Goal: Task Accomplishment & Management: Use online tool/utility

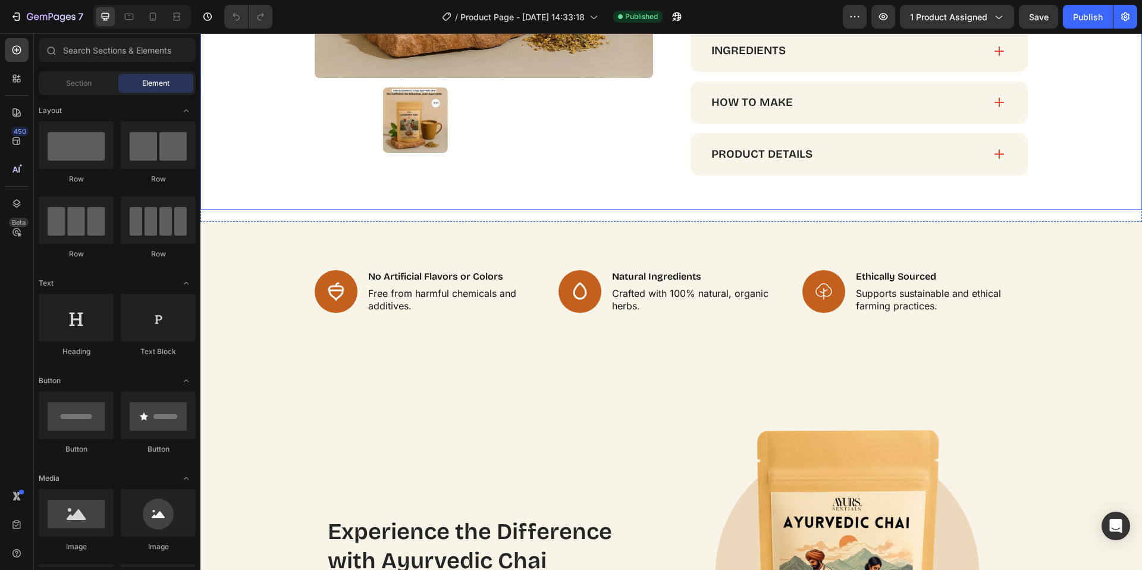
scroll to position [972, 0]
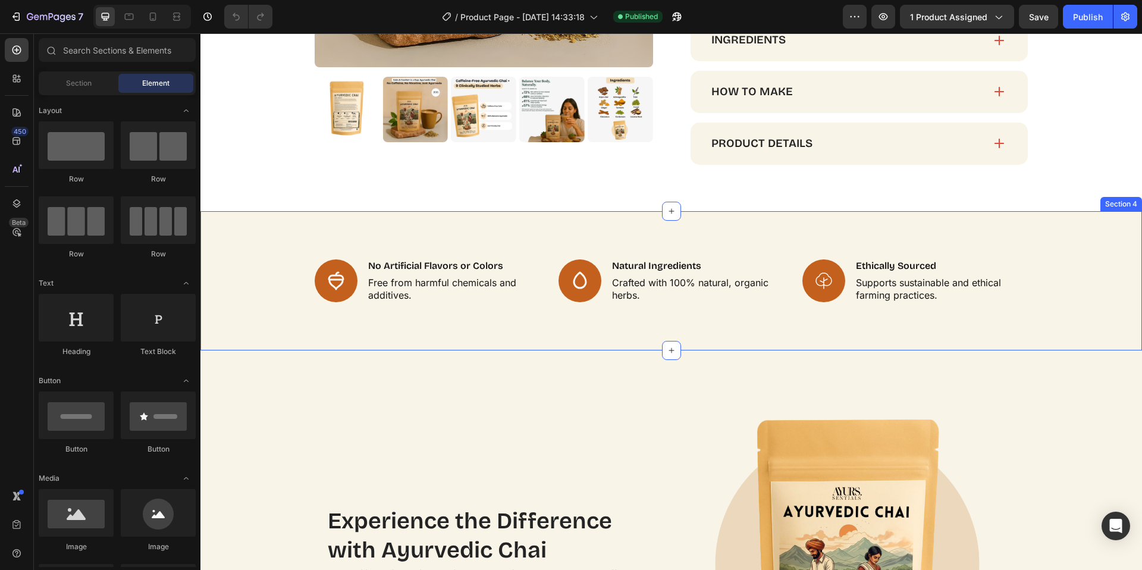
click at [252, 291] on div "Icon No Artificial Flavors or Colors Text Block Free from harmful chemicals and…" at bounding box center [671, 281] width 918 height 44
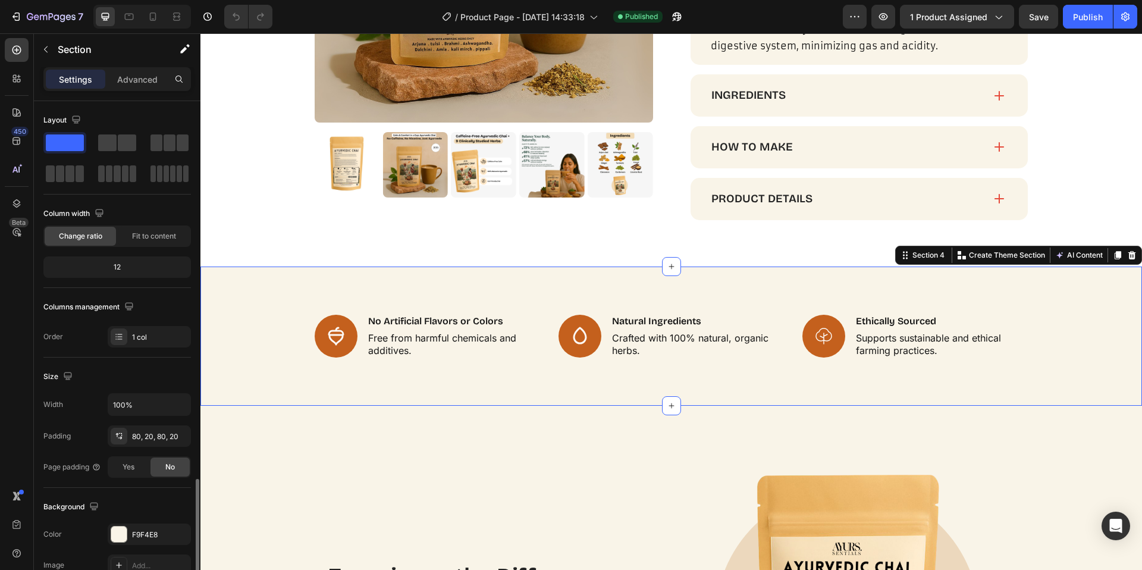
scroll to position [223, 0]
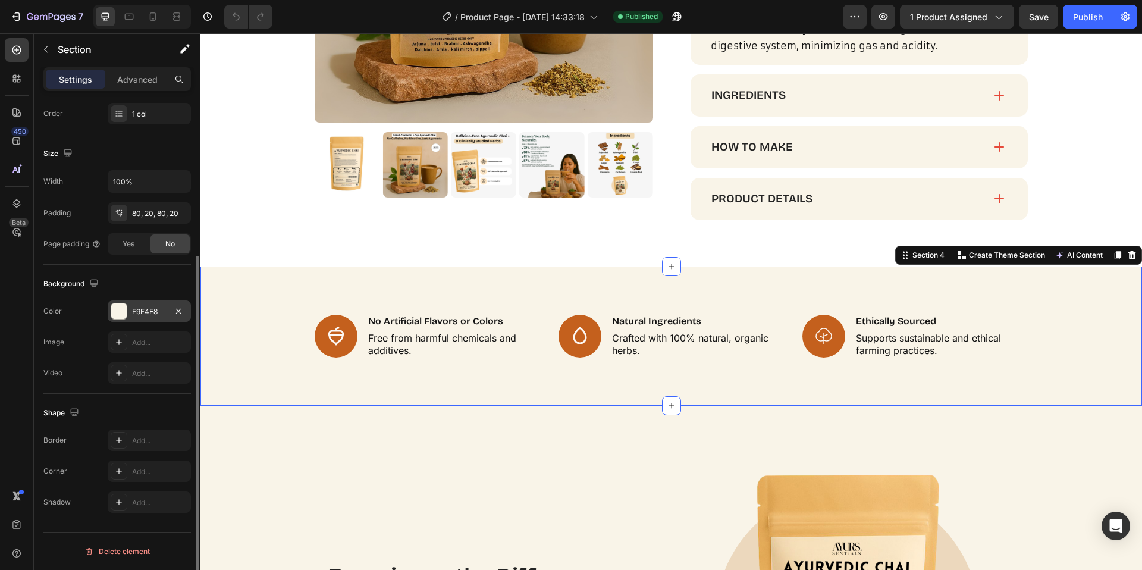
click at [118, 312] on div at bounding box center [118, 310] width 15 height 15
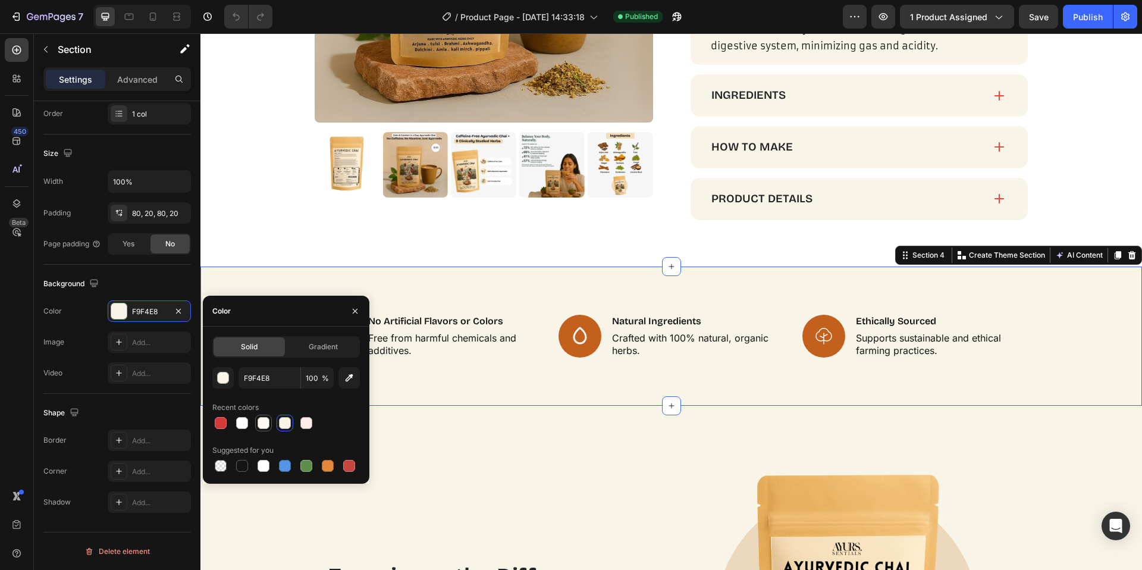
click at [268, 426] on div at bounding box center [264, 423] width 12 height 12
type input "FCF9F2"
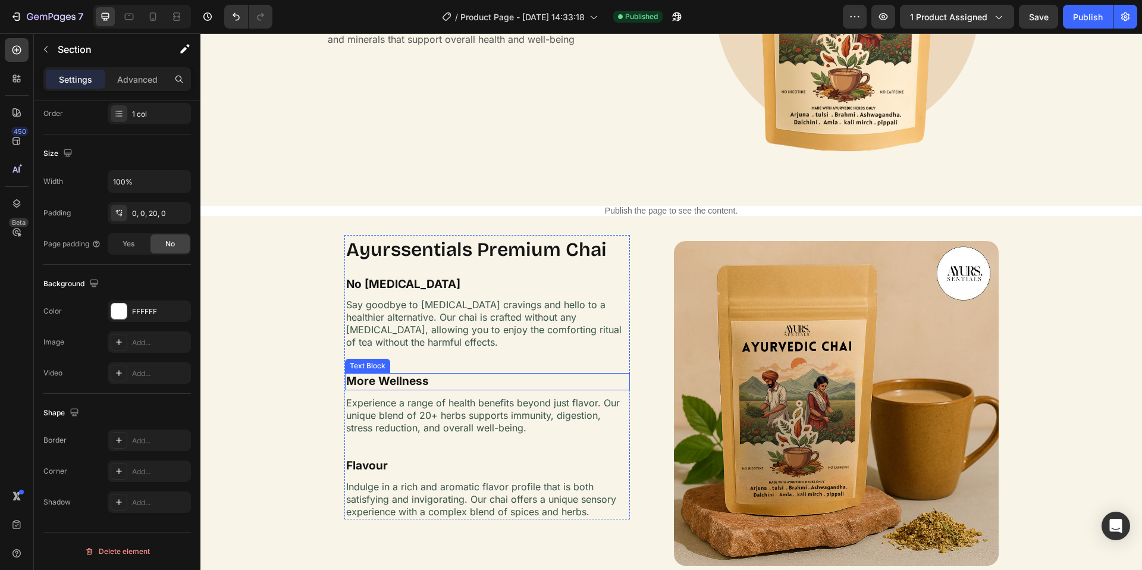
scroll to position [1154, 0]
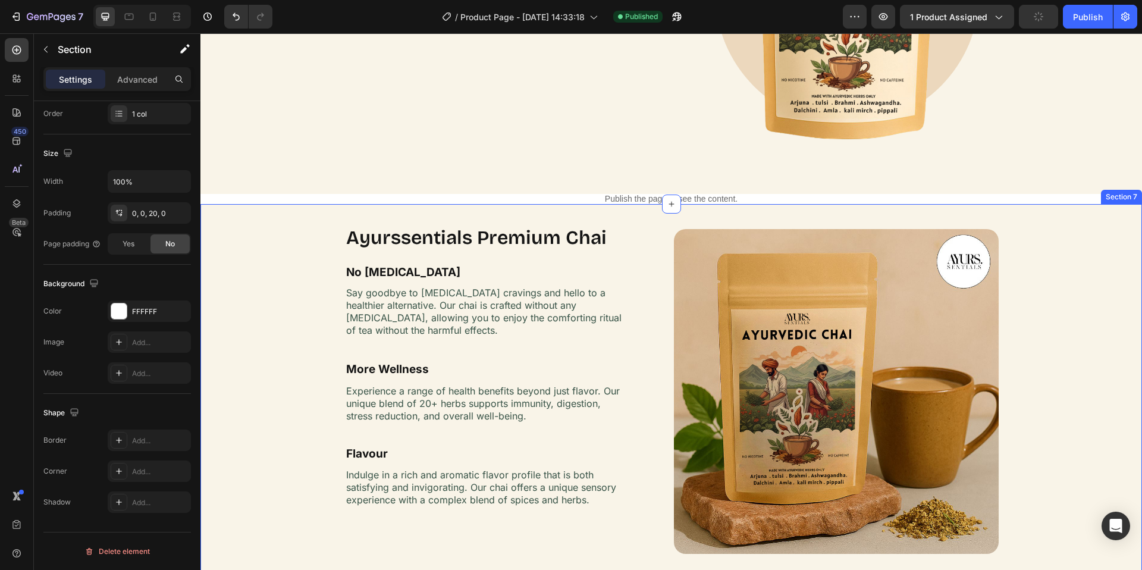
click at [271, 262] on div "Ayurssentials Premium Chai Heading Image No [MEDICAL_DATA] Text Block Say goodb…" at bounding box center [671, 414] width 942 height 382
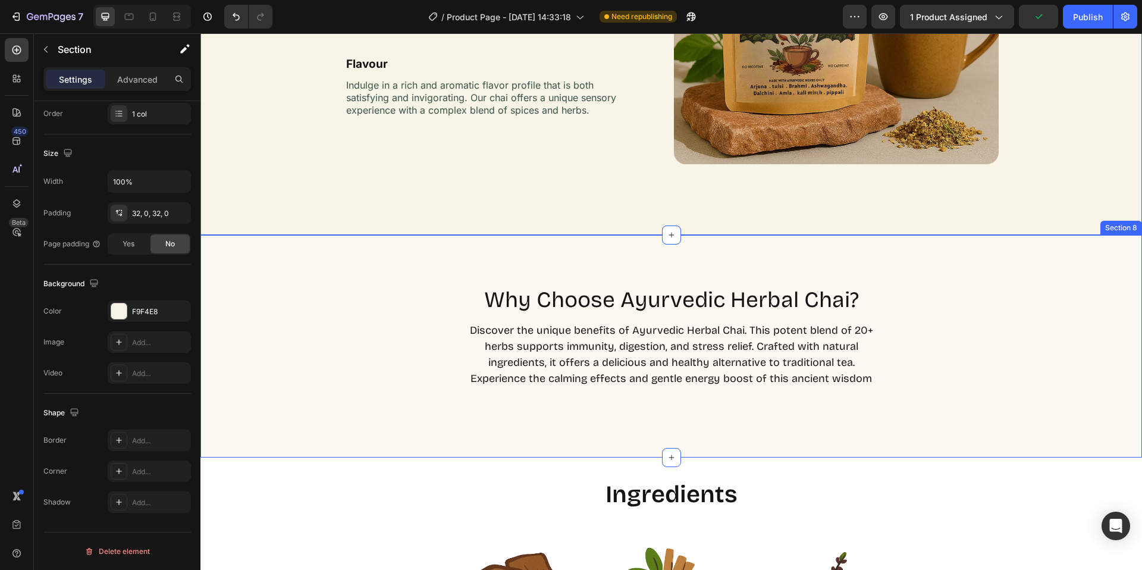
scroll to position [1330, 0]
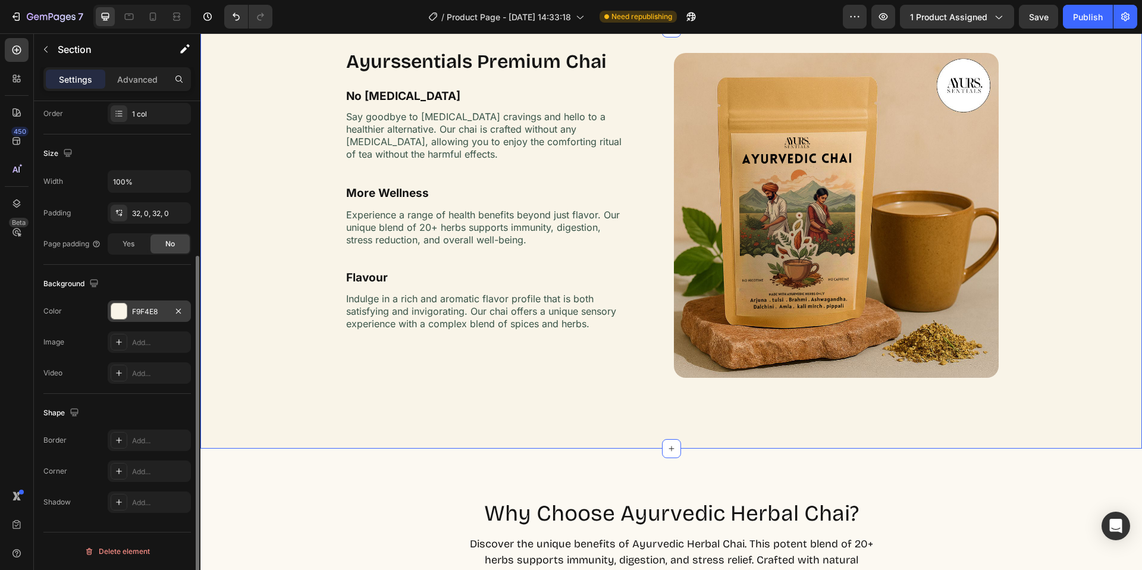
click at [119, 314] on div at bounding box center [118, 310] width 15 height 15
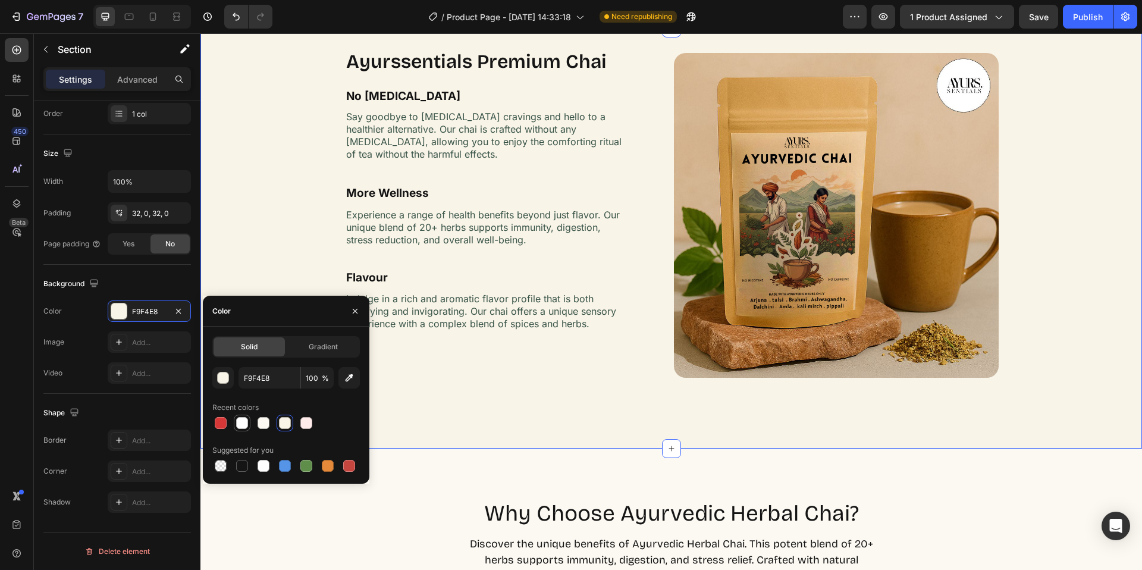
click at [238, 425] on div at bounding box center [242, 423] width 12 height 12
type input "FFFFFF"
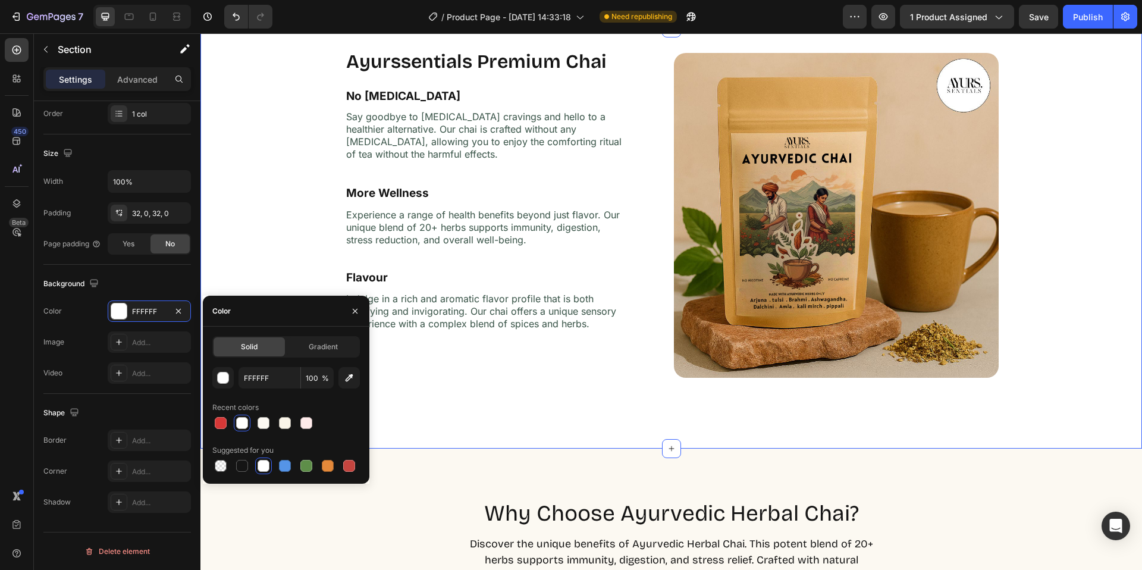
click at [293, 150] on div "Ayurssentials Premium Chai Heading Image No [MEDICAL_DATA] Text Block Say goodb…" at bounding box center [671, 238] width 942 height 382
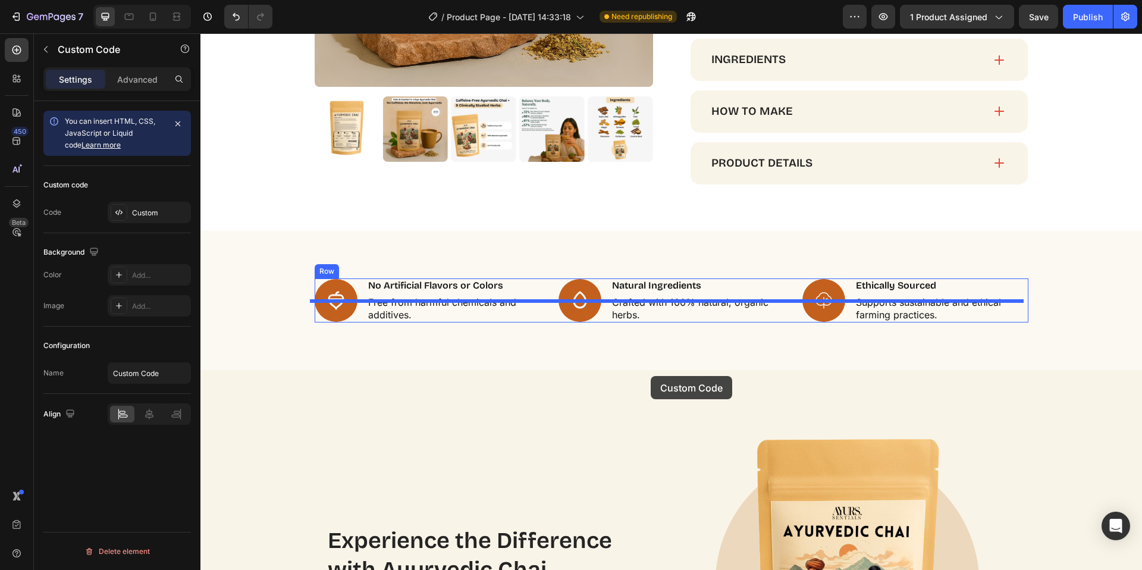
scroll to position [996, 0]
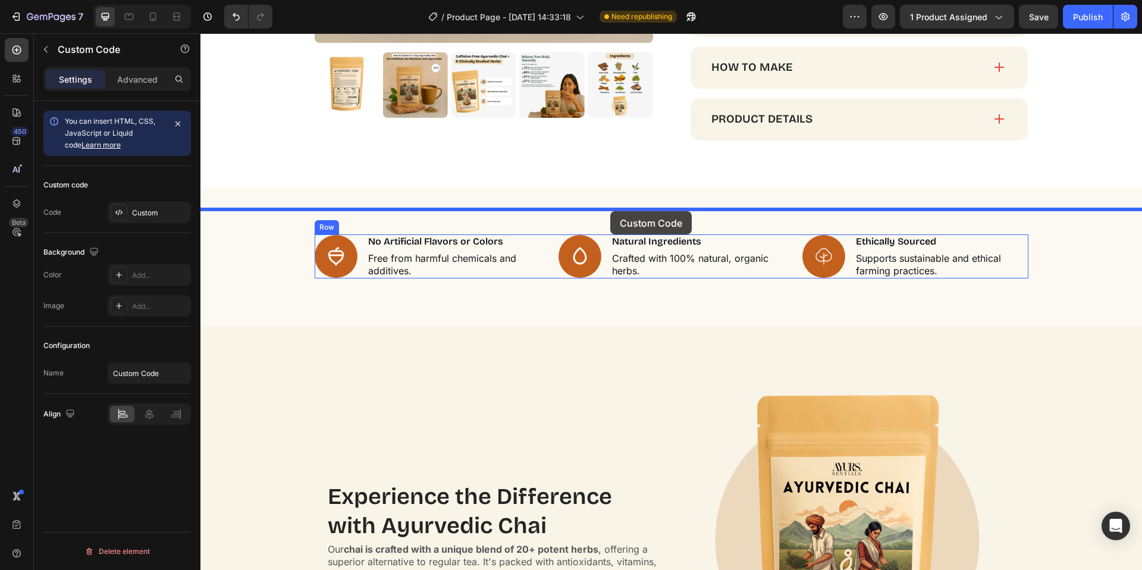
drag, startPoint x: 619, startPoint y: 387, endPoint x: 610, endPoint y: 211, distance: 175.7
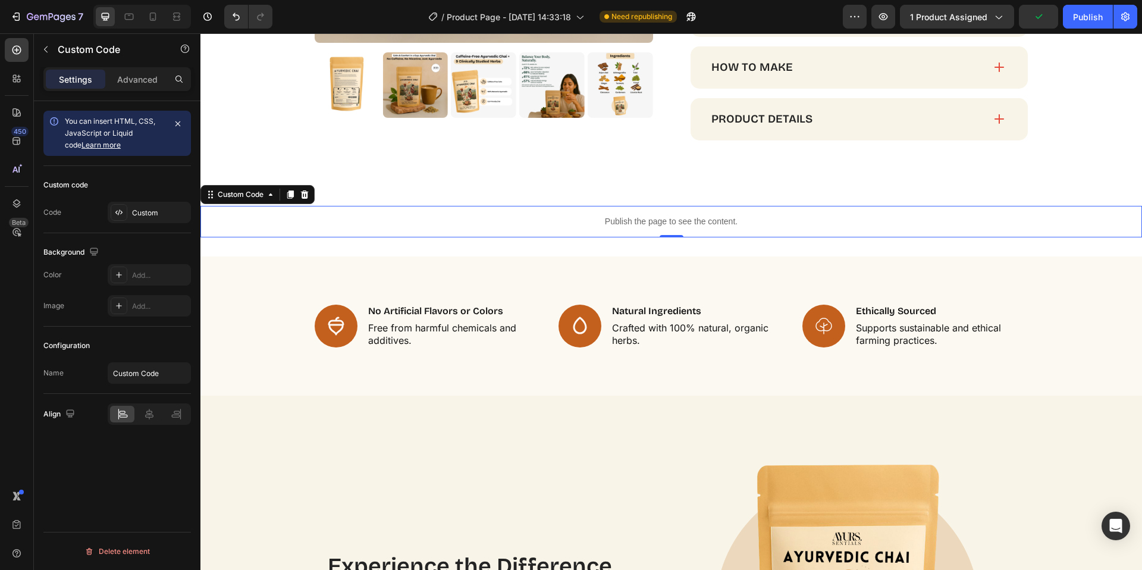
click at [682, 228] on p "Publish the page to see the content." at bounding box center [671, 221] width 942 height 12
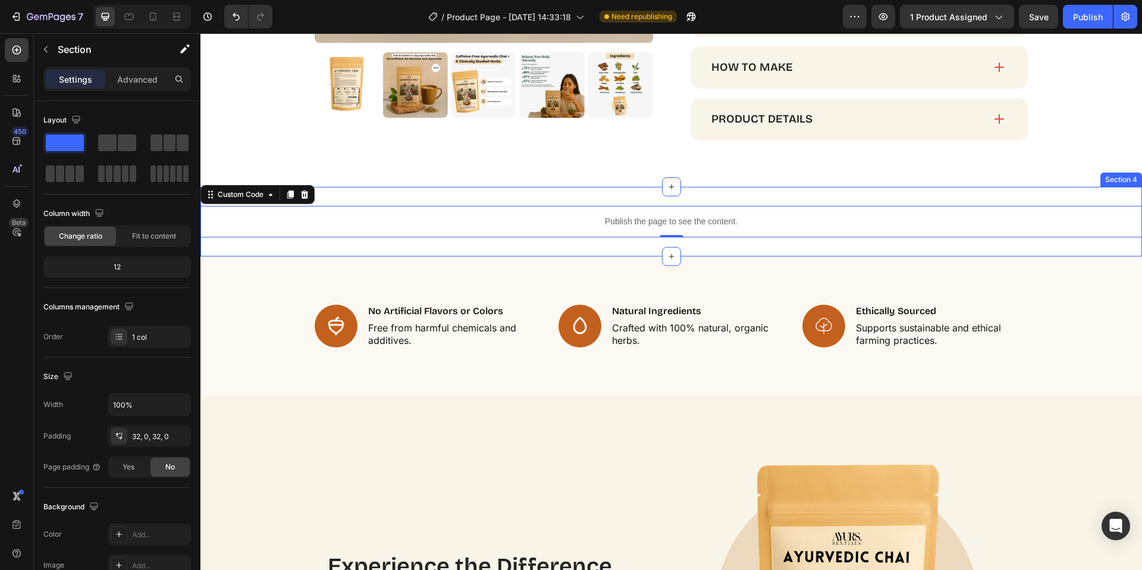
click at [690, 225] on div "Publish the page to see the content. Custom Code 0 Section 4" at bounding box center [671, 222] width 942 height 70
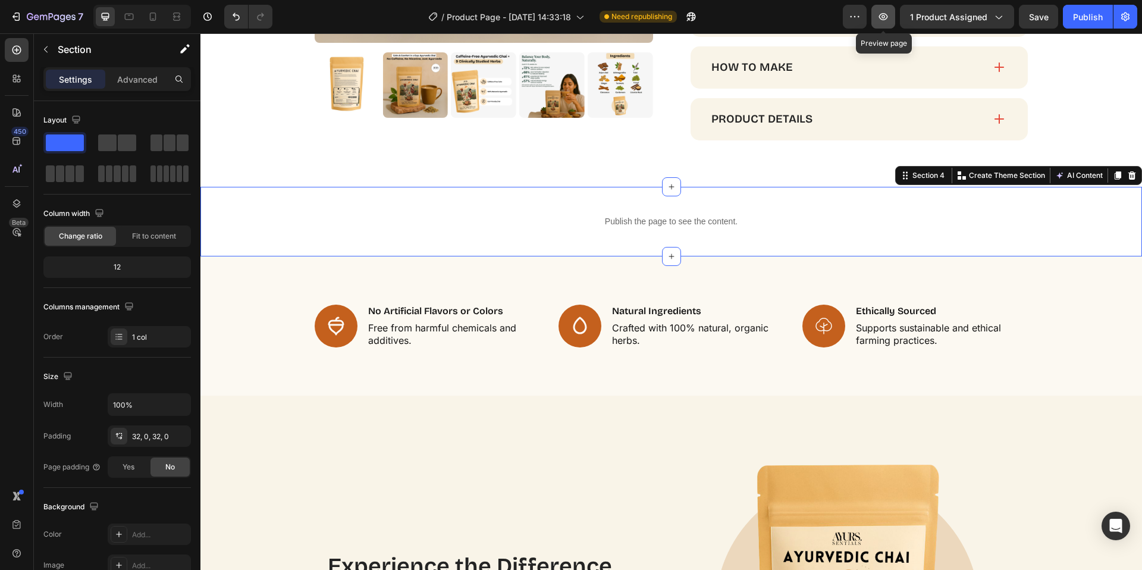
click at [877, 12] on button "button" at bounding box center [883, 17] width 24 height 24
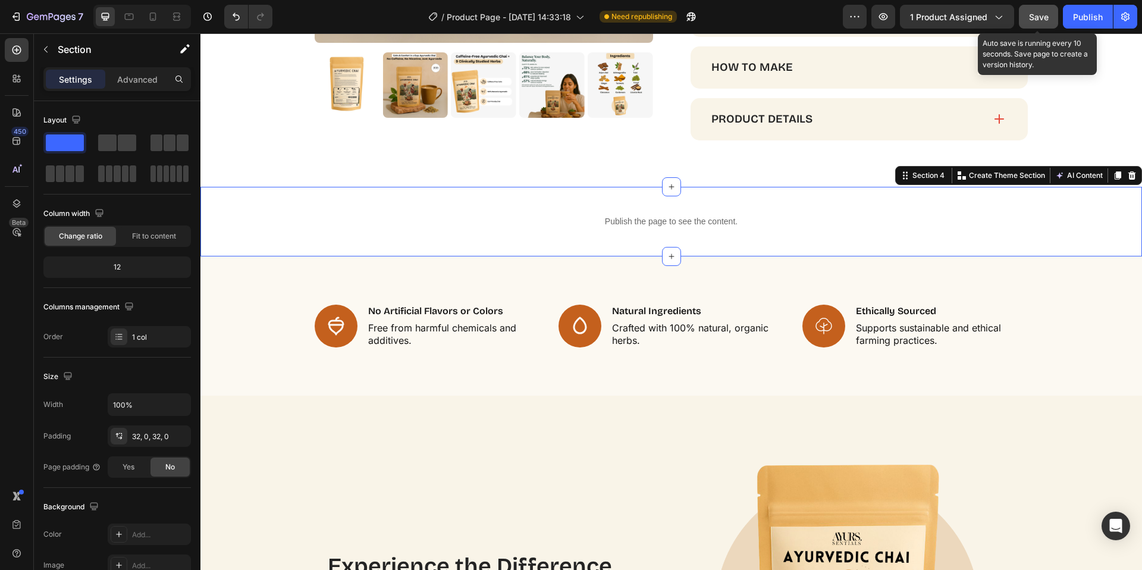
click at [1041, 21] on span "Save" at bounding box center [1039, 17] width 20 height 10
click at [423, 256] on div "Publish the page to see the content. Custom Code Section 4 You can create reusa…" at bounding box center [671, 222] width 942 height 70
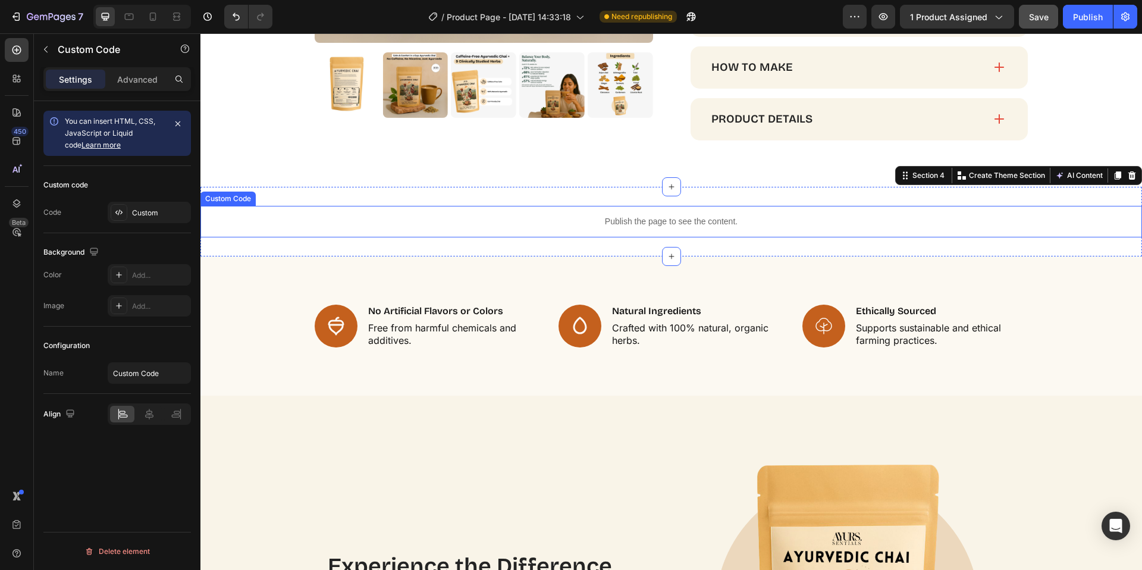
click at [441, 228] on p "Publish the page to see the content." at bounding box center [671, 221] width 942 height 12
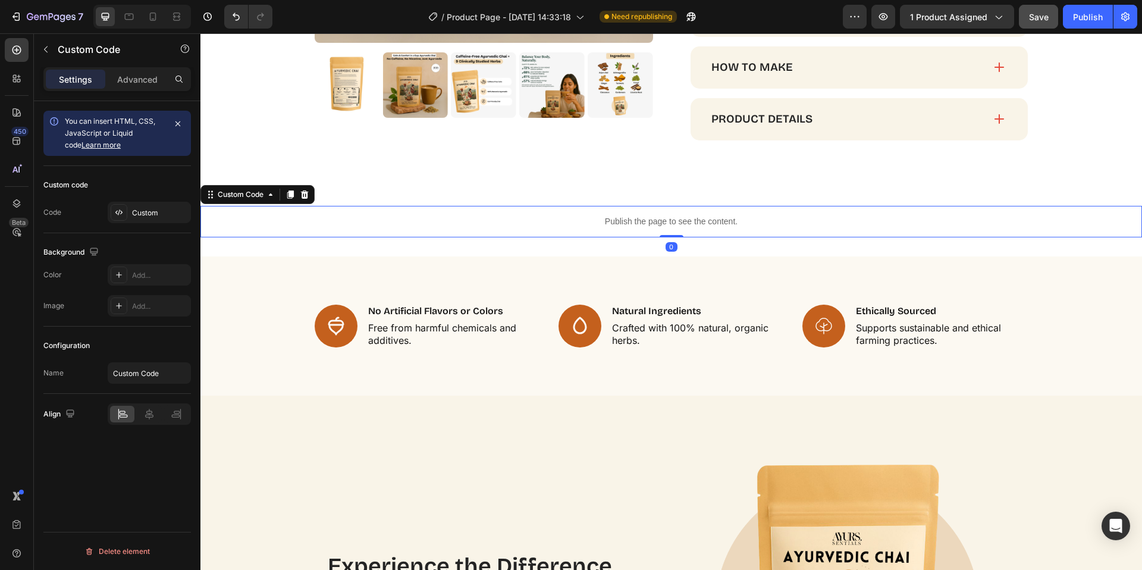
click at [428, 228] on p "Publish the page to see the content." at bounding box center [671, 221] width 942 height 12
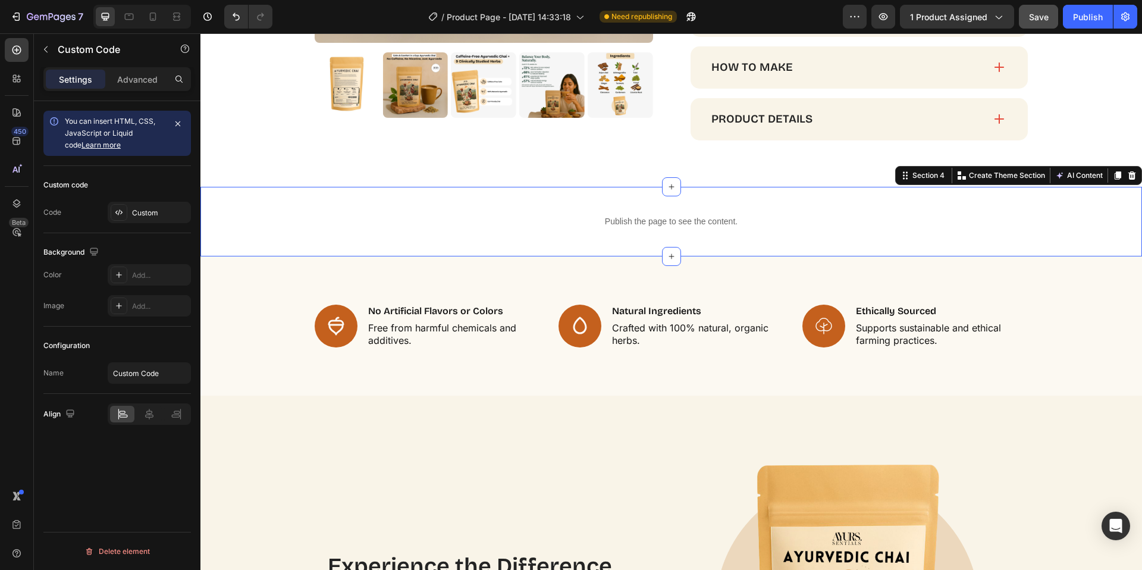
click at [580, 223] on div "Publish the page to see the content. Custom Code Section 4 You can create reusa…" at bounding box center [671, 222] width 942 height 70
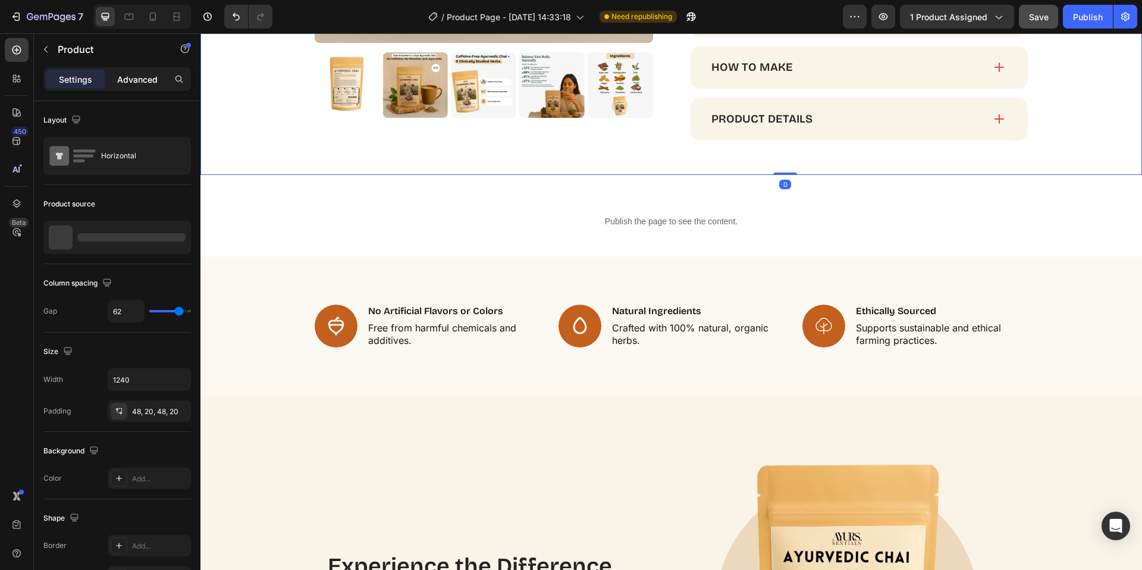
click at [149, 84] on p "Advanced" at bounding box center [137, 79] width 40 height 12
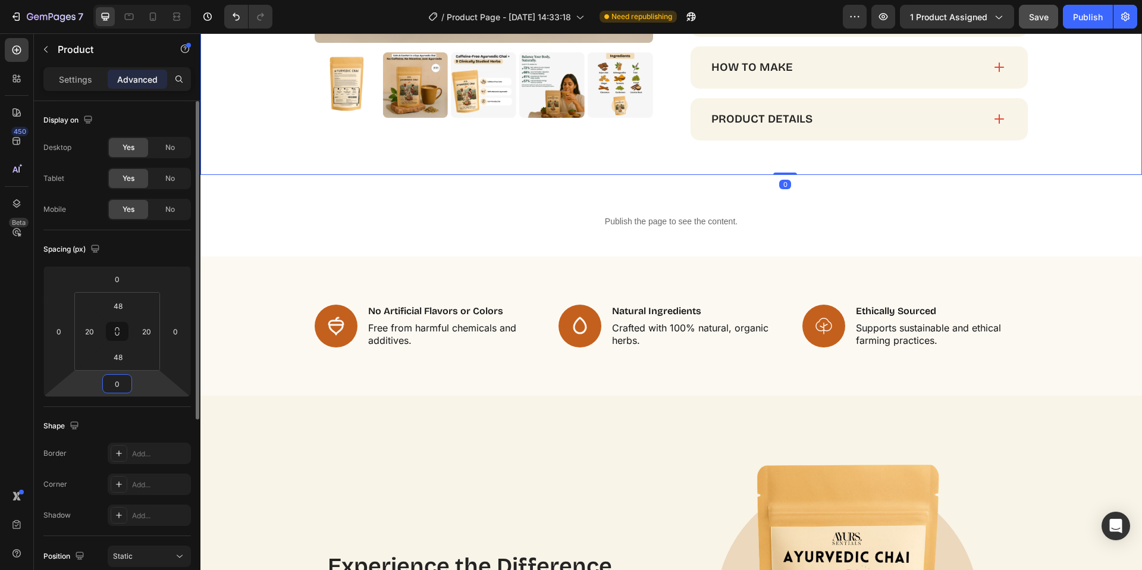
click at [124, 379] on input "0" at bounding box center [117, 384] width 24 height 18
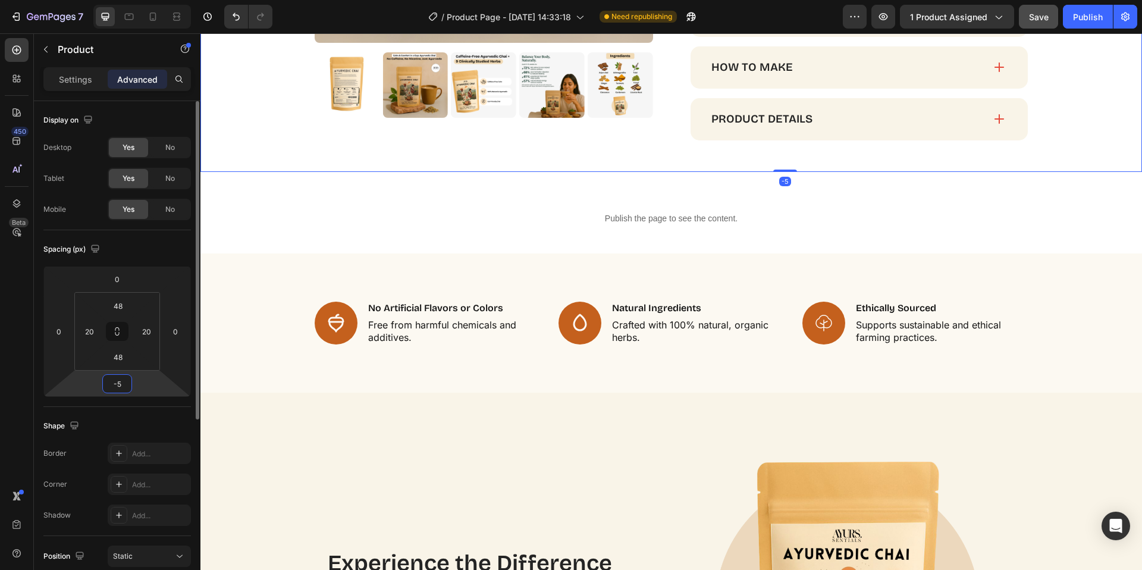
type input "-50"
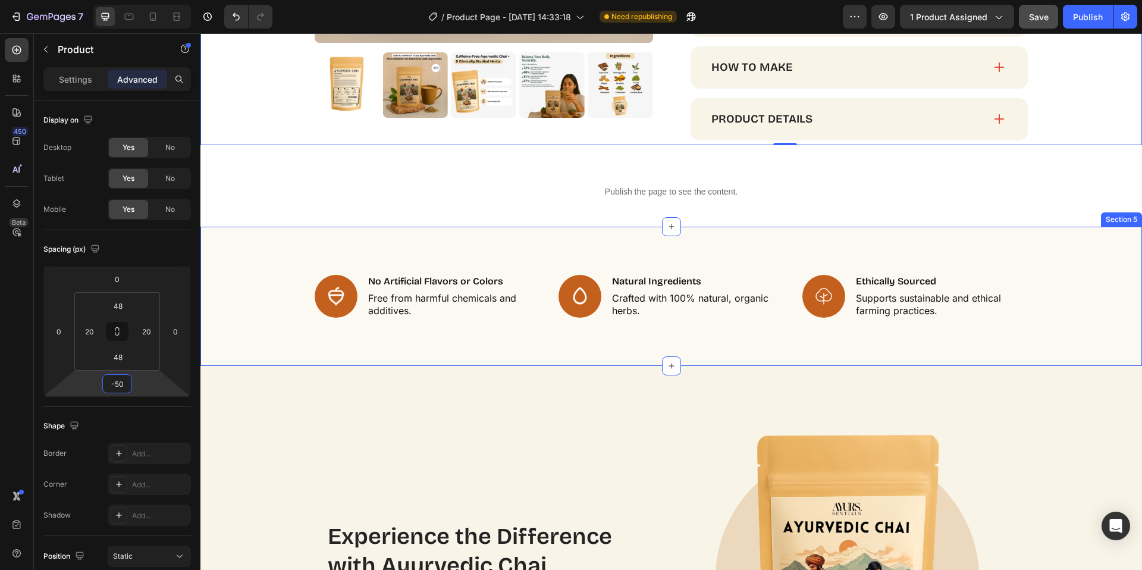
click at [260, 266] on div "Icon No Artificial Flavors or Colors Text Block Free from harmful chemicals and…" at bounding box center [671, 296] width 942 height 139
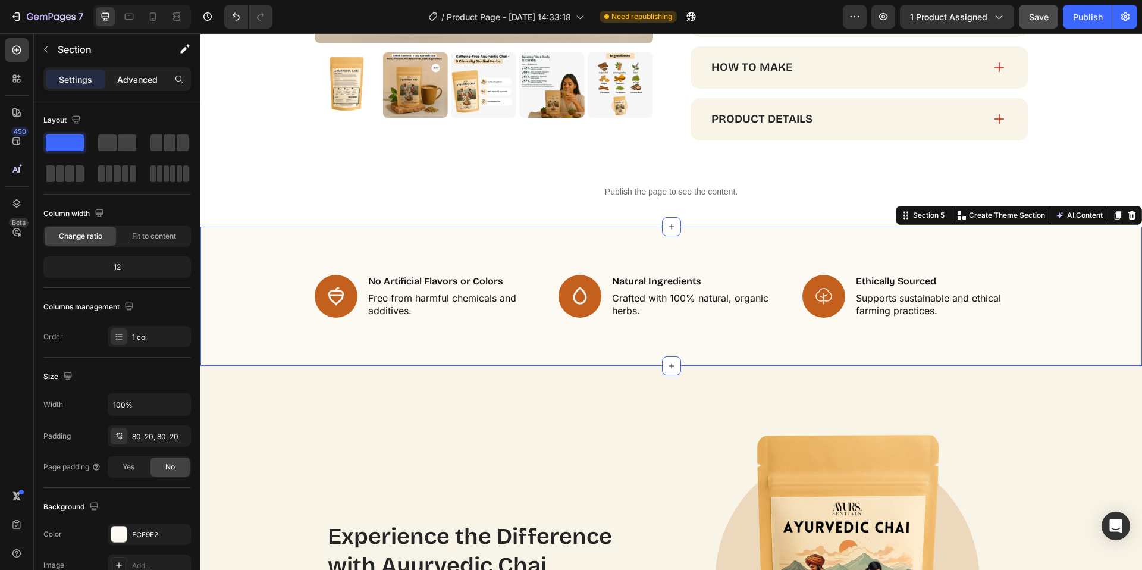
click at [134, 86] on div "Advanced" at bounding box center [137, 79] width 59 height 19
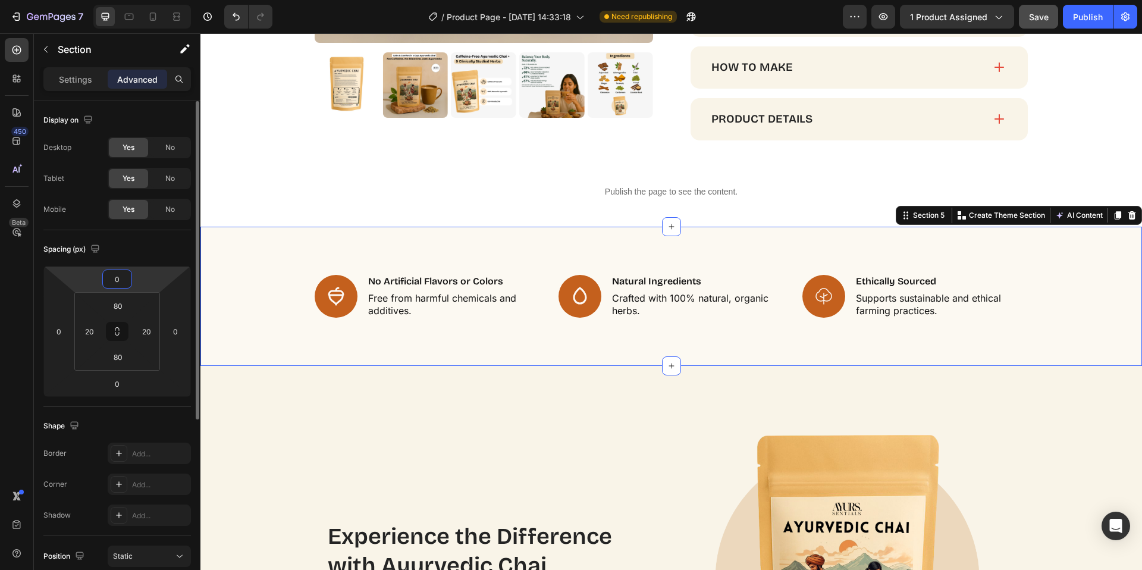
click at [123, 284] on input "0" at bounding box center [117, 279] width 24 height 18
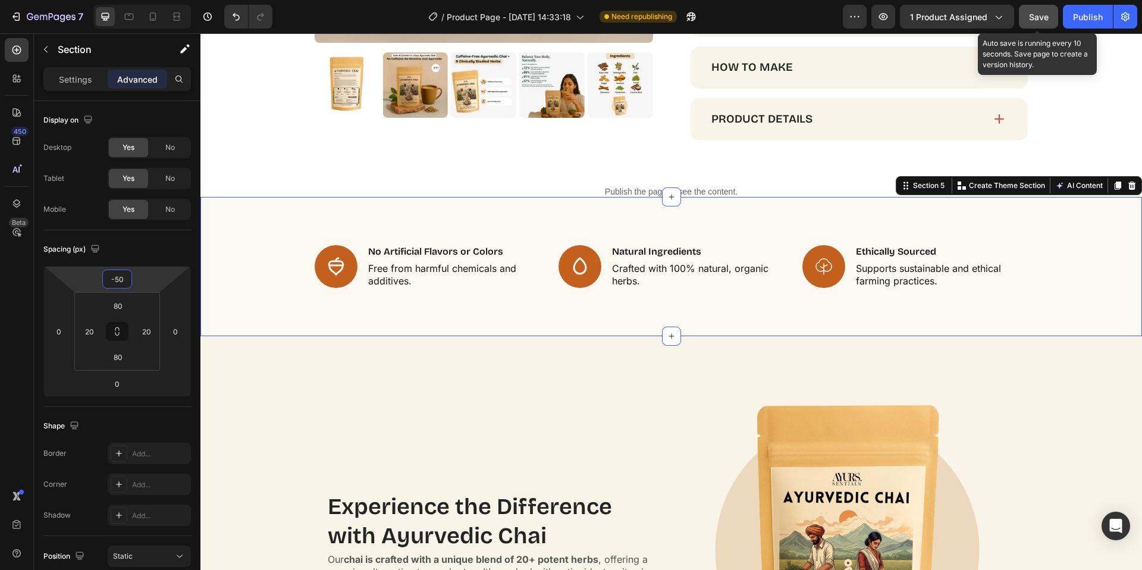
type input "-50"
click at [1038, 17] on span "Save" at bounding box center [1039, 17] width 20 height 10
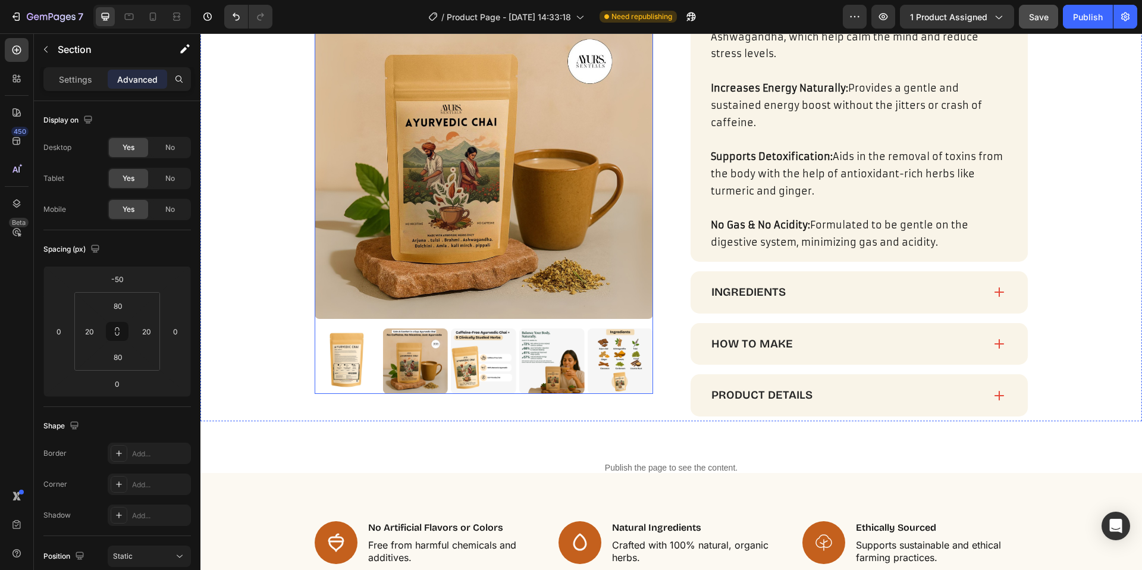
scroll to position [986, 0]
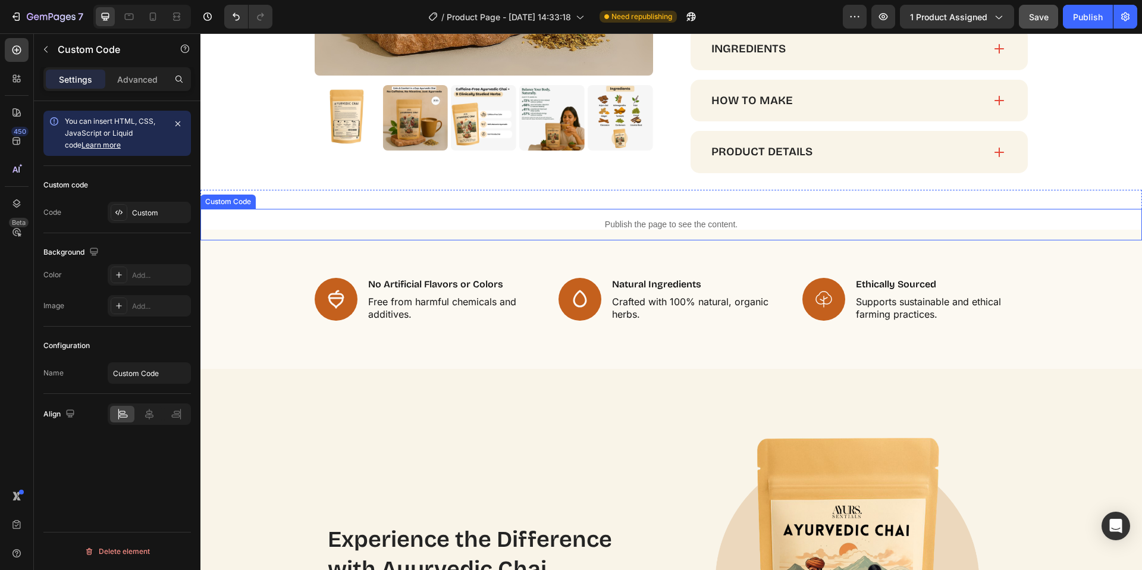
click at [620, 225] on p "Publish the page to see the content." at bounding box center [671, 224] width 942 height 12
click at [150, 86] on div "Advanced" at bounding box center [137, 79] width 59 height 19
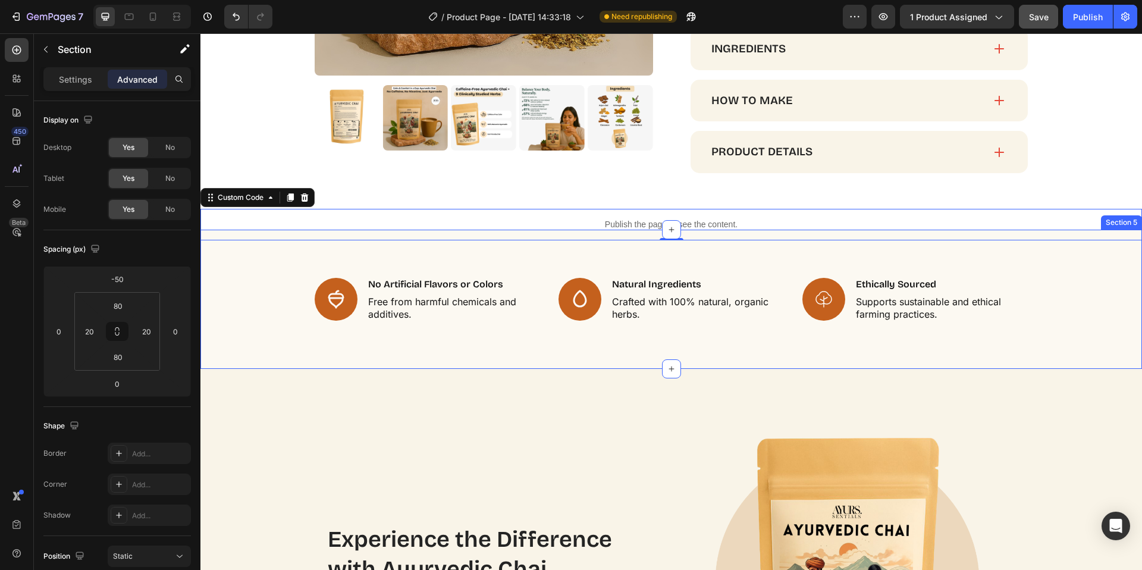
click at [279, 267] on div "Icon No Artificial Flavors or Colors Text Block Free from harmful chemicals and…" at bounding box center [671, 299] width 942 height 139
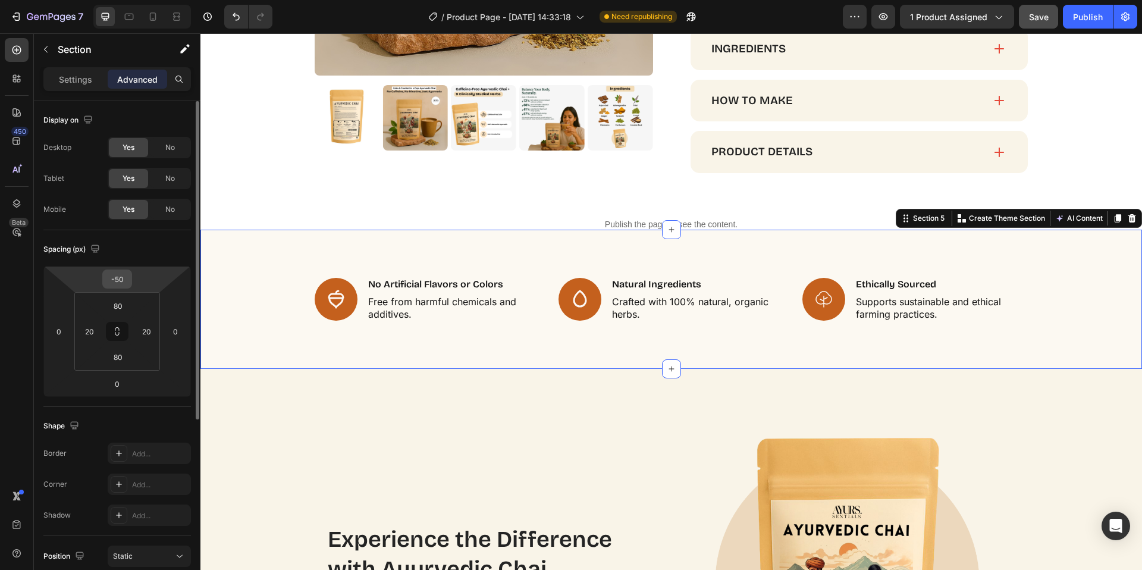
click at [120, 280] on input "-50" at bounding box center [117, 279] width 24 height 18
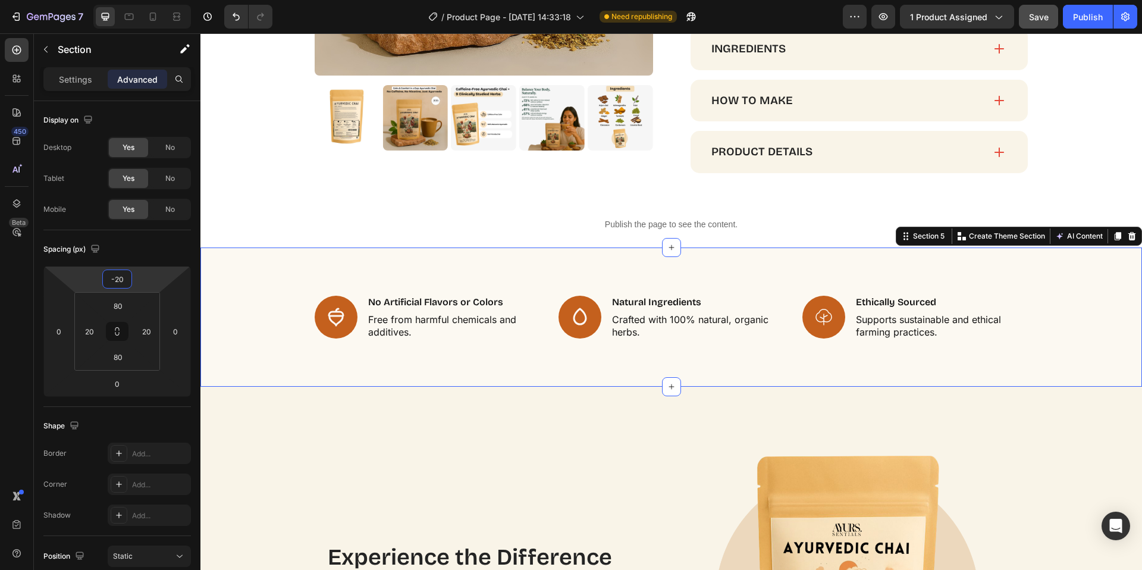
type input "-20"
click at [1029, 23] on button "Save" at bounding box center [1038, 17] width 39 height 24
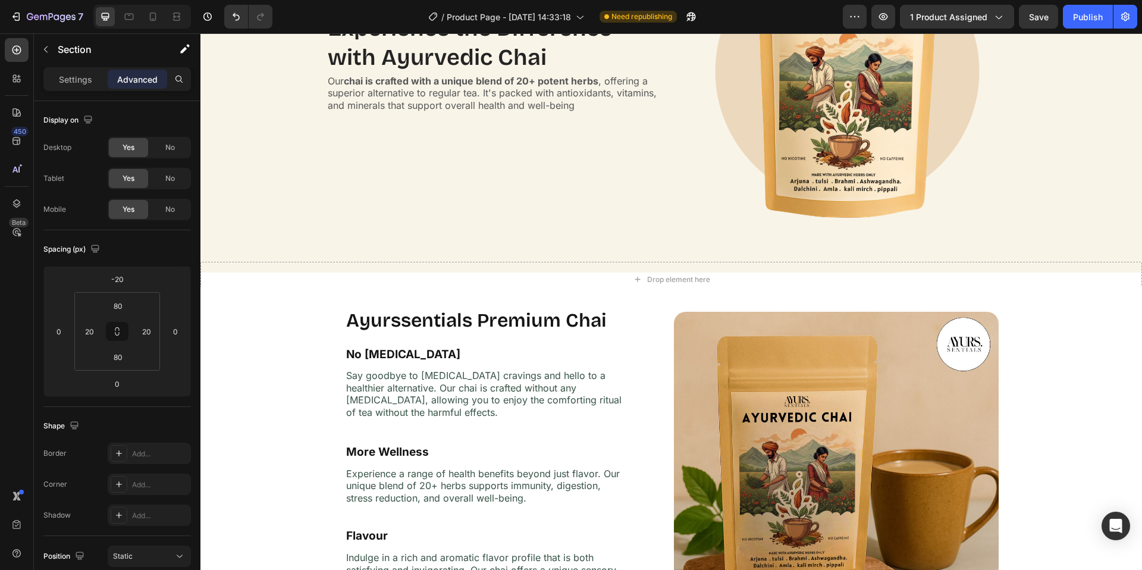
scroll to position [1118, 0]
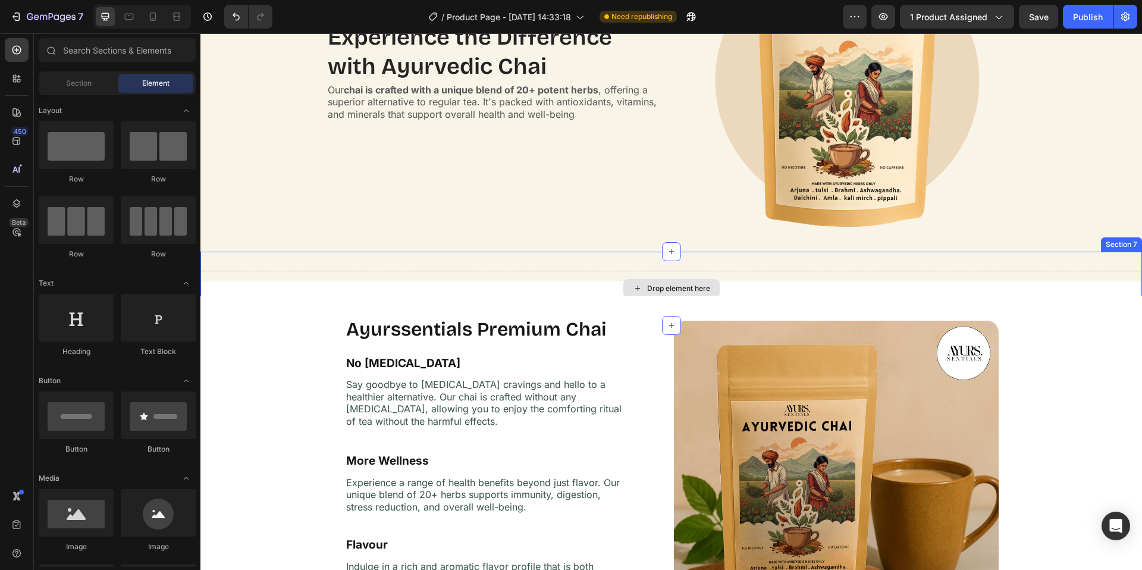
click at [670, 280] on div "Drop element here" at bounding box center [671, 288] width 96 height 19
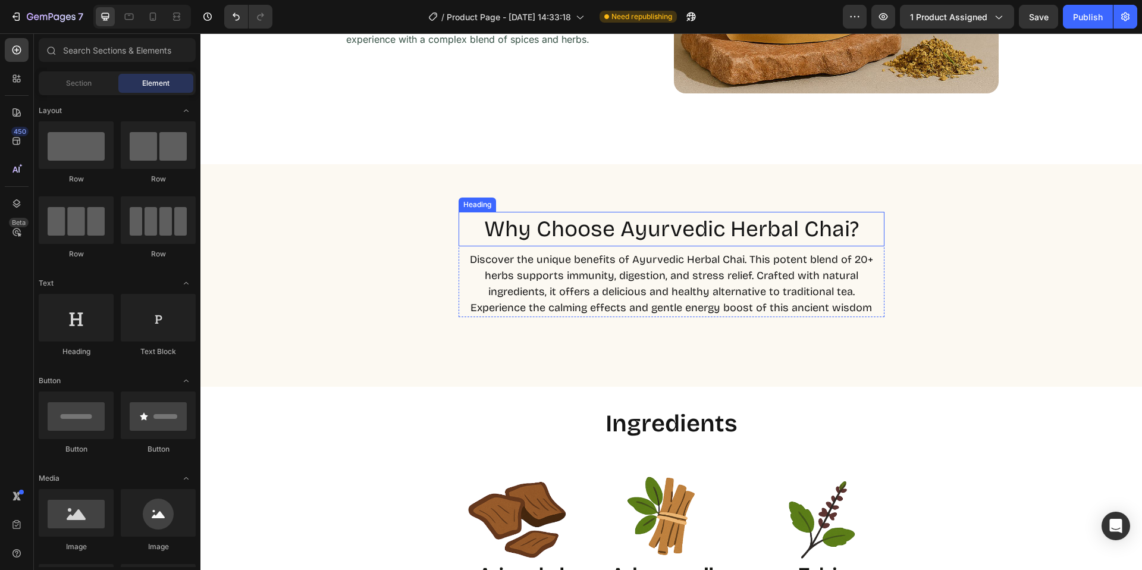
scroll to position [2057, 0]
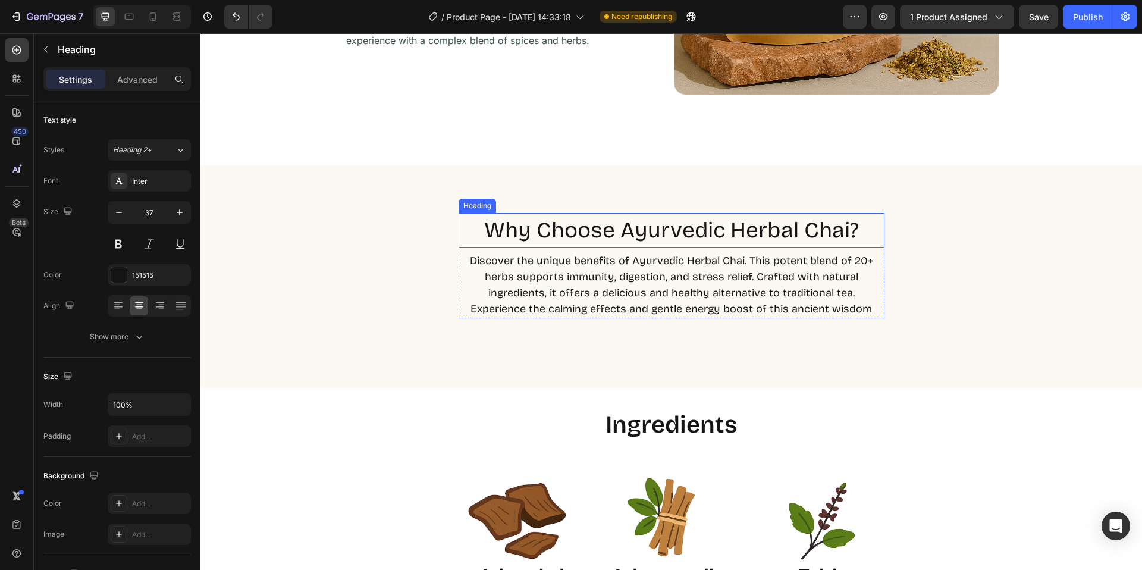
click at [635, 225] on h2 "Why Choose Ayurvedic Herbal Chai?" at bounding box center [672, 230] width 426 height 34
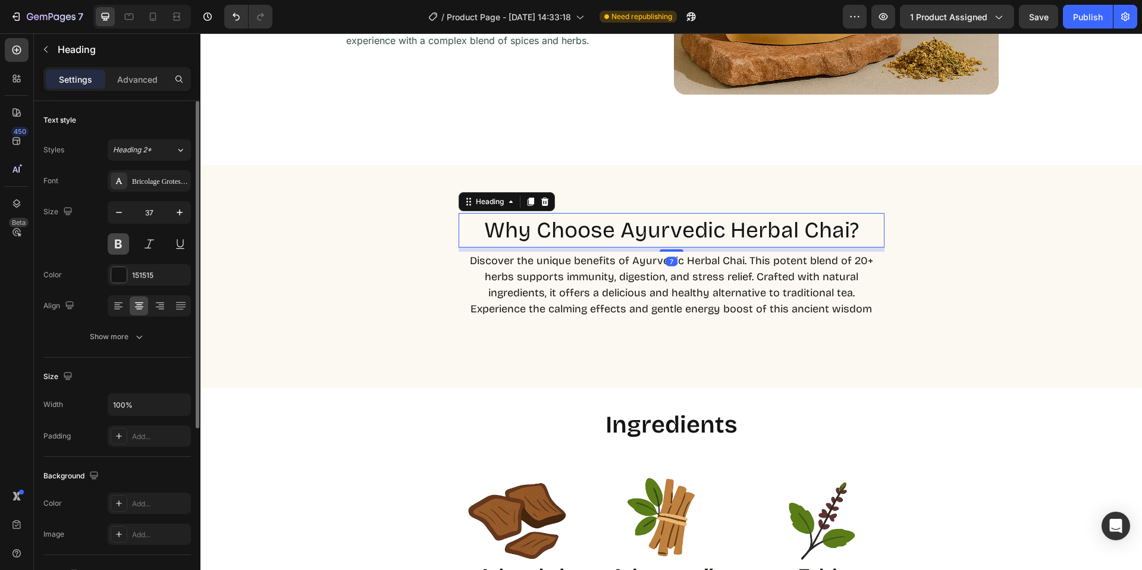
click at [121, 247] on button at bounding box center [118, 243] width 21 height 21
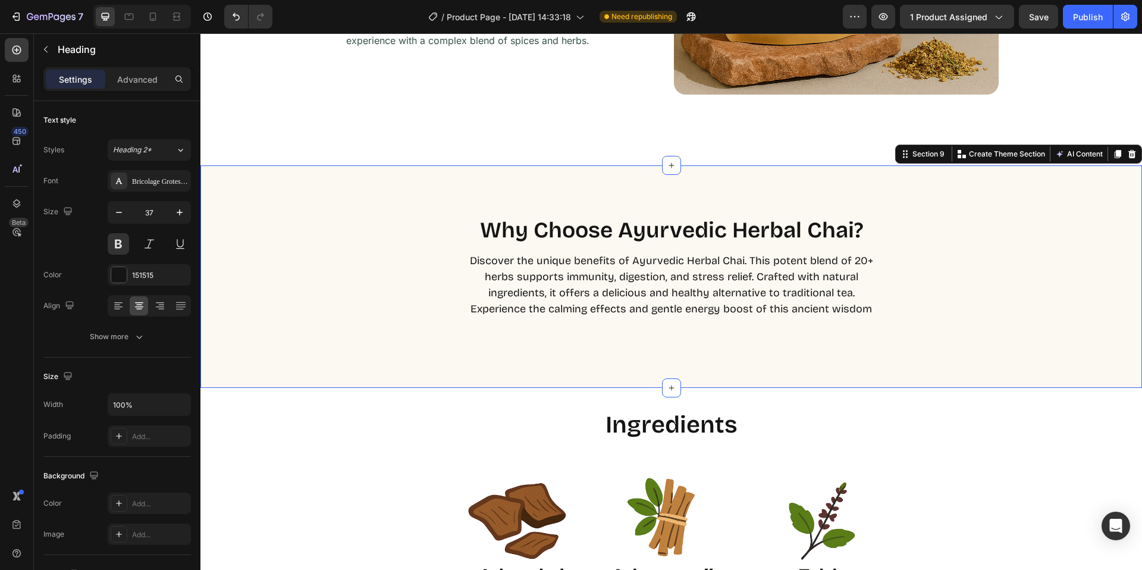
click at [344, 227] on div "Why Choose Ayurvedic Herbal Chai? Heading Discover the unique benefits of Ayurv…" at bounding box center [671, 265] width 942 height 105
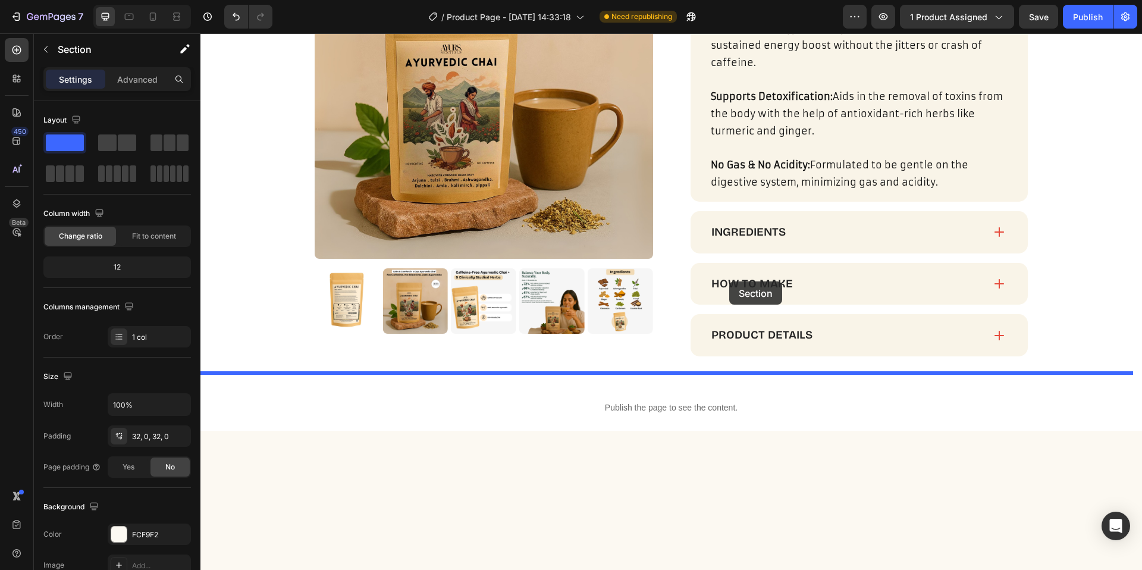
scroll to position [988, 0]
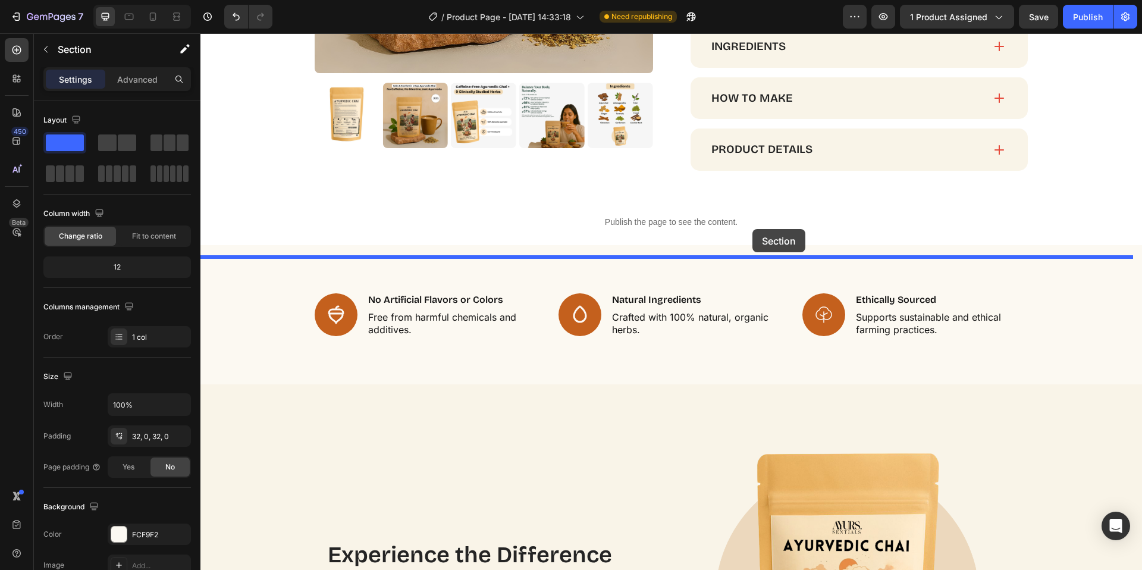
drag, startPoint x: 476, startPoint y: 280, endPoint x: 752, endPoint y: 228, distance: 280.9
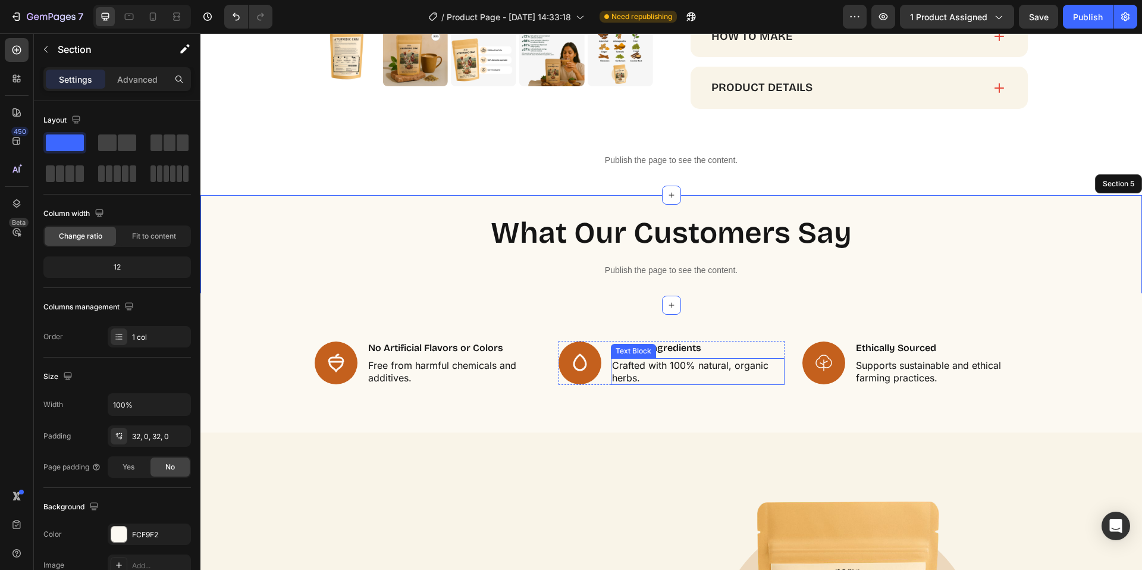
scroll to position [1072, 0]
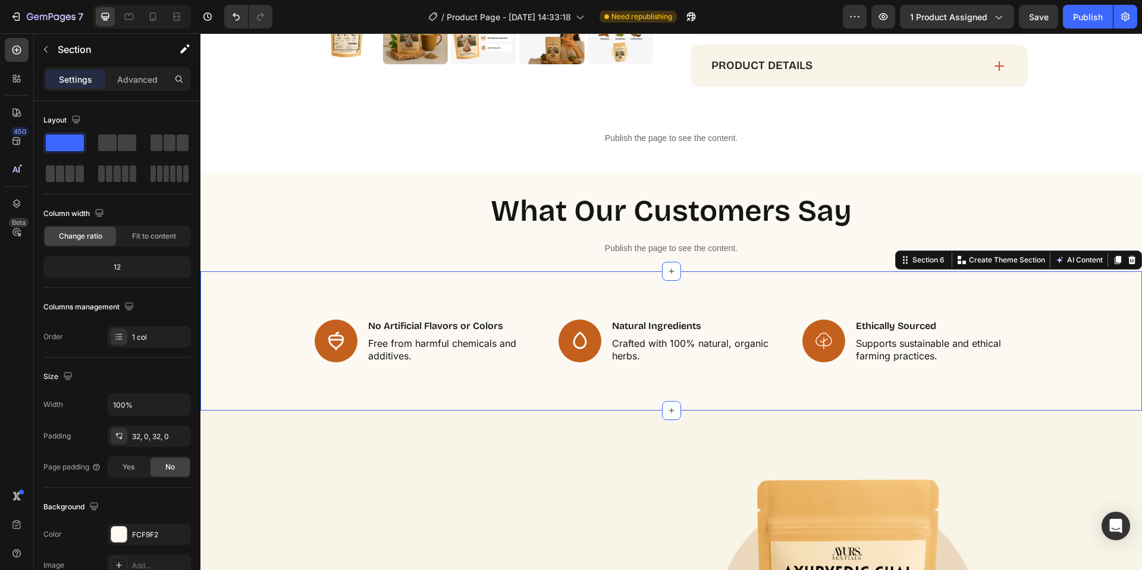
click at [238, 316] on div "Icon No Artificial Flavors or Colors Text Block Free from harmful chemicals and…" at bounding box center [671, 340] width 942 height 139
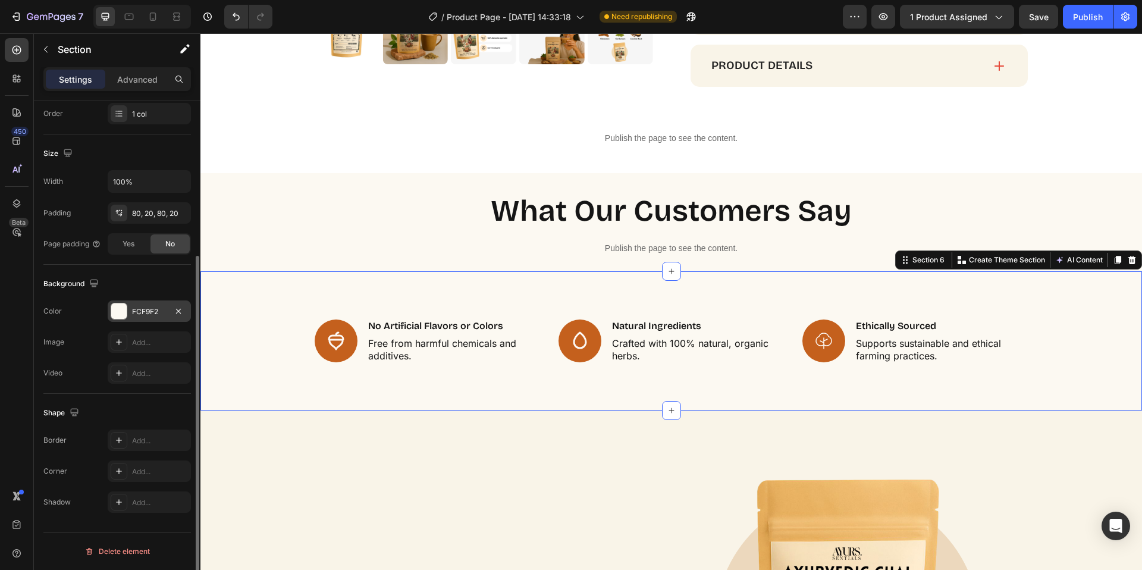
click at [119, 307] on div at bounding box center [118, 310] width 15 height 15
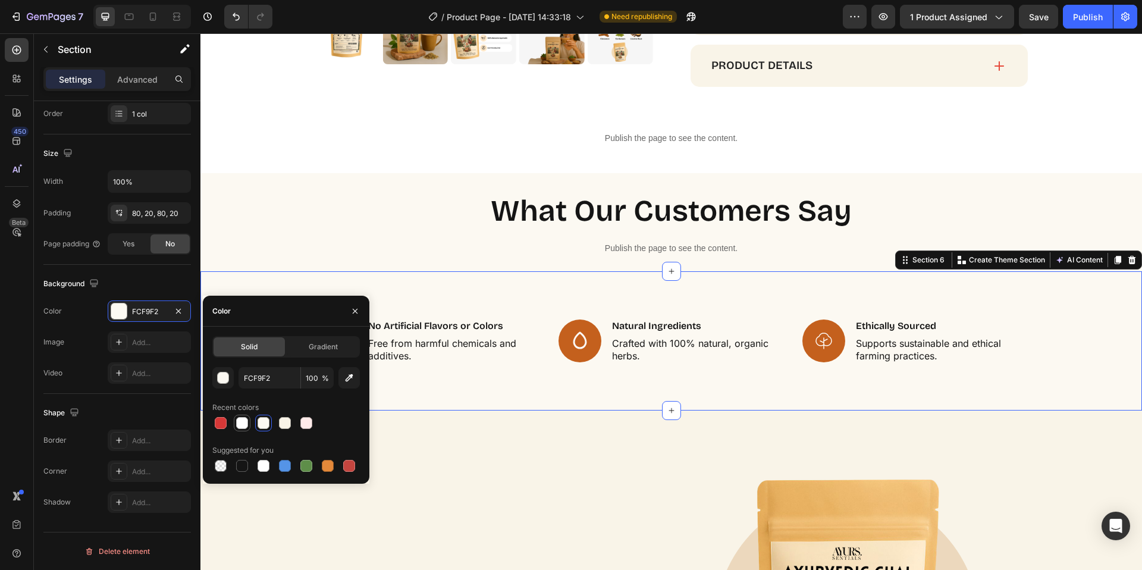
click at [239, 422] on div at bounding box center [242, 423] width 12 height 12
type input "FFFFFF"
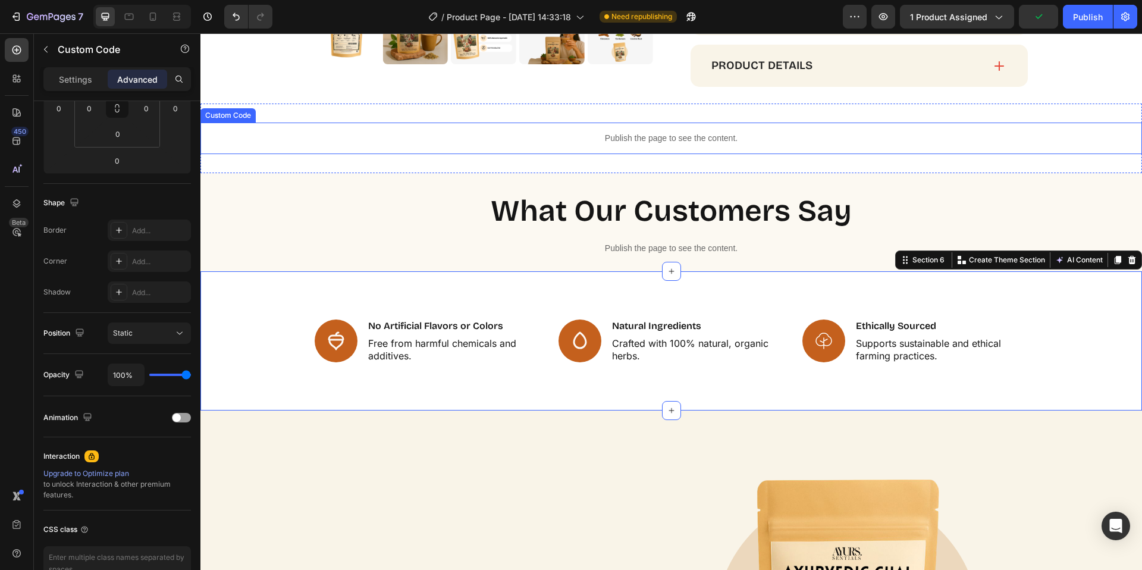
click at [429, 131] on div "Publish the page to see the content." at bounding box center [671, 139] width 942 height 32
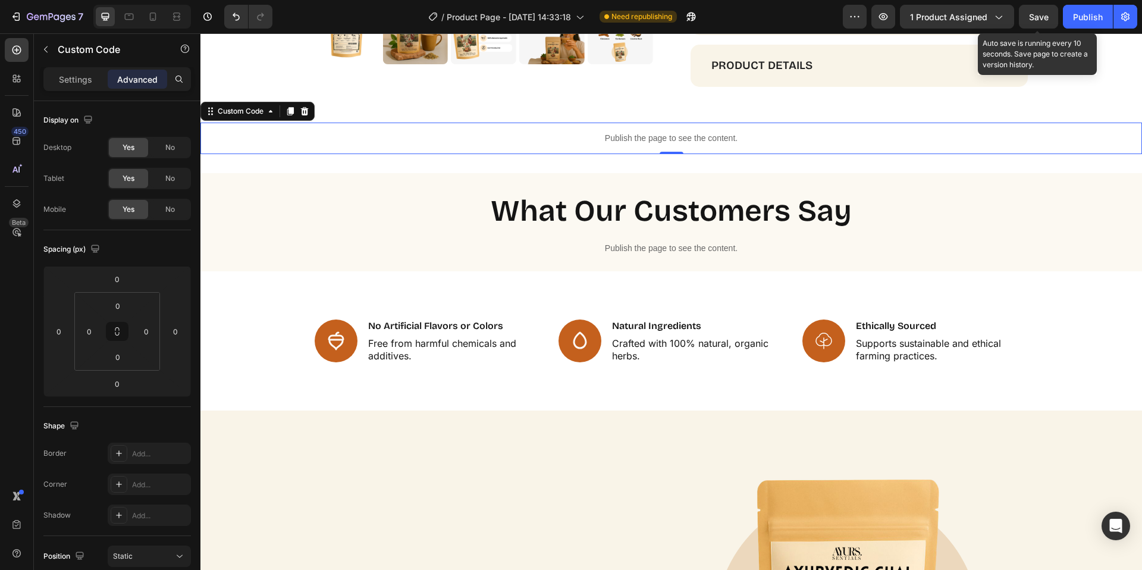
click at [1037, 16] on span "Save" at bounding box center [1039, 17] width 20 height 10
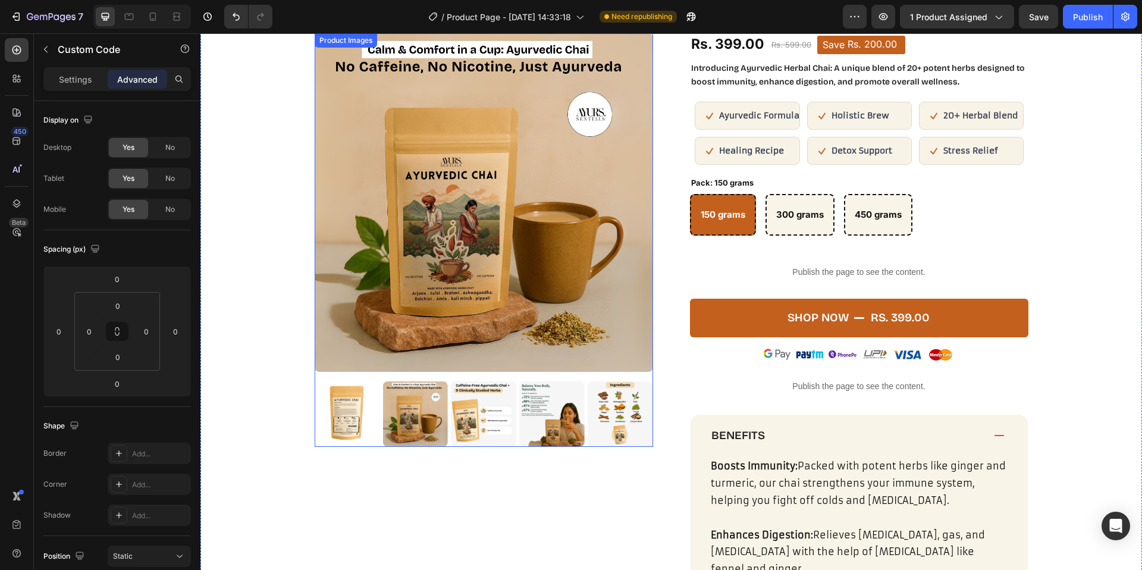
scroll to position [158, 0]
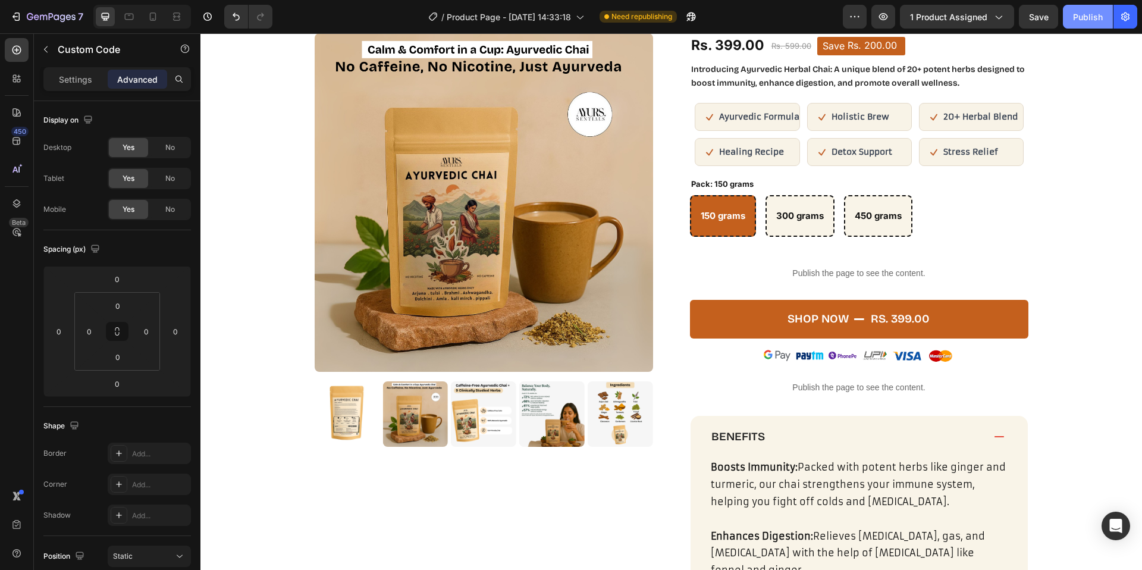
click at [1083, 21] on div "Publish" at bounding box center [1088, 17] width 30 height 12
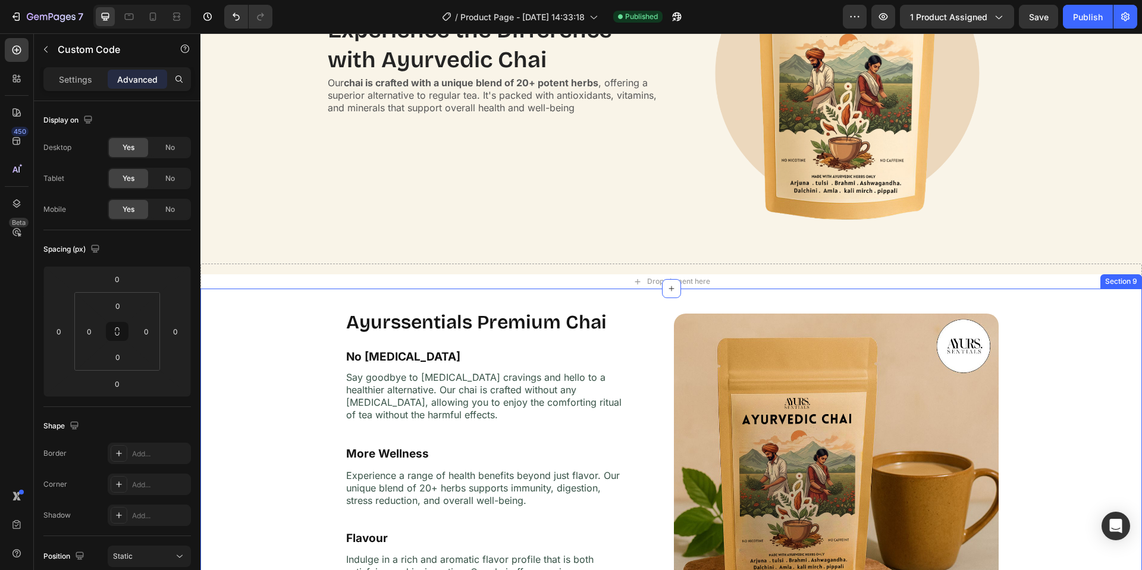
scroll to position [1626, 0]
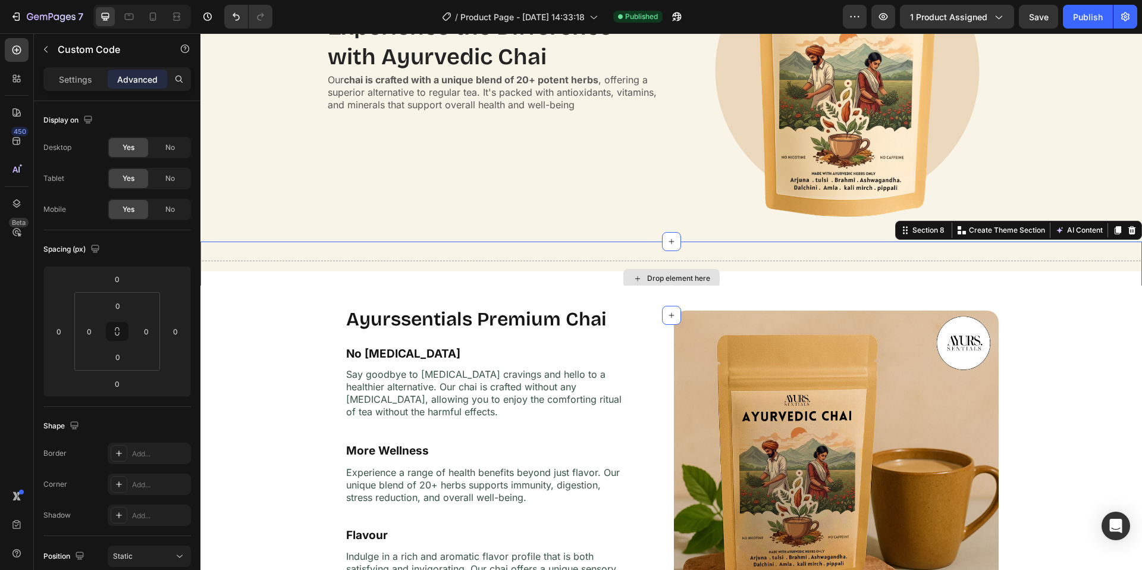
click at [586, 278] on div "Drop element here" at bounding box center [671, 279] width 942 height 36
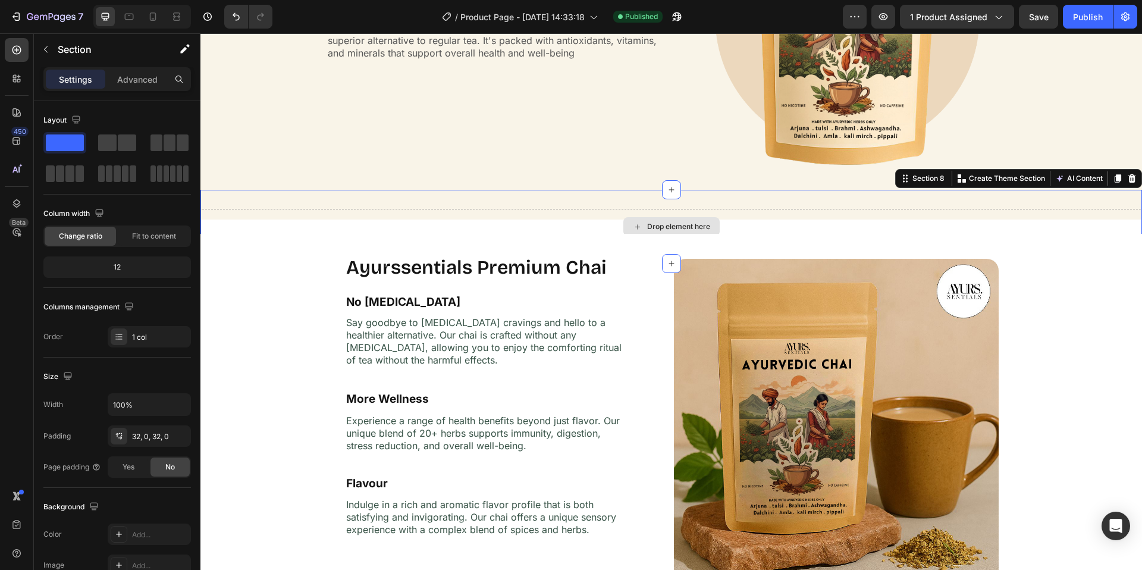
scroll to position [1869, 0]
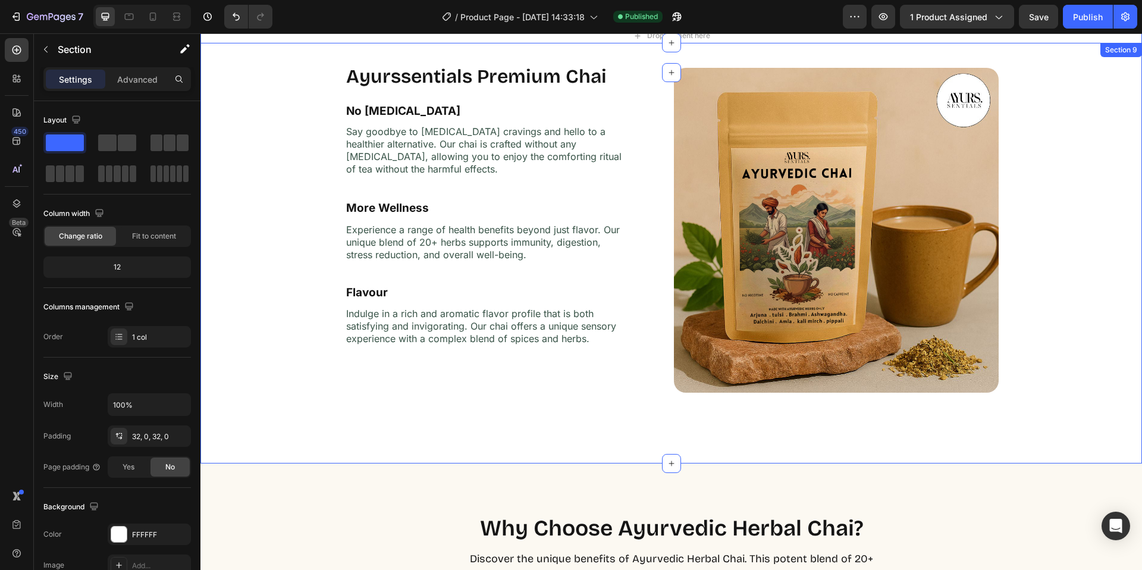
drag, startPoint x: 271, startPoint y: 374, endPoint x: 323, endPoint y: 372, distance: 52.4
click at [271, 374] on div "Ayurssentials Premium Chai Heading Image No [MEDICAL_DATA] Text Block Say goodb…" at bounding box center [671, 253] width 942 height 382
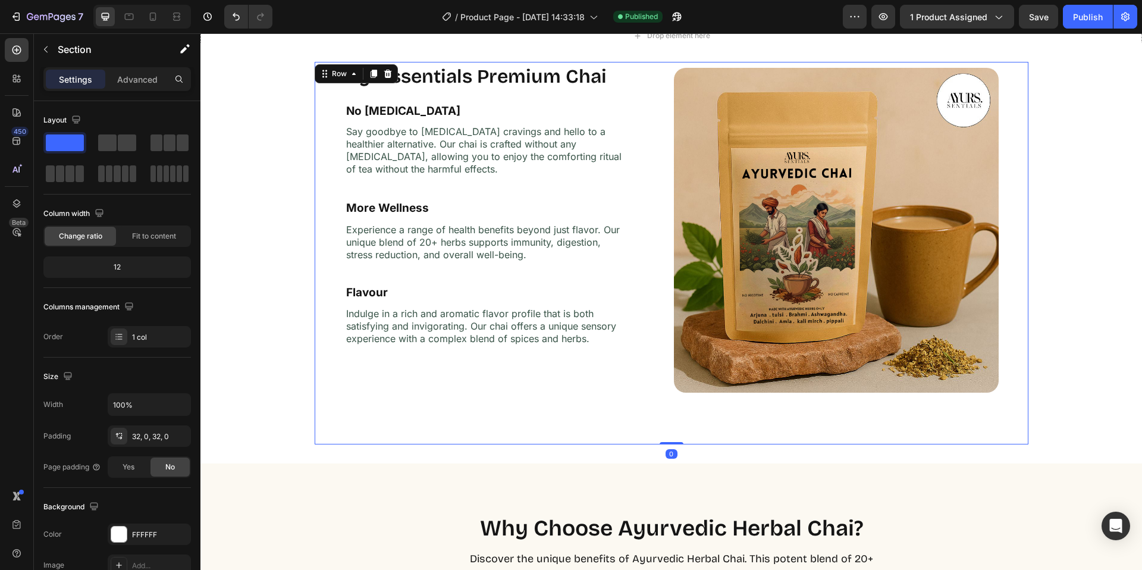
click at [528, 373] on div "Ayurssentials Premium Chai Heading Image No [MEDICAL_DATA] Text Block Say goodb…" at bounding box center [492, 253] width 354 height 382
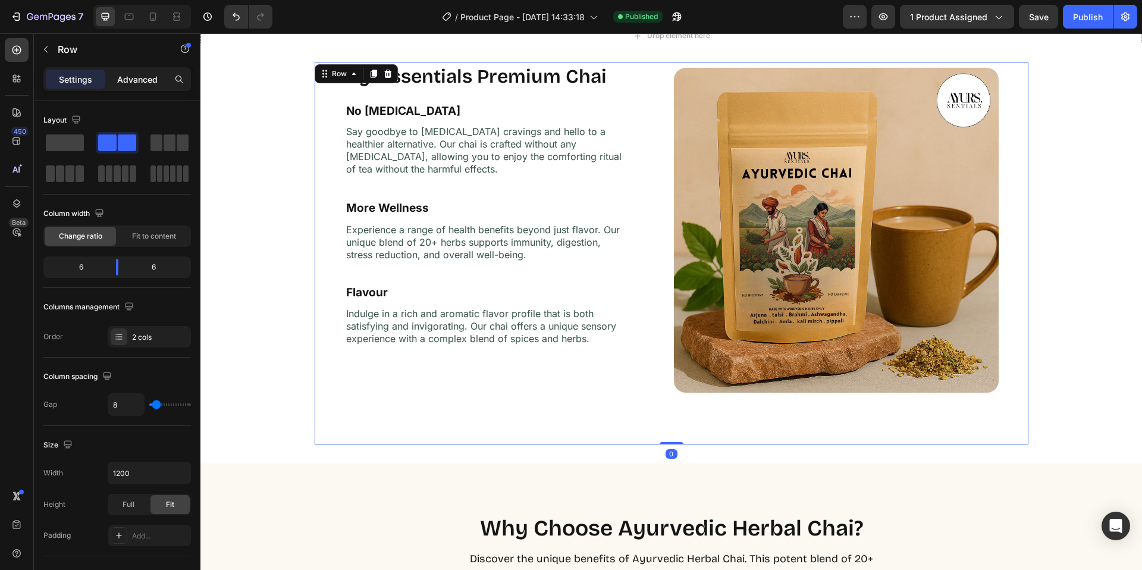
click at [143, 79] on p "Advanced" at bounding box center [137, 79] width 40 height 12
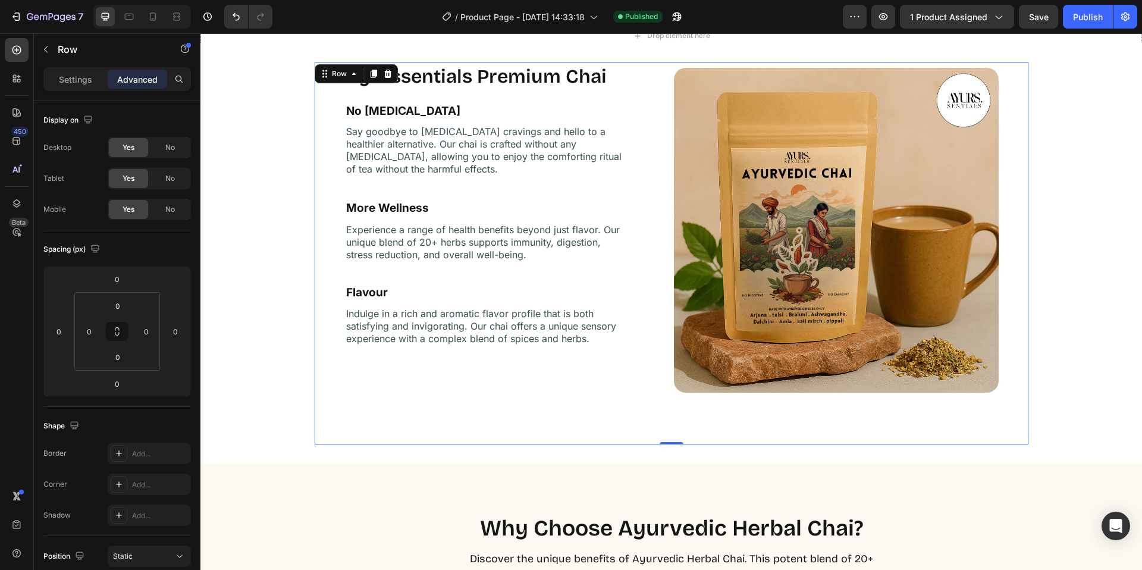
click at [255, 352] on div "Ayurssentials Premium Chai Heading Image No [MEDICAL_DATA] Text Block Say goodb…" at bounding box center [671, 253] width 942 height 382
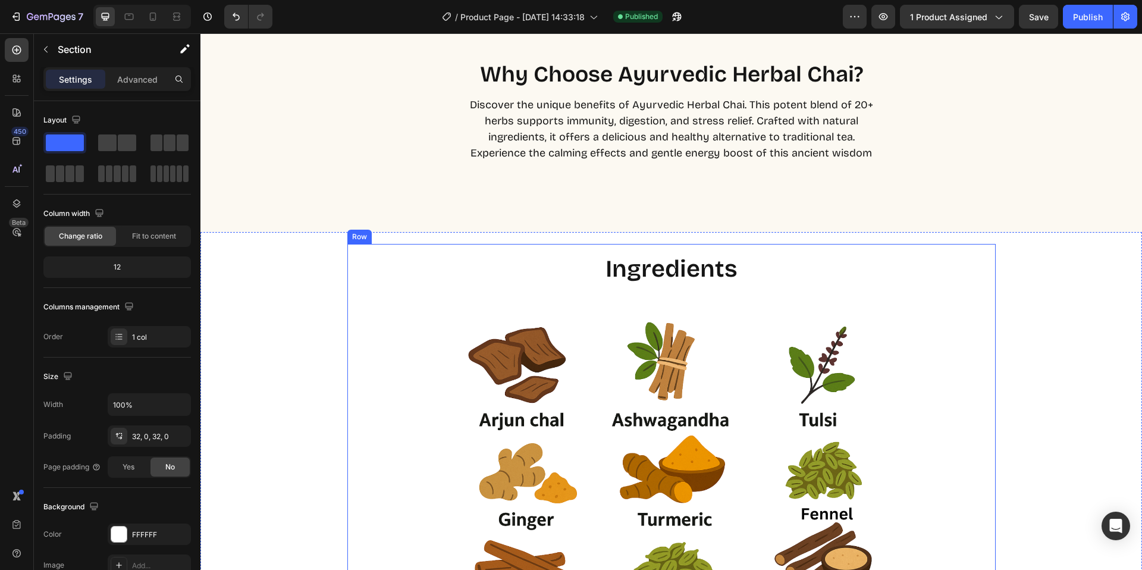
scroll to position [2398, 0]
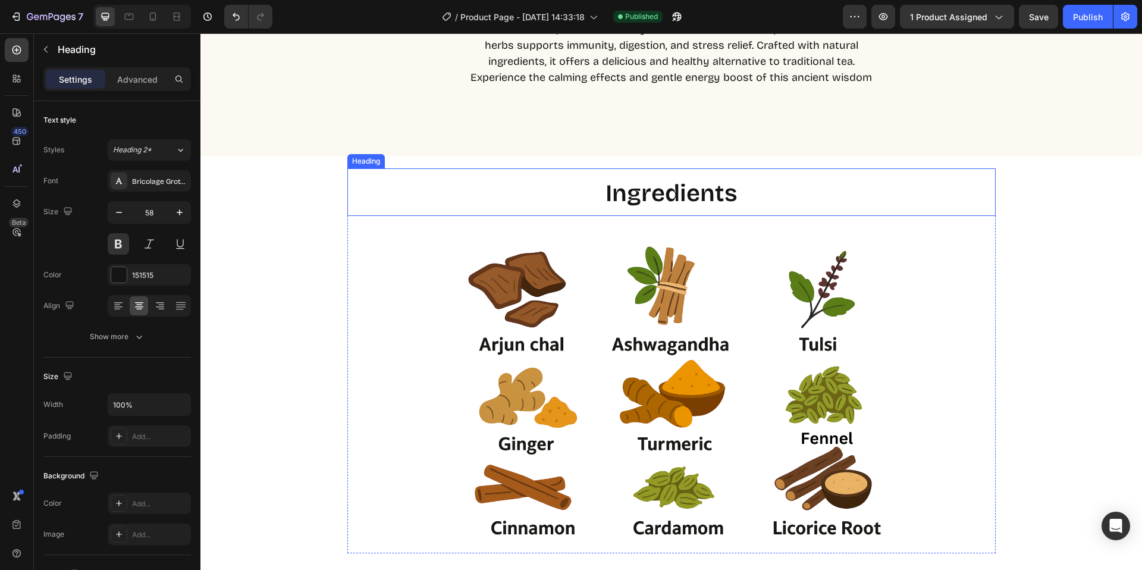
click at [671, 197] on span "ingredients" at bounding box center [671, 193] width 132 height 29
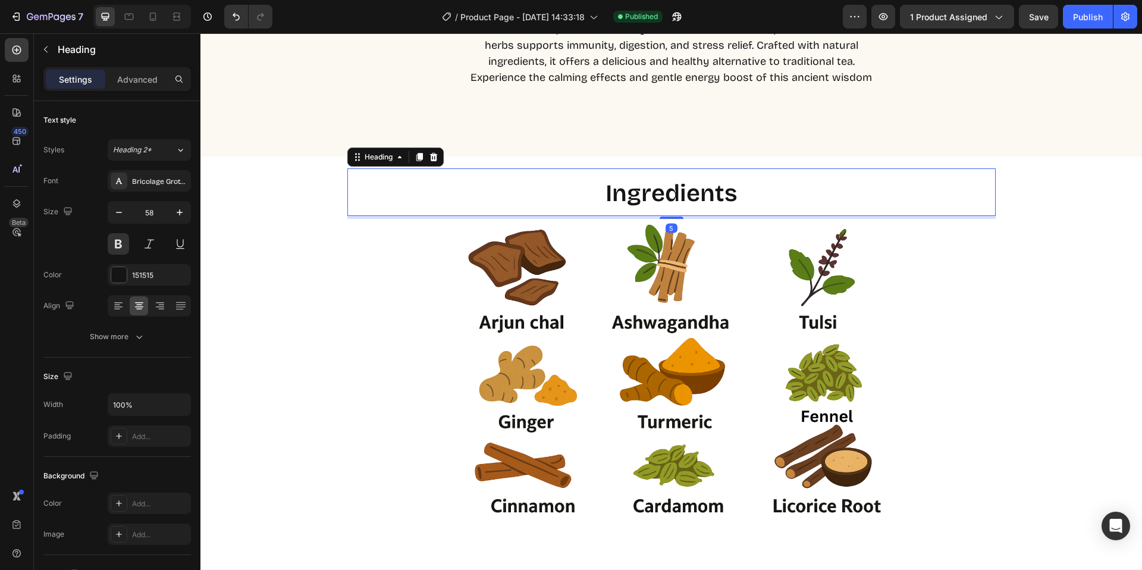
drag, startPoint x: 662, startPoint y: 238, endPoint x: 931, endPoint y: 206, distance: 270.7
click at [670, 216] on div at bounding box center [672, 217] width 24 height 2
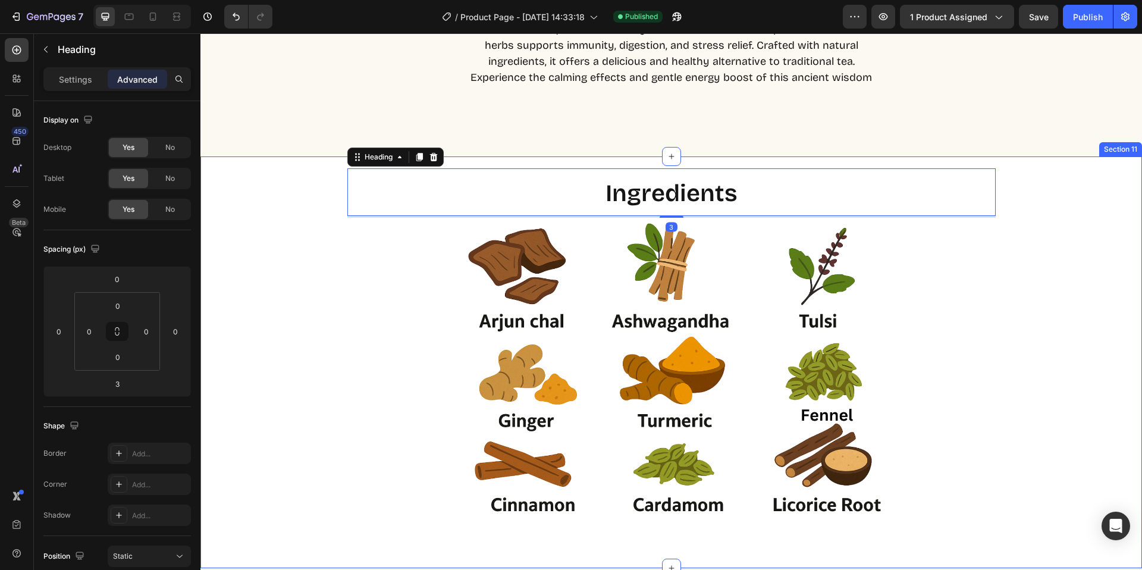
click at [1012, 203] on div "ingredients Heading 3 Image Row" at bounding box center [671, 349] width 942 height 362
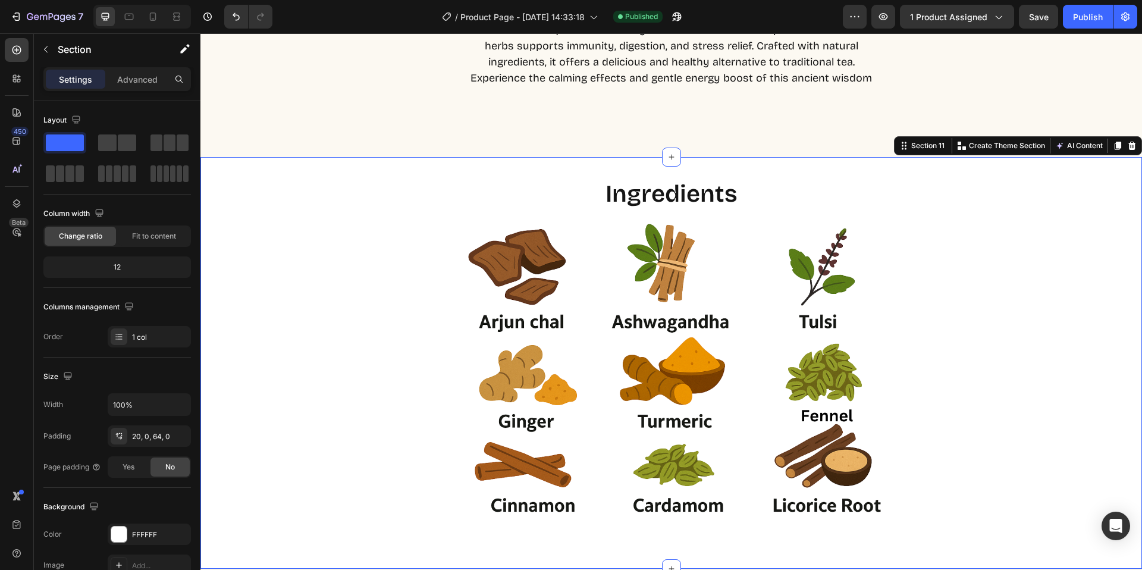
scroll to position [2396, 0]
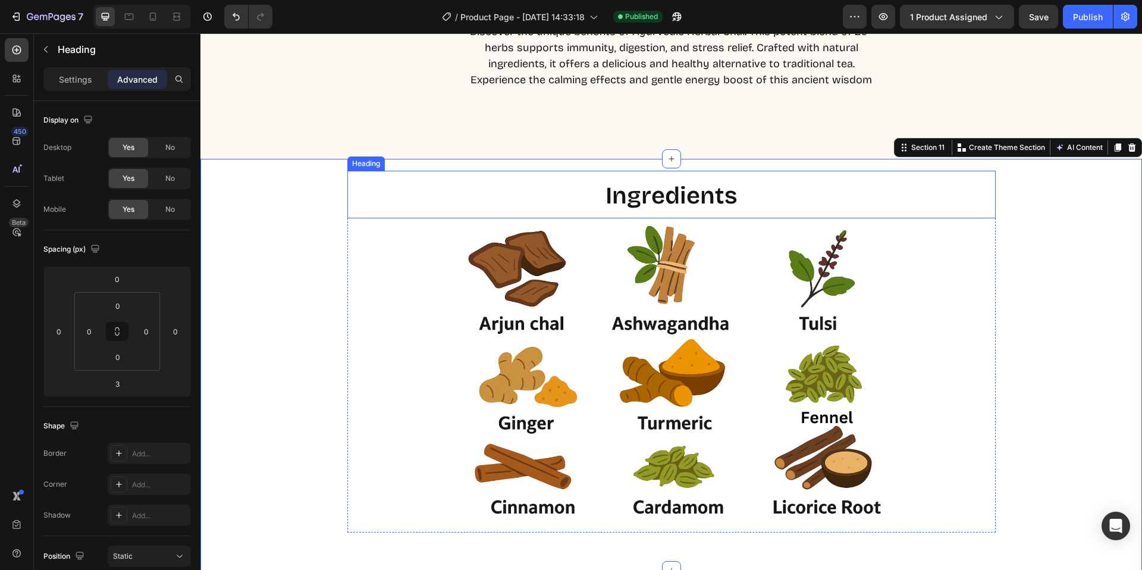
click at [684, 192] on span "ingredients" at bounding box center [671, 195] width 132 height 29
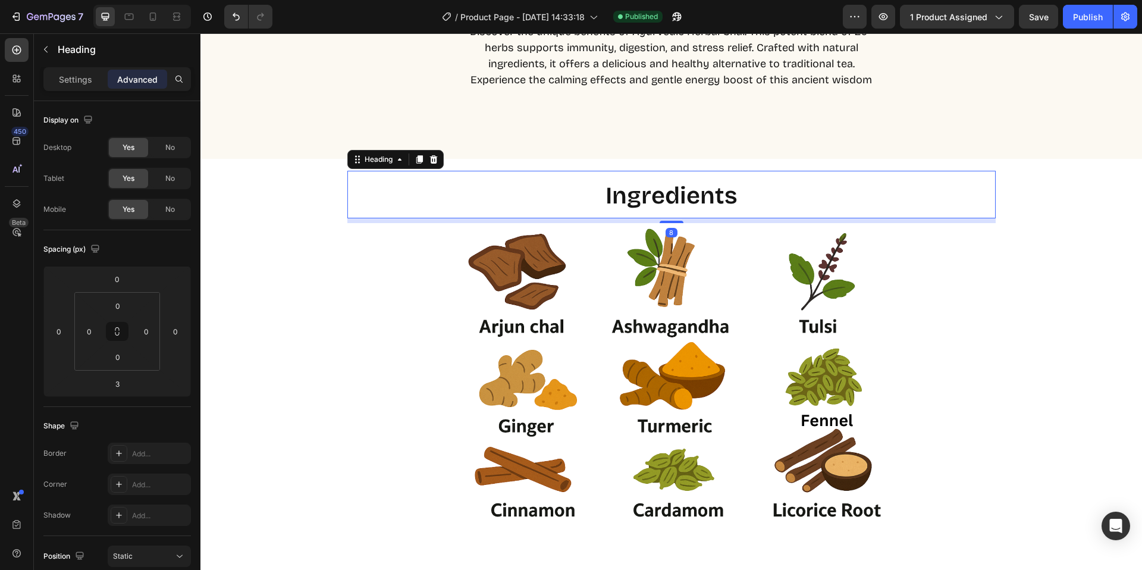
drag, startPoint x: 666, startPoint y: 218, endPoint x: 716, endPoint y: 224, distance: 50.4
click at [666, 223] on div at bounding box center [672, 222] width 24 height 2
type input "12"
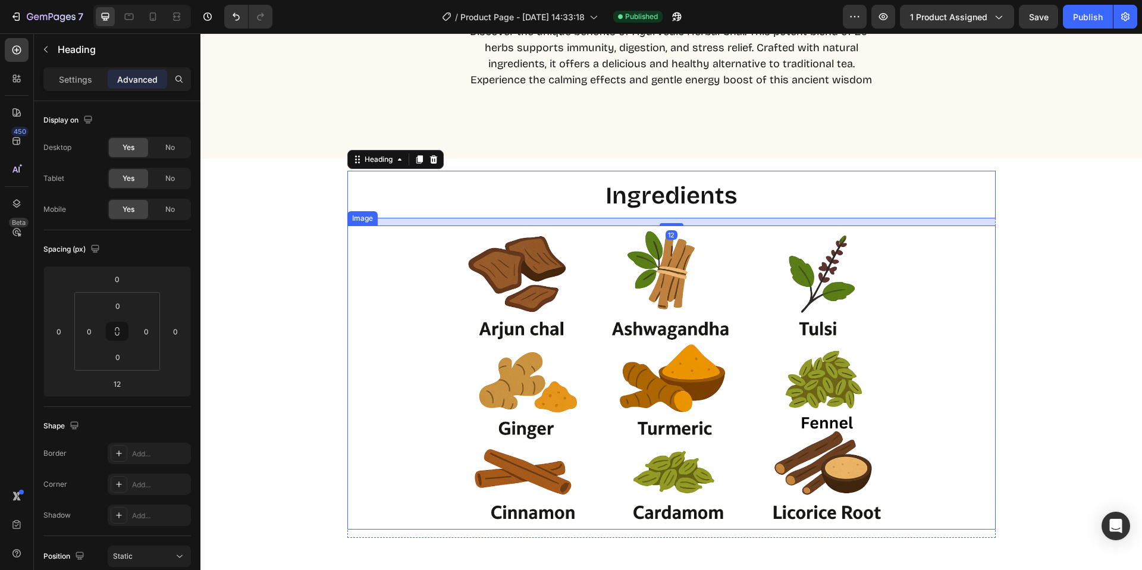
click at [1015, 253] on div "ingredients Heading 12 Image Row" at bounding box center [671, 354] width 942 height 367
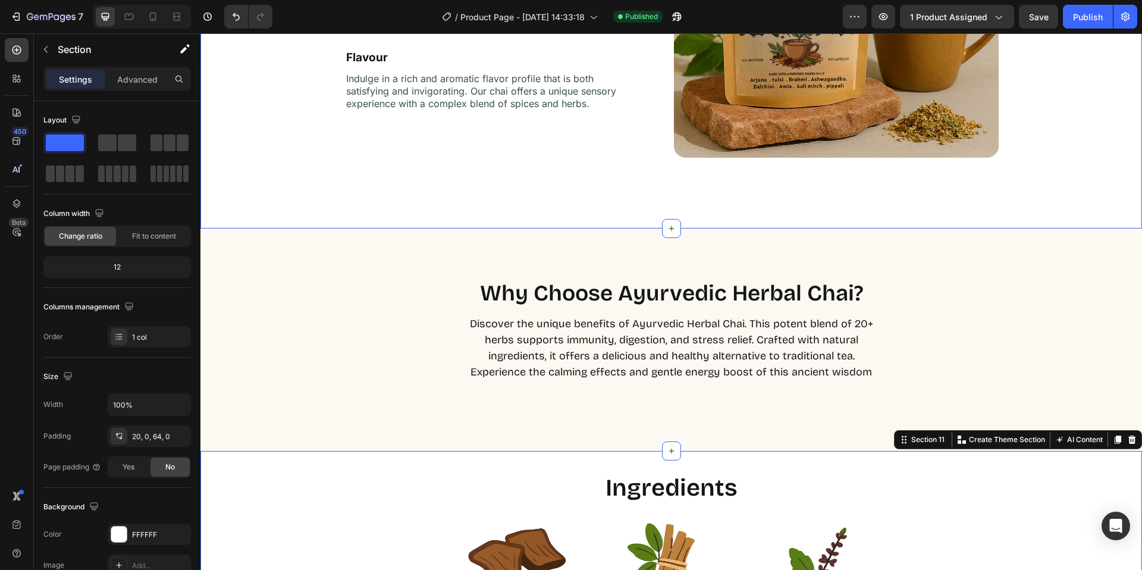
scroll to position [2011, 0]
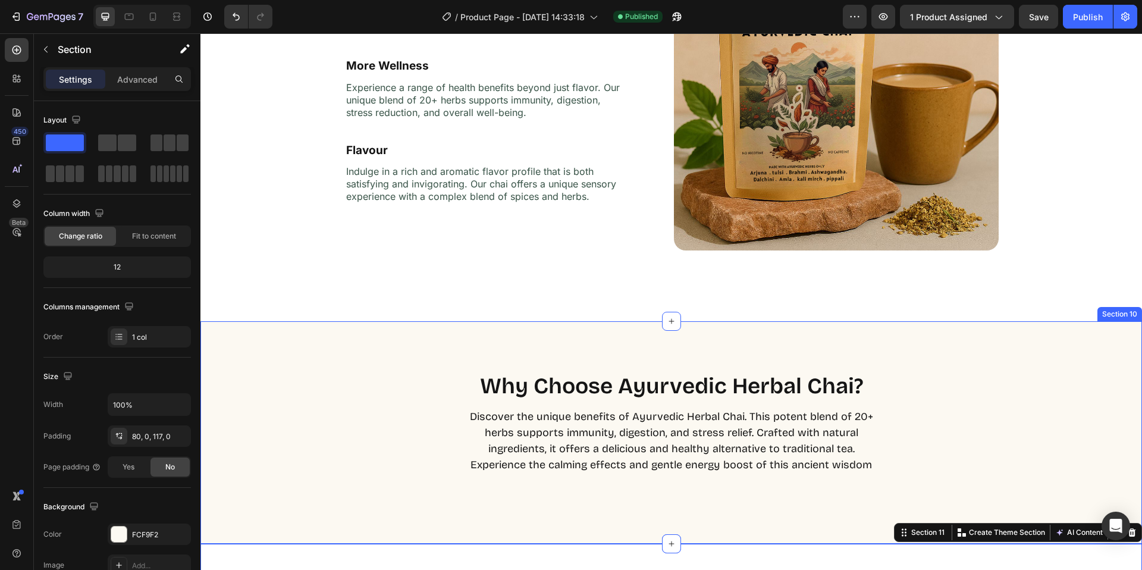
click at [780, 362] on div "Why Choose Ayurvedic Herbal Chai? Heading Discover the unique benefits of Ayurv…" at bounding box center [671, 432] width 942 height 222
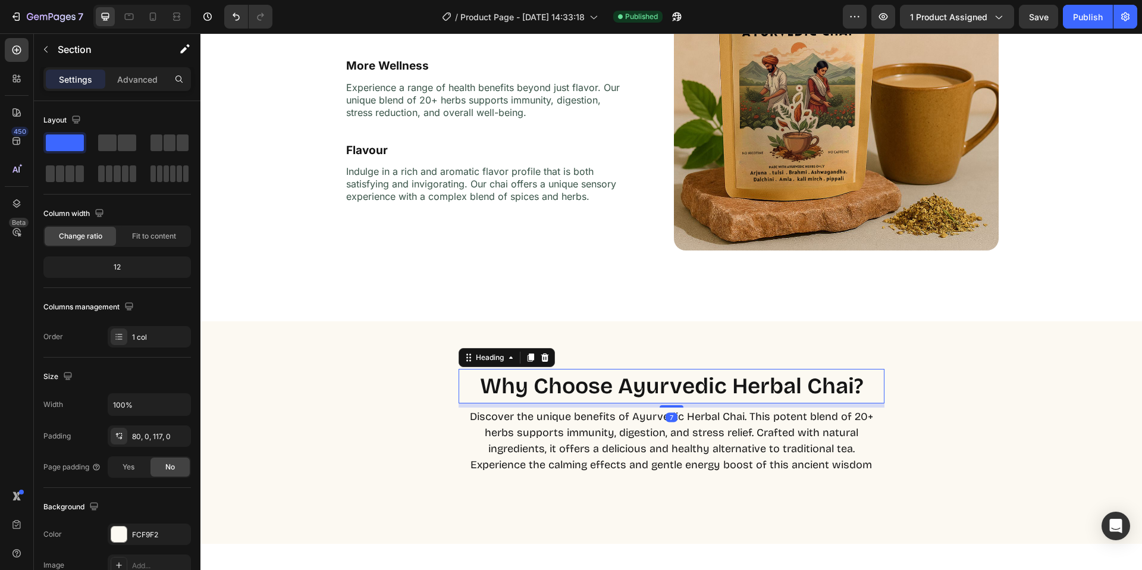
click at [702, 391] on h2 "Why Choose Ayurvedic Herbal Chai?" at bounding box center [672, 386] width 426 height 34
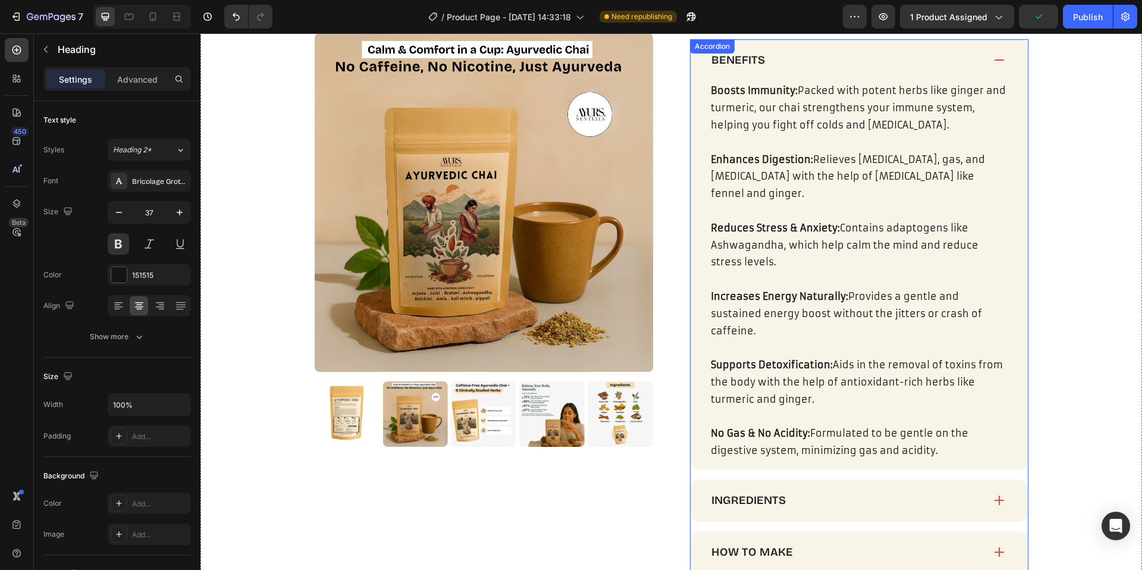
scroll to position [520, 0]
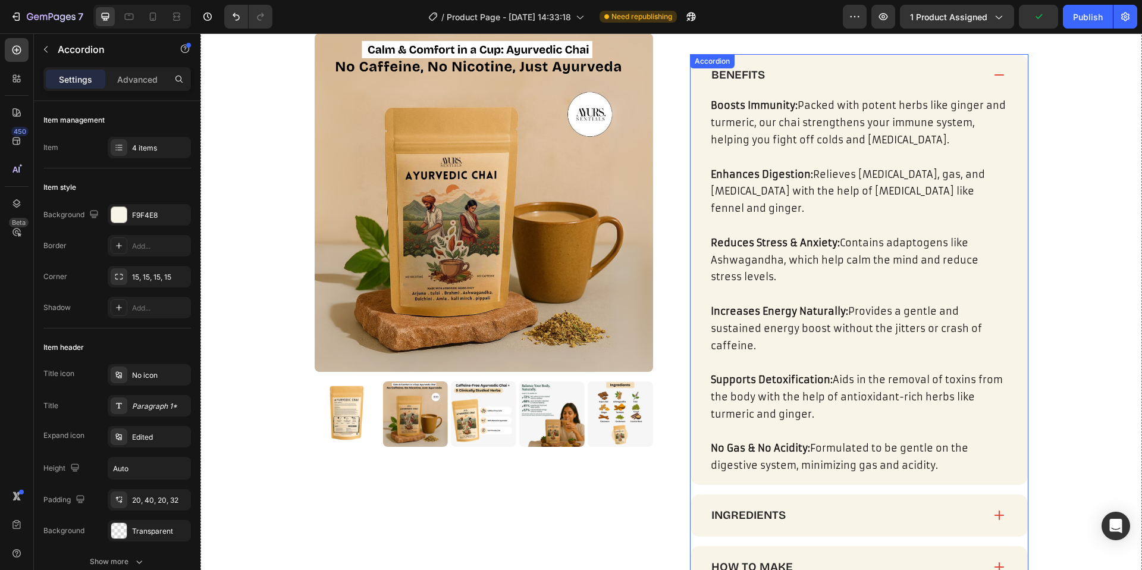
click at [987, 80] on div "Benefits" at bounding box center [859, 75] width 337 height 42
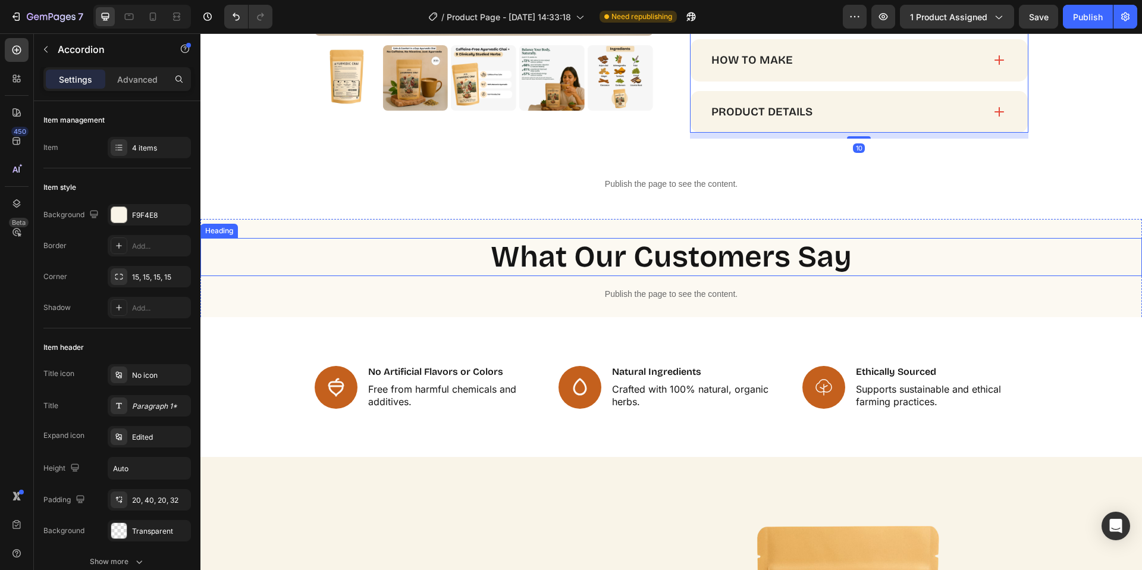
scroll to position [696, 0]
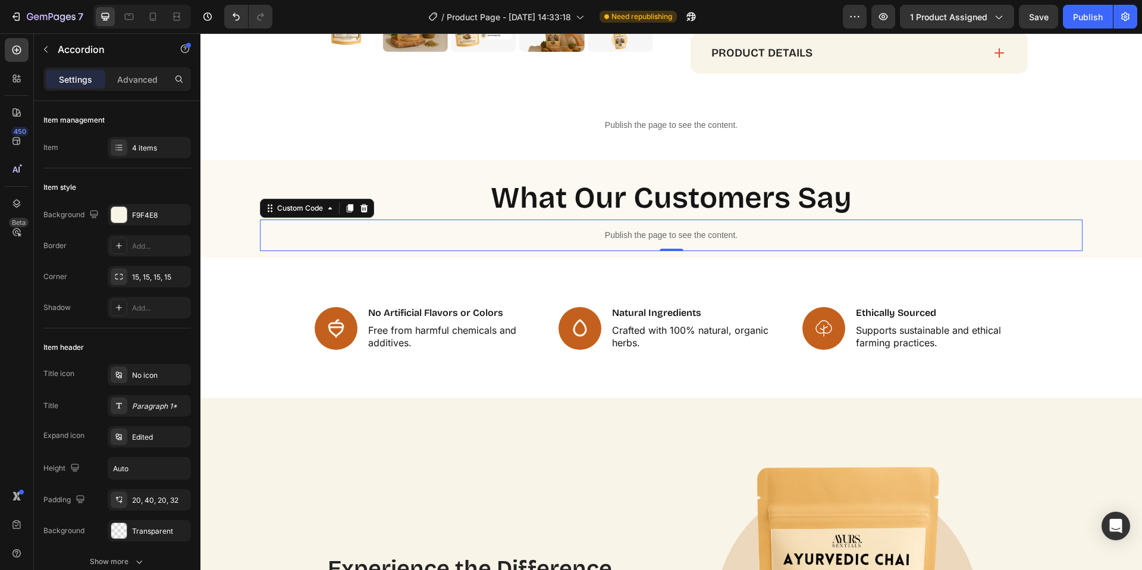
click at [629, 231] on p "Publish the page to see the content." at bounding box center [671, 235] width 823 height 12
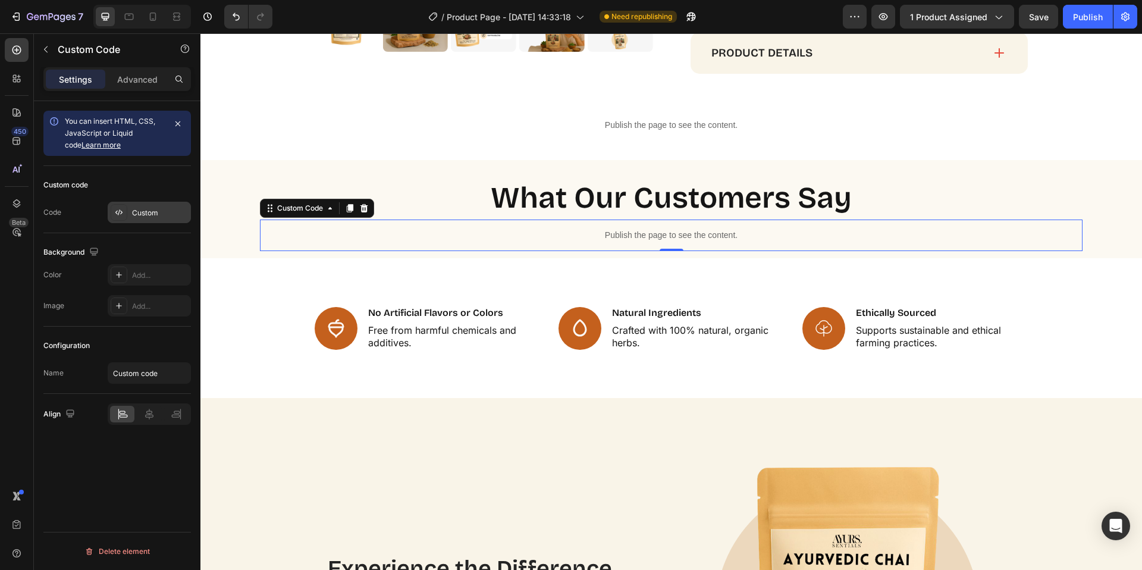
click at [159, 206] on div "Custom" at bounding box center [149, 212] width 83 height 21
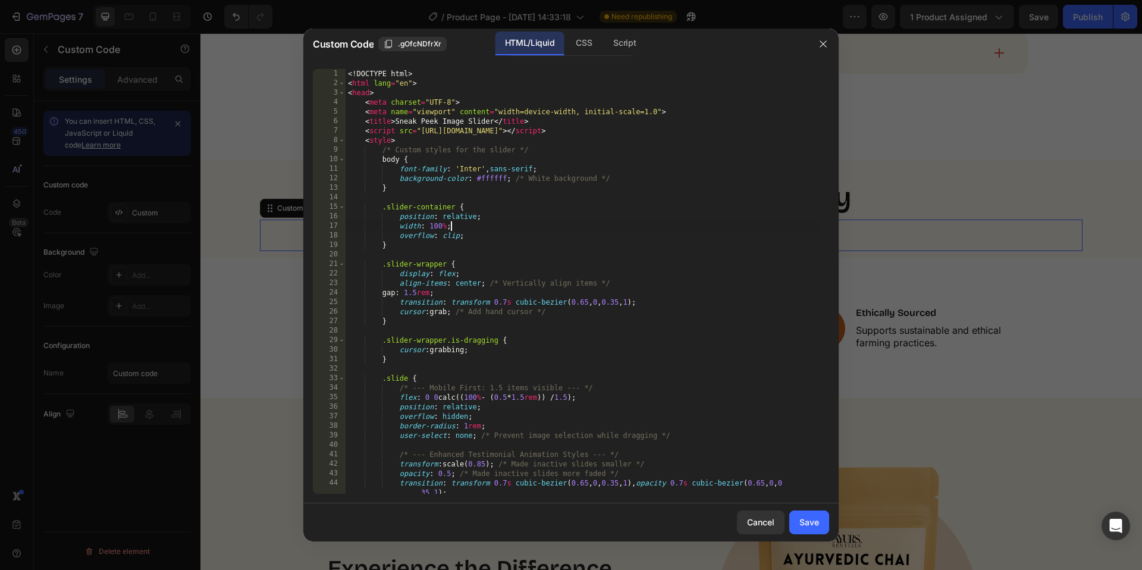
click at [463, 226] on div "<! DOCTYPE html > < html lang = "en" > < head > < meta charset = "UTF-8" > < me…" at bounding box center [583, 291] width 475 height 444
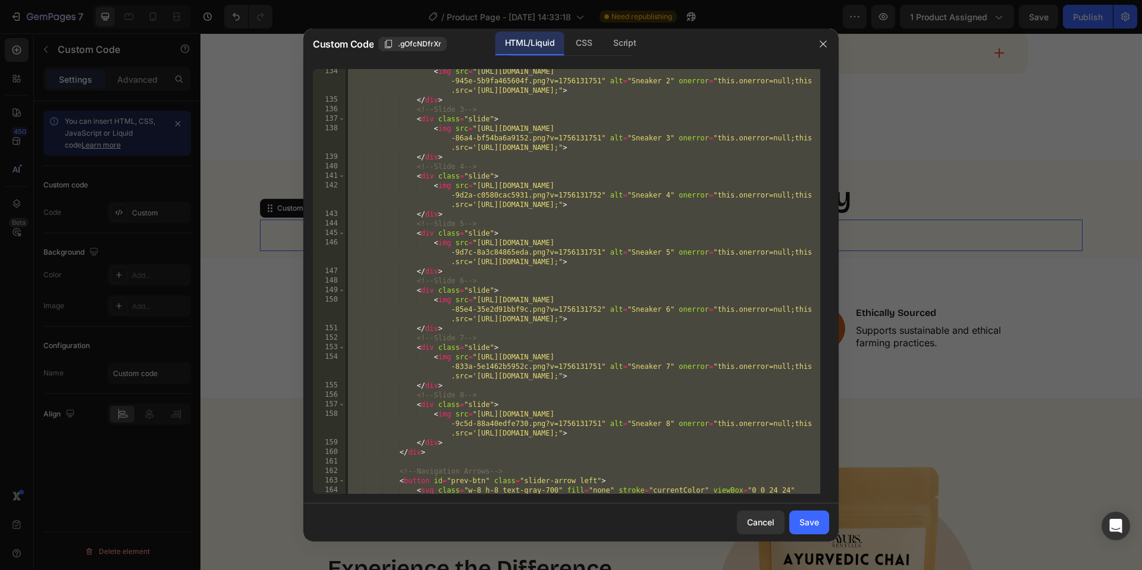
scroll to position [1632, 0]
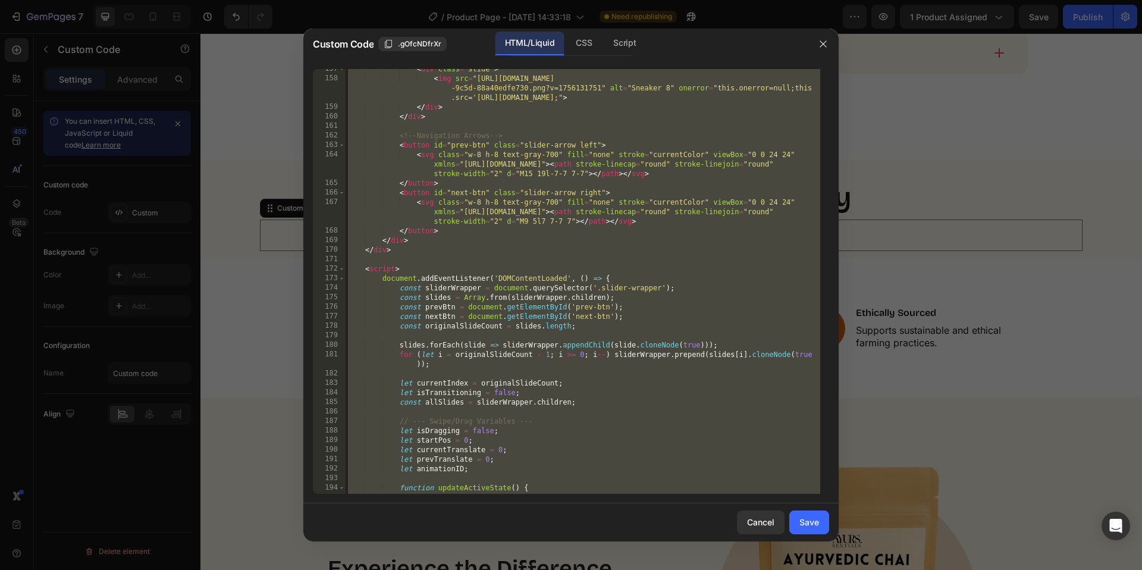
click at [653, 268] on div "< div class = "slide" > < img src = "[URL][DOMAIN_NAME] -9c5d-88a40edfe730.png?…" at bounding box center [583, 286] width 475 height 444
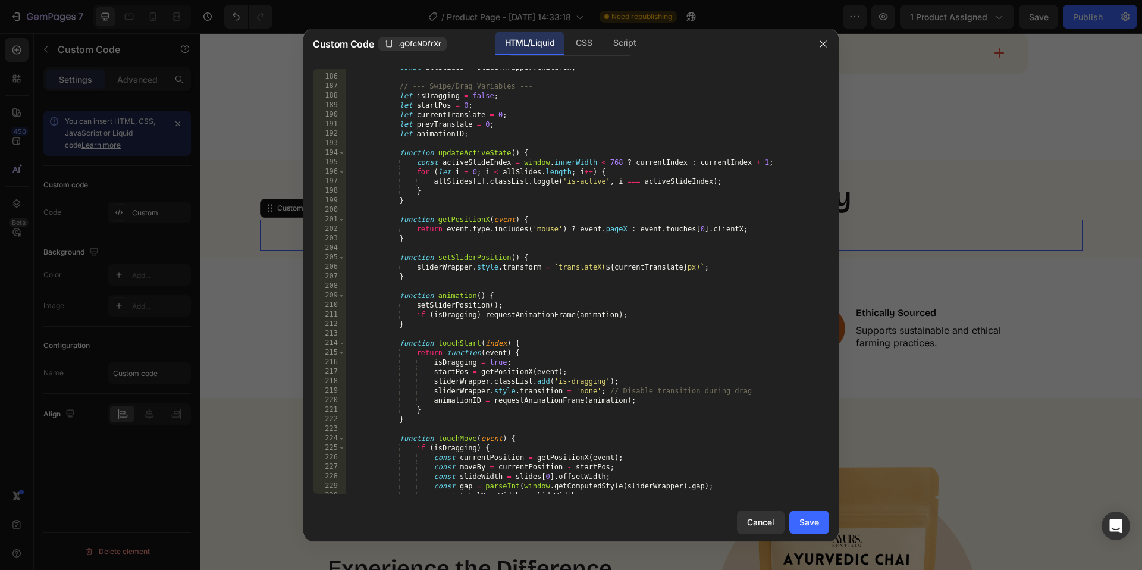
scroll to position [1967, 0]
type textarea "</html>"
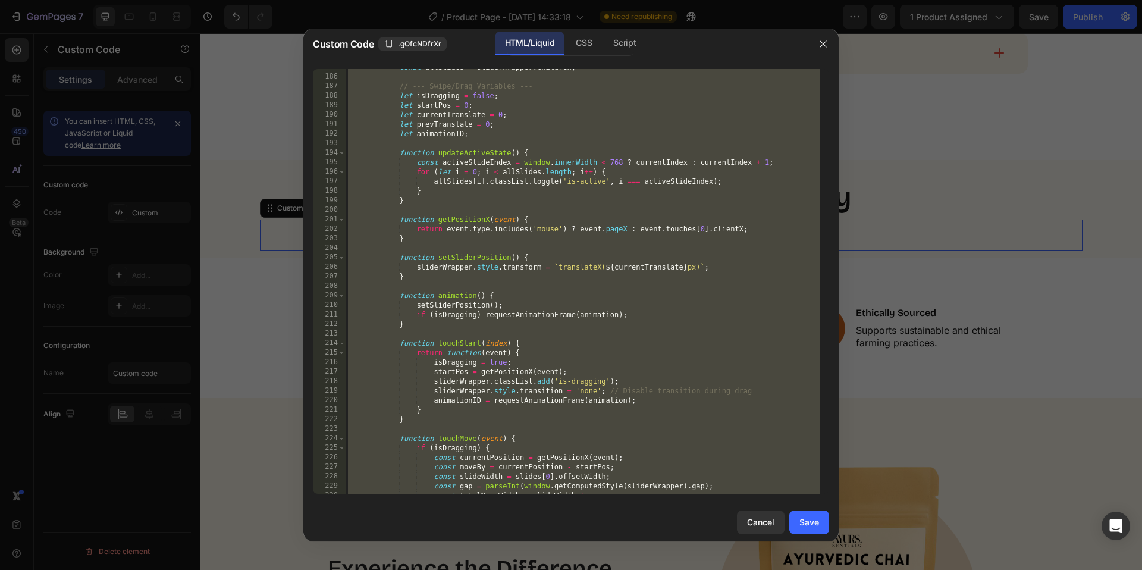
paste textarea
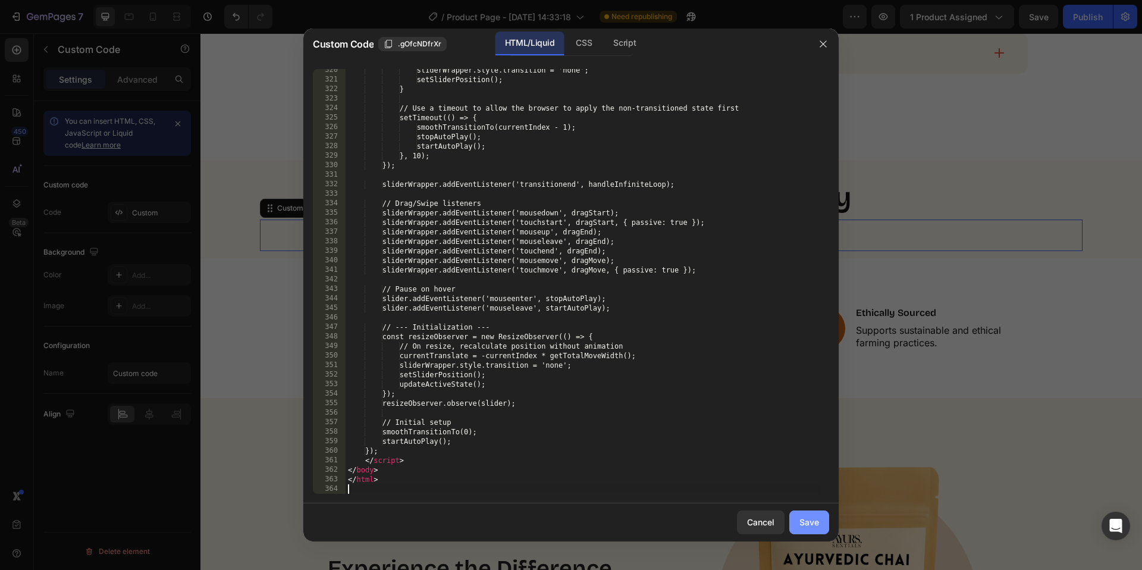
click at [807, 521] on div "Save" at bounding box center [809, 522] width 20 height 12
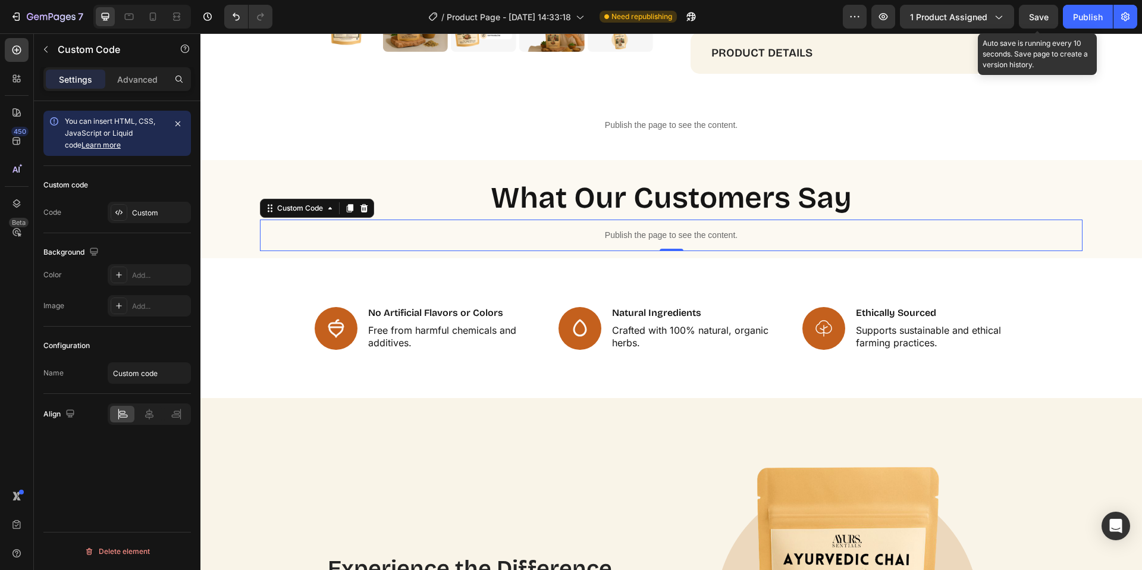
click at [1038, 17] on span "Save" at bounding box center [1039, 17] width 20 height 10
click at [1041, 19] on span "Save" at bounding box center [1039, 17] width 20 height 10
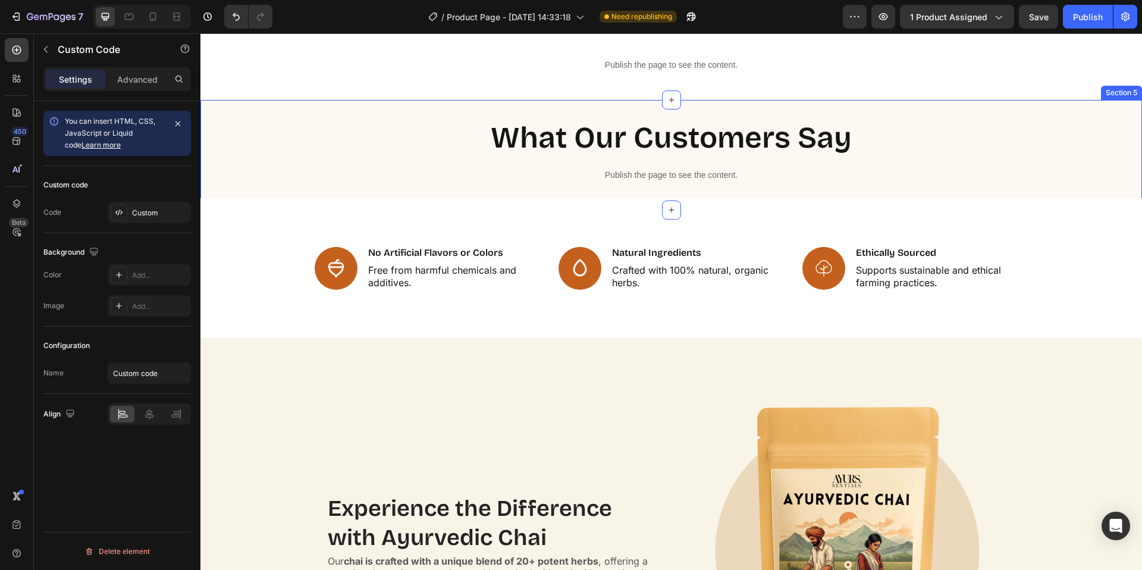
scroll to position [757, 0]
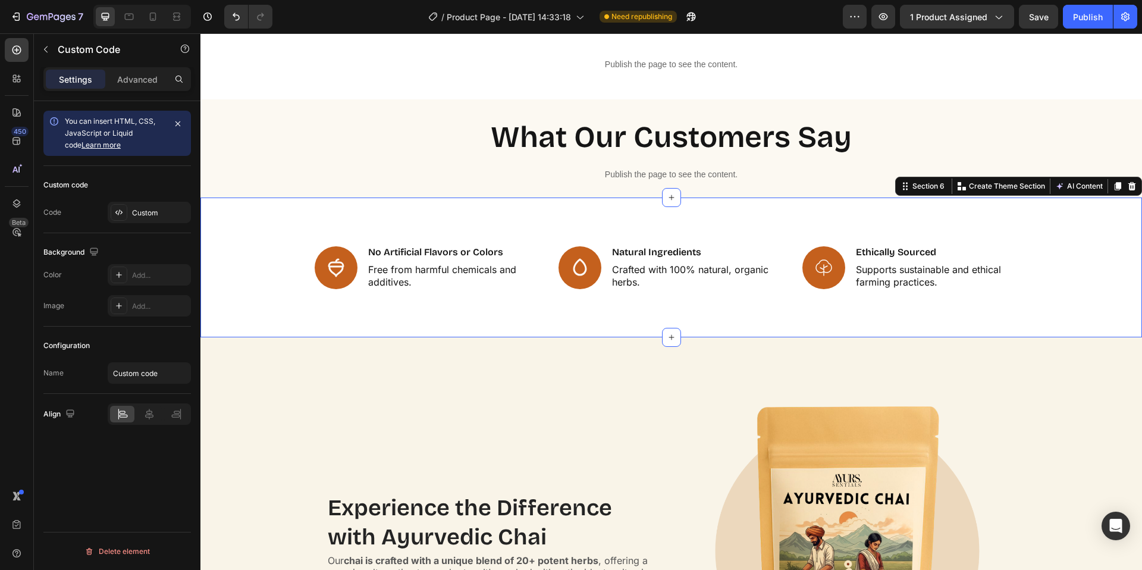
click at [284, 250] on div "Icon No Artificial Flavors or Colors Text Block Free from harmful chemicals and…" at bounding box center [671, 267] width 918 height 44
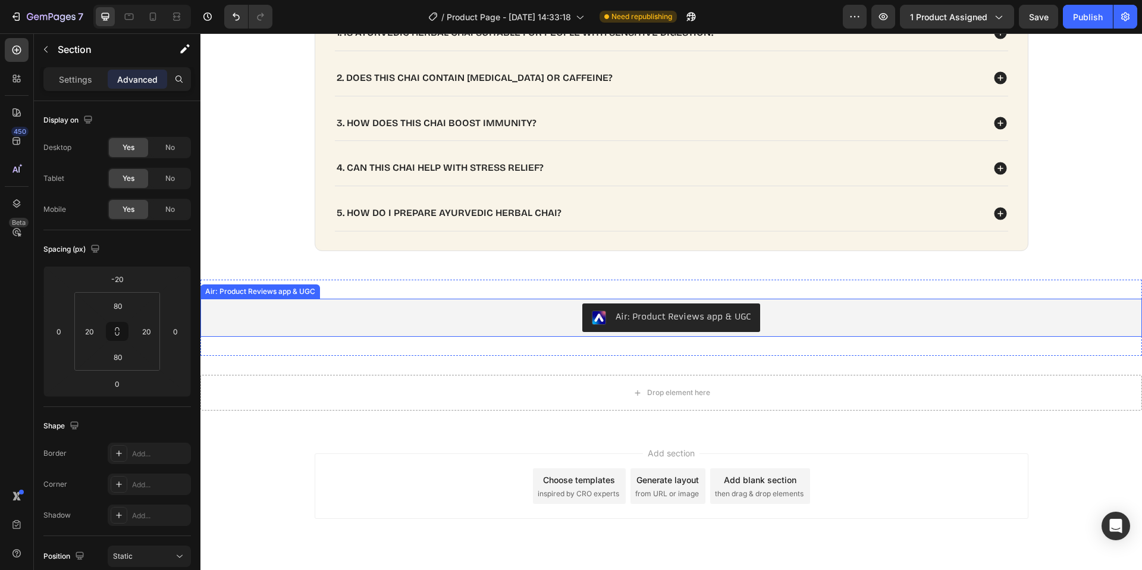
scroll to position [2883, 0]
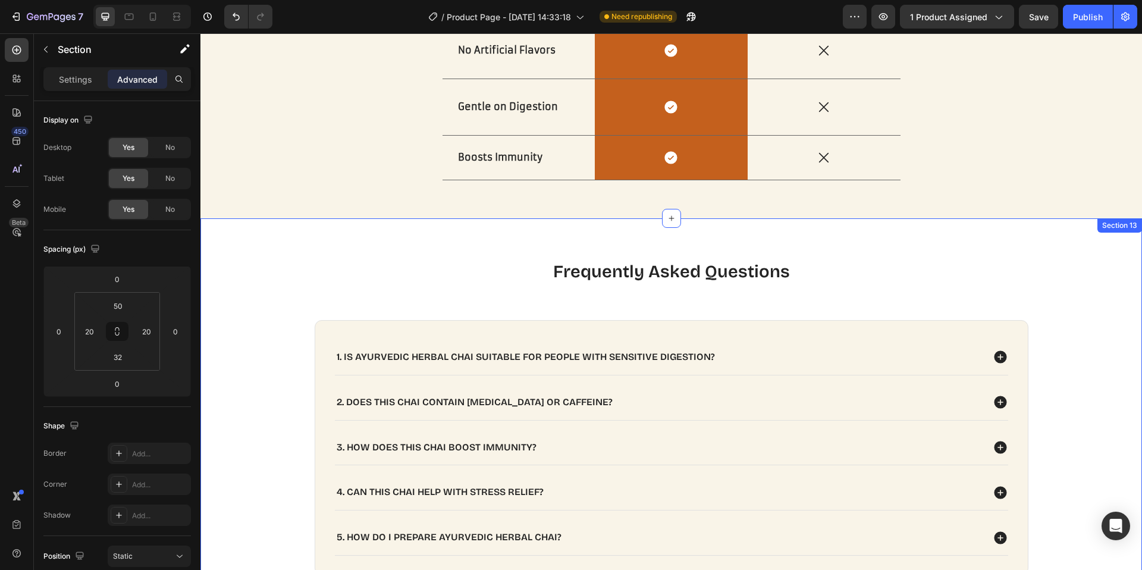
click at [263, 249] on div "Frequently Asked Questions Heading 1. Is Ayurvedic Herbal Chai suitable for peo…" at bounding box center [671, 416] width 918 height 337
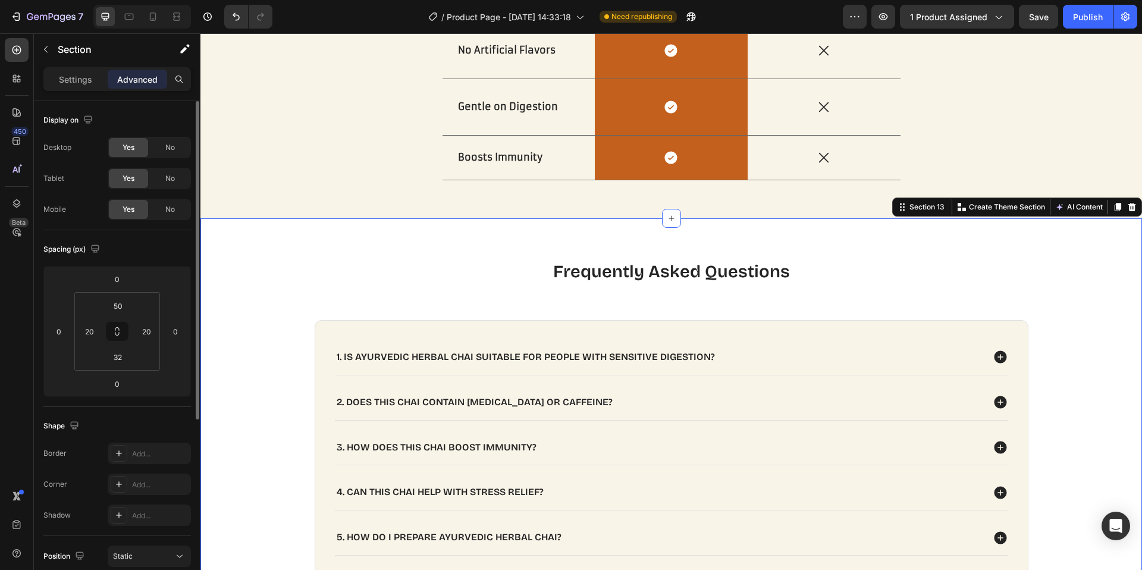
scroll to position [291, 0]
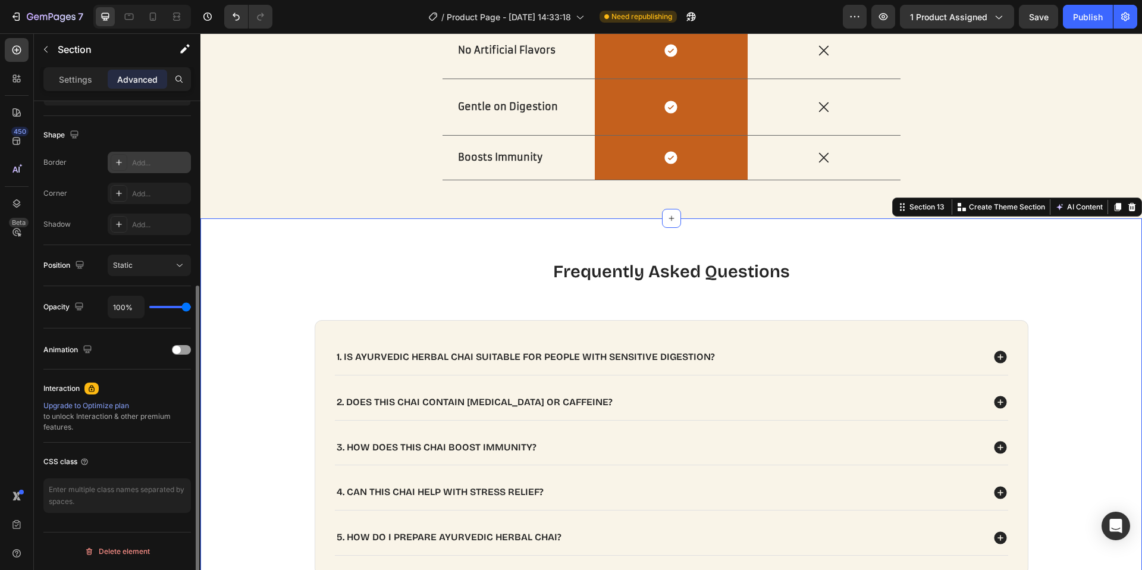
click at [111, 167] on div at bounding box center [119, 162] width 17 height 17
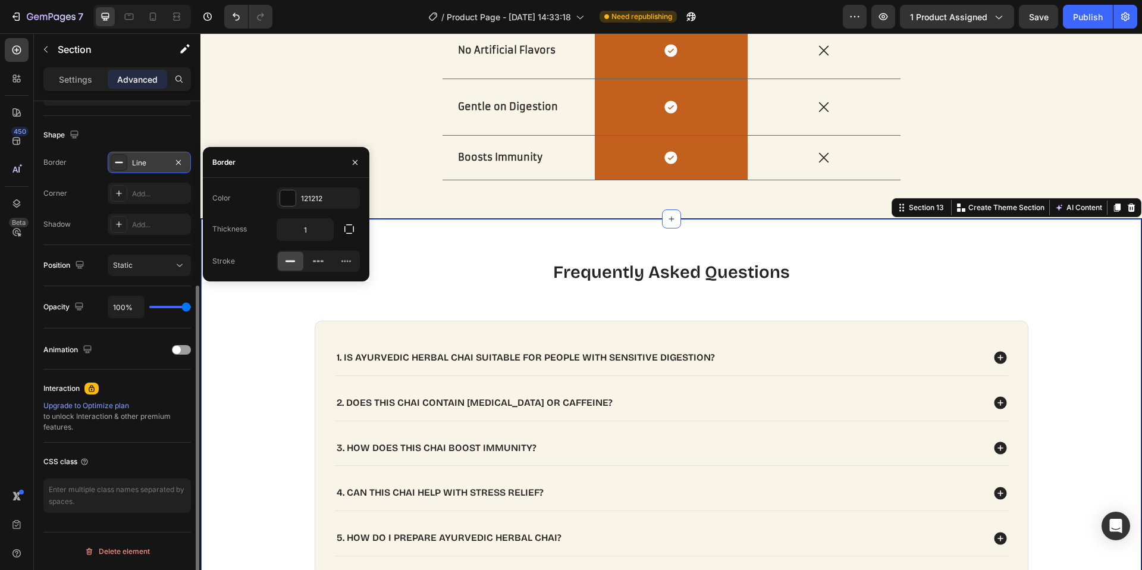
click at [118, 164] on icon at bounding box center [119, 163] width 10 height 10
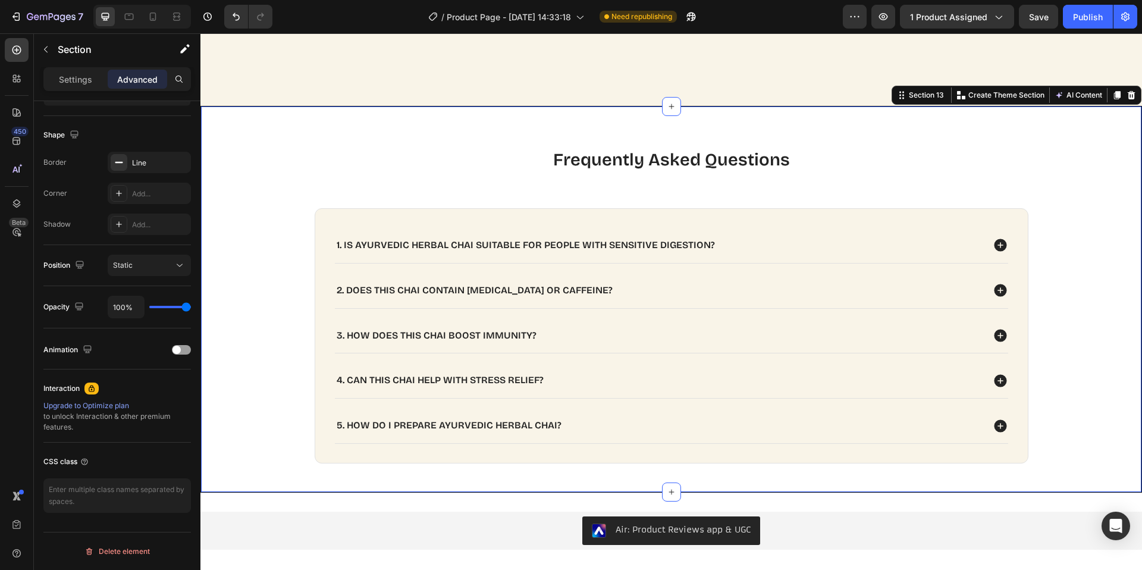
scroll to position [3118, 0]
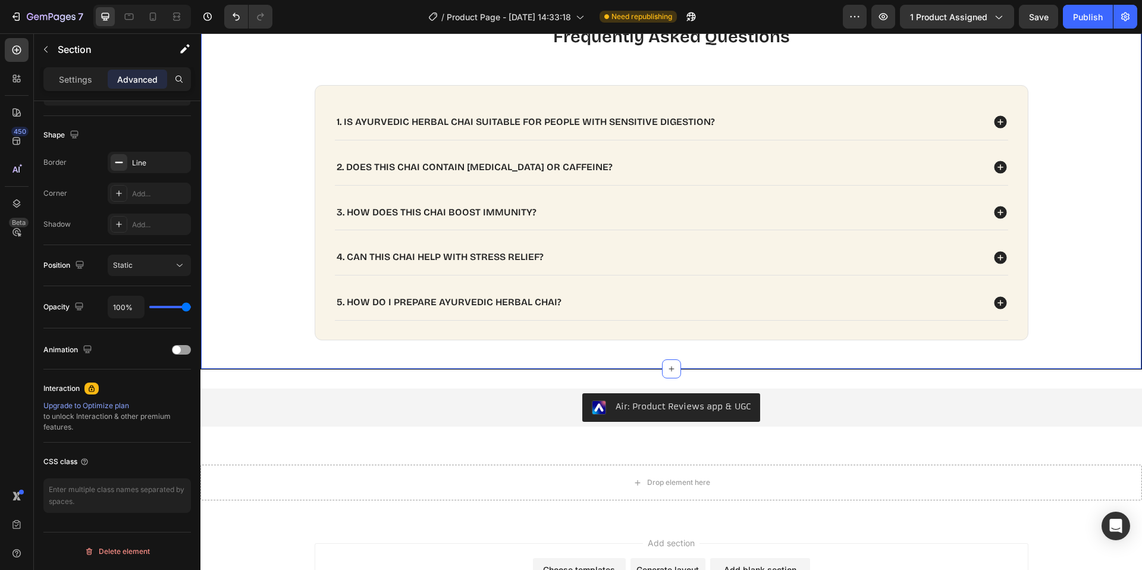
click at [263, 256] on div "Frequently Asked Questions Heading 1. Is Ayurvedic Herbal Chai suitable for peo…" at bounding box center [671, 181] width 917 height 337
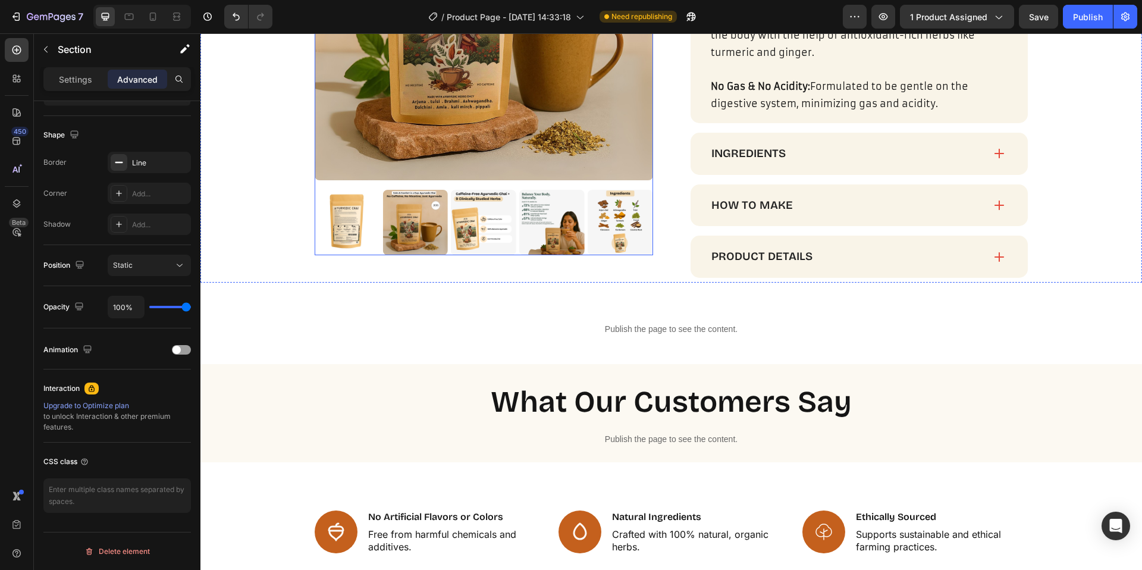
scroll to position [1043, 0]
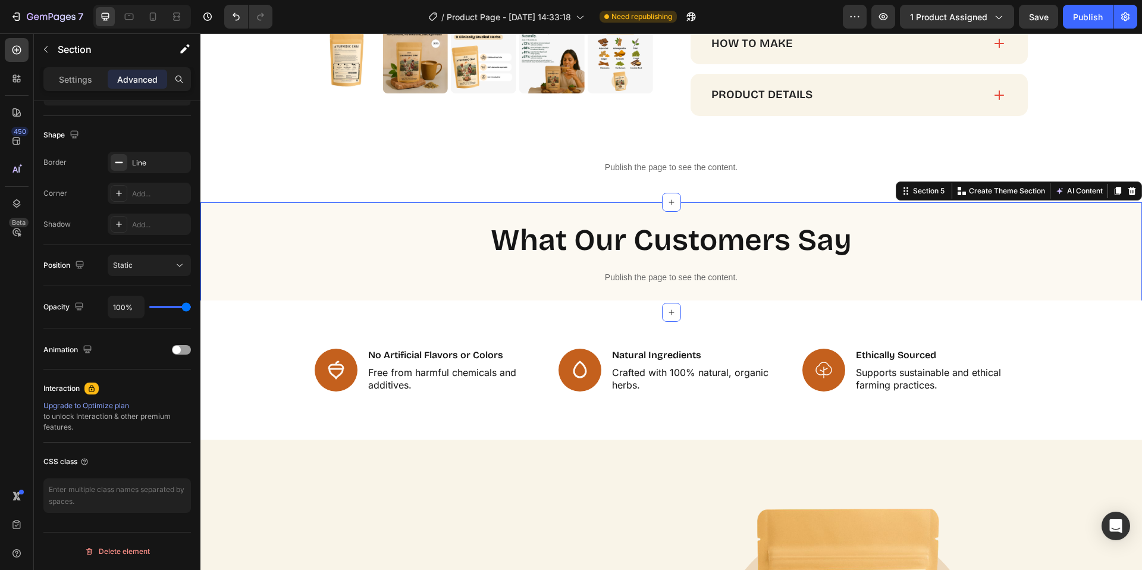
click at [630, 216] on div "what our customers say Heading Publish the page to see the content. Custom Code…" at bounding box center [671, 257] width 942 height 110
click at [12, 49] on icon at bounding box center [17, 50] width 12 height 12
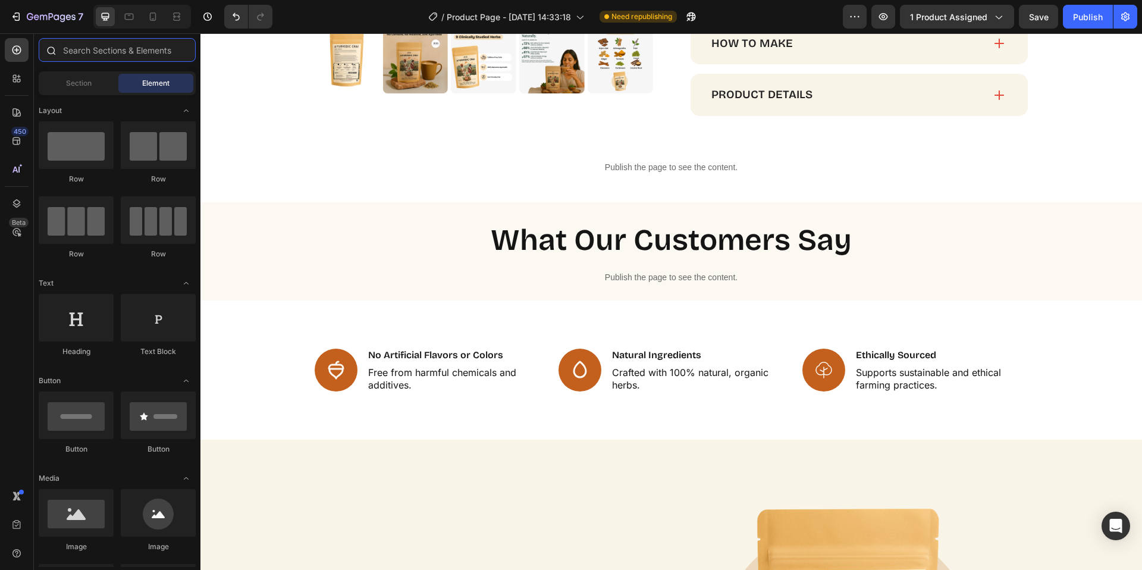
click at [80, 47] on input "text" at bounding box center [117, 50] width 157 height 24
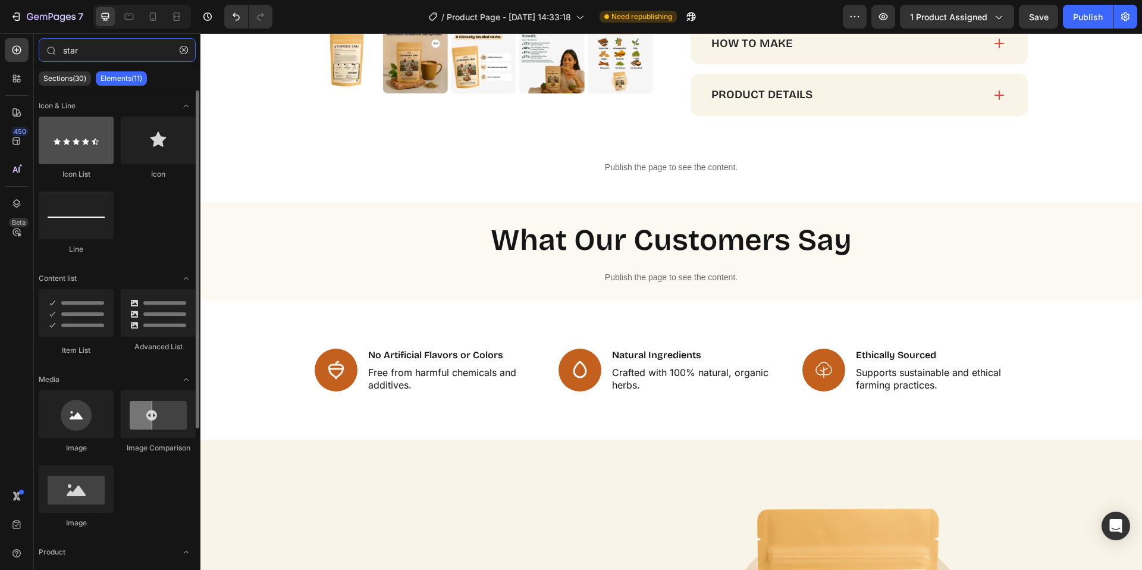
type input "star"
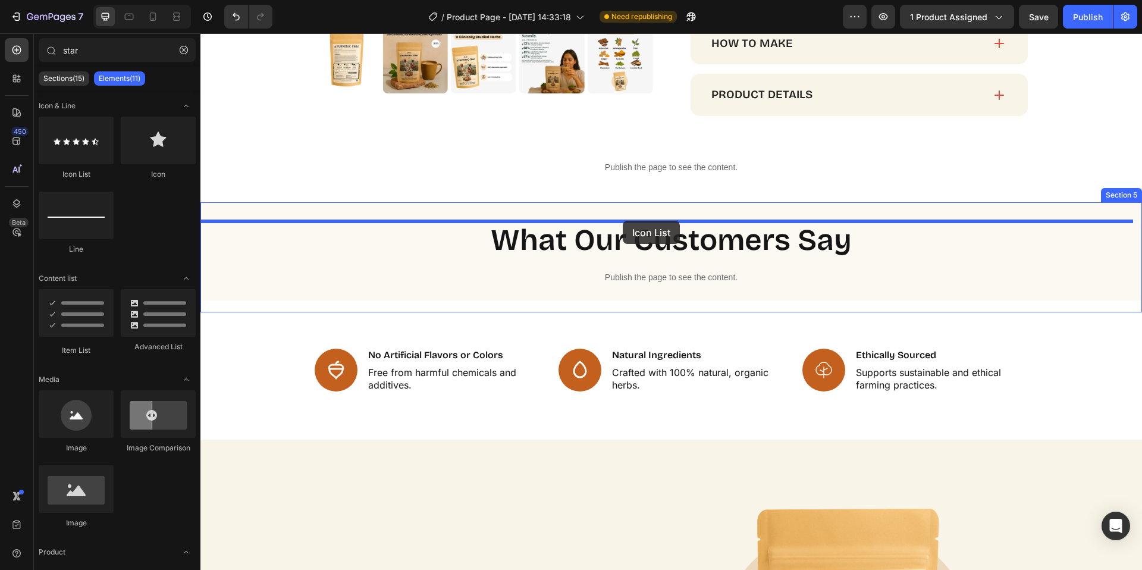
drag, startPoint x: 275, startPoint y: 178, endPoint x: 623, endPoint y: 221, distance: 350.6
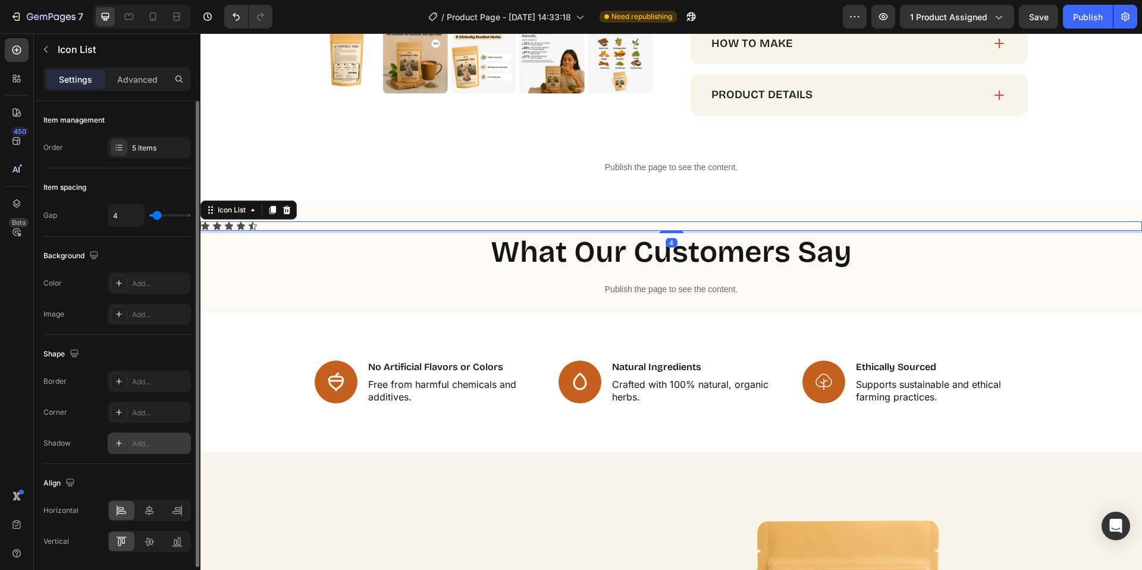
scroll to position [39, 0]
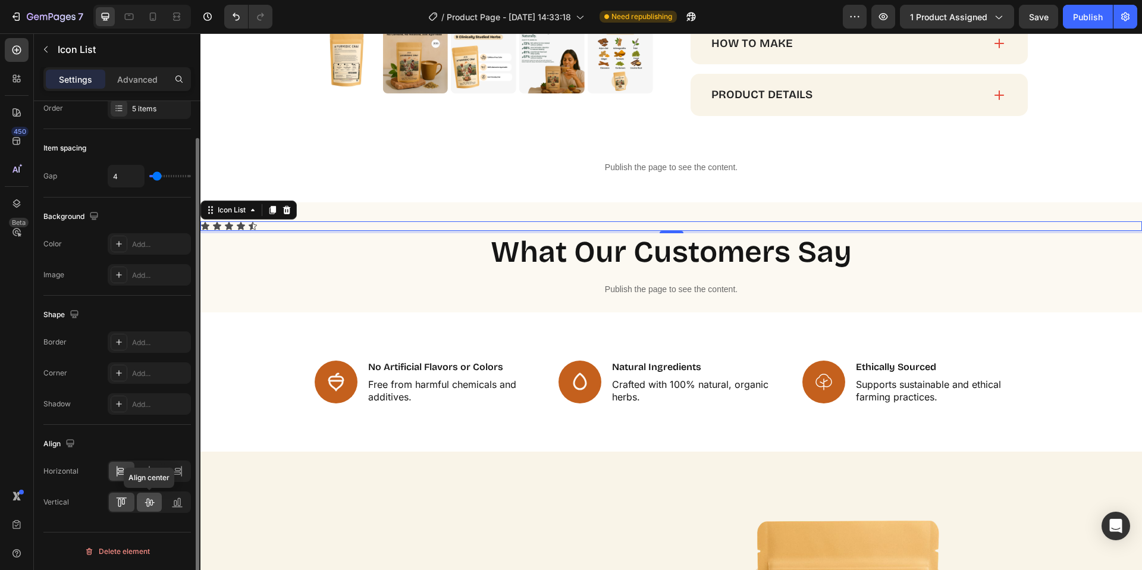
click at [152, 500] on icon at bounding box center [150, 502] width 10 height 8
click at [145, 470] on icon at bounding box center [149, 471] width 12 height 12
click at [149, 511] on div at bounding box center [150, 501] width 26 height 19
click at [149, 501] on icon at bounding box center [149, 502] width 12 height 12
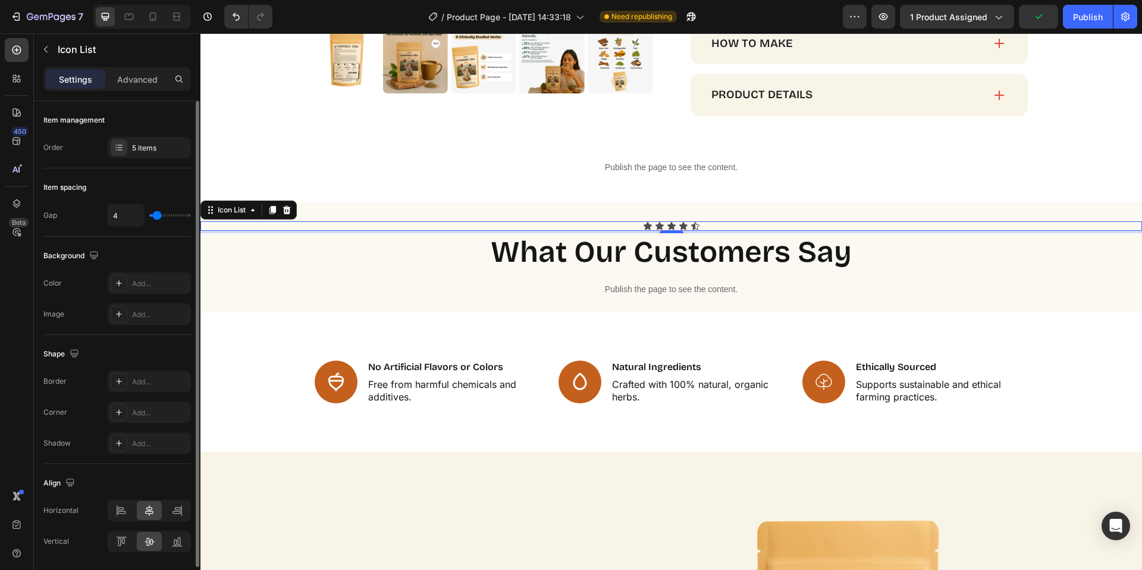
drag, startPoint x: 161, startPoint y: 218, endPoint x: 171, endPoint y: 218, distance: 9.5
click at [171, 218] on div "4" at bounding box center [149, 215] width 83 height 23
type input "8"
type input "9"
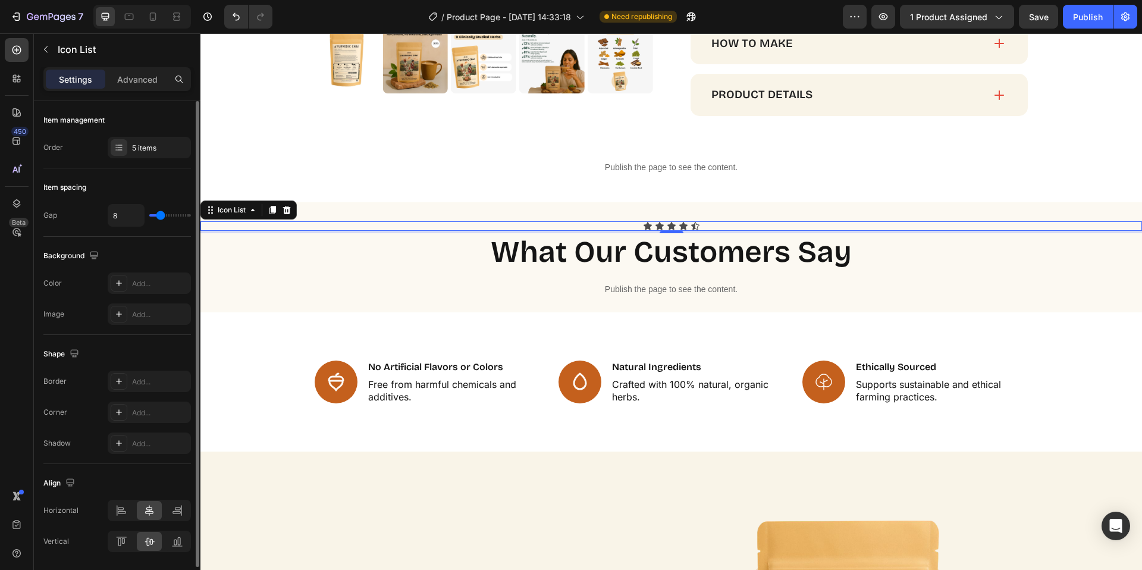
type input "9"
type input "10"
type input "11"
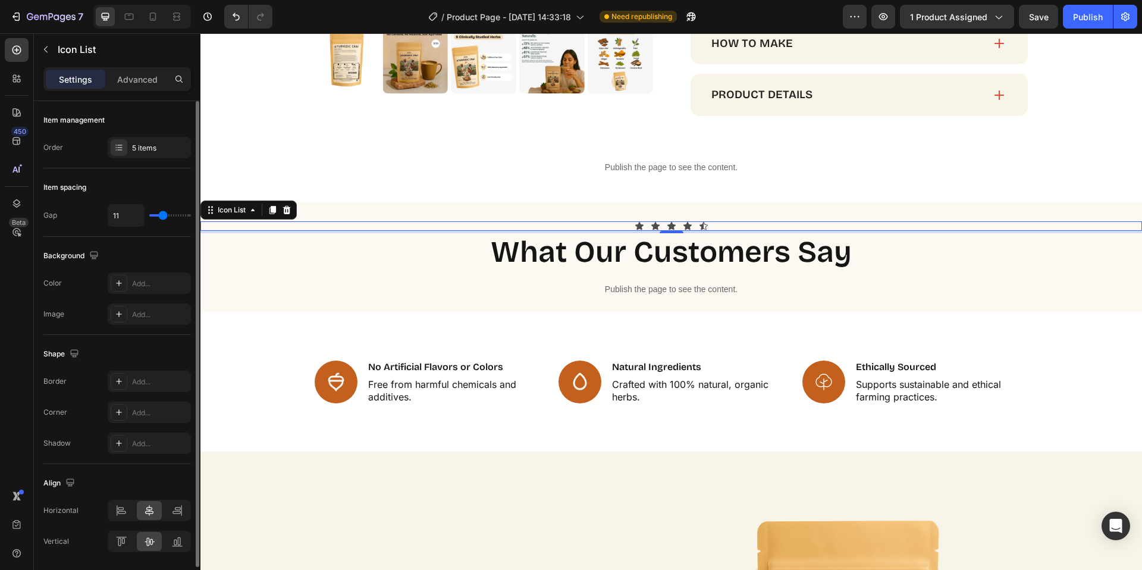
type input "12"
type input "11"
type input "10"
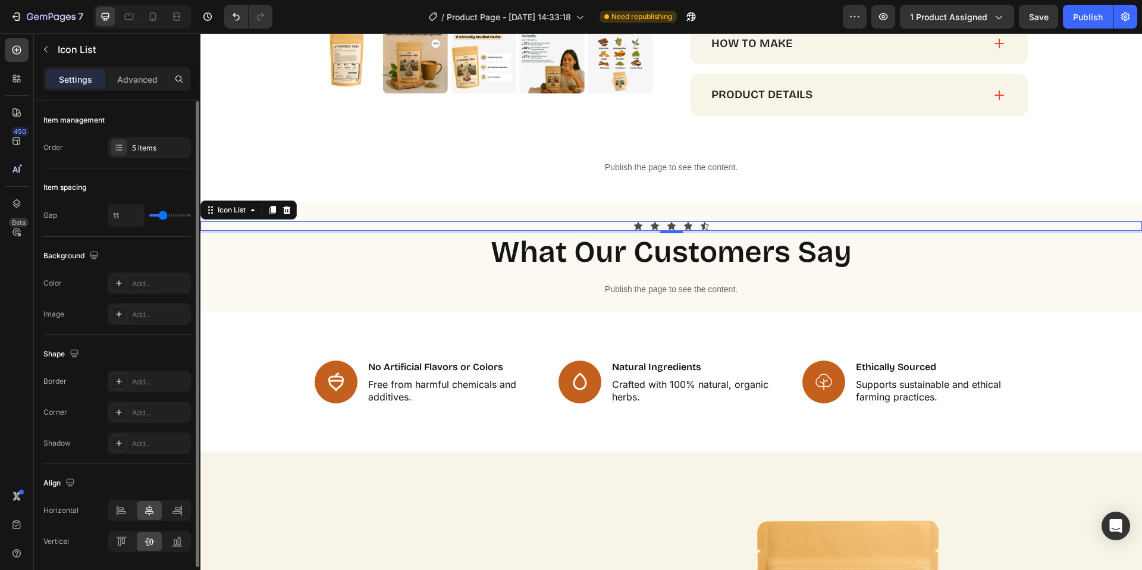
type input "10"
type input "9"
type input "8"
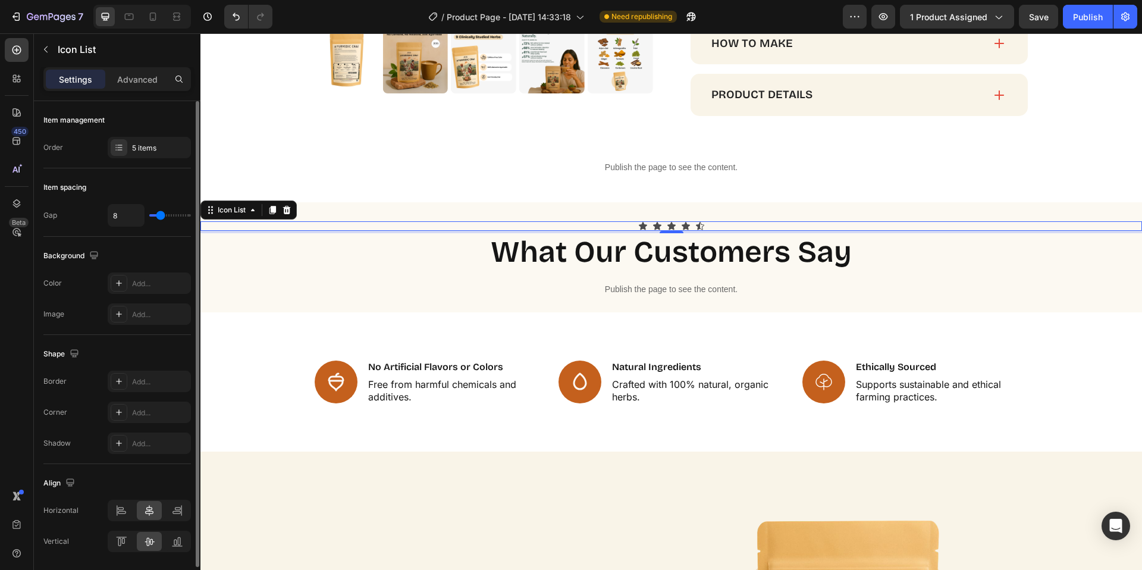
click at [161, 215] on input "range" at bounding box center [170, 215] width 42 height 2
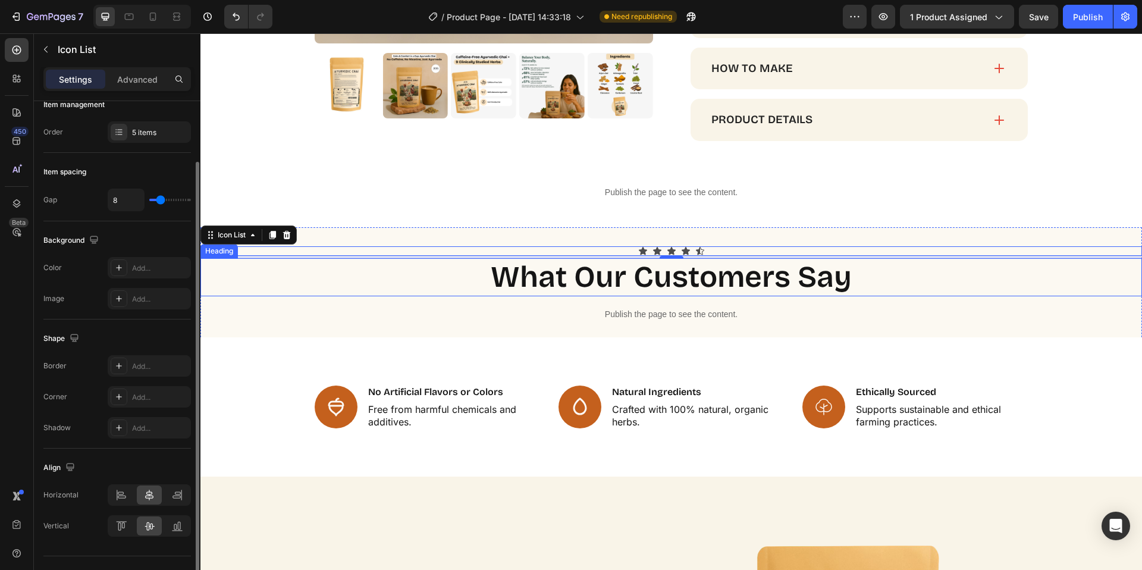
scroll to position [968, 0]
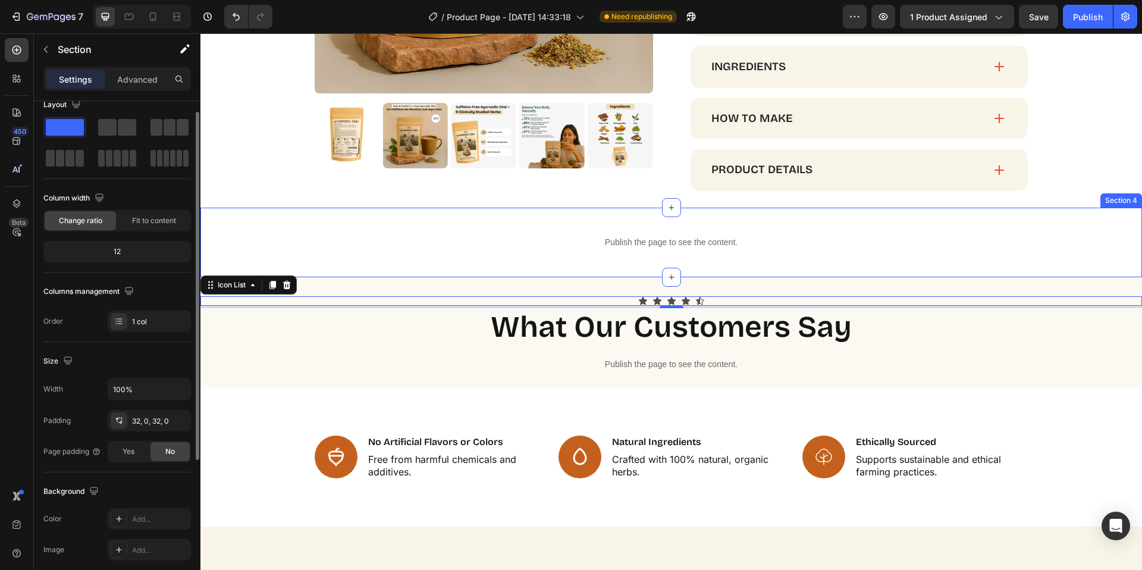
click at [504, 264] on div "Publish the page to see the content. Custom Code Section 4" at bounding box center [671, 243] width 942 height 70
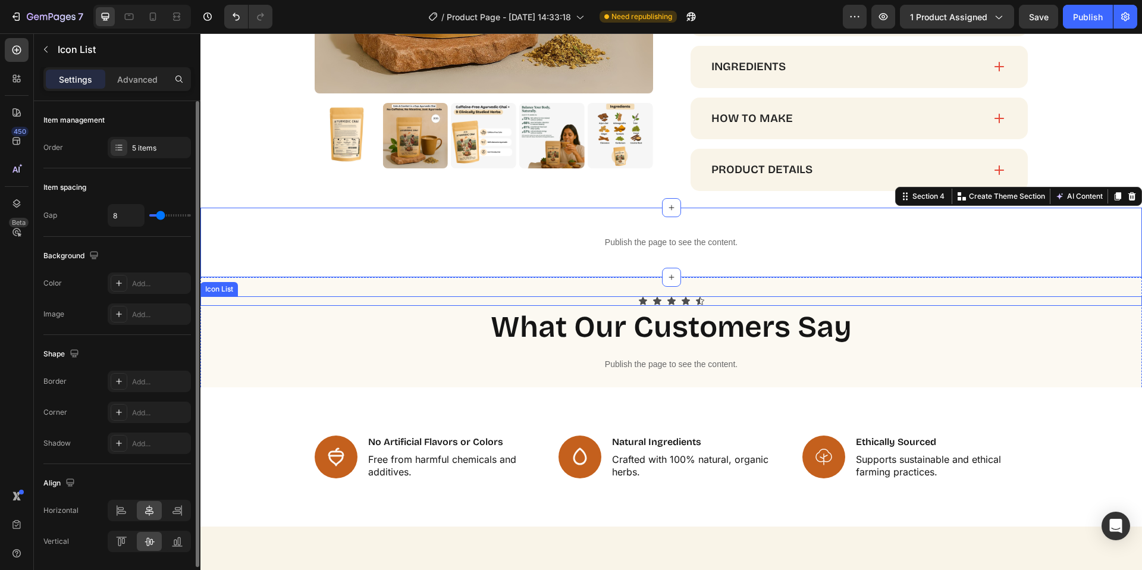
click at [659, 301] on div "Icon Icon Icon Icon Icon" at bounding box center [671, 301] width 942 height 10
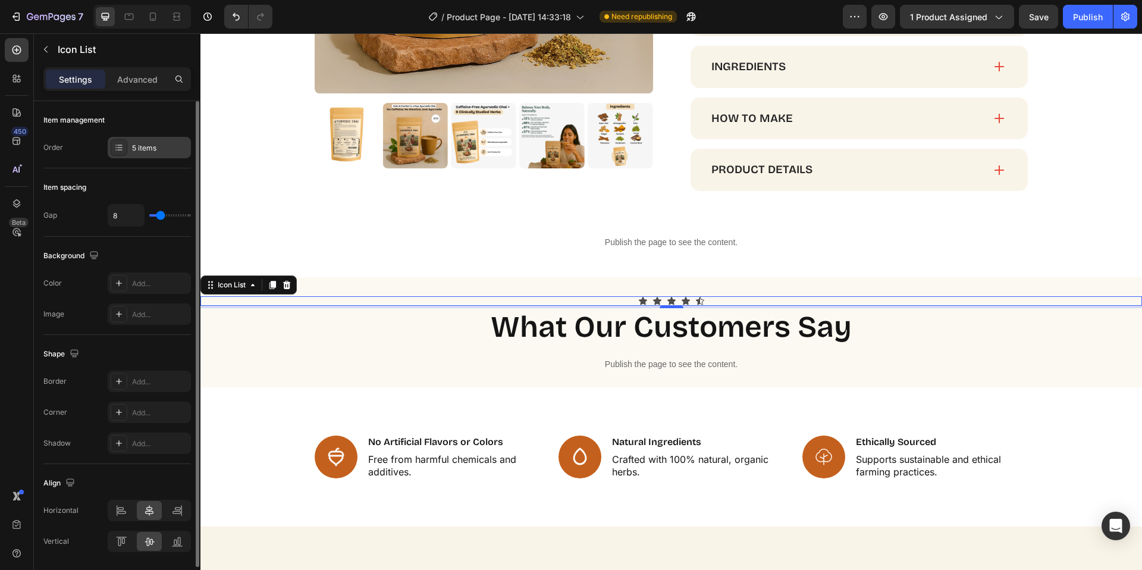
click at [156, 154] on div "5 items" at bounding box center [149, 147] width 83 height 21
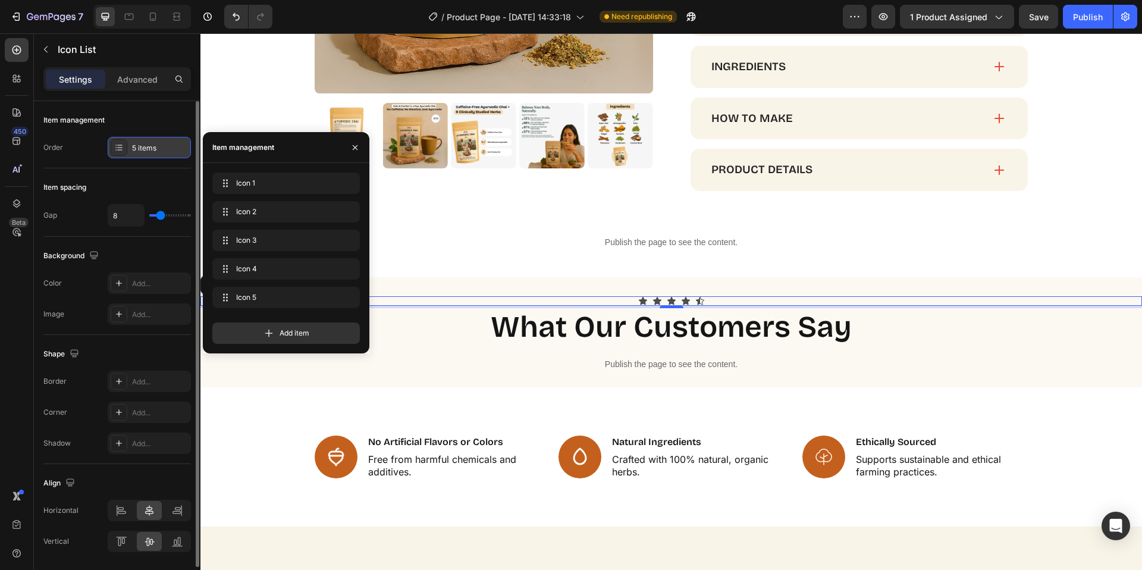
click at [156, 154] on div "5 items" at bounding box center [149, 147] width 83 height 21
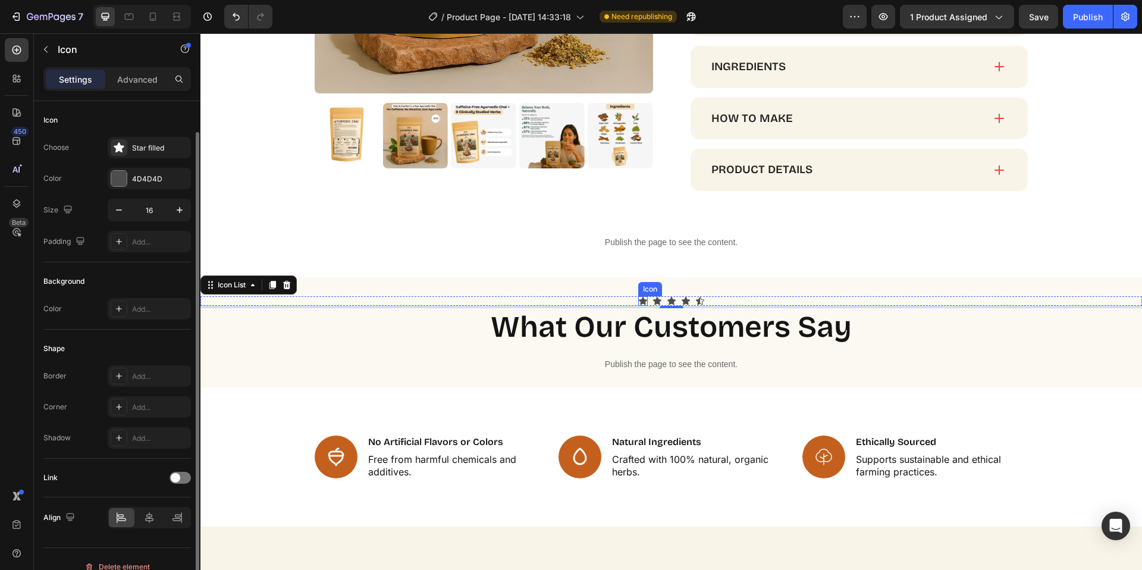
click at [638, 302] on div "Icon" at bounding box center [643, 301] width 10 height 10
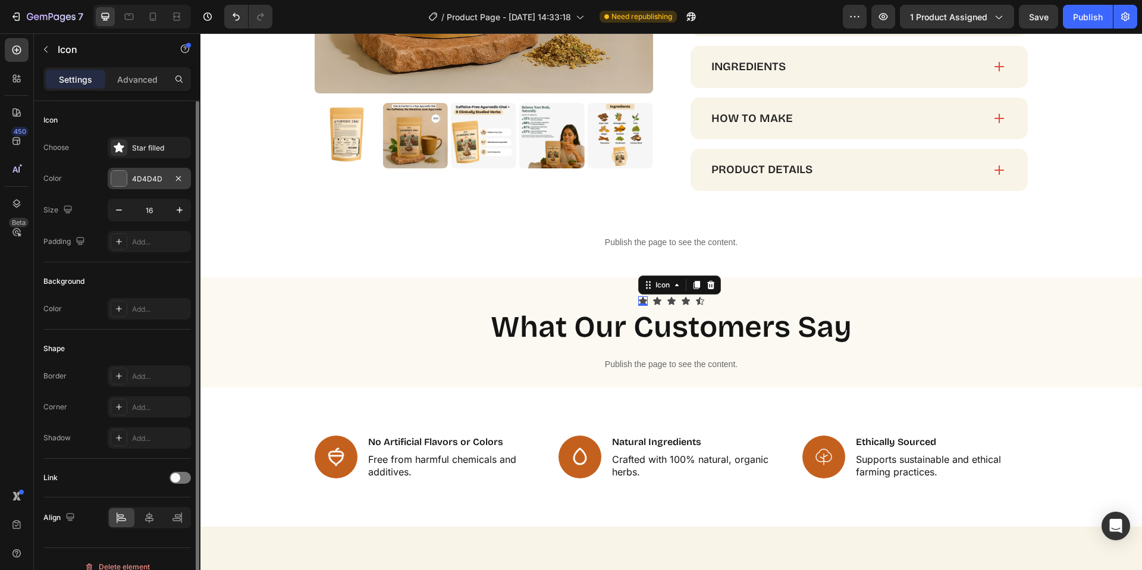
click at [124, 171] on div at bounding box center [118, 178] width 15 height 15
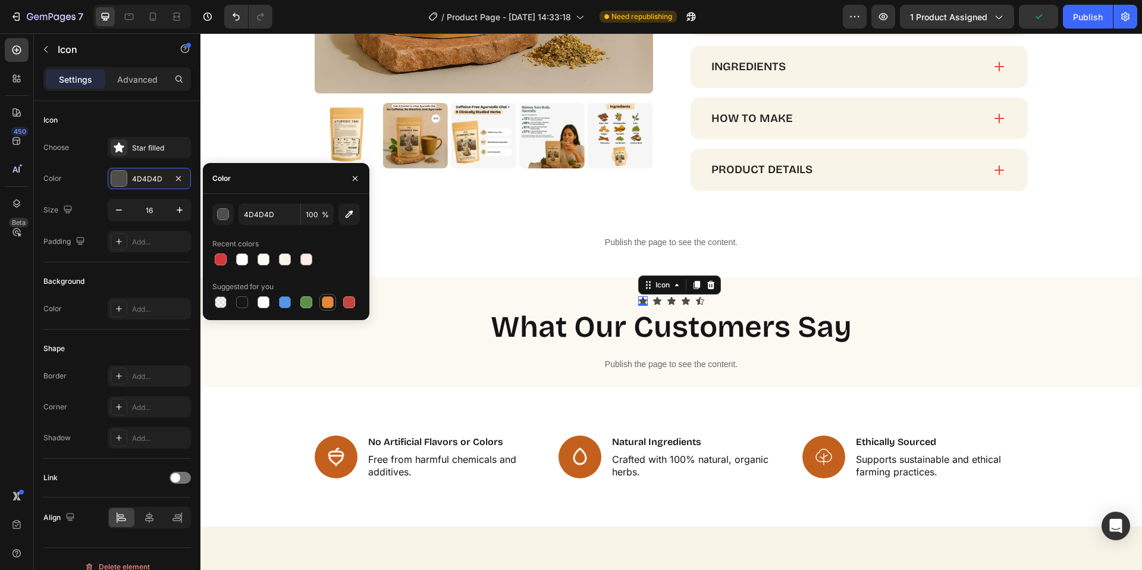
click at [333, 302] on div at bounding box center [328, 302] width 12 height 12
click at [222, 211] on div "button" at bounding box center [224, 215] width 12 height 12
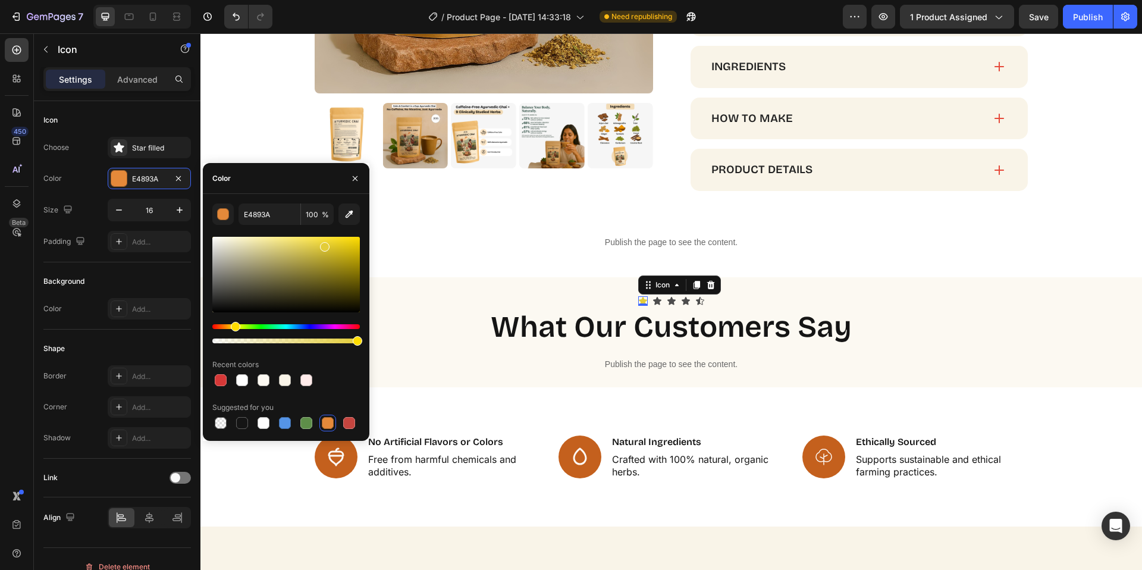
drag, startPoint x: 229, startPoint y: 325, endPoint x: 264, endPoint y: 308, distance: 39.1
click at [234, 327] on div "Hue" at bounding box center [236, 327] width 10 height 10
drag, startPoint x: 314, startPoint y: 237, endPoint x: 313, endPoint y: 227, distance: 9.5
click at [313, 225] on div "E3CD39 100 % Recent colors Suggested for you" at bounding box center [286, 317] width 148 height 228
drag, startPoint x: 322, startPoint y: 241, endPoint x: 353, endPoint y: 250, distance: 31.5
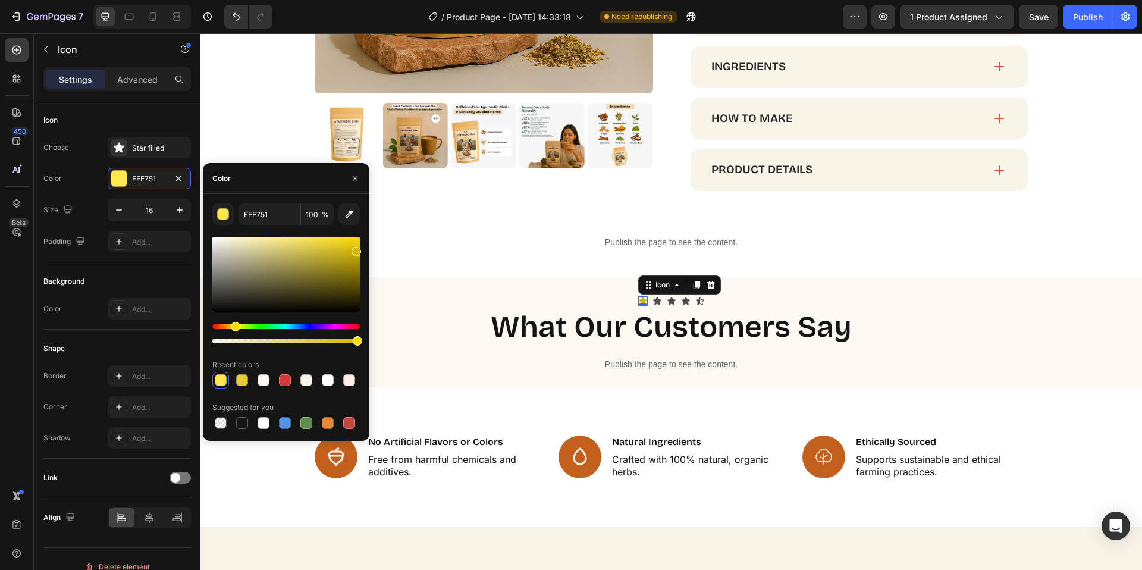
click at [354, 249] on div at bounding box center [286, 275] width 148 height 76
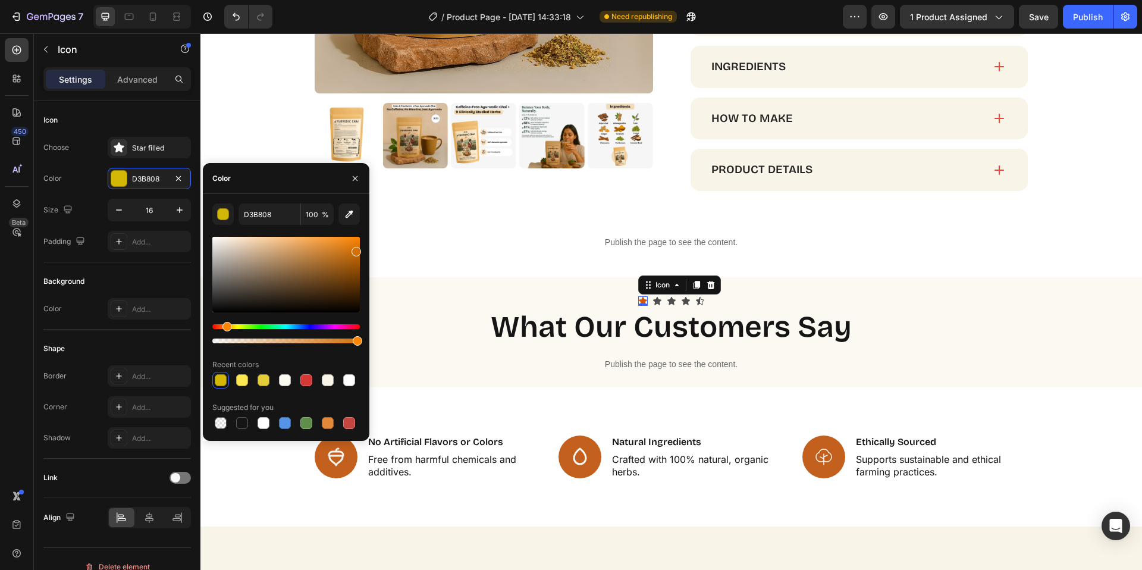
click at [222, 325] on div "Hue" at bounding box center [227, 327] width 10 height 10
drag, startPoint x: 357, startPoint y: 251, endPoint x: 360, endPoint y: 238, distance: 13.0
click at [360, 238] on div at bounding box center [358, 241] width 10 height 10
type input "F75E00"
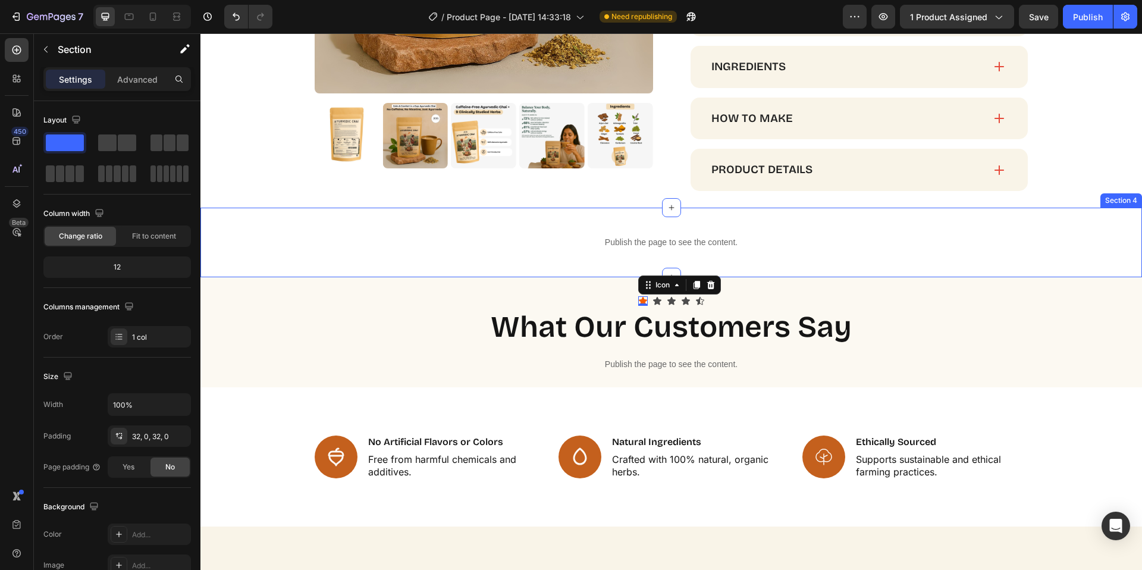
click at [467, 218] on div "Publish the page to see the content. Custom Code Section 4" at bounding box center [671, 243] width 942 height 70
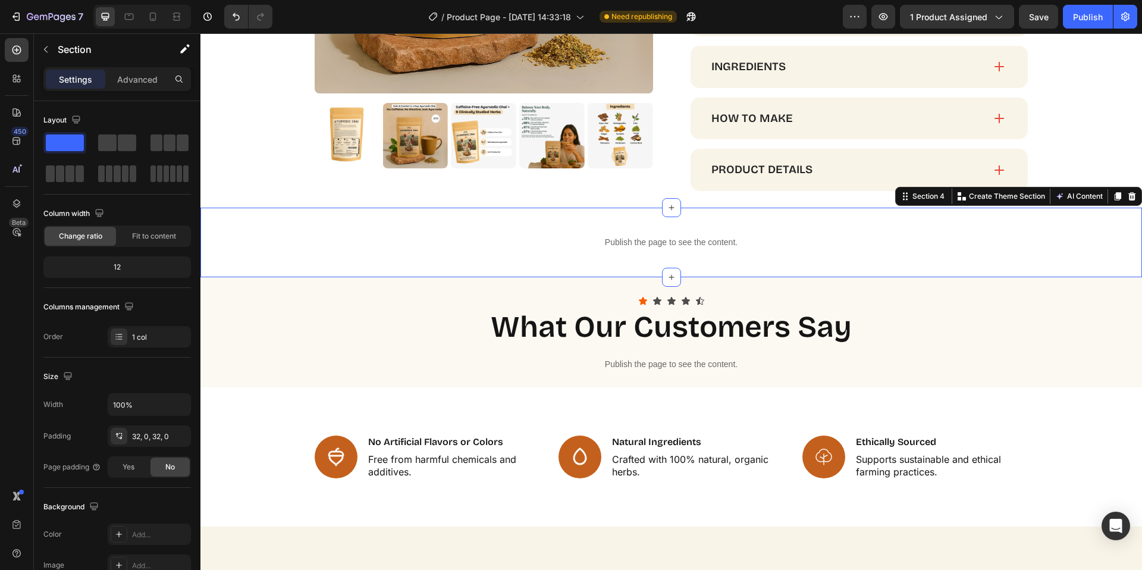
click at [467, 218] on div "Publish the page to see the content. Custom Code Section 4 You can create reusa…" at bounding box center [671, 243] width 942 height 70
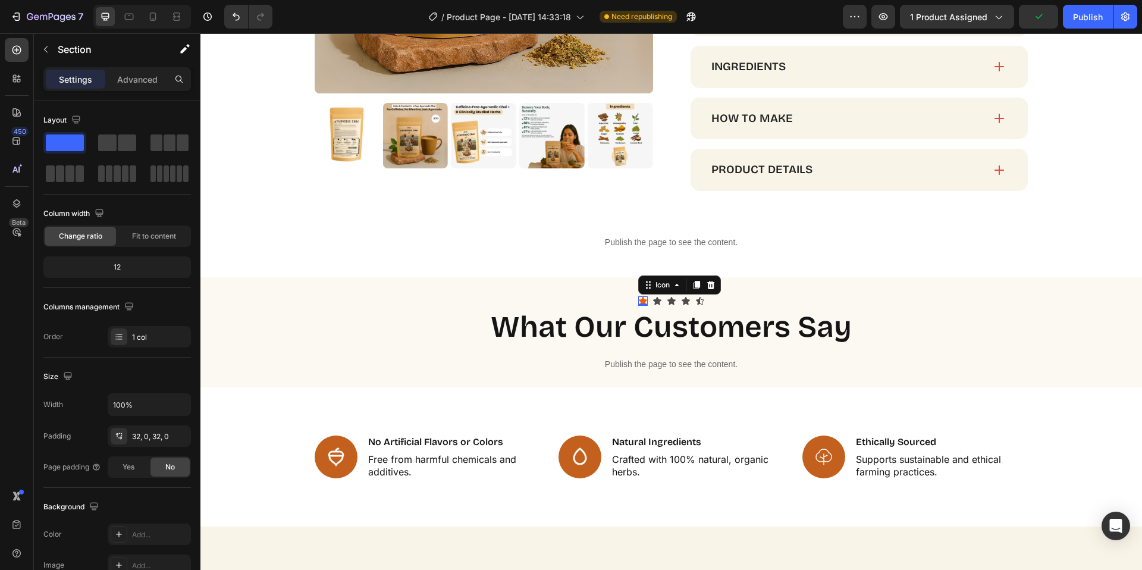
click at [641, 302] on div "Icon 0" at bounding box center [643, 301] width 10 height 10
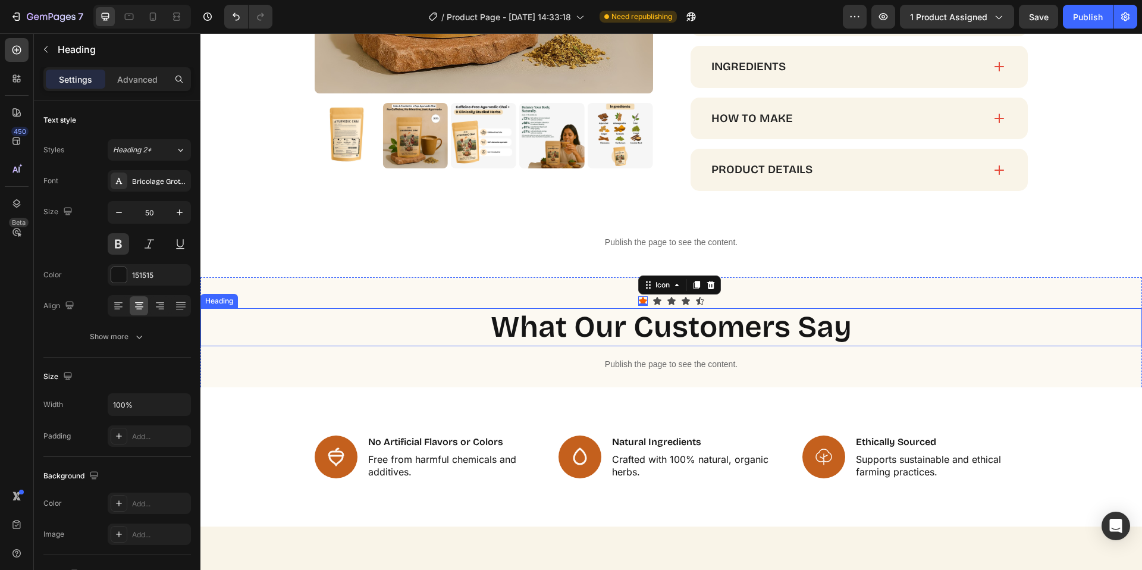
click at [589, 310] on strong "what our customers say" at bounding box center [671, 327] width 361 height 36
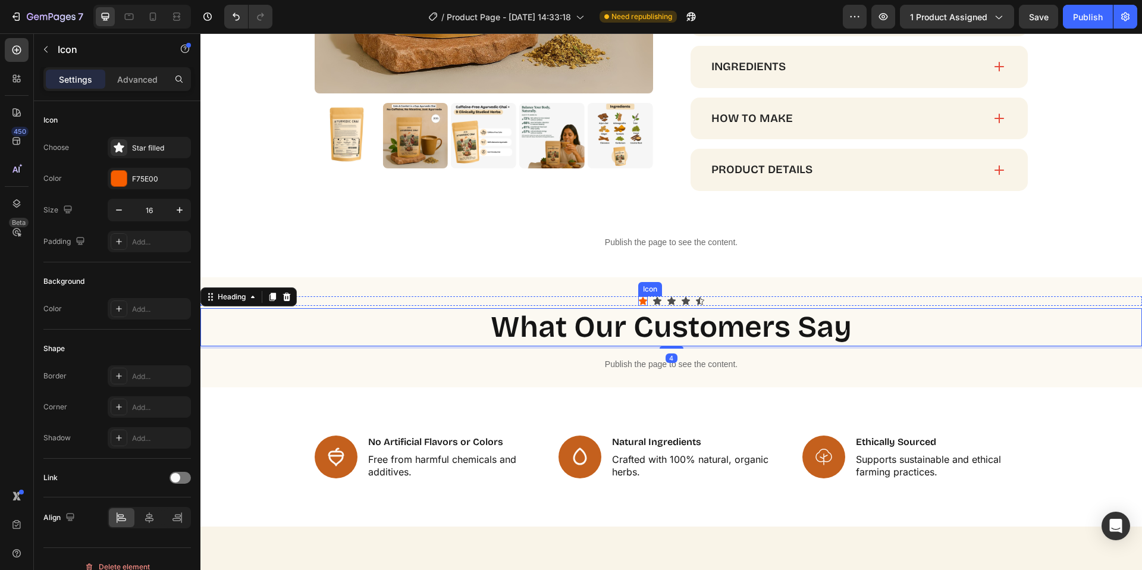
click at [638, 302] on div "Icon" at bounding box center [643, 301] width 10 height 10
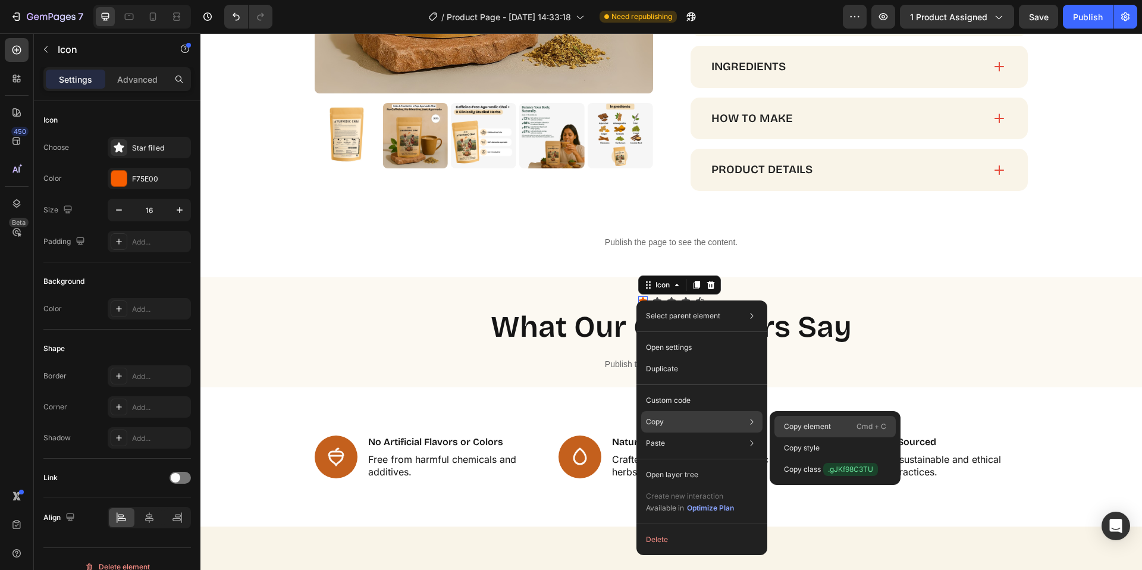
click at [799, 425] on p "Copy element" at bounding box center [807, 426] width 47 height 11
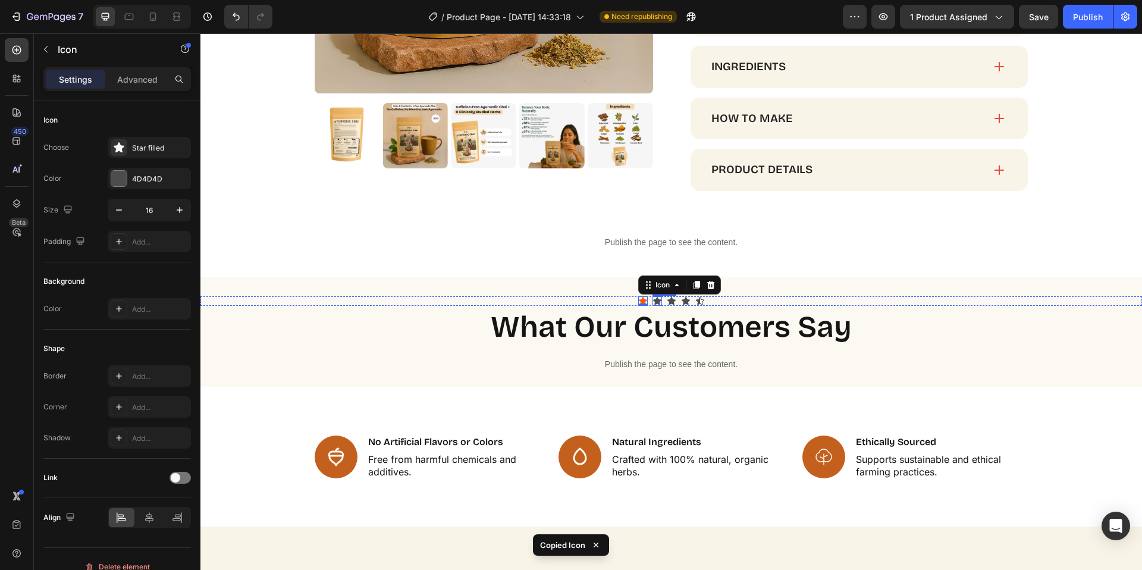
click at [653, 302] on div "Icon" at bounding box center [657, 301] width 10 height 10
click at [669, 301] on div "Icon" at bounding box center [672, 301] width 10 height 10
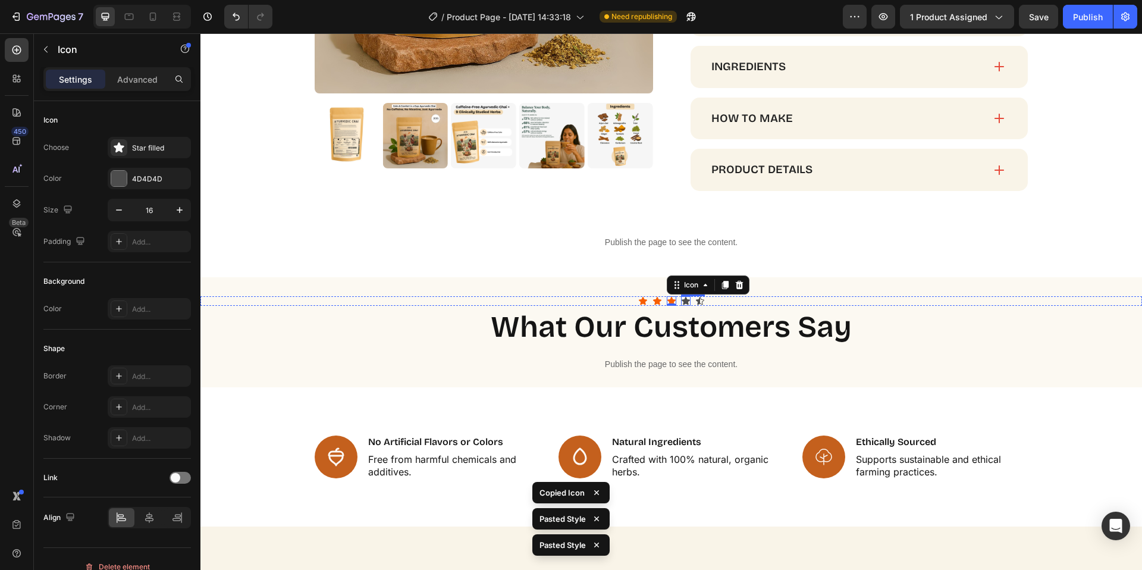
click at [681, 302] on div "Icon" at bounding box center [686, 301] width 10 height 10
click at [695, 302] on div "Icon 0" at bounding box center [700, 301] width 10 height 10
click at [694, 302] on div "0" at bounding box center [700, 306] width 12 height 10
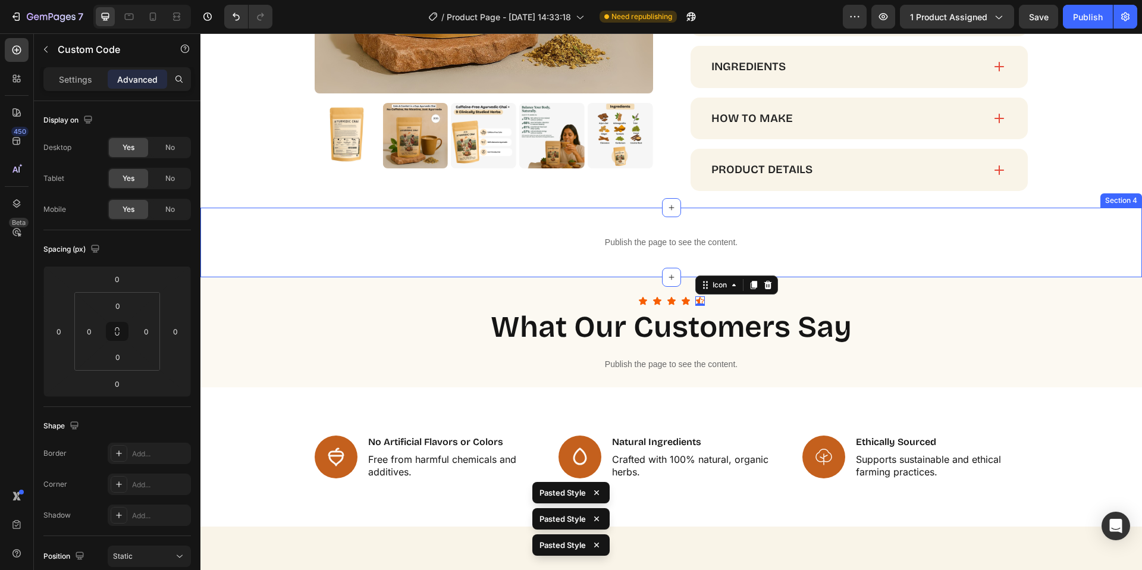
click at [788, 255] on div "Publish the page to see the content." at bounding box center [671, 243] width 942 height 32
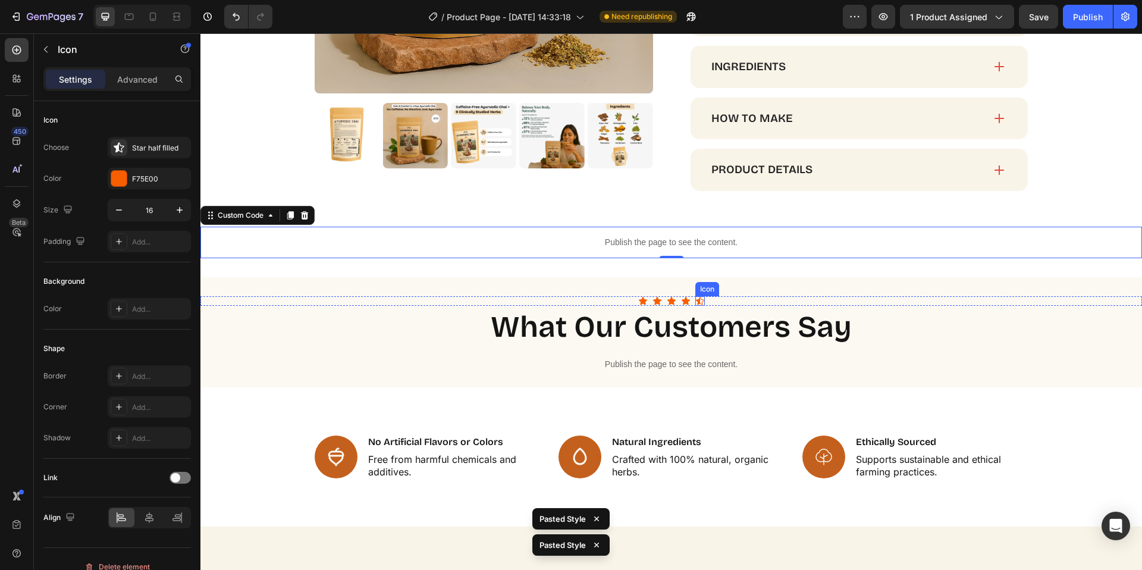
click at [695, 302] on div "Icon" at bounding box center [700, 301] width 10 height 10
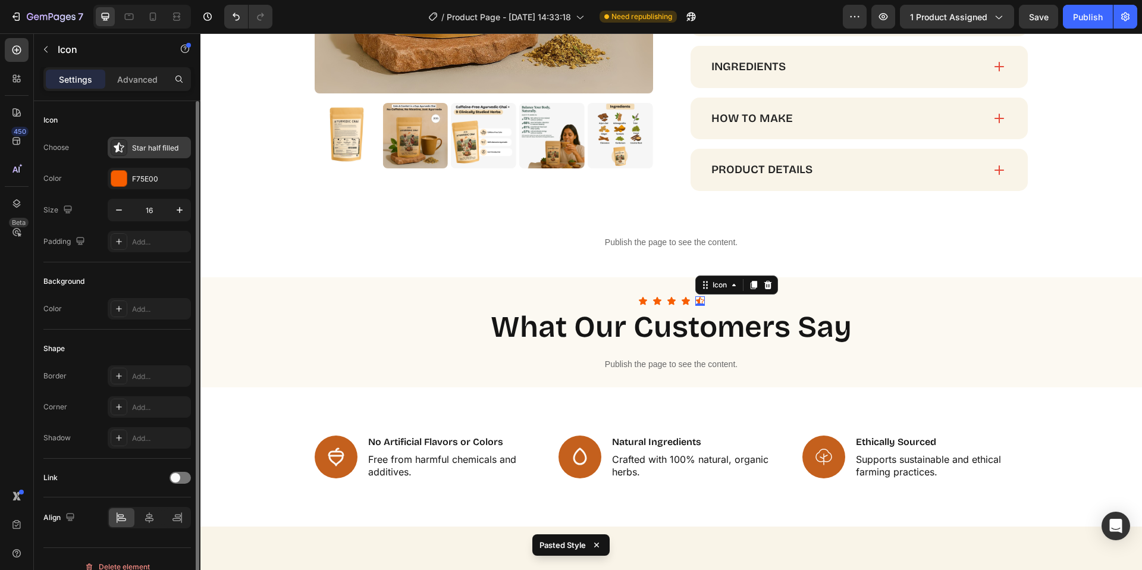
click at [148, 144] on div "Star half filled" at bounding box center [160, 148] width 56 height 11
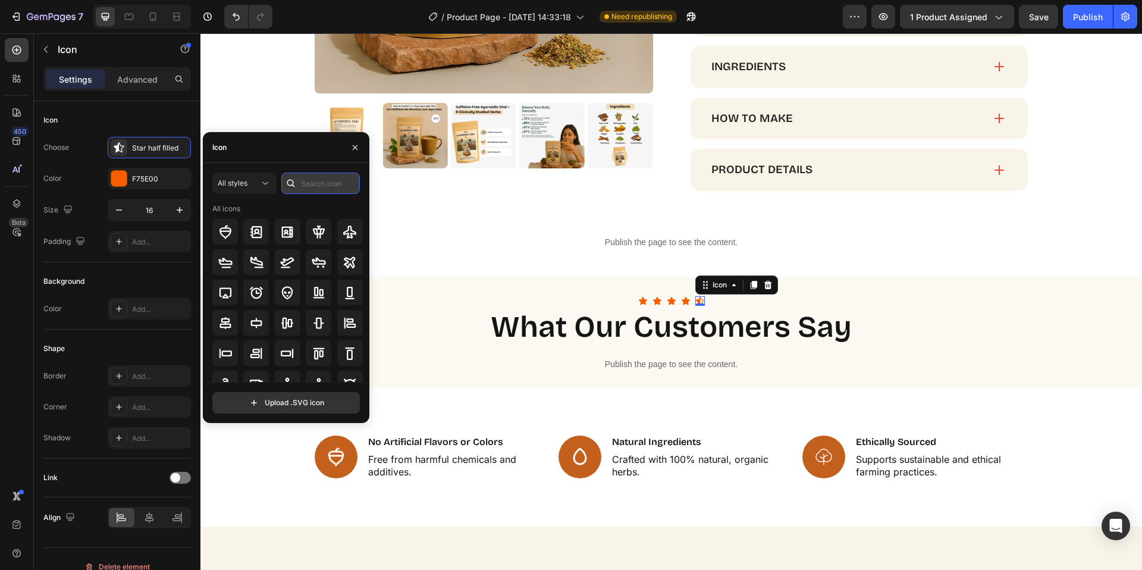
click at [335, 183] on input "text" at bounding box center [320, 182] width 79 height 21
type input "star"
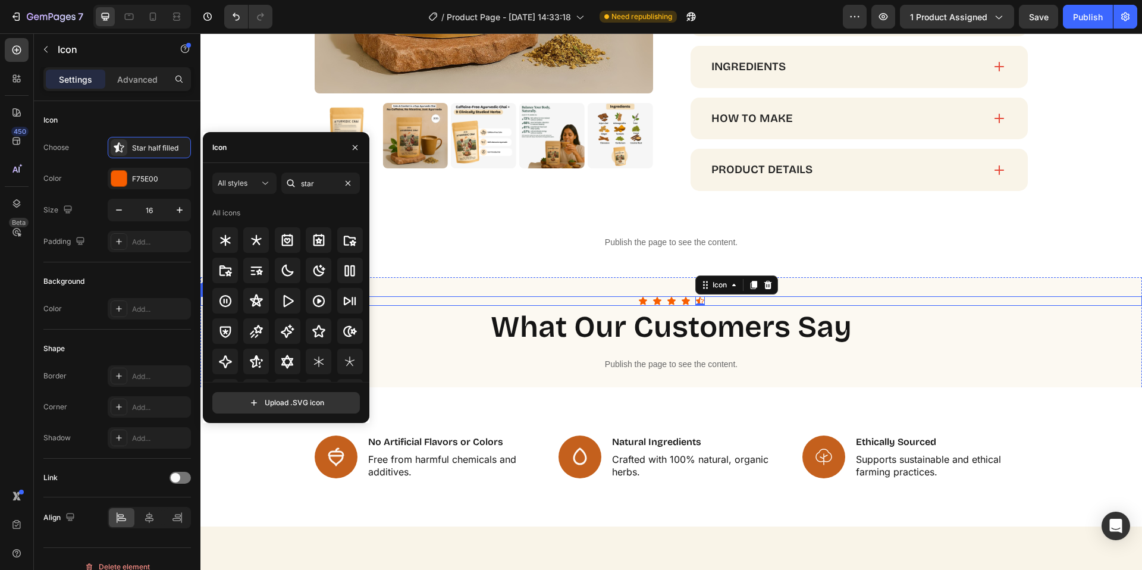
click at [913, 302] on div "Icon Icon Icon Icon Icon 0" at bounding box center [671, 301] width 942 height 10
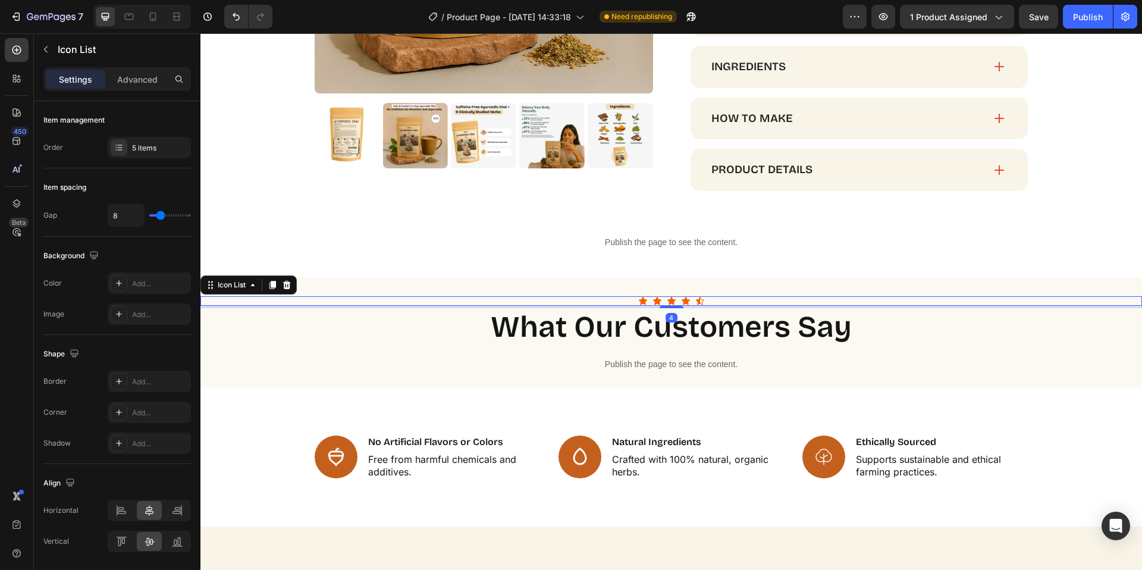
click at [685, 306] on div "4" at bounding box center [671, 307] width 942 height 2
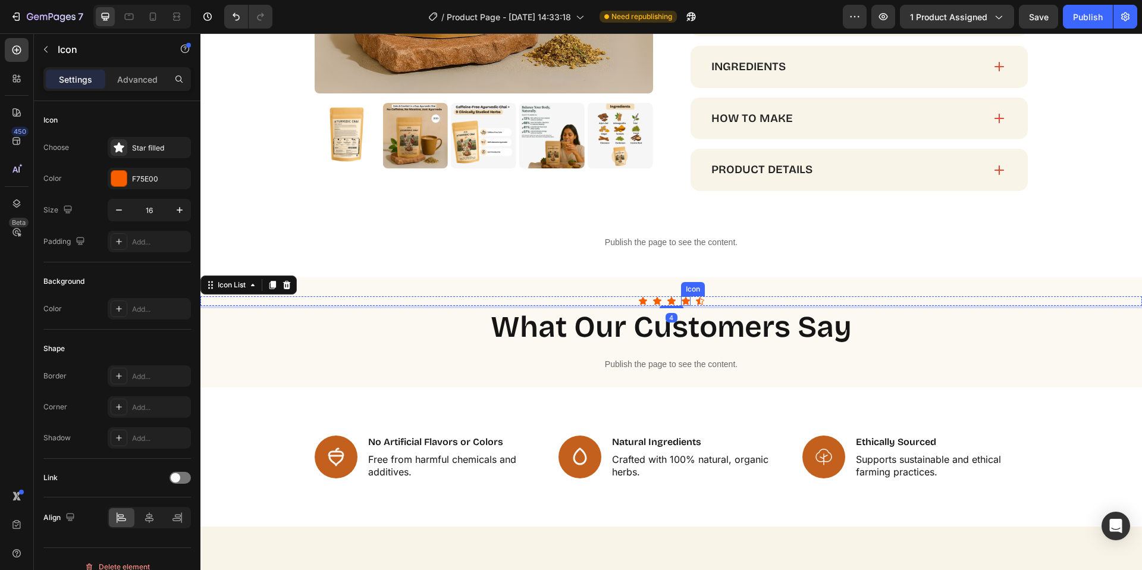
click at [681, 301] on div "Icon" at bounding box center [686, 301] width 10 height 10
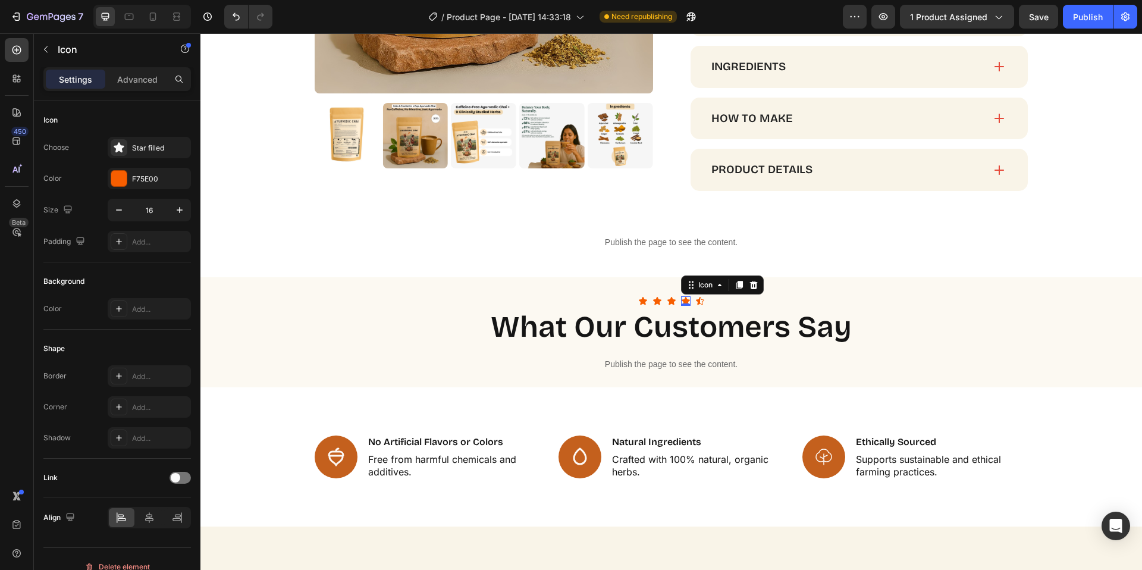
click at [736, 283] on icon at bounding box center [739, 285] width 7 height 8
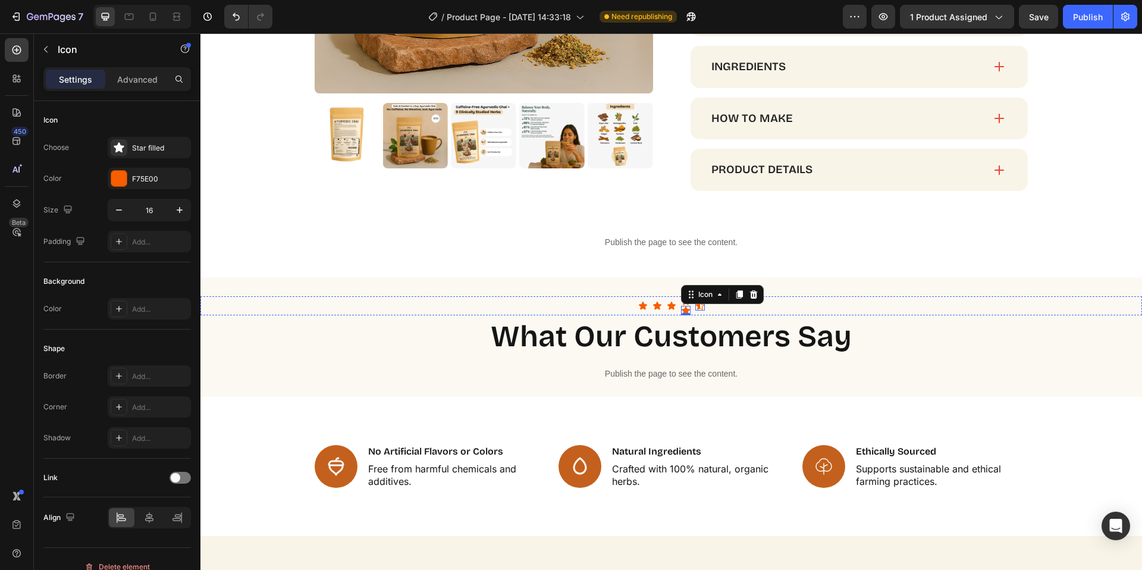
click at [695, 306] on div "Icon Icon Icon Icon Icon 0 Icon" at bounding box center [671, 305] width 942 height 19
drag, startPoint x: 682, startPoint y: 310, endPoint x: 691, endPoint y: 306, distance: 9.6
click at [692, 306] on div "Icon Icon Icon Icon Icon 0 Icon" at bounding box center [671, 305] width 942 height 19
drag, startPoint x: 681, startPoint y: 309, endPoint x: 708, endPoint y: 308, distance: 27.4
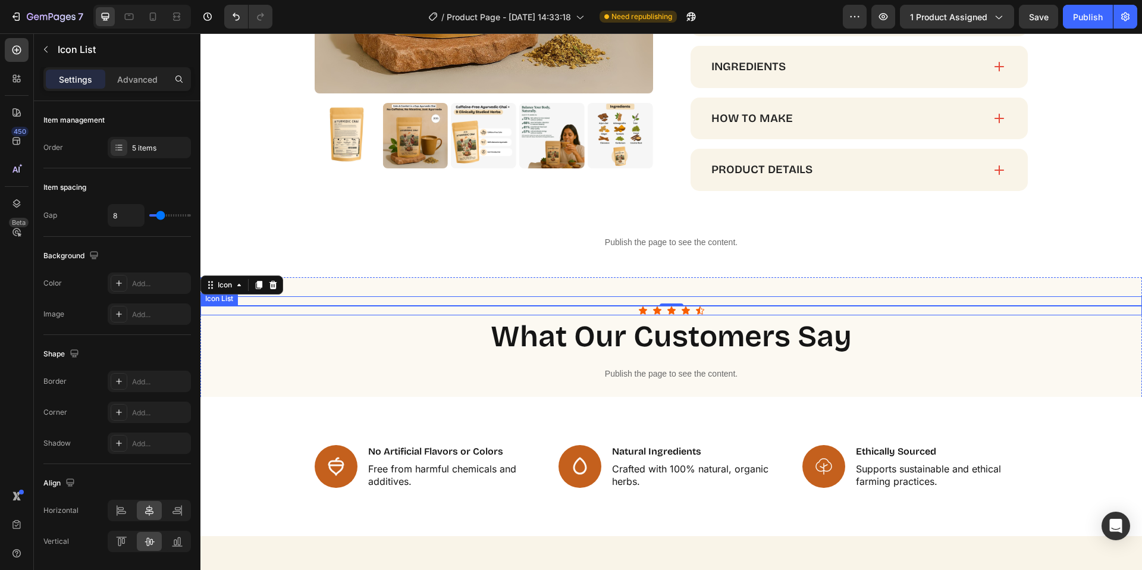
click at [716, 309] on div "Icon Icon Icon Icon Icon" at bounding box center [671, 311] width 942 height 10
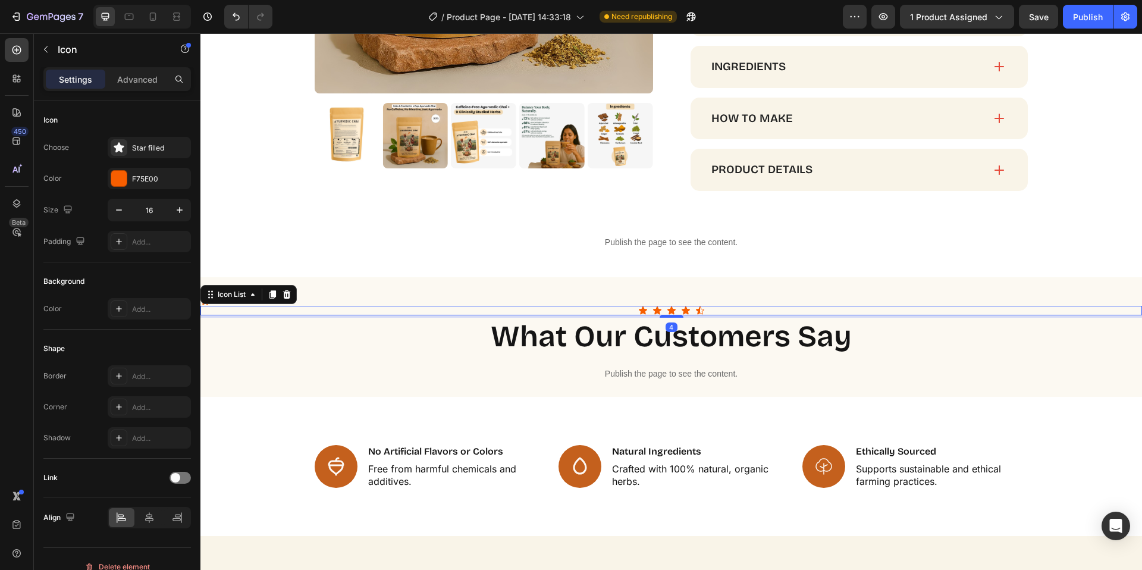
click at [730, 303] on div "Icon" at bounding box center [671, 301] width 942 height 10
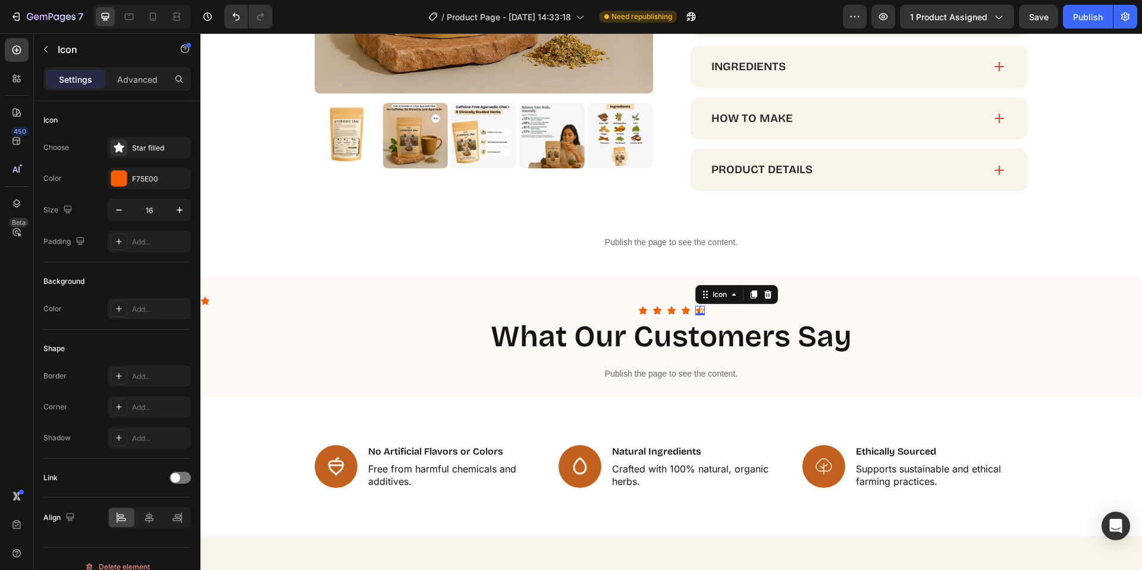
click at [696, 309] on icon at bounding box center [700, 310] width 8 height 8
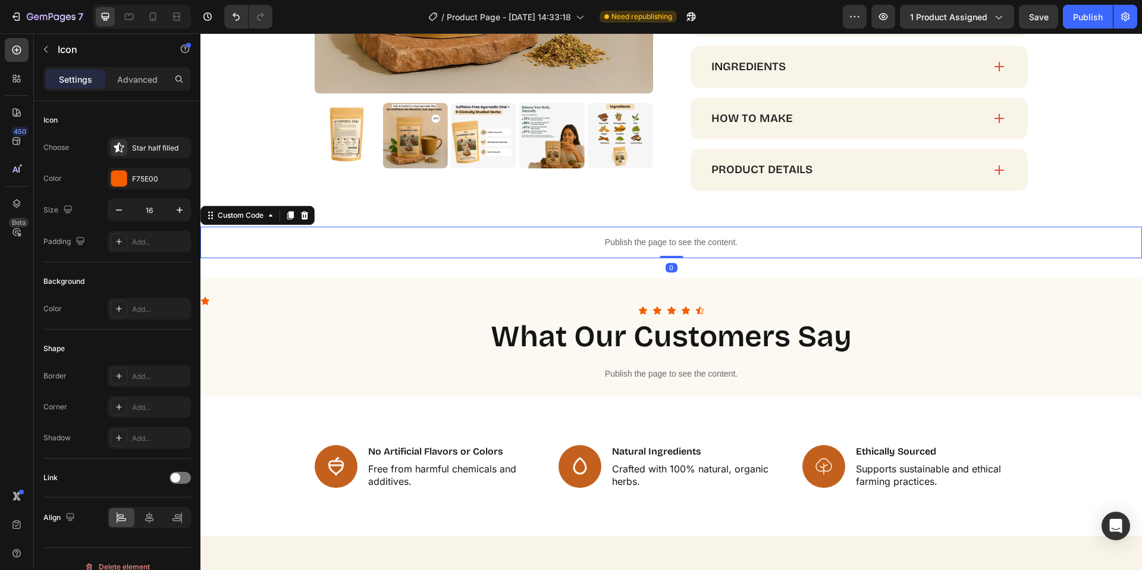
click at [786, 240] on p "Publish the page to see the content." at bounding box center [671, 242] width 942 height 12
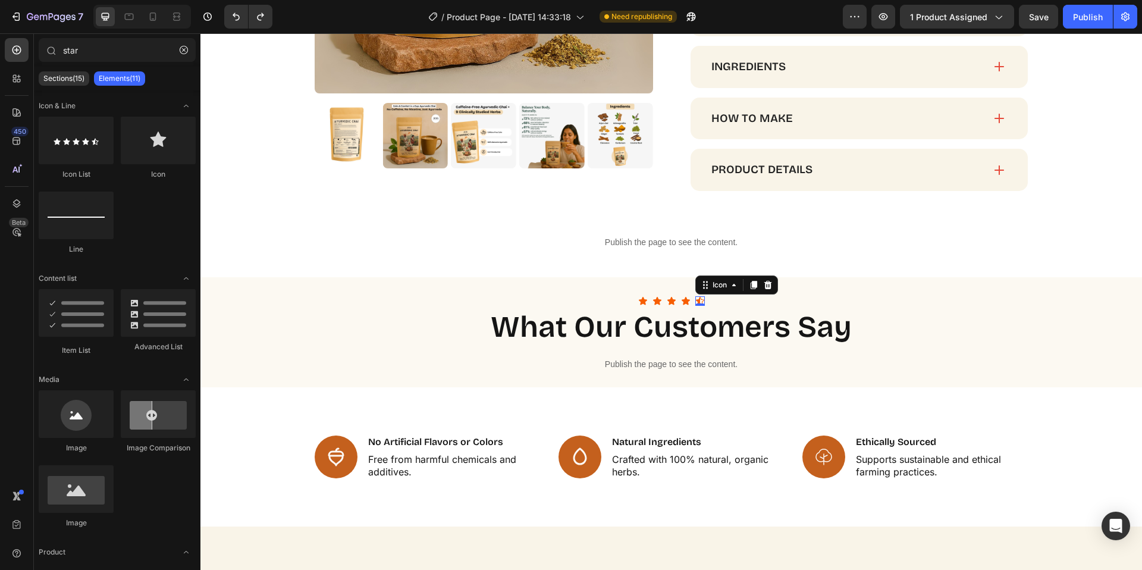
click at [696, 305] on div "Icon 0" at bounding box center [700, 301] width 10 height 10
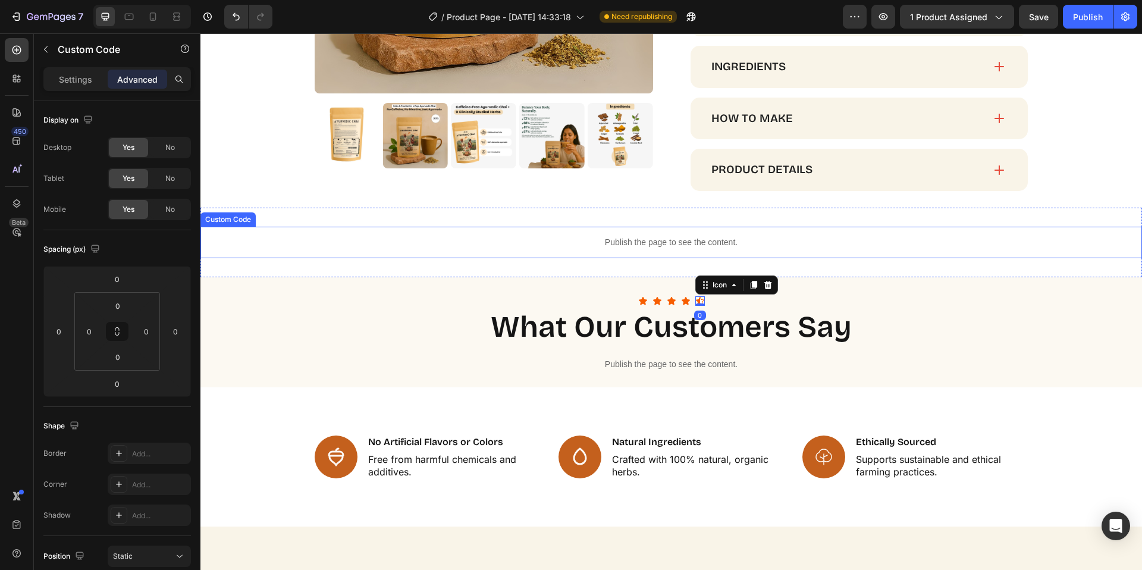
click at [835, 254] on div "Publish the page to see the content." at bounding box center [671, 243] width 942 height 32
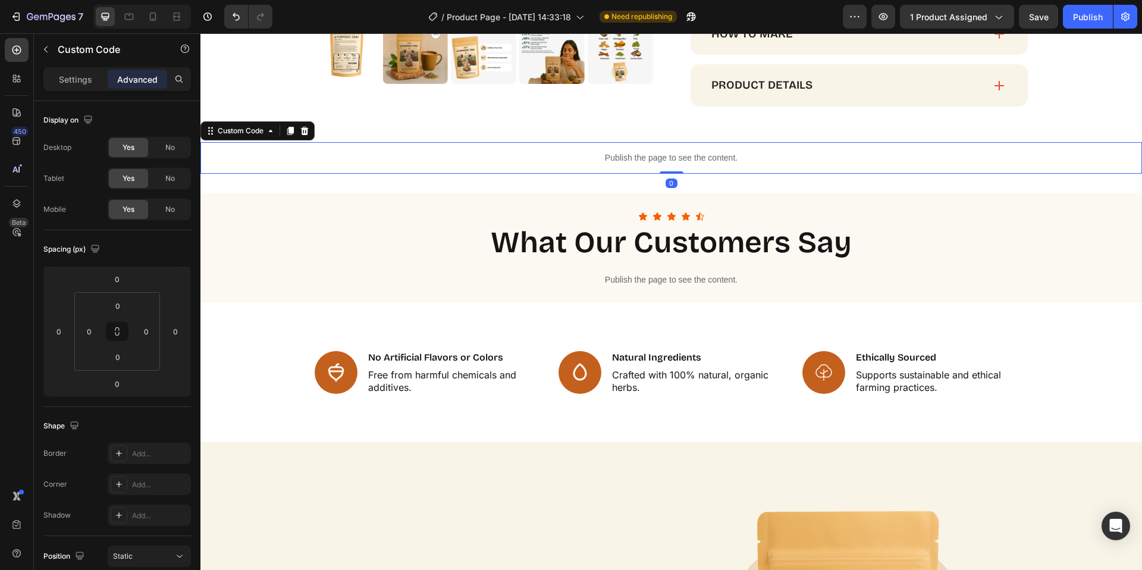
scroll to position [1077, 0]
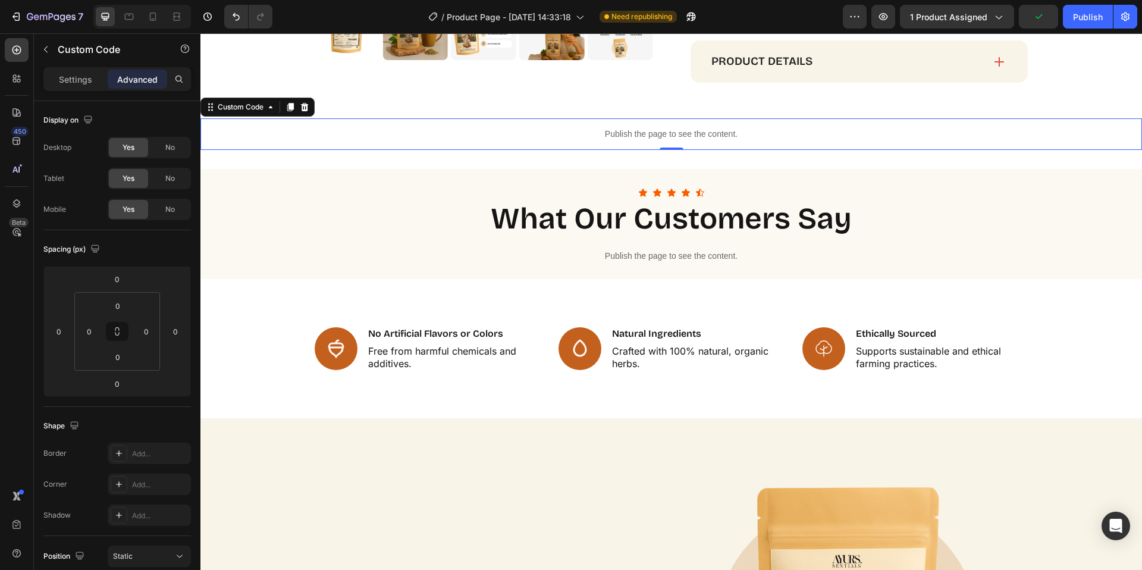
click at [831, 126] on div "Publish the page to see the content." at bounding box center [671, 134] width 942 height 32
click at [153, 14] on icon at bounding box center [153, 17] width 12 height 12
type input "-40"
type input "8"
type input "-20"
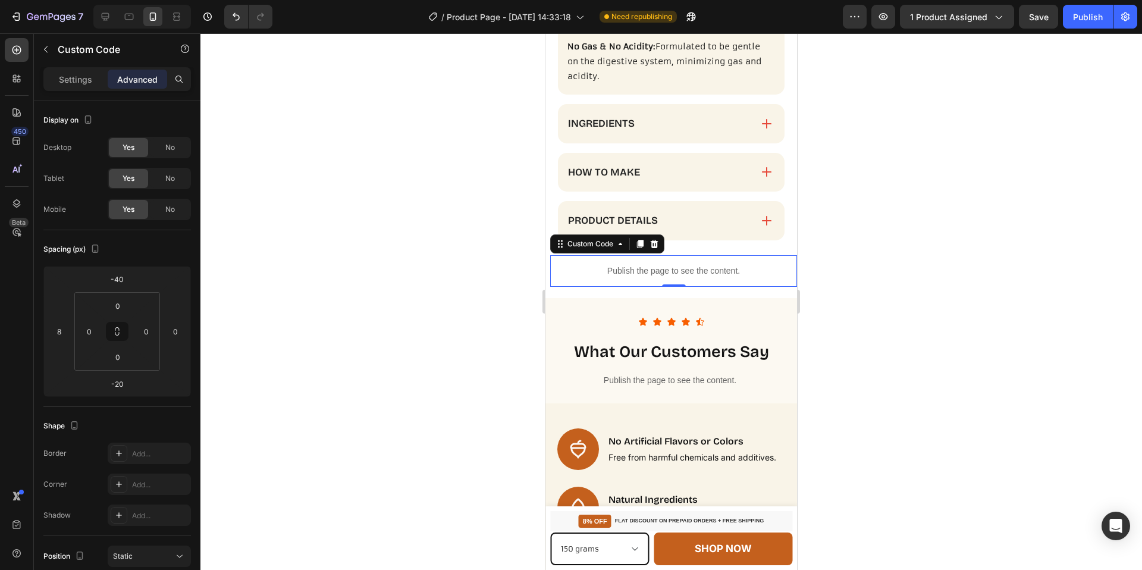
scroll to position [1233, 0]
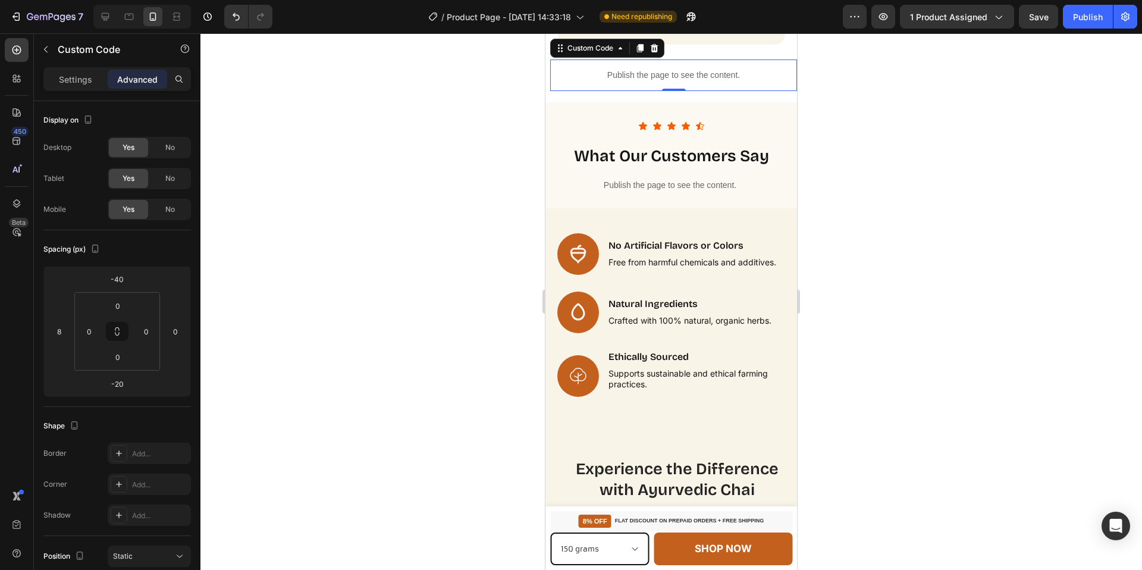
click at [936, 203] on div at bounding box center [671, 301] width 942 height 536
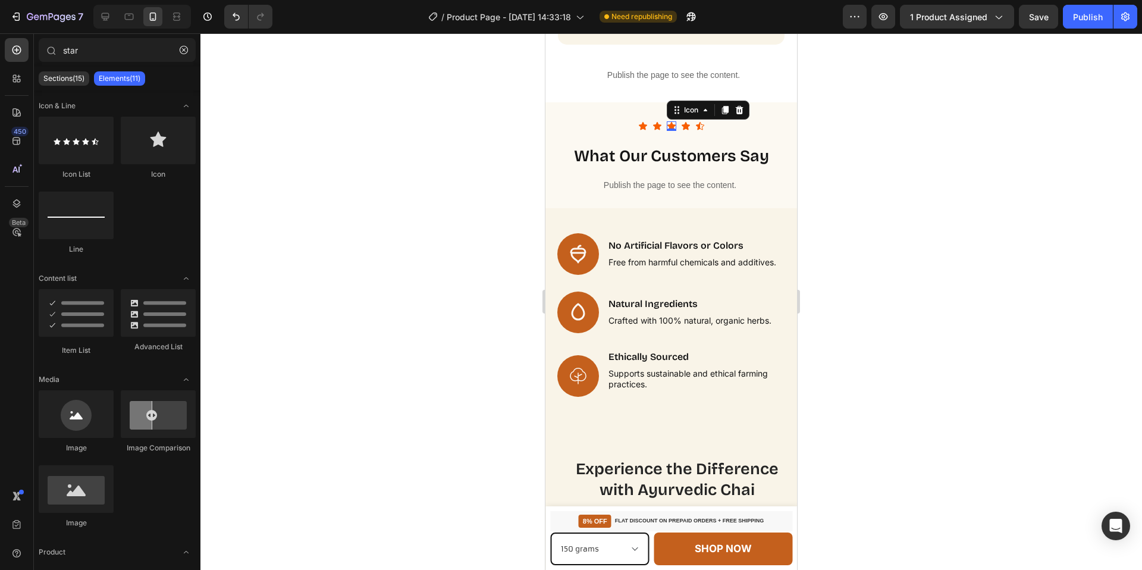
click at [669, 124] on icon at bounding box center [672, 126] width 10 height 10
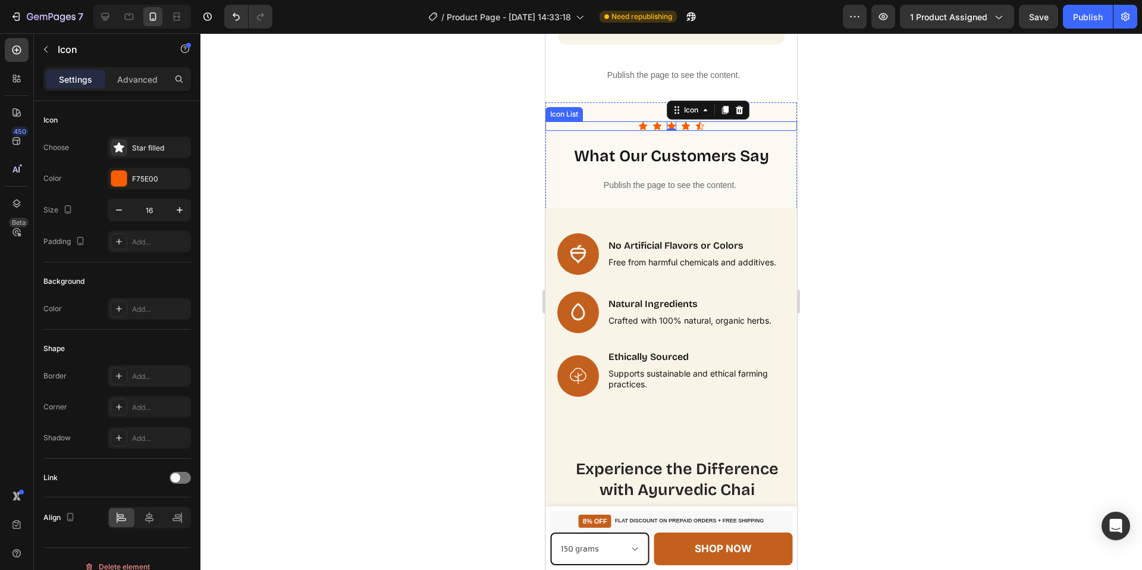
drag, startPoint x: 675, startPoint y: 128, endPoint x: 691, endPoint y: 127, distance: 16.1
click at [675, 128] on div "Icon Icon Icon 0 Icon Icon" at bounding box center [671, 126] width 252 height 10
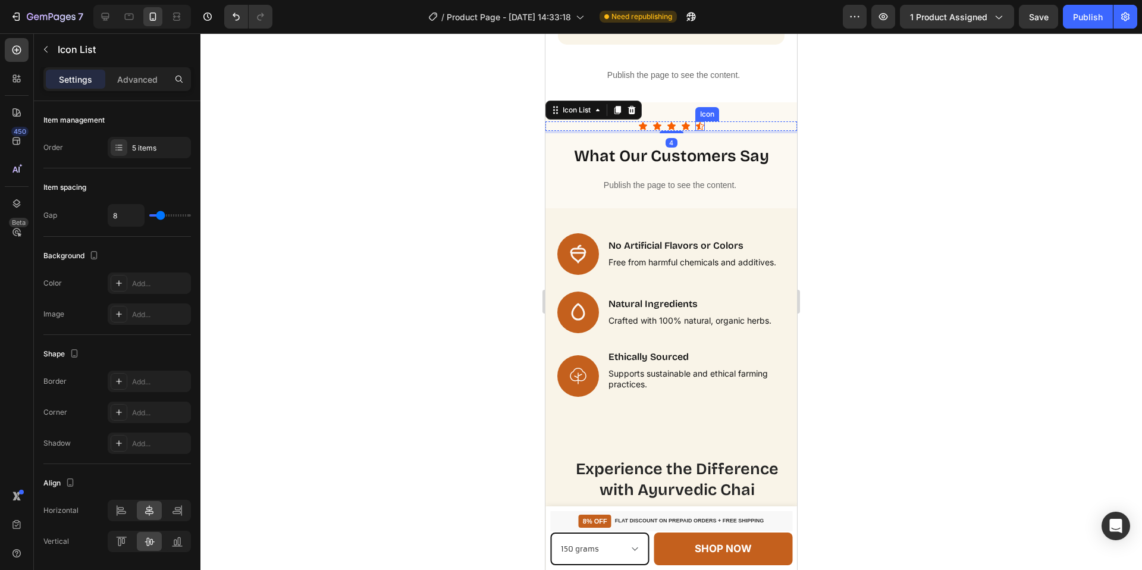
click at [695, 127] on icon at bounding box center [700, 126] width 10 height 10
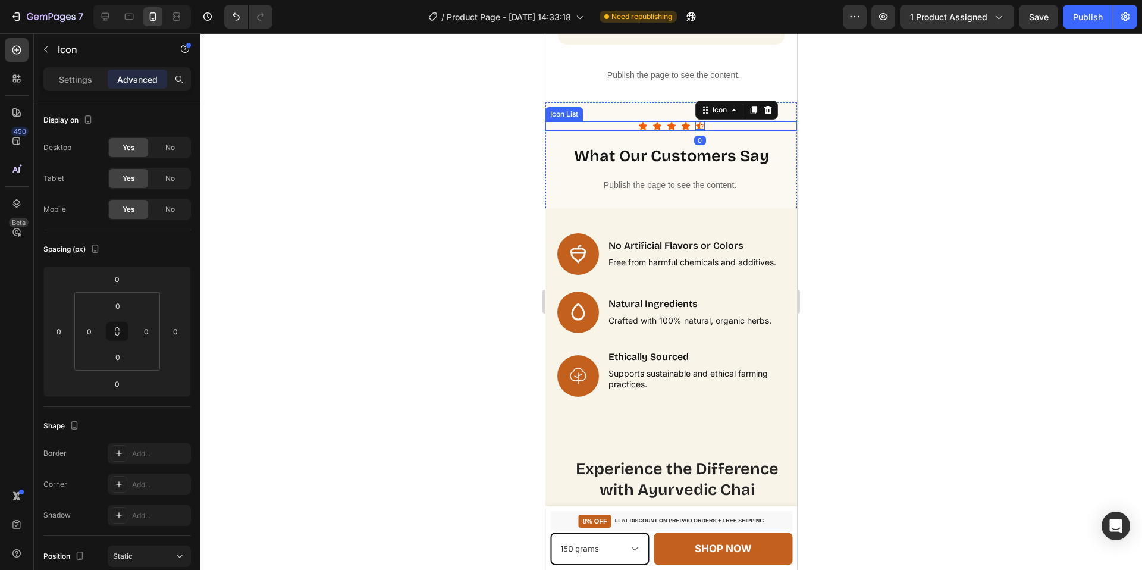
click at [714, 125] on div "Icon Icon Icon Icon Icon 0" at bounding box center [671, 126] width 252 height 10
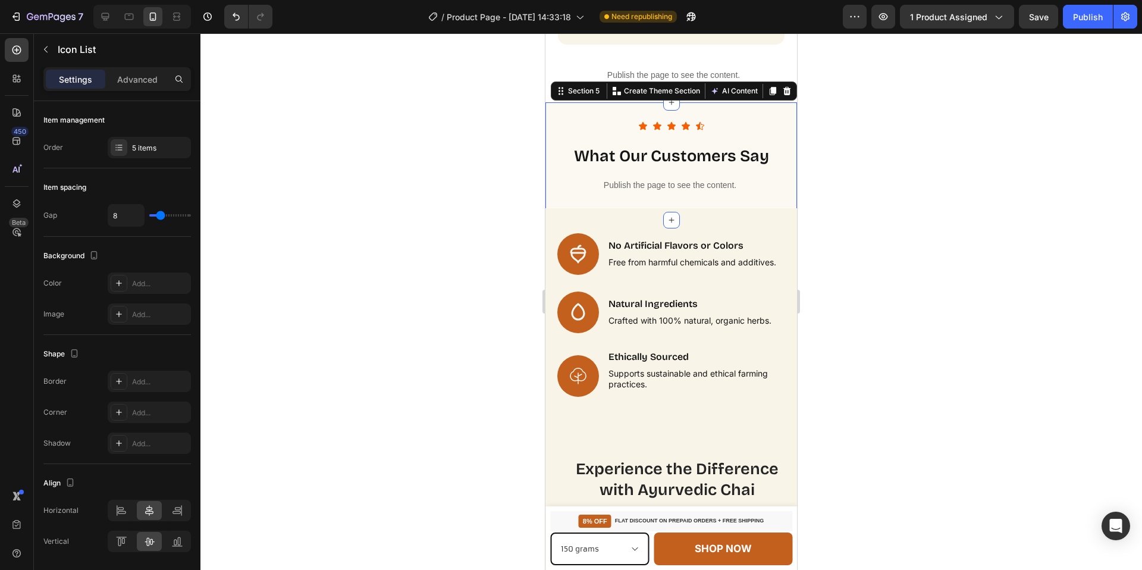
click at [704, 142] on div "Icon Icon Icon Icon Icon Icon List what our customers say Heading Publish the p…" at bounding box center [671, 160] width 252 height 79
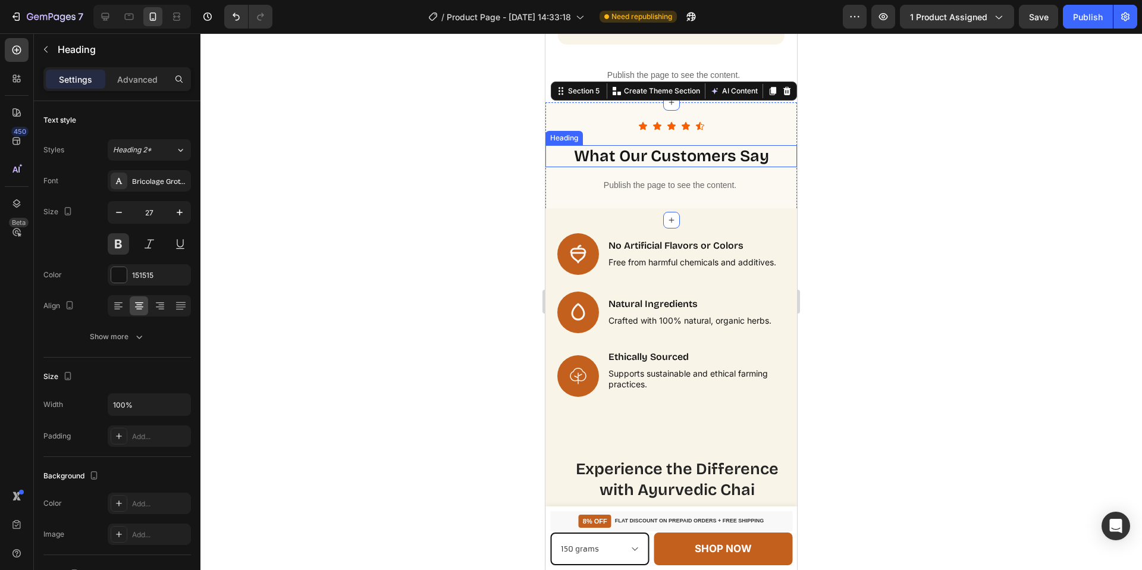
click at [700, 152] on strong "what our customers say" at bounding box center [671, 155] width 195 height 19
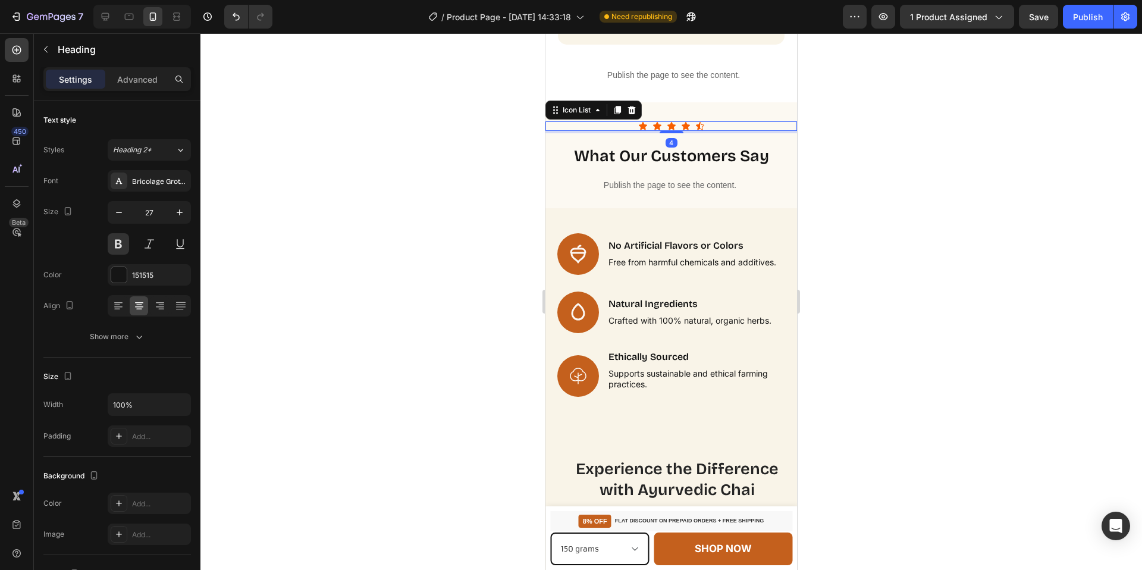
click at [711, 129] on div "Icon Icon Icon Icon Icon" at bounding box center [671, 126] width 252 height 10
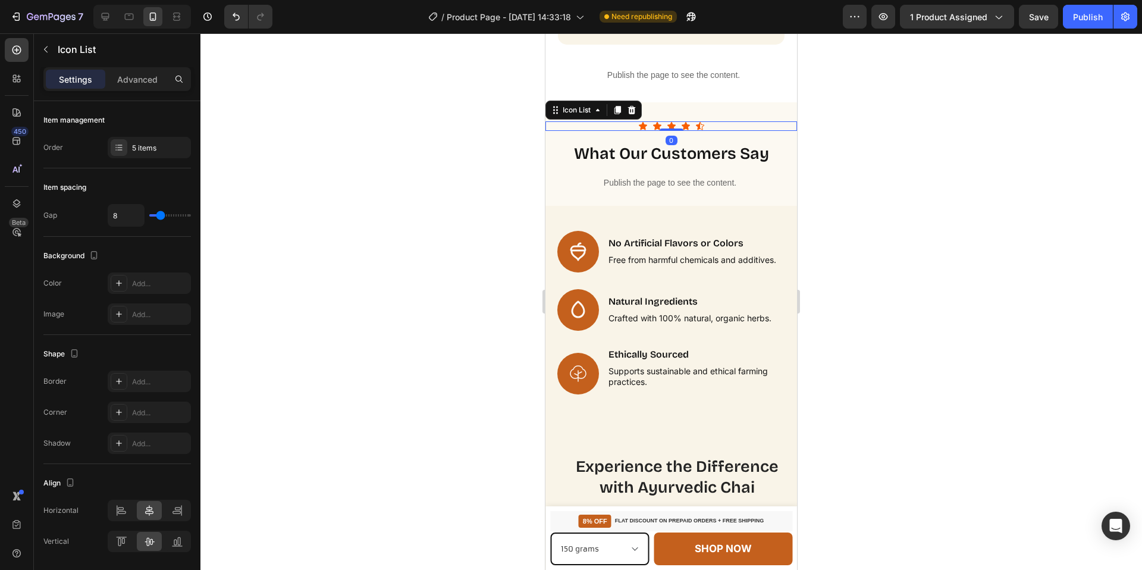
drag, startPoint x: 672, startPoint y: 131, endPoint x: 777, endPoint y: 118, distance: 105.6
click at [677, 117] on div "Icon Icon Icon Icon Icon Icon List 0 what our customers say Heading Publish the…" at bounding box center [671, 159] width 252 height 115
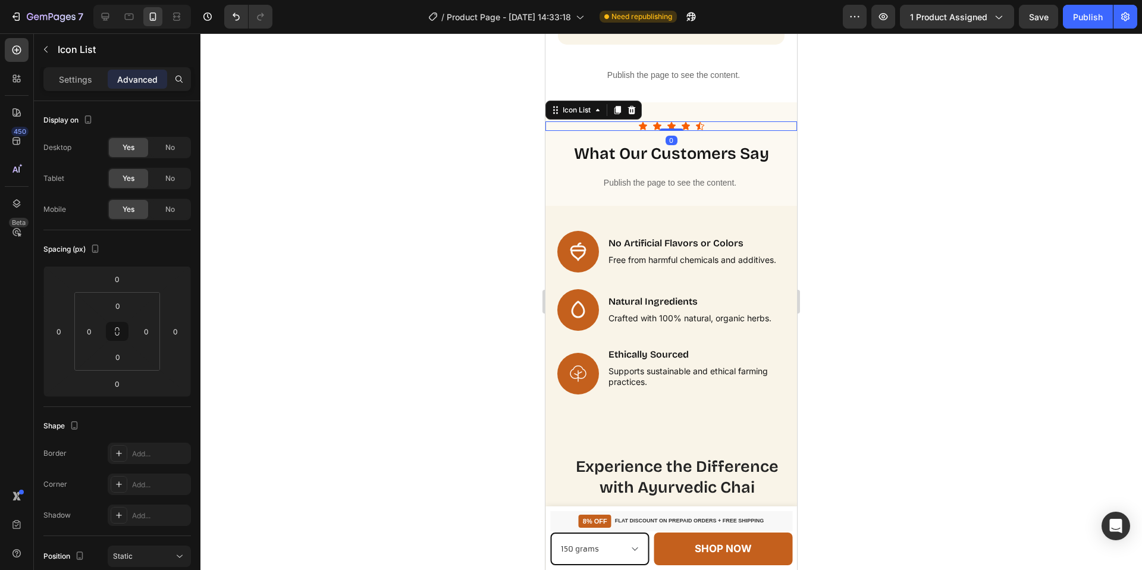
click at [895, 131] on div at bounding box center [671, 301] width 942 height 536
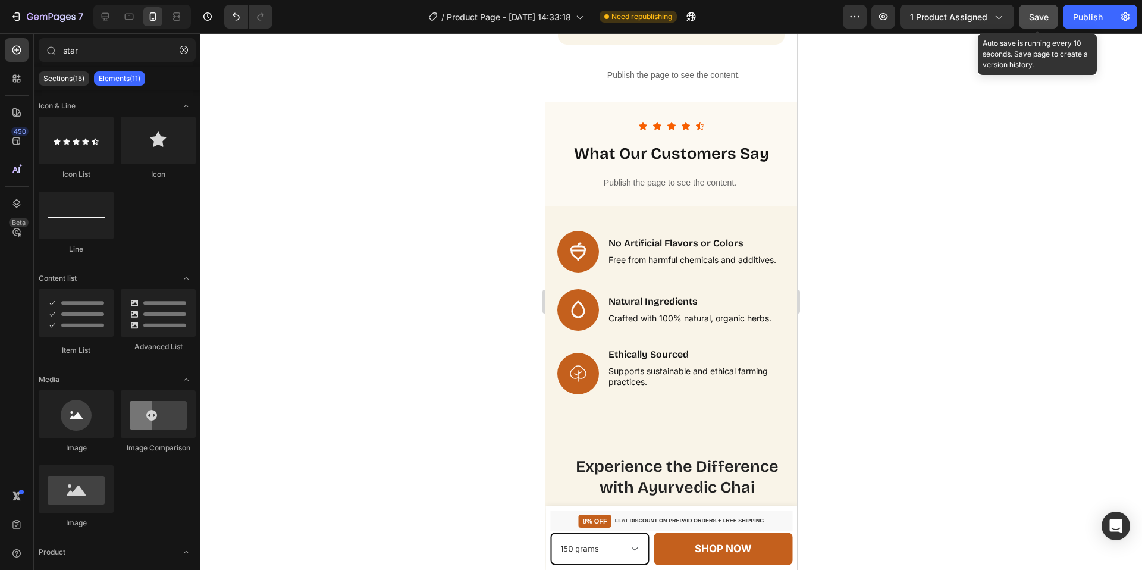
click at [1051, 18] on button "Save" at bounding box center [1038, 17] width 39 height 24
drag, startPoint x: 1033, startPoint y: 12, endPoint x: 1023, endPoint y: 12, distance: 10.1
click at [1033, 12] on span "Save" at bounding box center [1039, 17] width 20 height 10
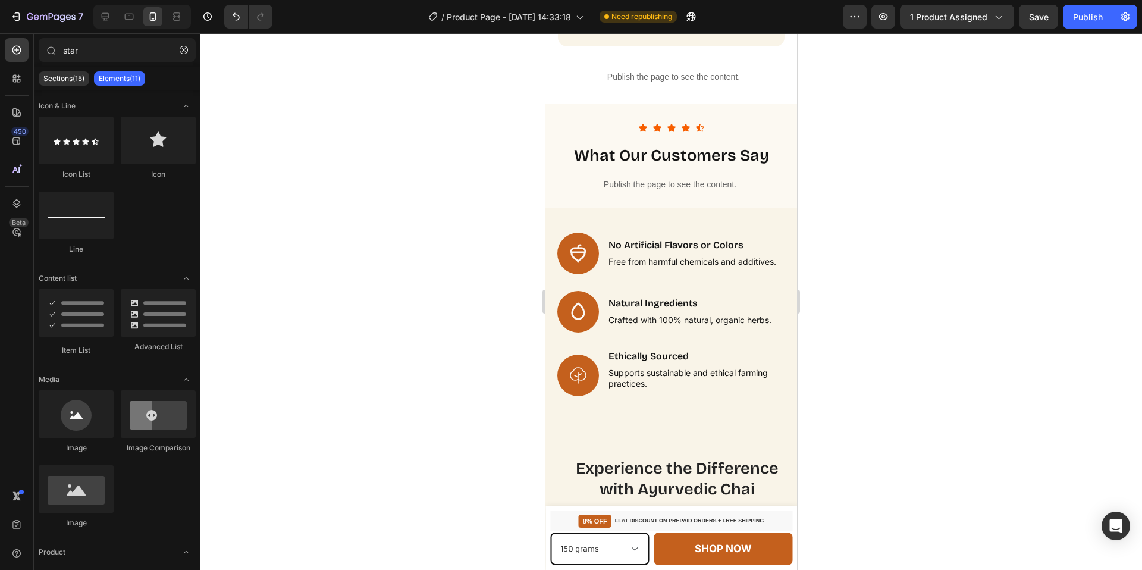
scroll to position [1231, 0]
drag, startPoint x: 165, startPoint y: 20, endPoint x: 177, endPoint y: 14, distance: 13.8
click at [166, 19] on div at bounding box center [142, 17] width 98 height 24
click at [177, 14] on icon at bounding box center [177, 17] width 12 height 12
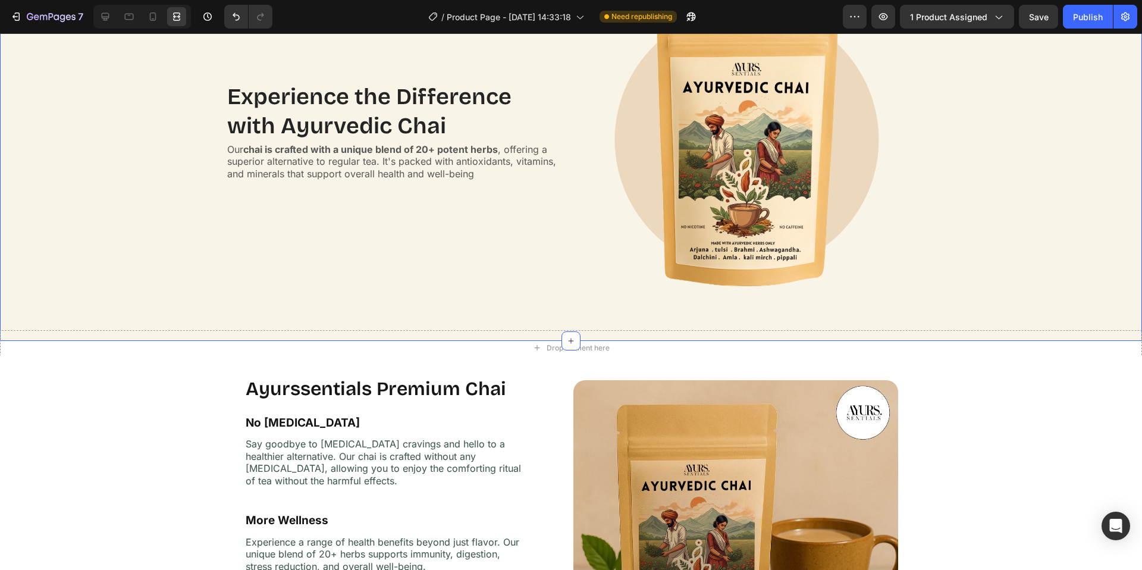
scroll to position [1126, 0]
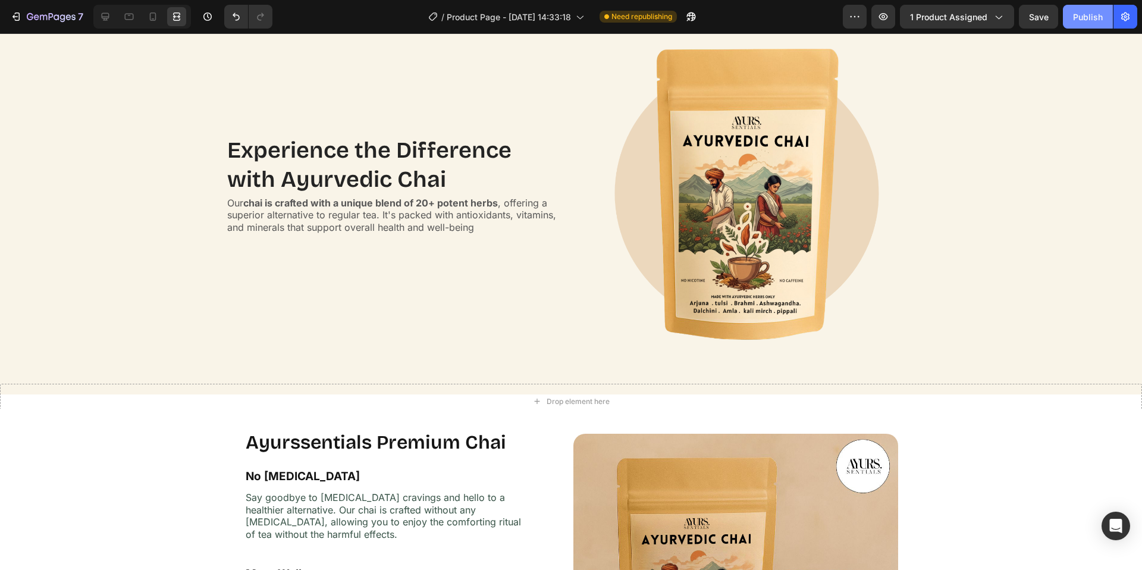
click at [1079, 18] on div "Publish" at bounding box center [1088, 17] width 30 height 12
click at [108, 16] on icon at bounding box center [106, 17] width 8 height 8
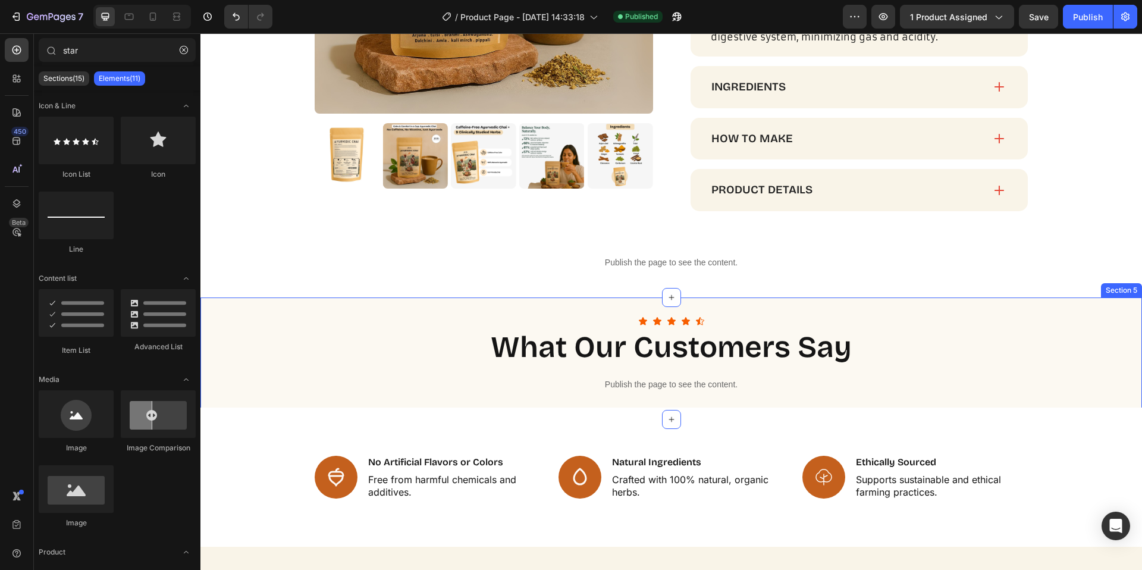
scroll to position [978, 0]
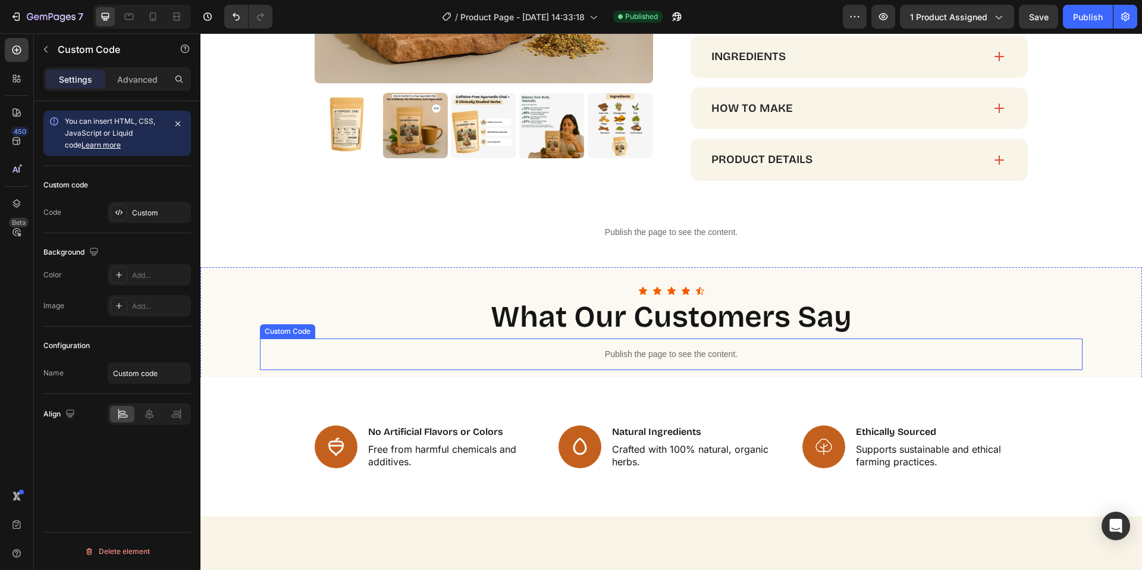
click at [649, 348] on p "Publish the page to see the content." at bounding box center [671, 354] width 823 height 12
click at [167, 211] on div "Custom" at bounding box center [160, 213] width 56 height 11
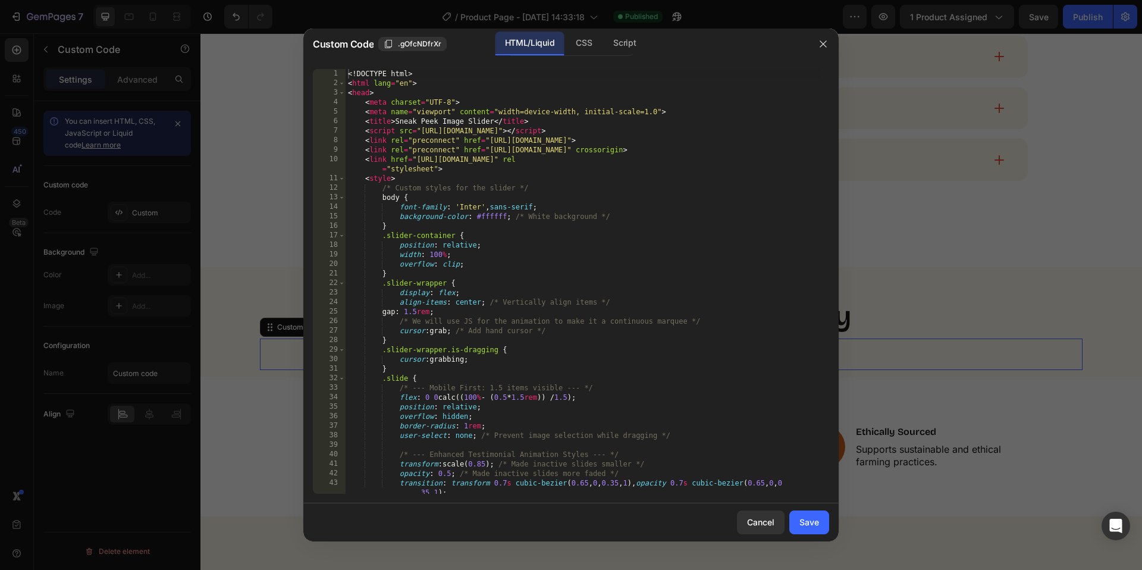
click at [511, 276] on div "<! DOCTYPE html > < html lang = "en" > < head > < meta charset = "UTF-8" > < me…" at bounding box center [583, 291] width 475 height 444
type textarea "</html>"
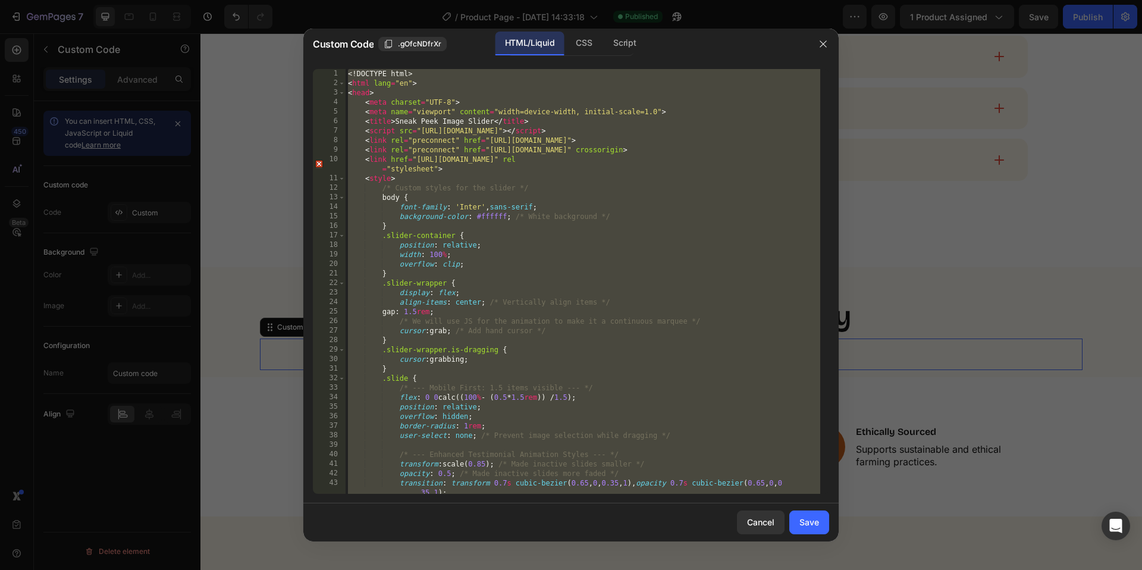
paste textarea
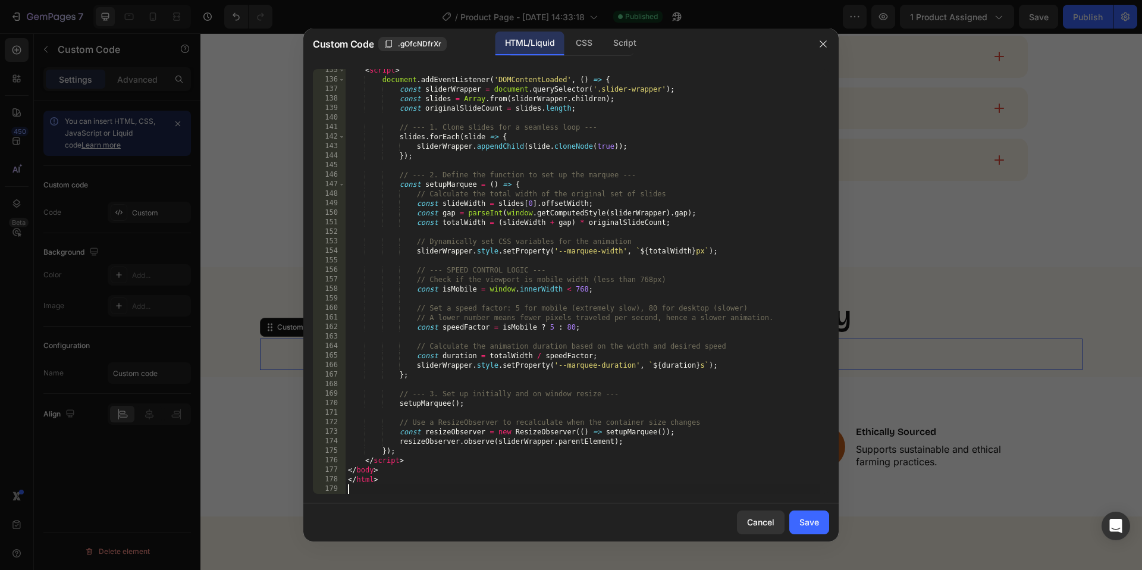
scroll to position [1431, 0]
click at [802, 518] on div "Save" at bounding box center [809, 522] width 20 height 12
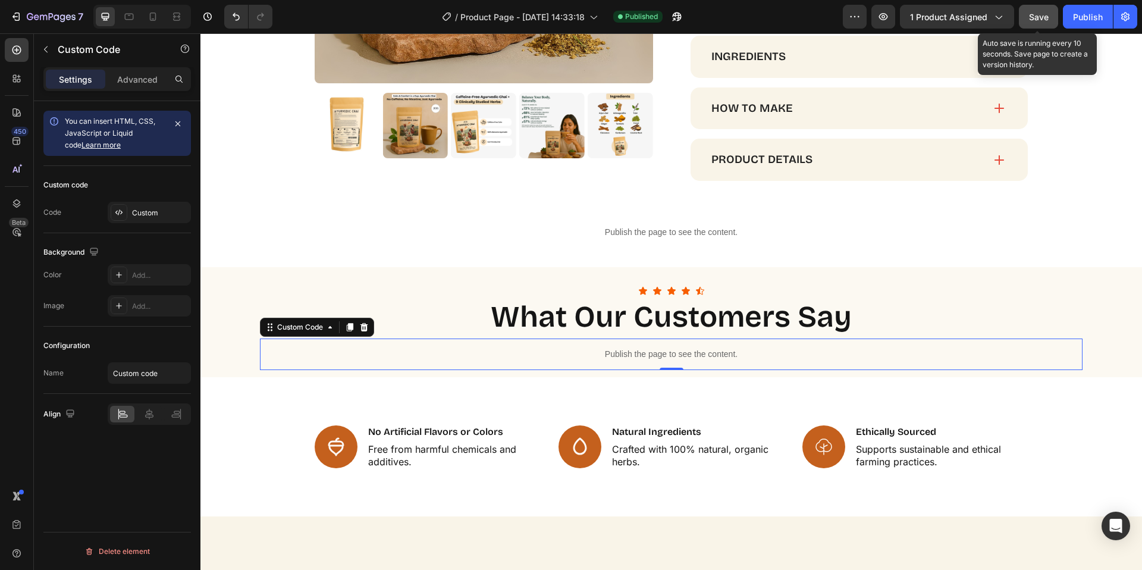
click at [1044, 17] on span "Save" at bounding box center [1039, 17] width 20 height 10
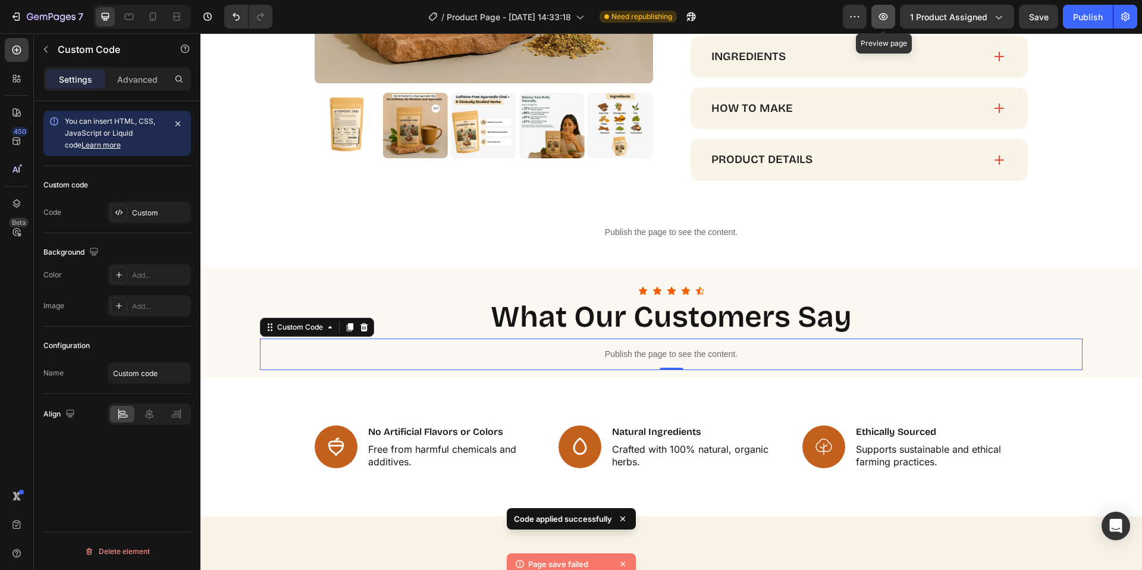
click at [886, 17] on icon "button" at bounding box center [883, 16] width 9 height 7
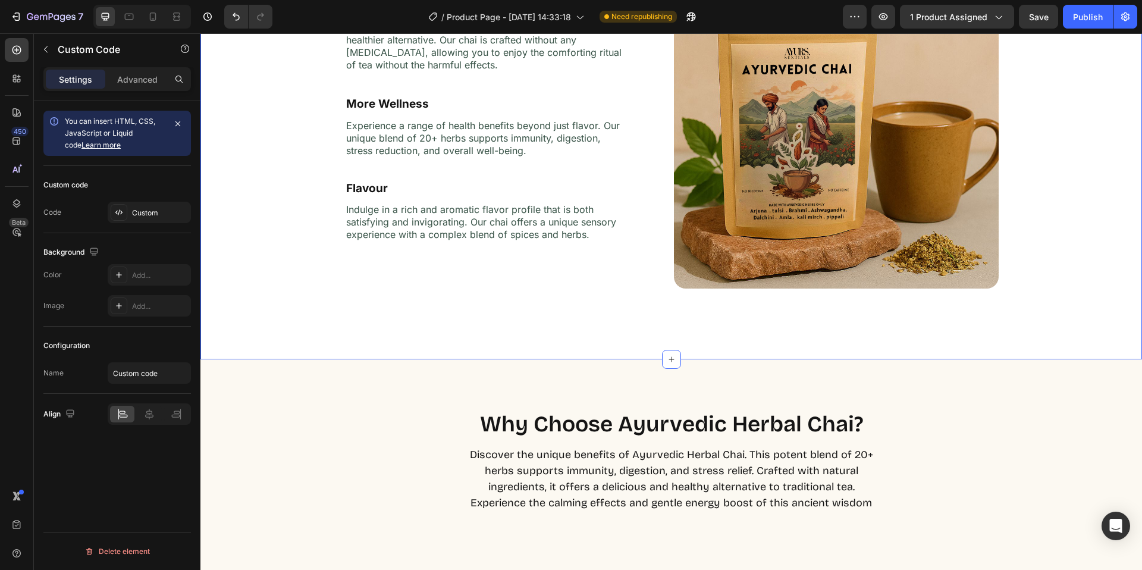
scroll to position [1984, 0]
click at [288, 139] on div "Ayurssentials Premium Chai Heading Image No [MEDICAL_DATA] Text Block Say goodb…" at bounding box center [671, 149] width 942 height 382
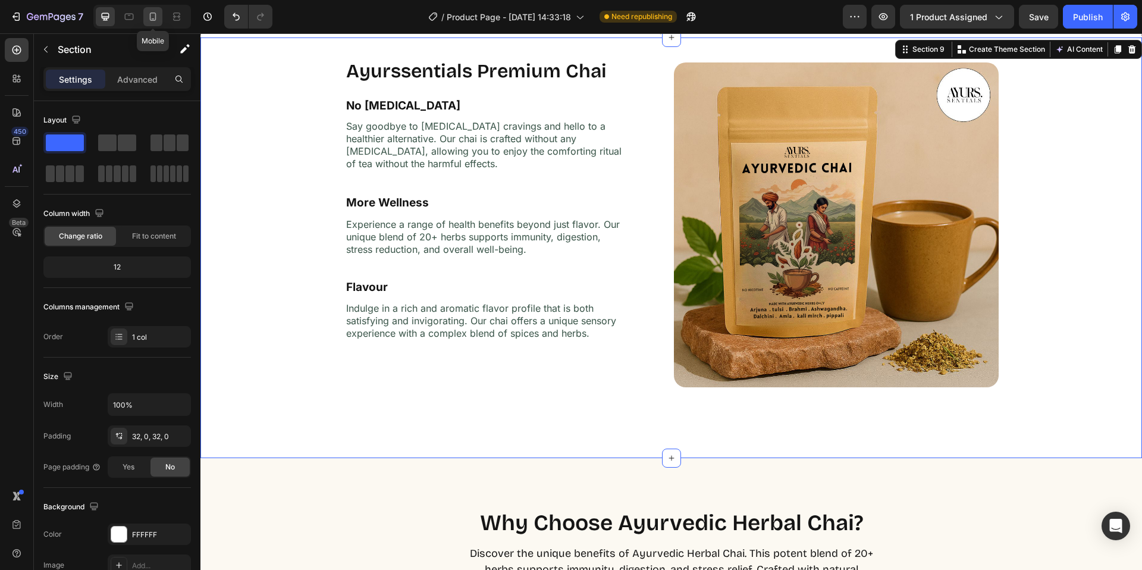
click at [158, 15] on icon at bounding box center [153, 17] width 12 height 12
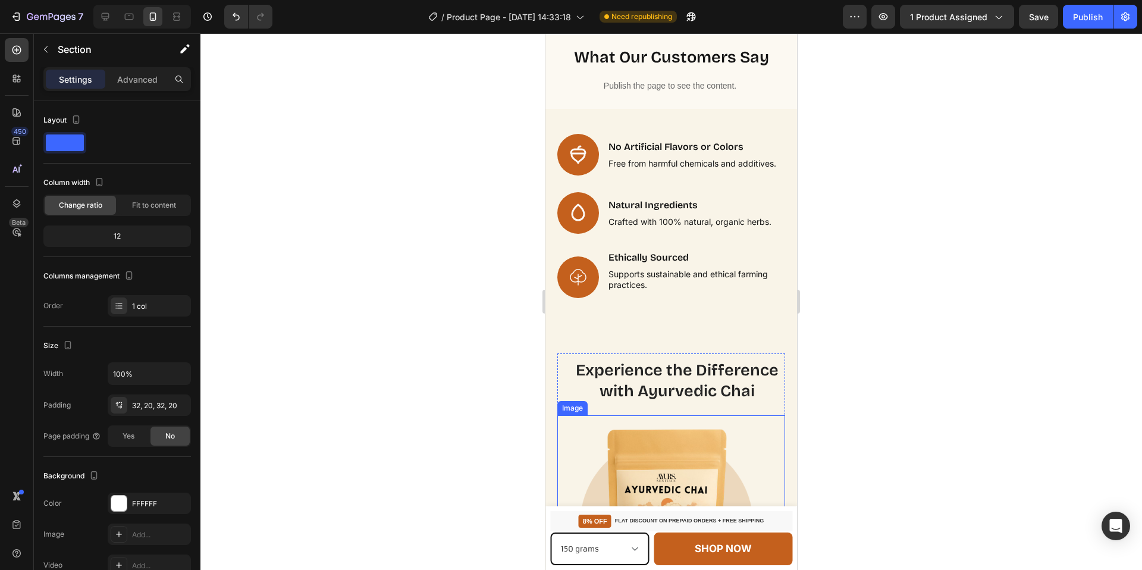
scroll to position [766, 0]
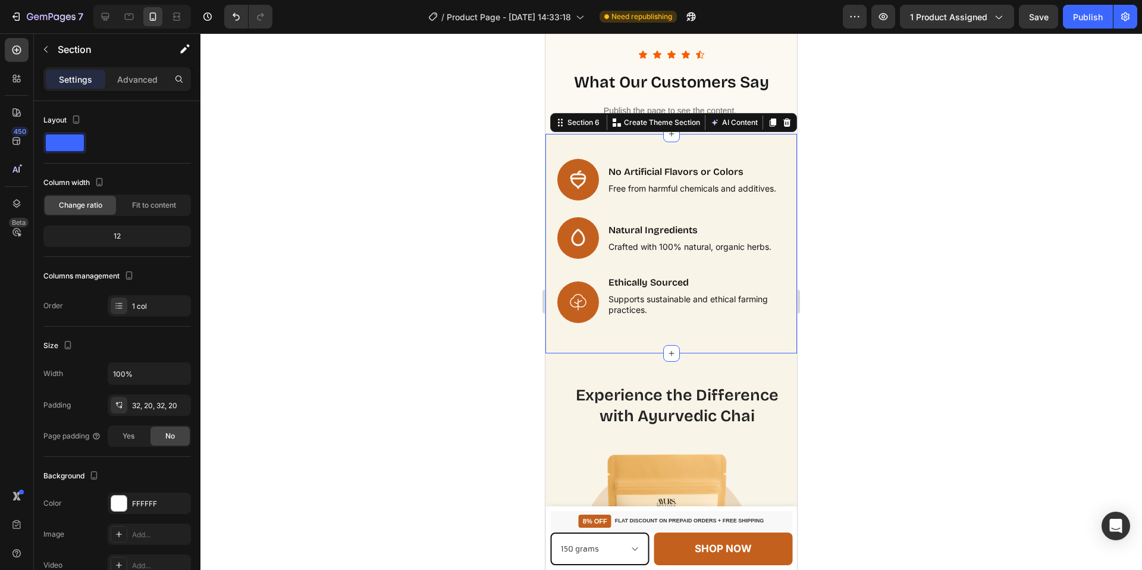
click at [550, 267] on div "Icon No Artificial Flavors or Colors Text Block Free from harmful chemicals and…" at bounding box center [671, 243] width 252 height 219
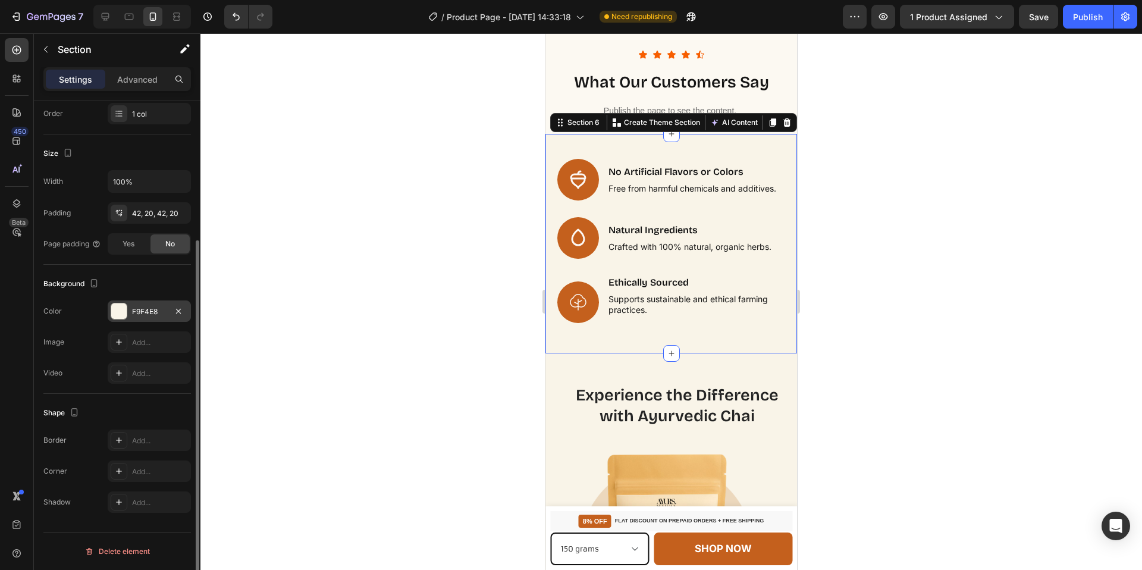
drag, startPoint x: 115, startPoint y: 323, endPoint x: 118, endPoint y: 316, distance: 7.5
click at [116, 322] on div "The changes might be hidden by the video. Color F9F4E8 Image Add... Video Add..." at bounding box center [117, 341] width 148 height 83
click at [117, 315] on div at bounding box center [118, 310] width 15 height 15
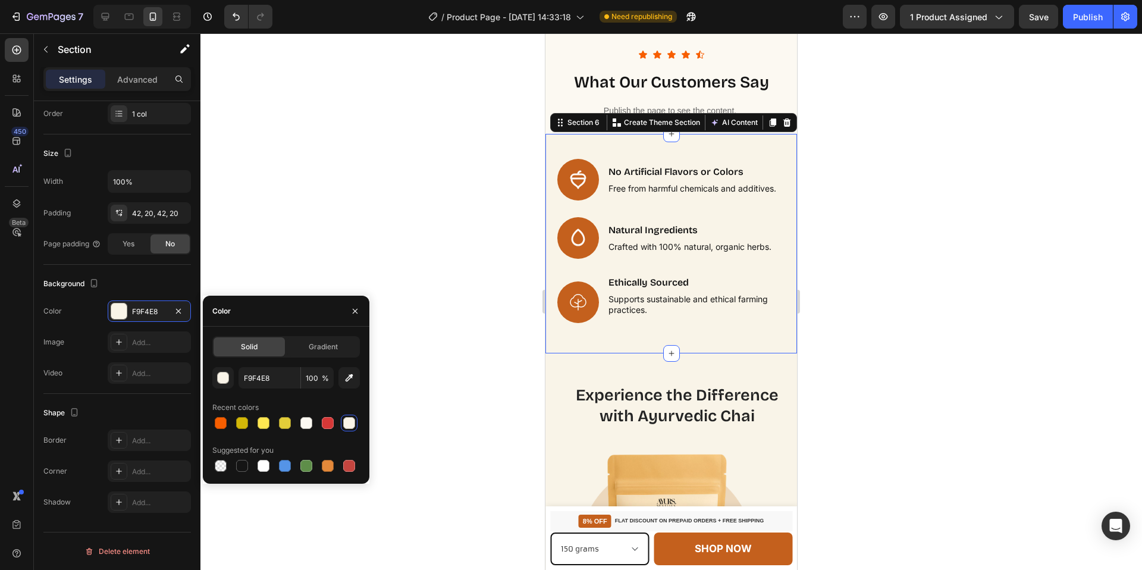
click at [221, 465] on div at bounding box center [221, 466] width 12 height 12
type input "000000"
type input "0"
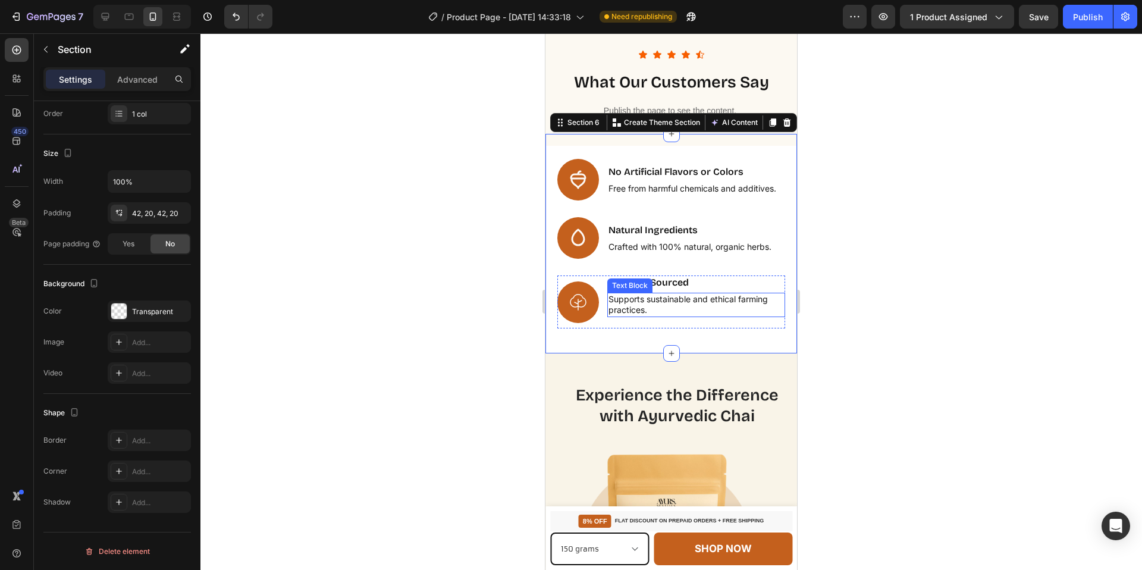
click at [864, 285] on div at bounding box center [671, 301] width 942 height 536
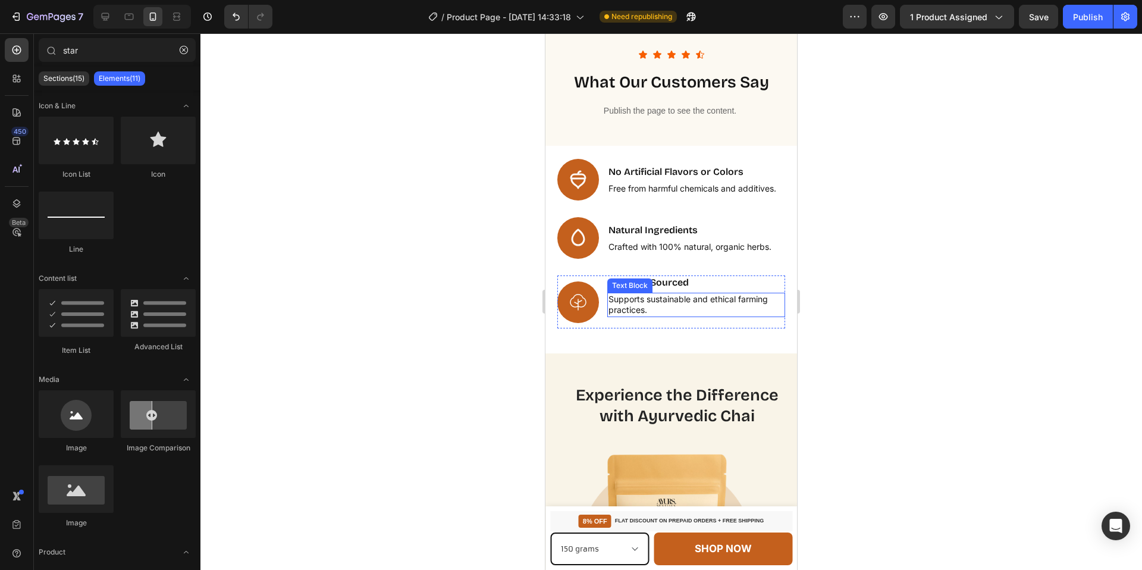
click at [979, 182] on div at bounding box center [671, 301] width 942 height 536
click at [1035, 23] on button "Save" at bounding box center [1038, 17] width 39 height 24
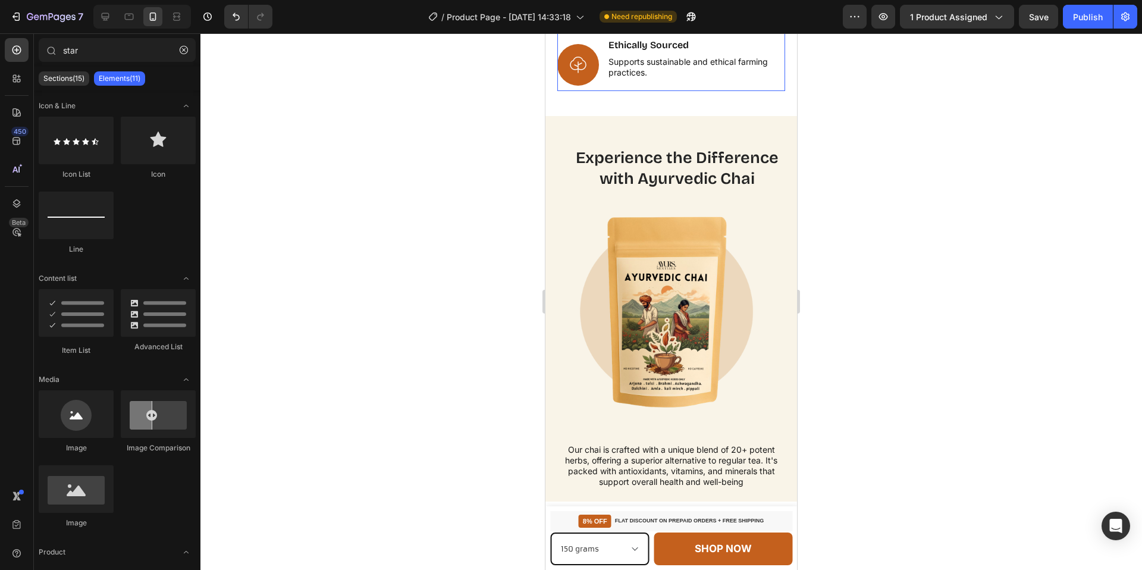
scroll to position [1175, 0]
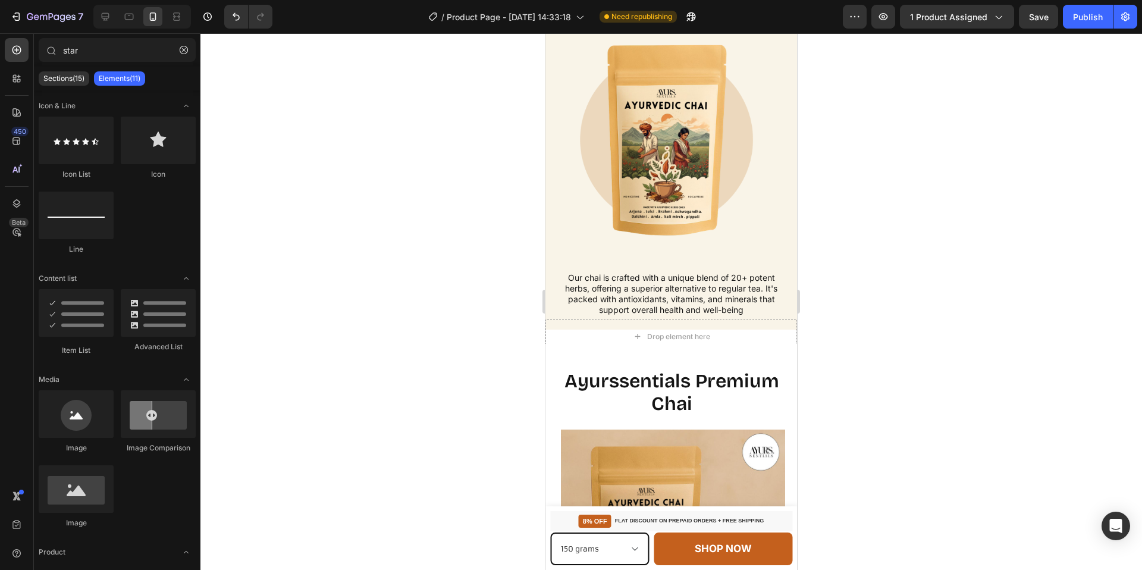
click at [117, 21] on div at bounding box center [142, 17] width 98 height 24
click at [104, 20] on icon at bounding box center [106, 17] width 8 height 8
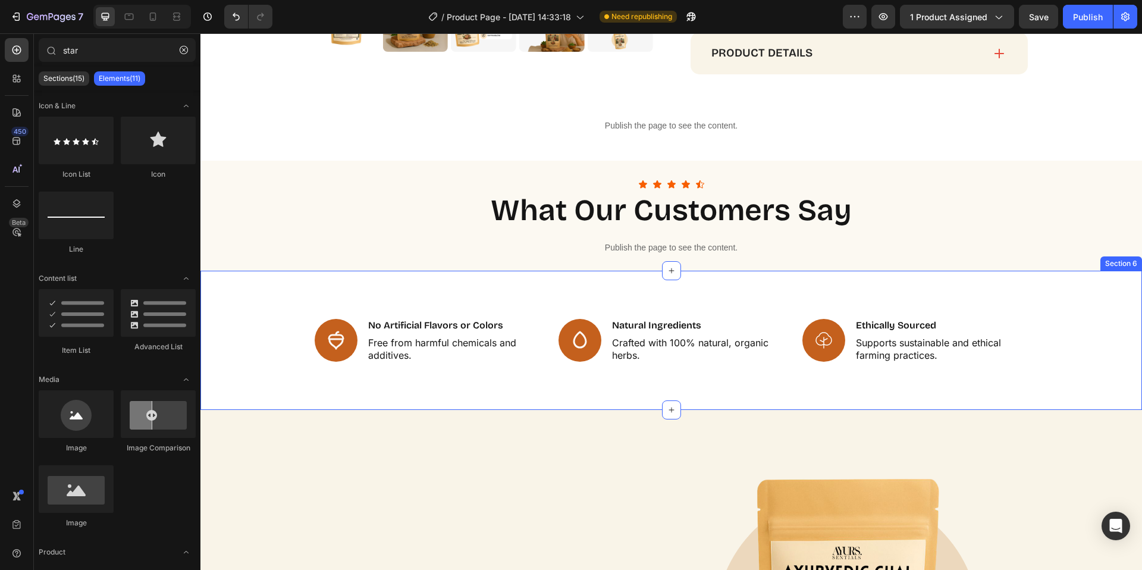
scroll to position [1093, 0]
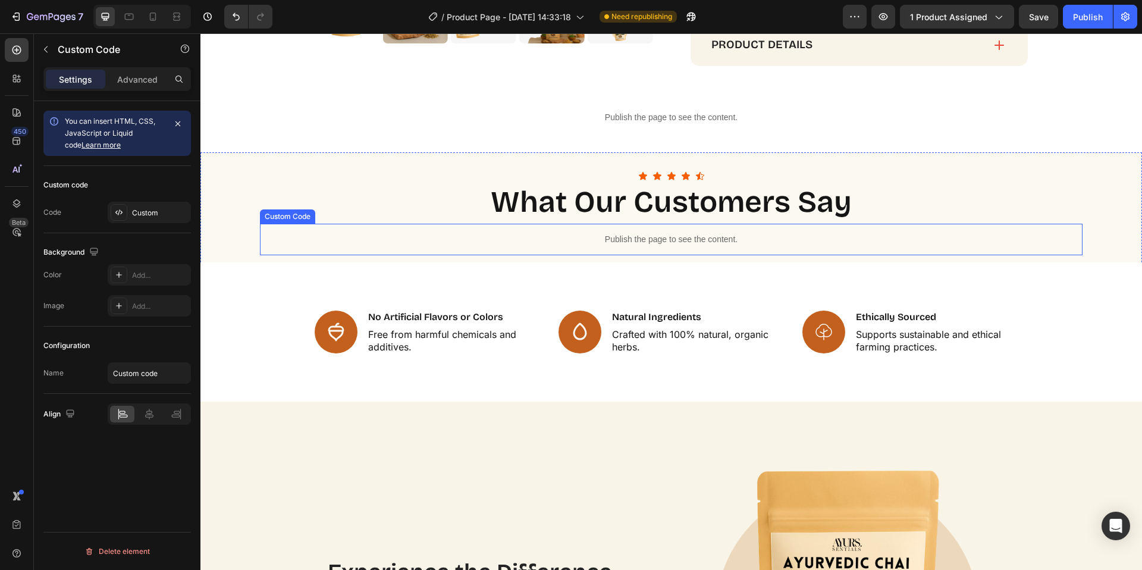
click at [649, 237] on p "Publish the page to see the content." at bounding box center [671, 239] width 823 height 12
click at [136, 210] on div "Custom" at bounding box center [160, 213] width 56 height 11
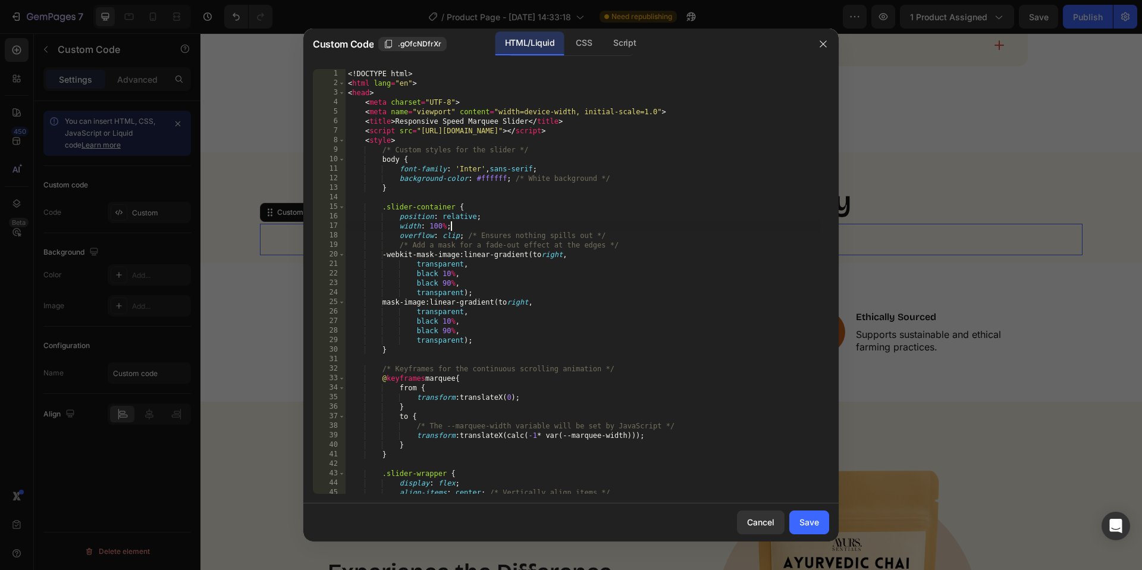
drag, startPoint x: 534, startPoint y: 221, endPoint x: 546, endPoint y: 226, distance: 13.4
click at [536, 221] on div "<! DOCTYPE html > < html lang = "en" > < head > < meta charset = "UTF-8" > < me…" at bounding box center [583, 291] width 475 height 444
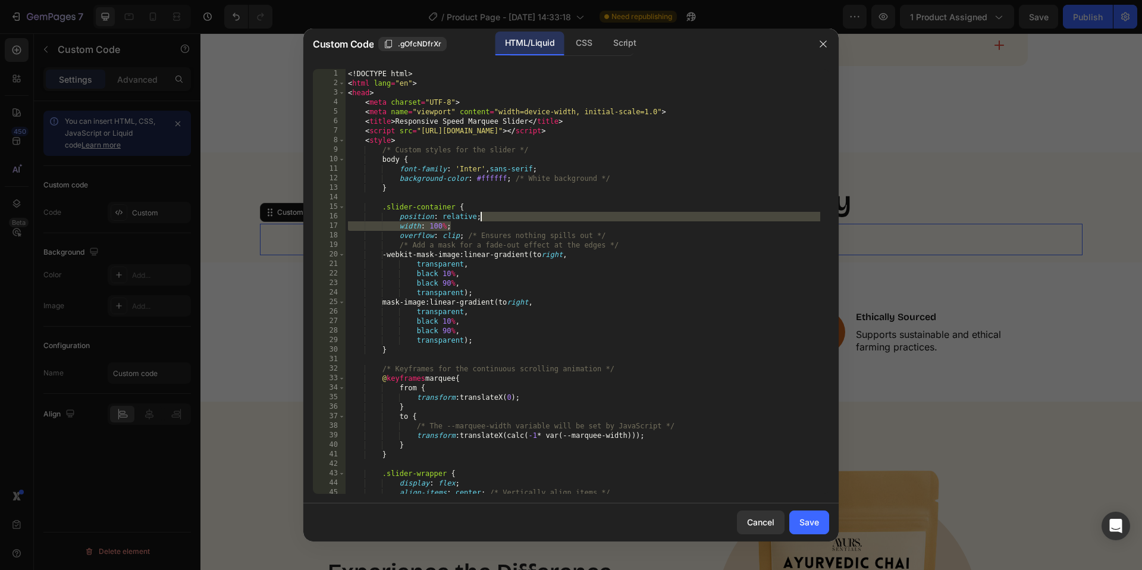
type textarea "</html>"
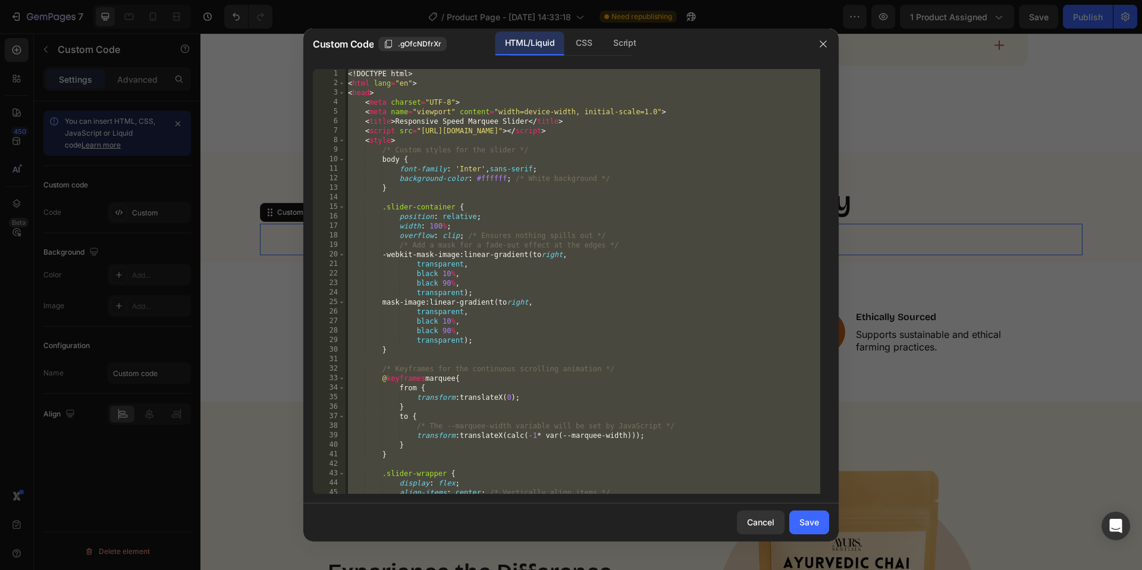
paste textarea
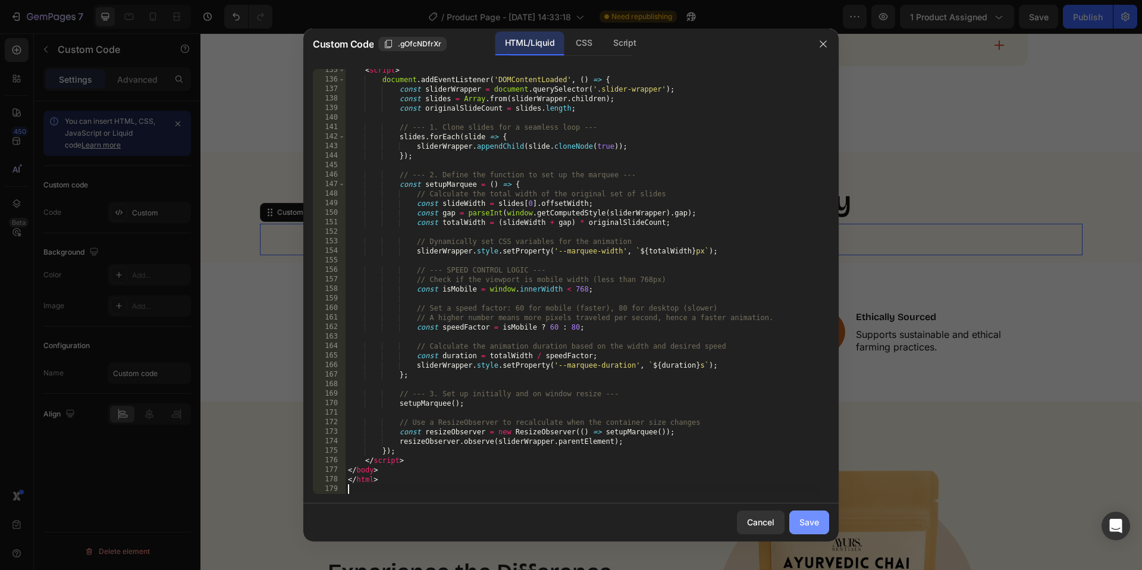
click at [808, 520] on div "Save" at bounding box center [809, 522] width 20 height 12
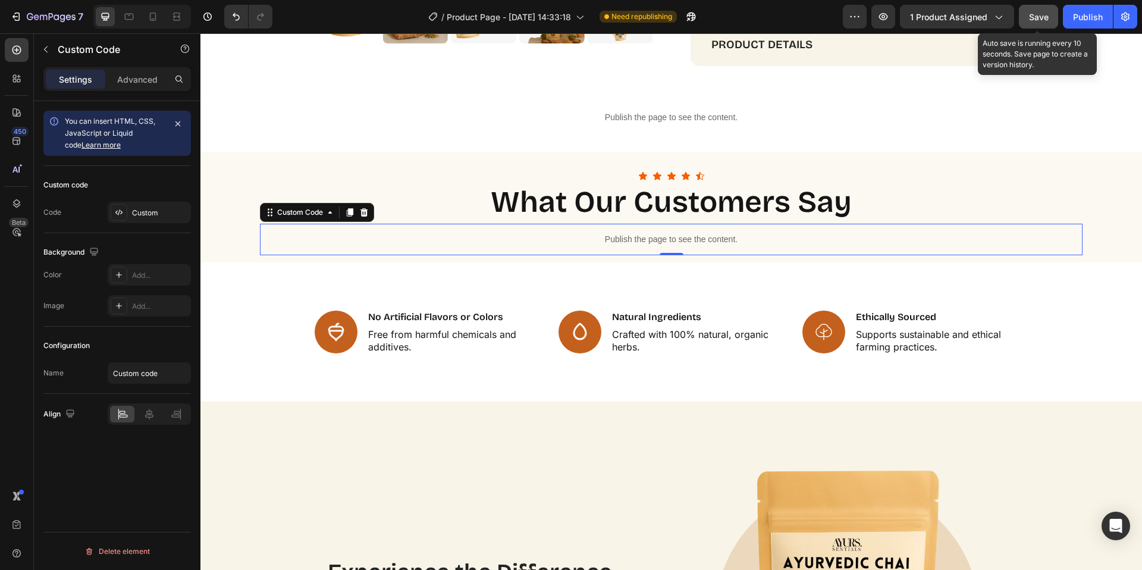
click at [1035, 12] on span "Save" at bounding box center [1039, 17] width 20 height 10
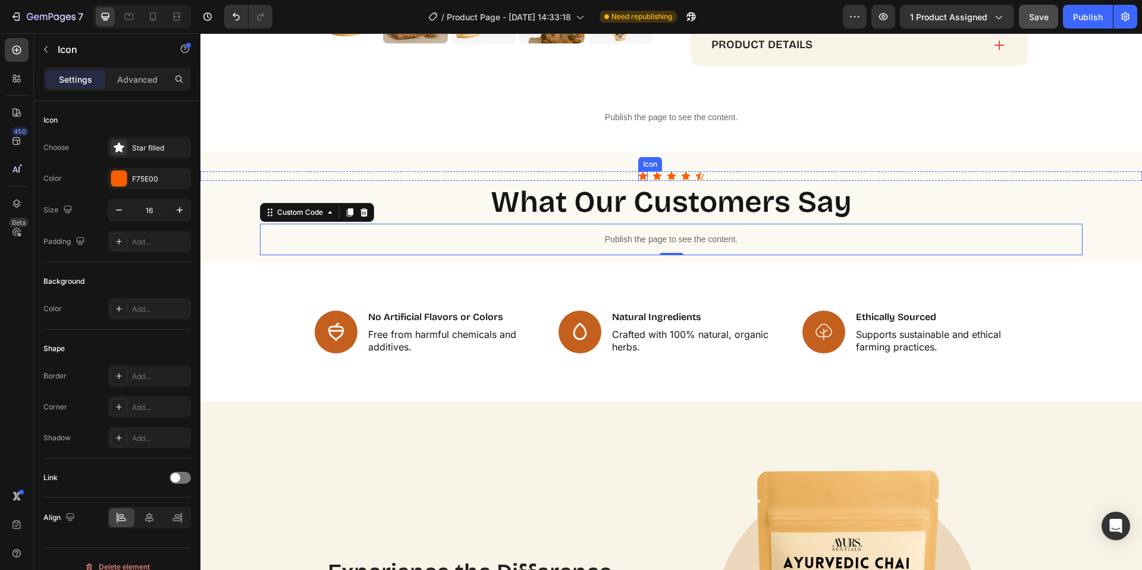
click at [638, 178] on div "Icon" at bounding box center [643, 176] width 10 height 10
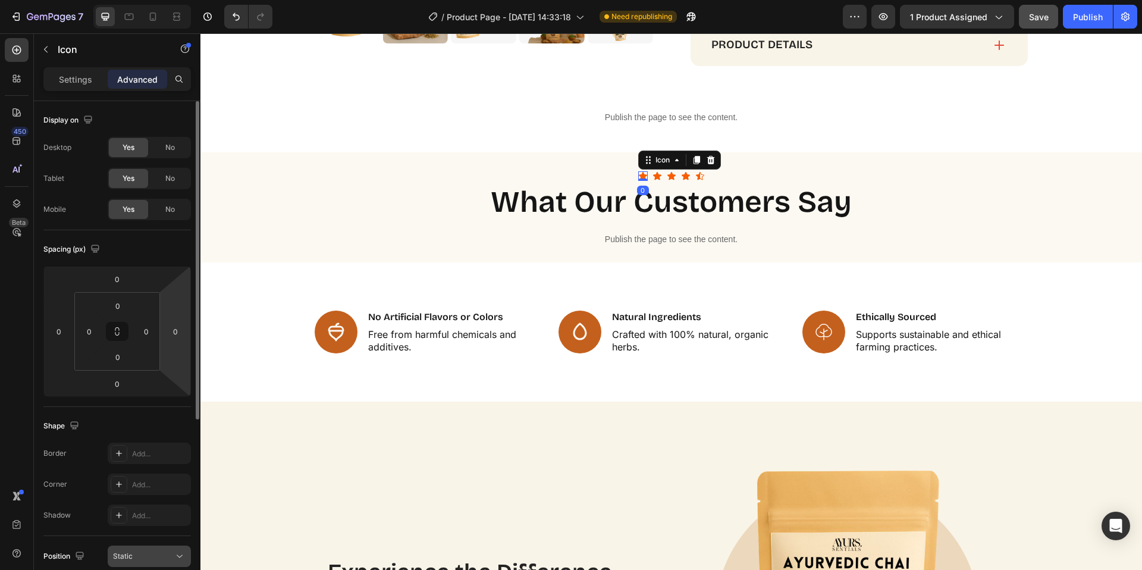
scroll to position [224, 0]
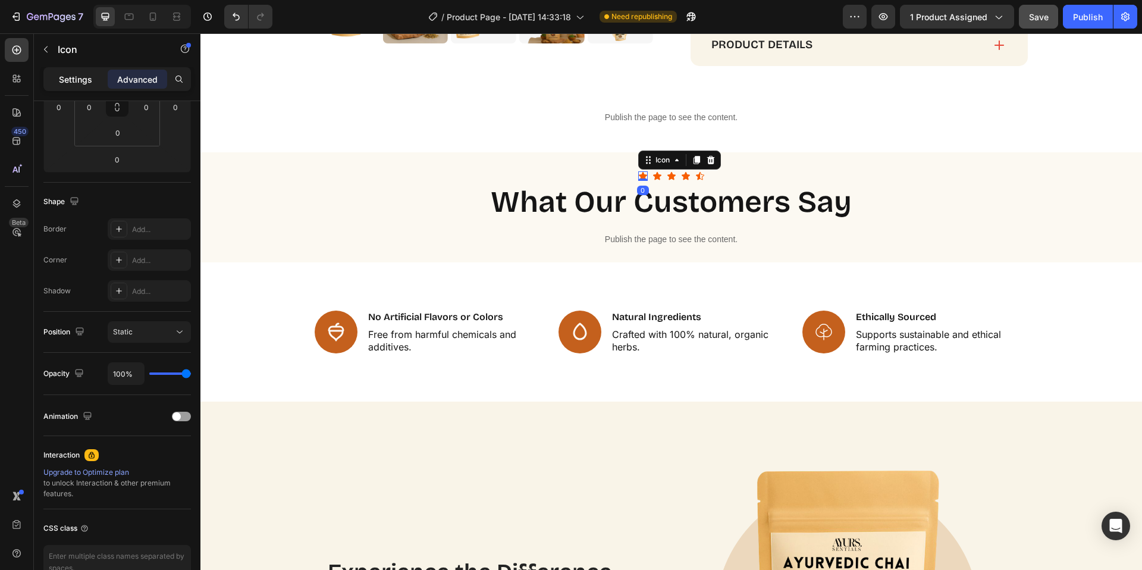
click at [82, 74] on p "Settings" at bounding box center [75, 79] width 33 height 12
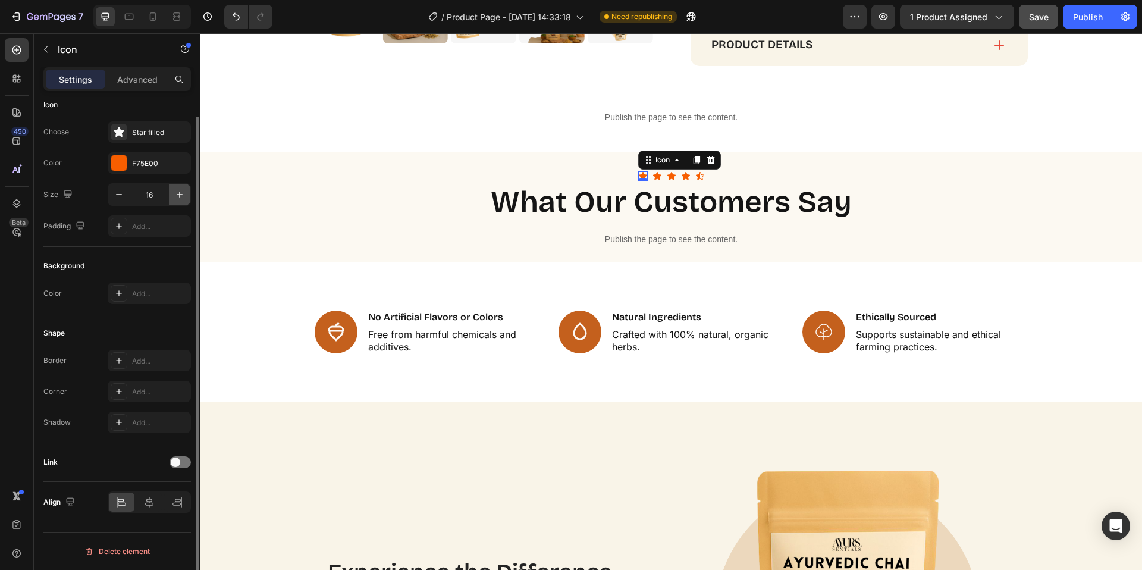
click at [175, 192] on icon "button" at bounding box center [180, 195] width 12 height 12
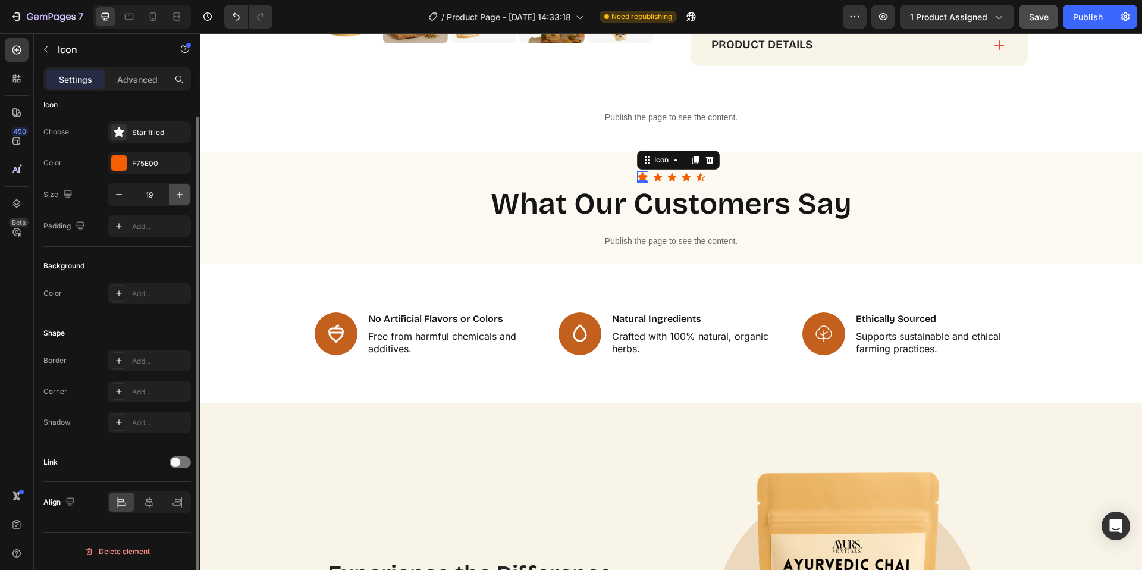
click at [175, 192] on icon "button" at bounding box center [180, 195] width 12 height 12
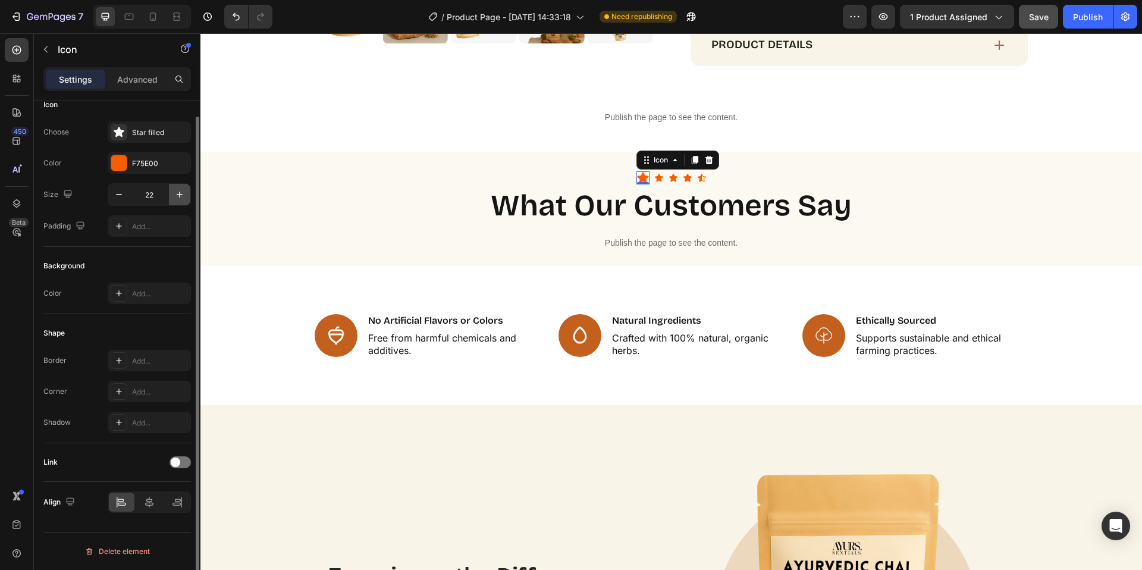
click at [175, 192] on icon "button" at bounding box center [180, 195] width 12 height 12
type input "23"
click at [143, 193] on input "23" at bounding box center [149, 194] width 39 height 21
drag, startPoint x: 143, startPoint y: 193, endPoint x: 8, endPoint y: 162, distance: 138.5
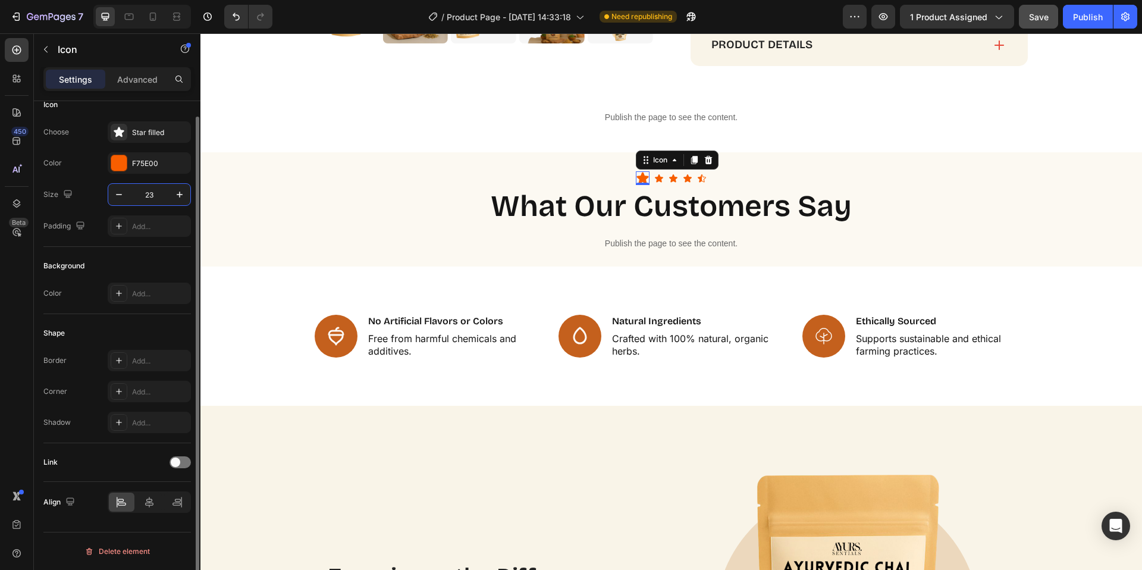
click at [143, 193] on input "23" at bounding box center [149, 194] width 39 height 21
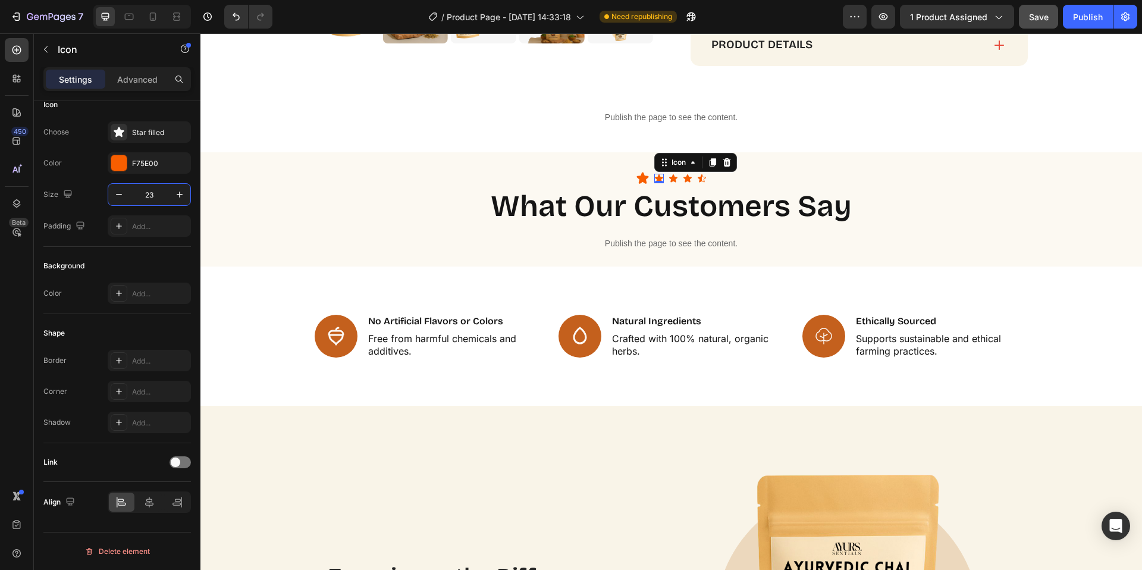
scroll to position [0, 0]
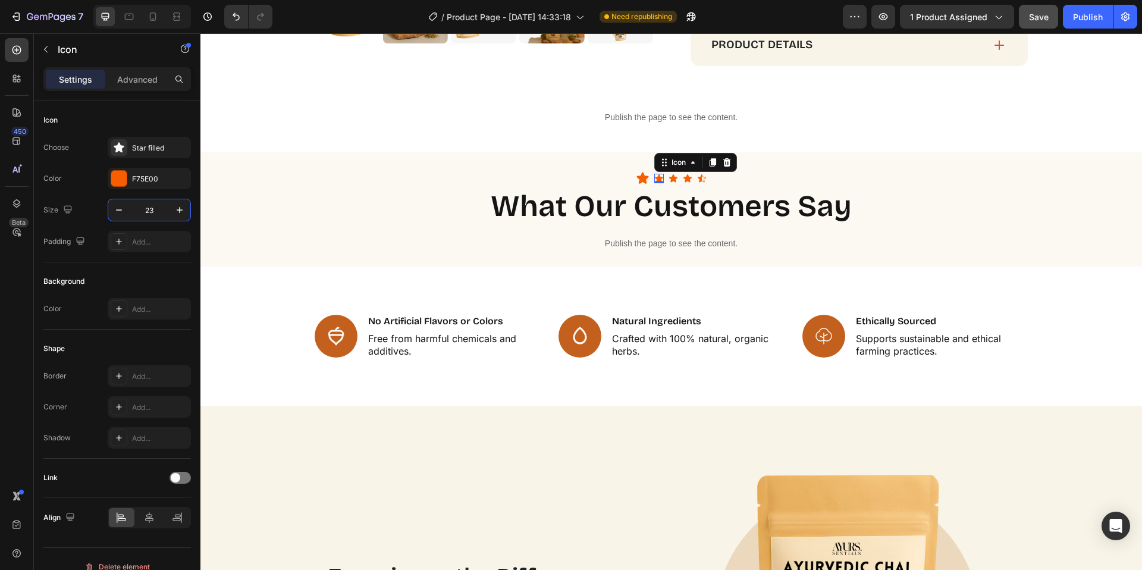
click at [654, 178] on div "Icon 0" at bounding box center [659, 179] width 10 height 10
click at [157, 211] on input "16" at bounding box center [149, 209] width 39 height 21
paste input "23"
type input "23"
click at [671, 180] on div "Icon 0" at bounding box center [676, 179] width 10 height 10
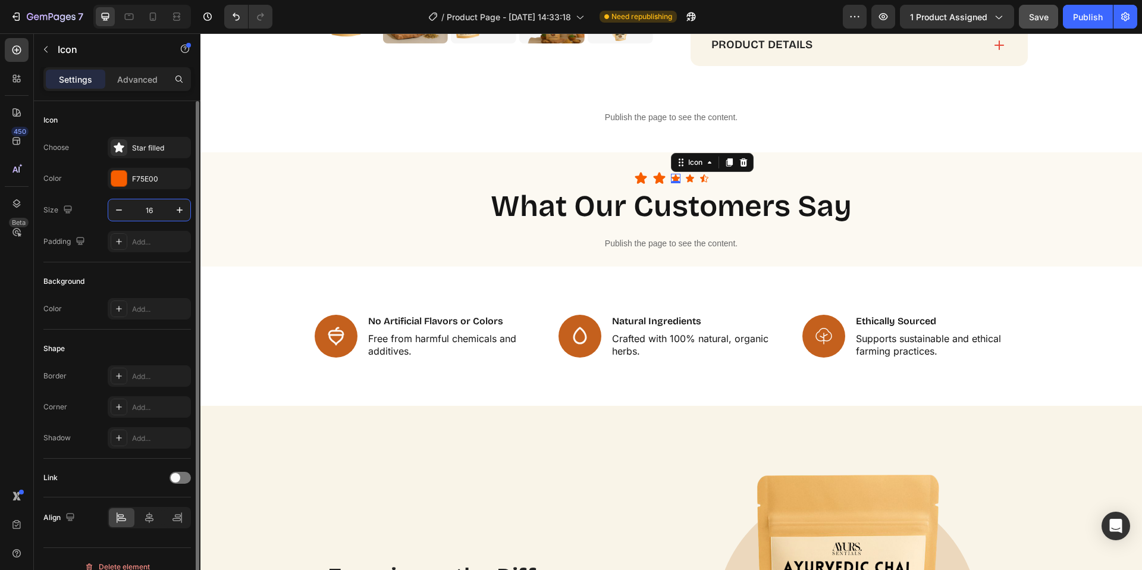
click at [146, 211] on input "16" at bounding box center [149, 209] width 39 height 21
paste input "23"
type input "23"
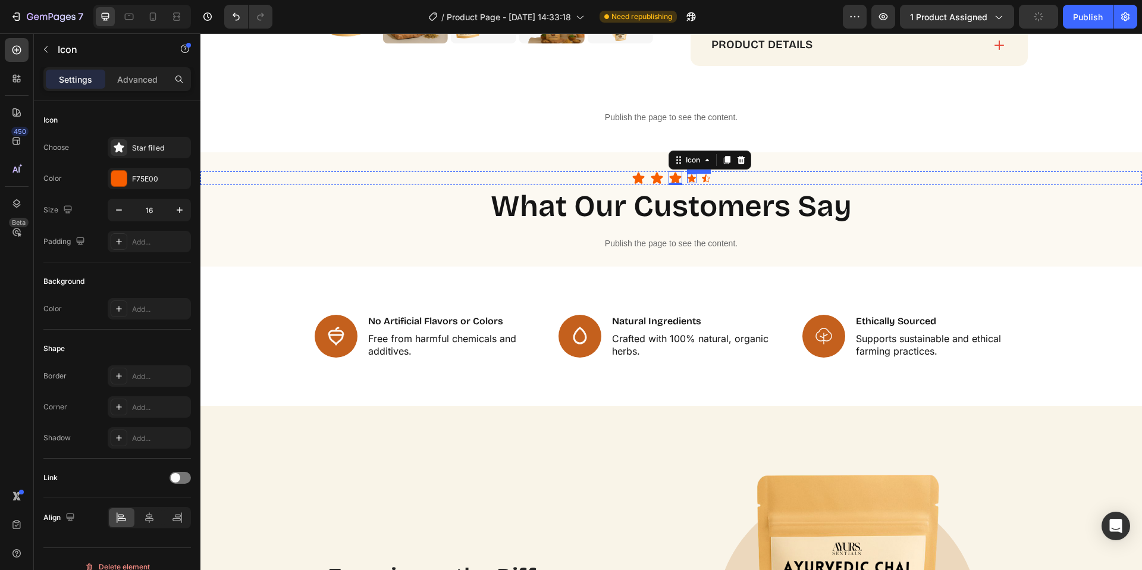
click at [687, 179] on div "Icon" at bounding box center [692, 179] width 10 height 10
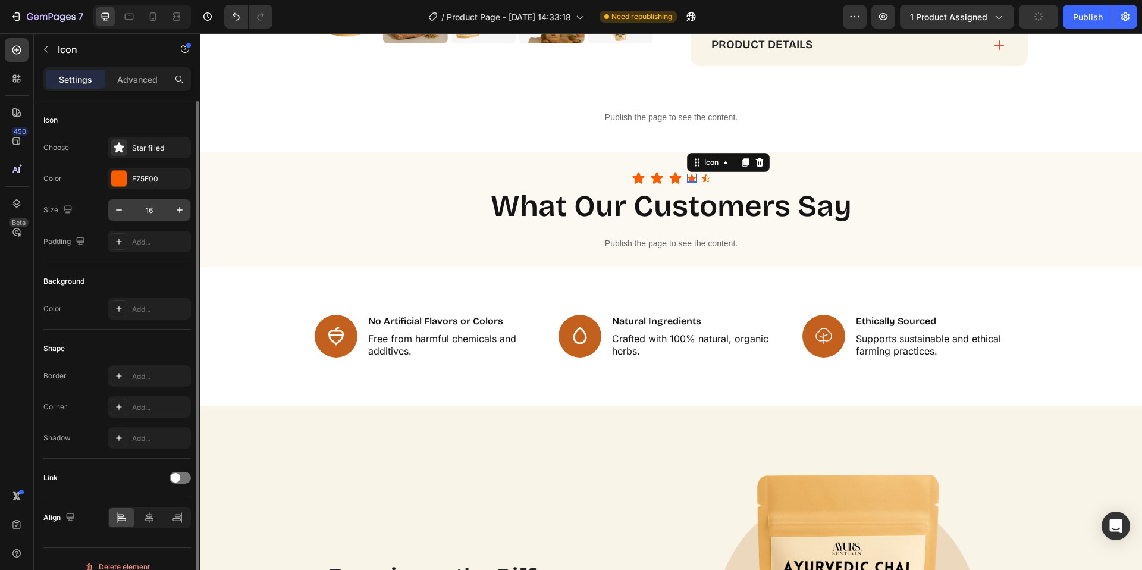
click at [150, 206] on input "16" at bounding box center [149, 209] width 39 height 21
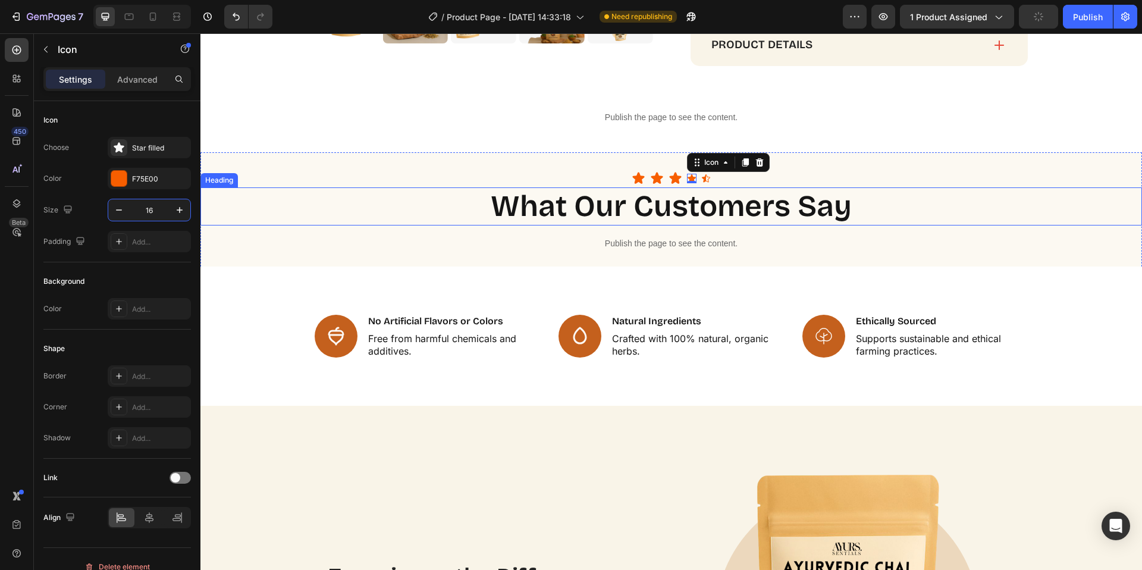
paste input "23"
type input "23"
click at [705, 181] on div "Icon 0" at bounding box center [709, 179] width 10 height 10
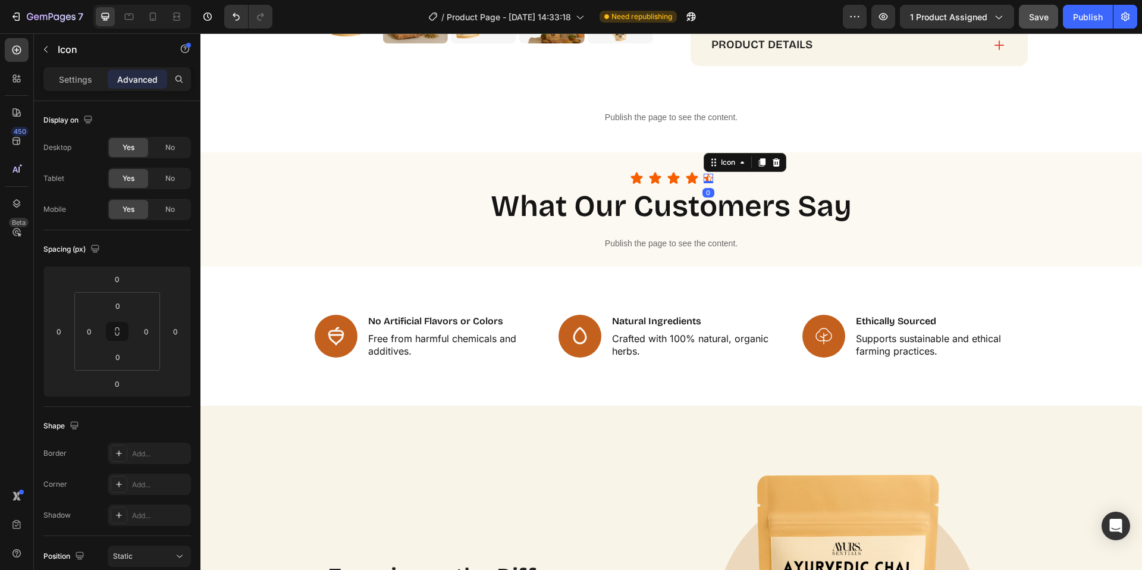
click at [704, 175] on icon at bounding box center [709, 179] width 10 height 10
click at [67, 88] on div "Settings" at bounding box center [75, 79] width 59 height 19
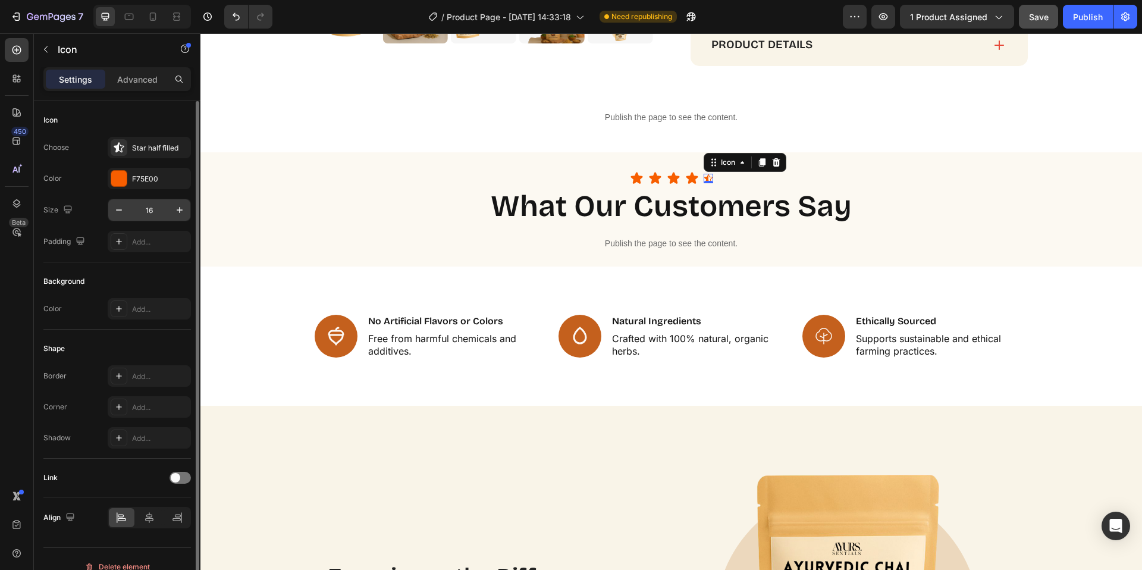
click at [159, 213] on input "16" at bounding box center [149, 209] width 39 height 21
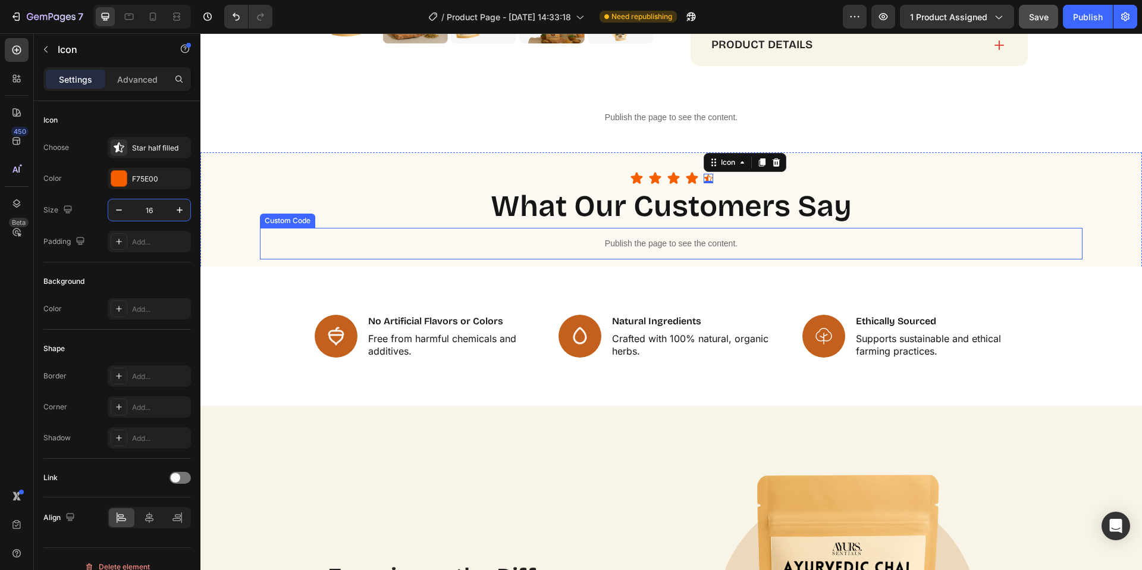
paste input "23"
type input "23"
click at [1031, 106] on div "Publish the page to see the content." at bounding box center [671, 118] width 942 height 32
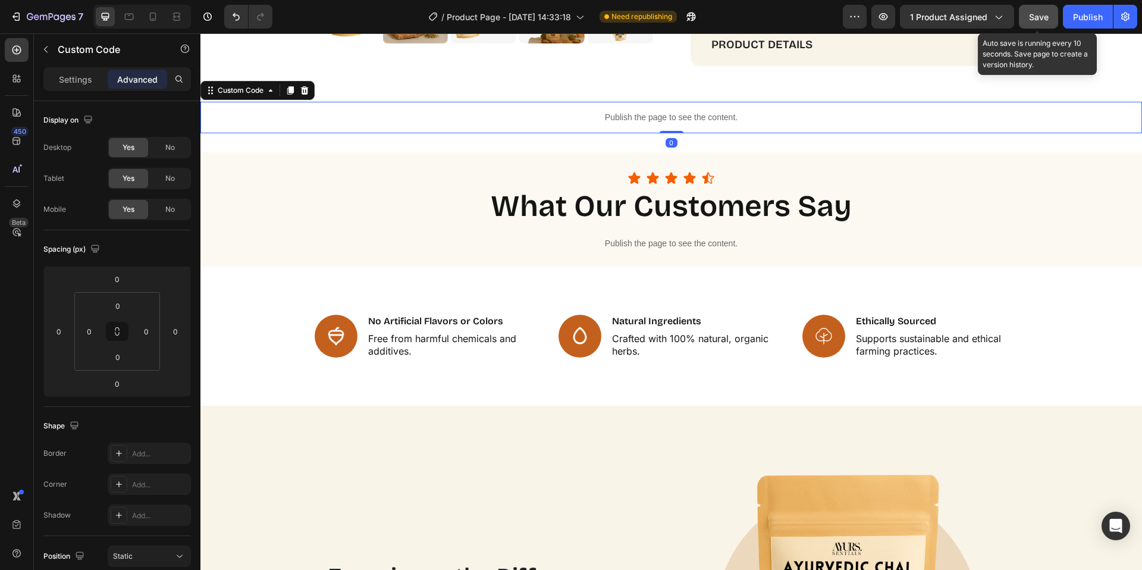
click at [1045, 24] on button "Save" at bounding box center [1038, 17] width 39 height 24
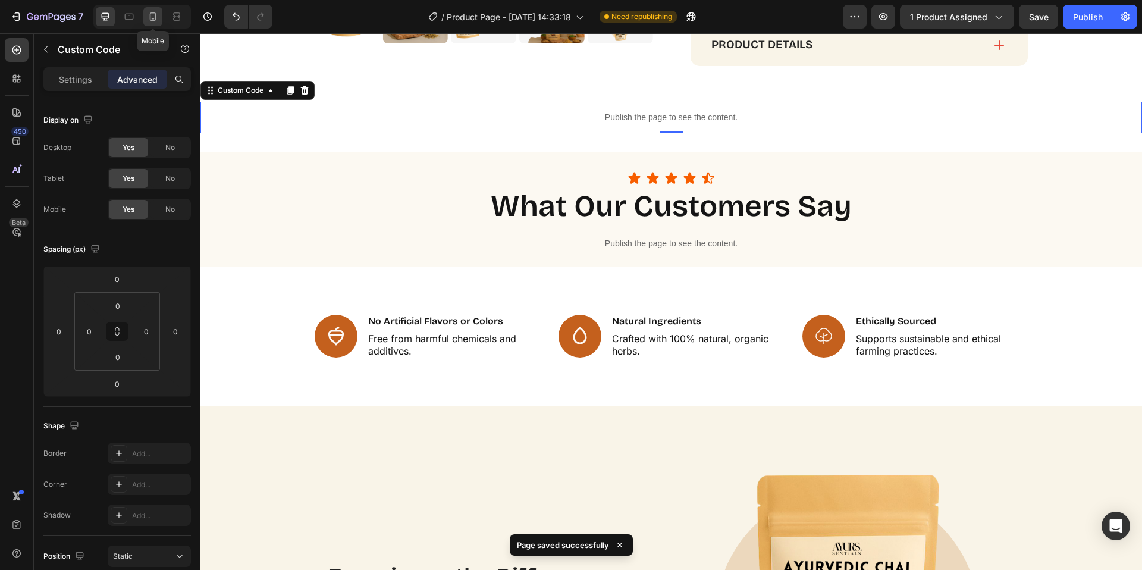
click at [153, 17] on icon at bounding box center [153, 17] width 12 height 12
type input "-40"
type input "8"
type input "-20"
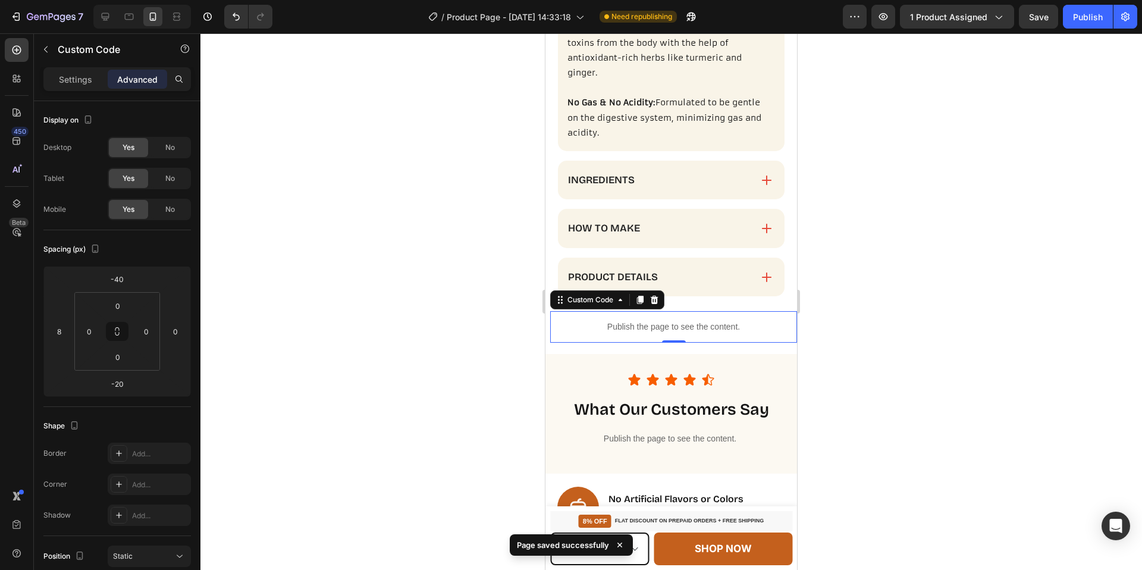
scroll to position [1217, 0]
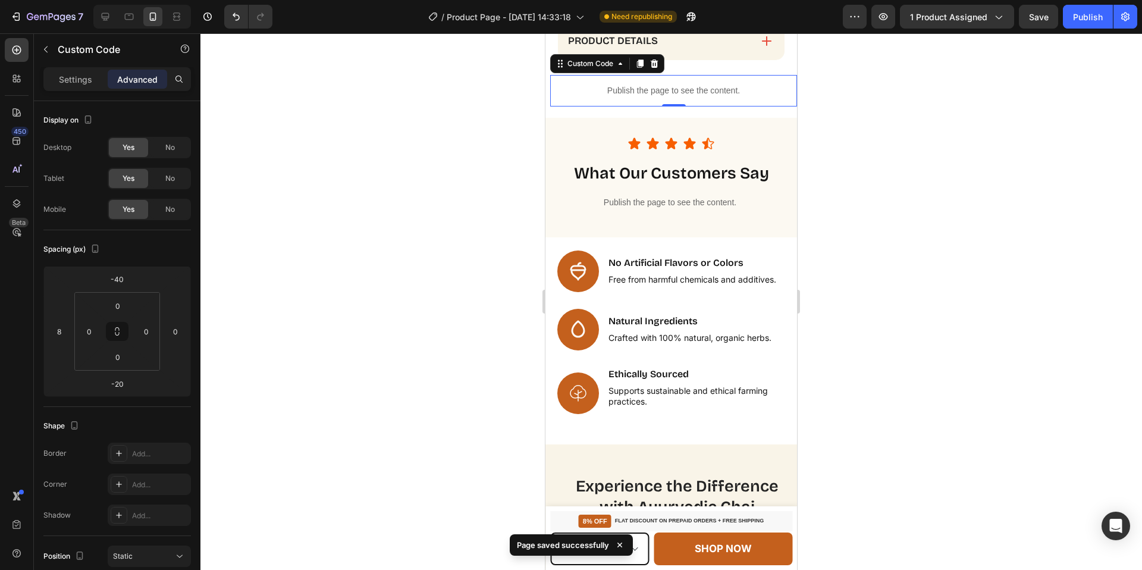
click at [902, 192] on div at bounding box center [671, 301] width 942 height 536
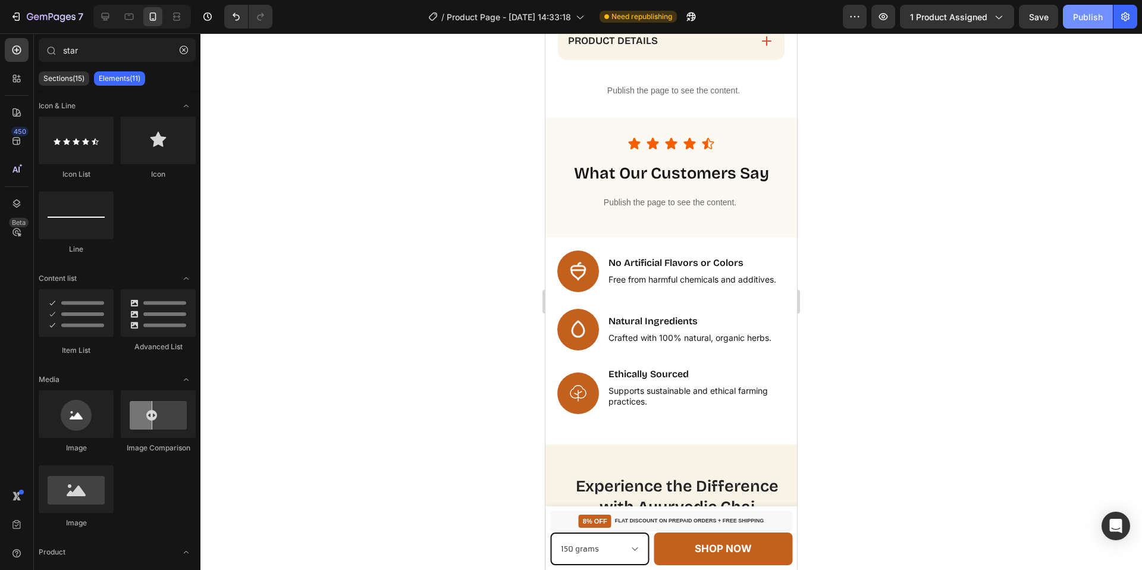
click at [1087, 20] on div "Publish" at bounding box center [1088, 17] width 30 height 12
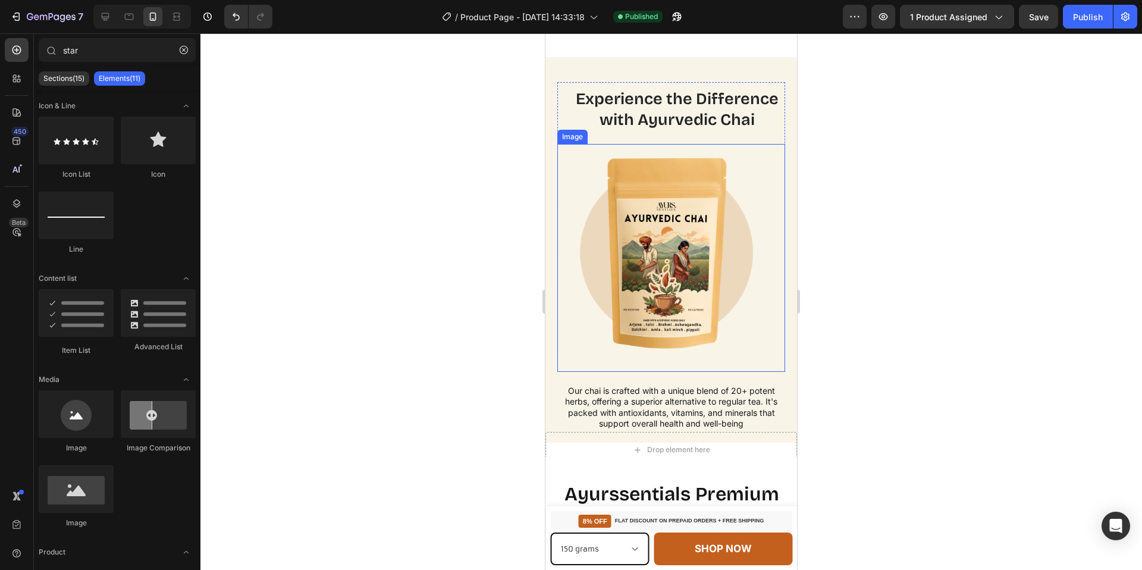
scroll to position [1850, 0]
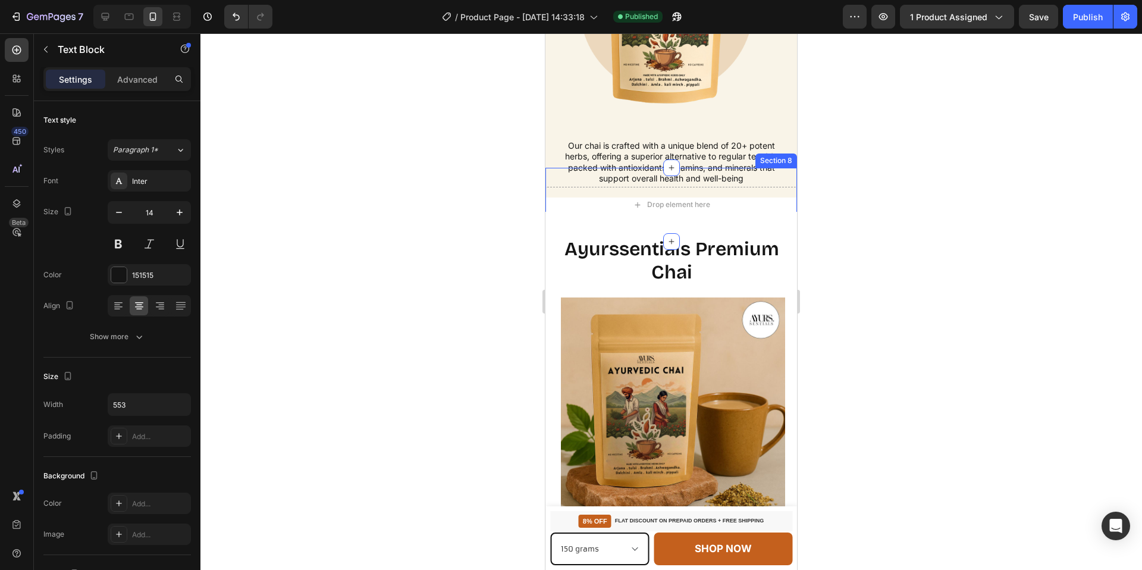
click at [732, 157] on p "Our chai is crafted with a unique blend of 20+ potent herbs, offering a superio…" at bounding box center [670, 161] width 225 height 43
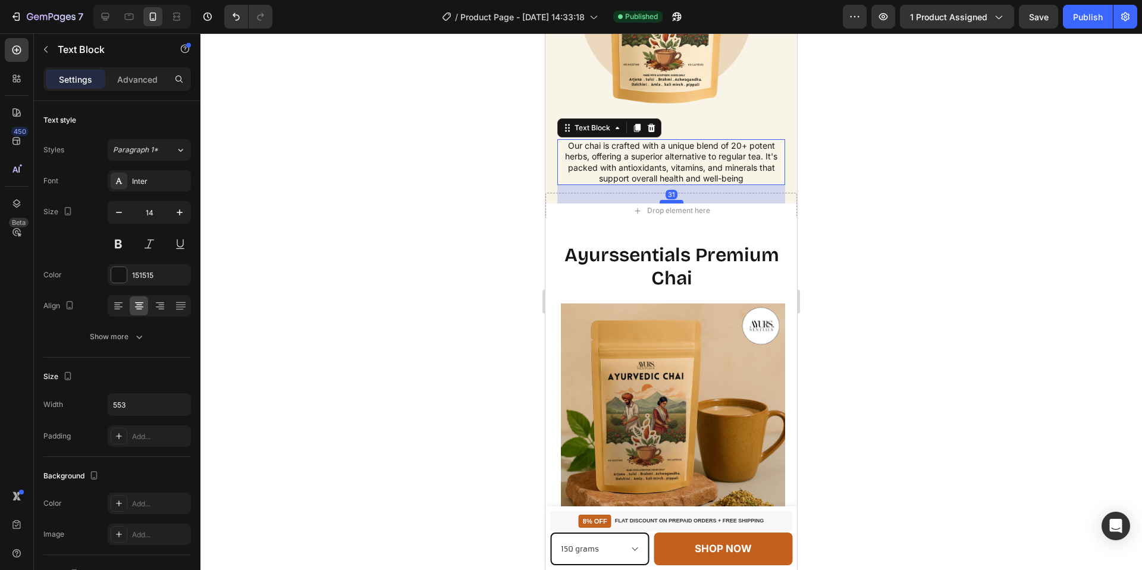
drag, startPoint x: 670, startPoint y: 186, endPoint x: 1383, endPoint y: 191, distance: 713.7
click at [669, 200] on div at bounding box center [672, 202] width 24 height 4
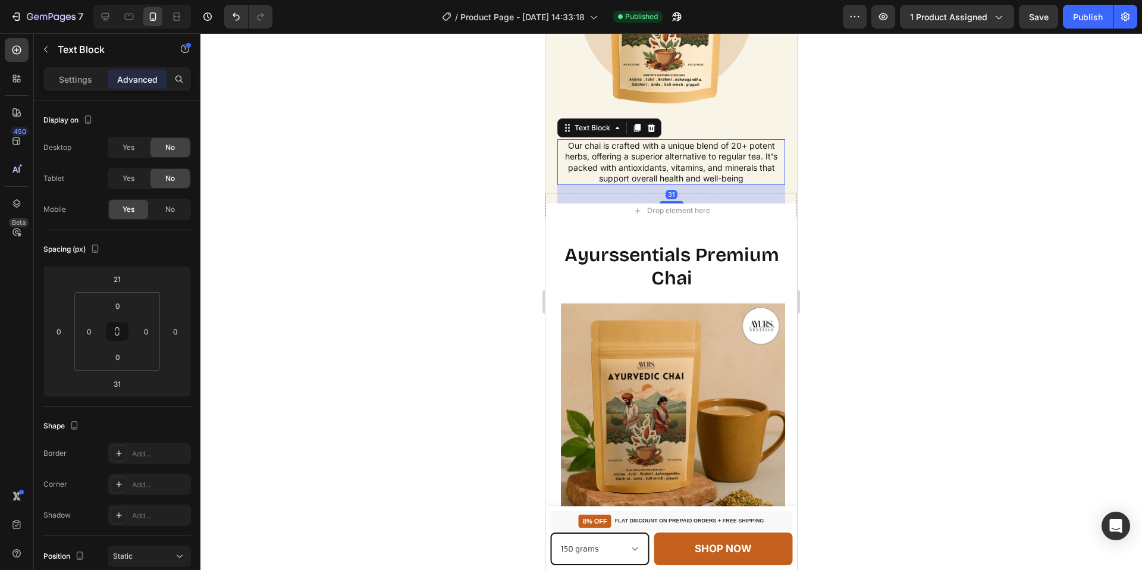
click at [853, 156] on div at bounding box center [671, 301] width 942 height 536
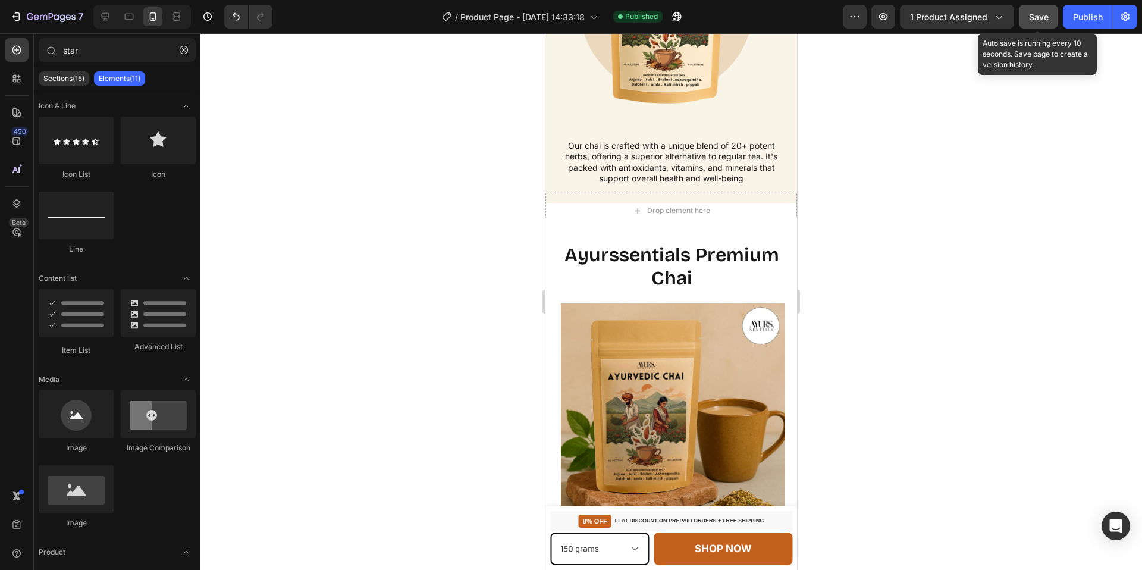
click at [1041, 24] on button "Save" at bounding box center [1038, 17] width 39 height 24
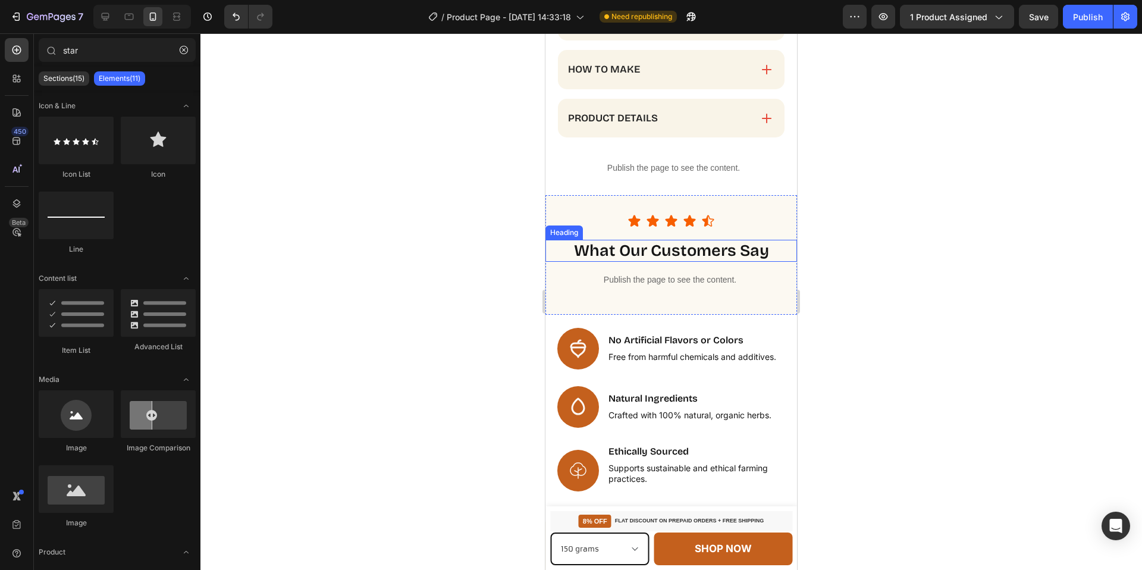
scroll to position [1143, 0]
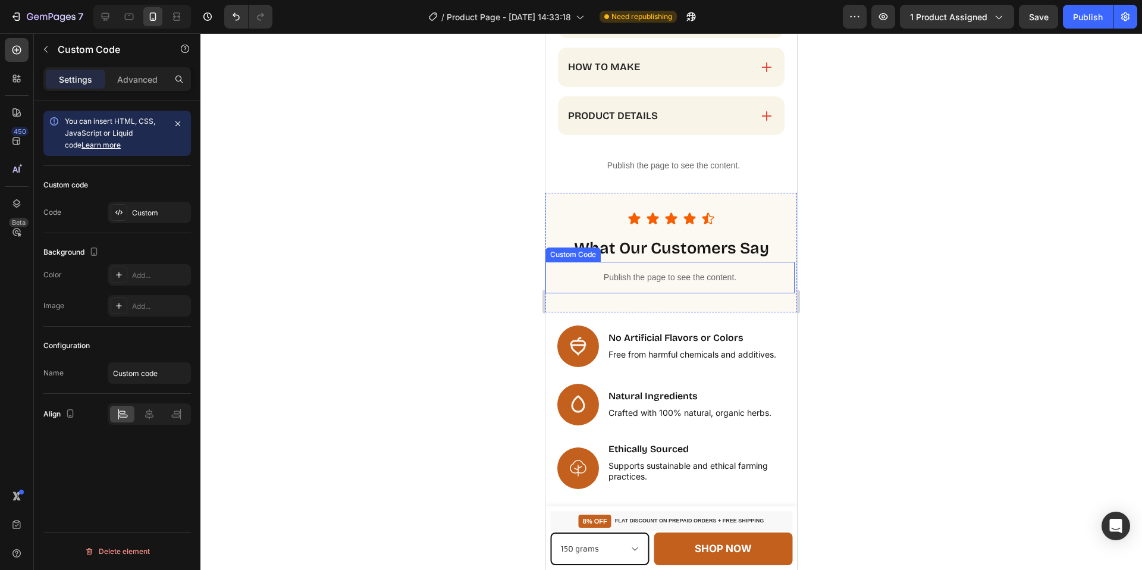
click at [662, 276] on p "Publish the page to see the content." at bounding box center [669, 277] width 249 height 12
click at [162, 212] on div "Custom" at bounding box center [160, 213] width 56 height 11
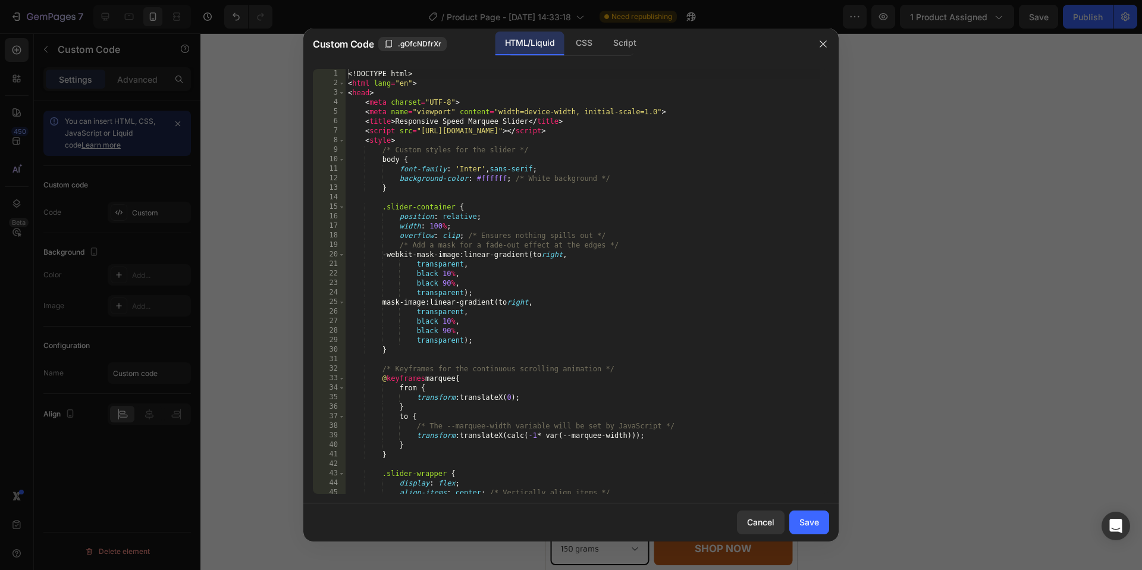
click at [626, 265] on div "<! DOCTYPE html > < html lang = "en" > < head > < meta charset = "UTF-8" > < me…" at bounding box center [583, 291] width 475 height 444
type textarea "</html>"
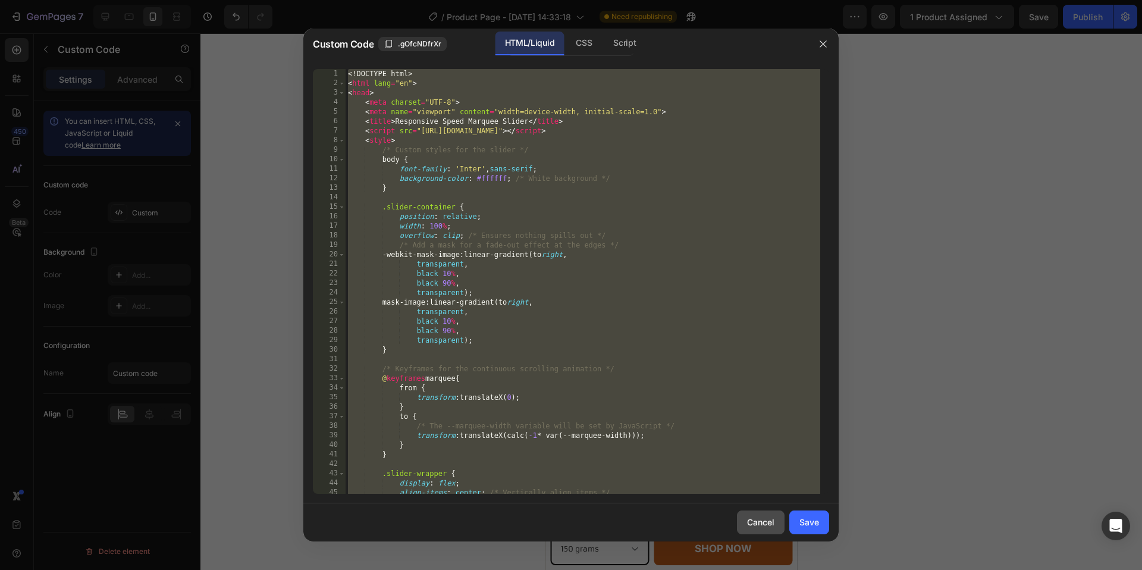
paste textarea
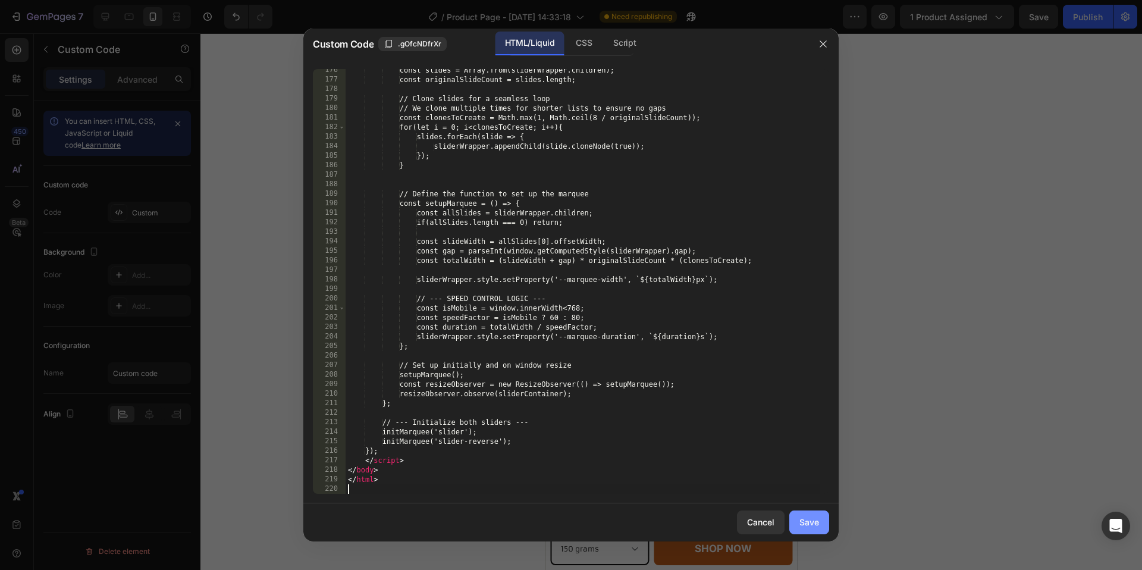
scroll to position [1897, 0]
click at [802, 510] on button "Save" at bounding box center [809, 522] width 40 height 24
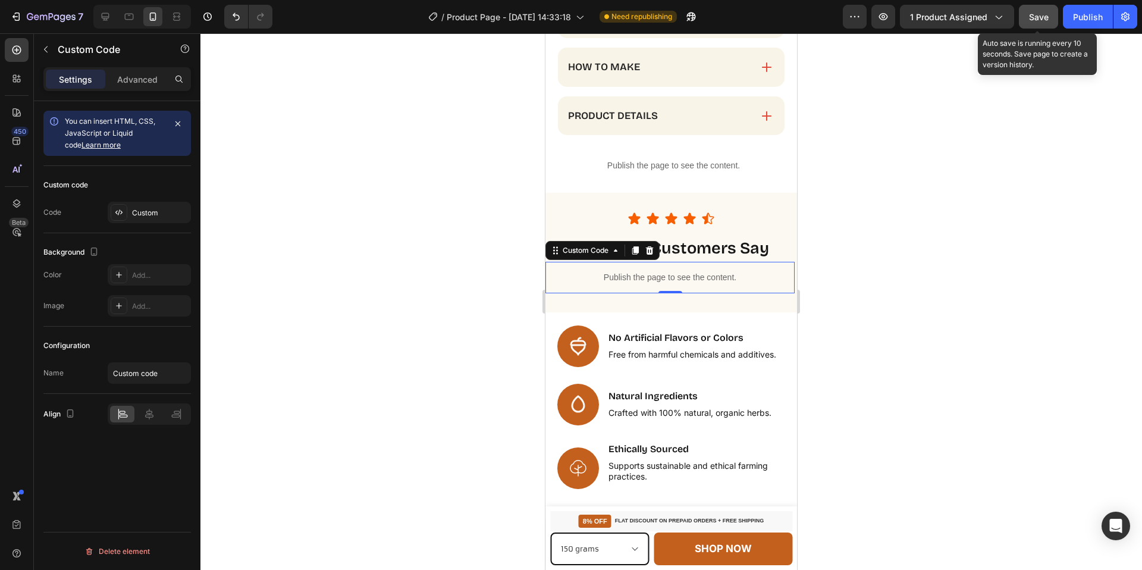
click at [1027, 17] on button "Save" at bounding box center [1038, 17] width 39 height 24
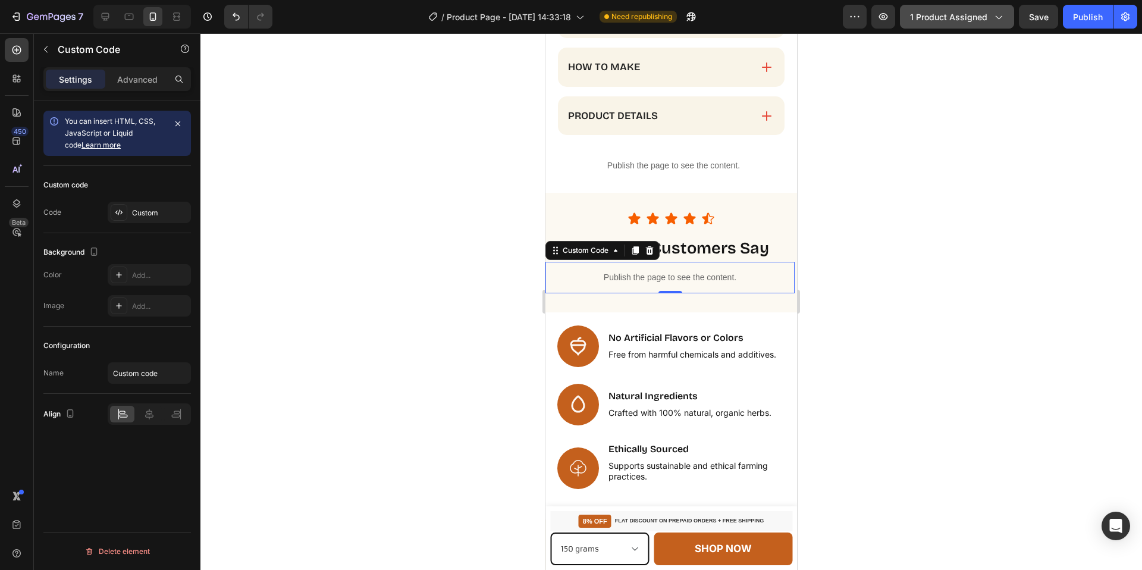
drag, startPoint x: 1085, startPoint y: 12, endPoint x: 1011, endPoint y: 15, distance: 74.4
click at [1085, 12] on div "Publish" at bounding box center [1088, 17] width 30 height 12
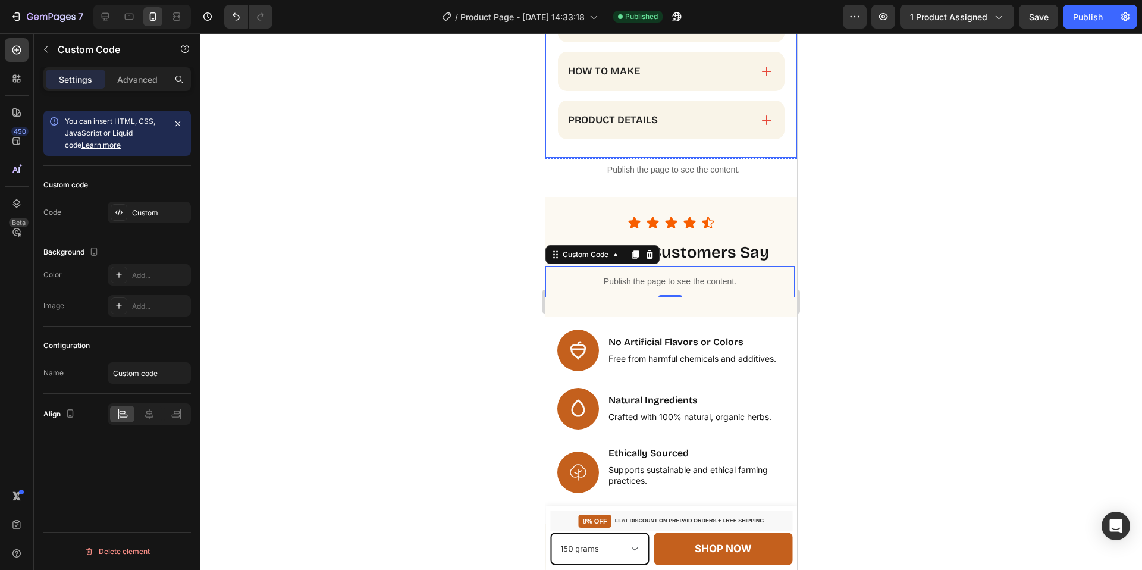
scroll to position [1138, 0]
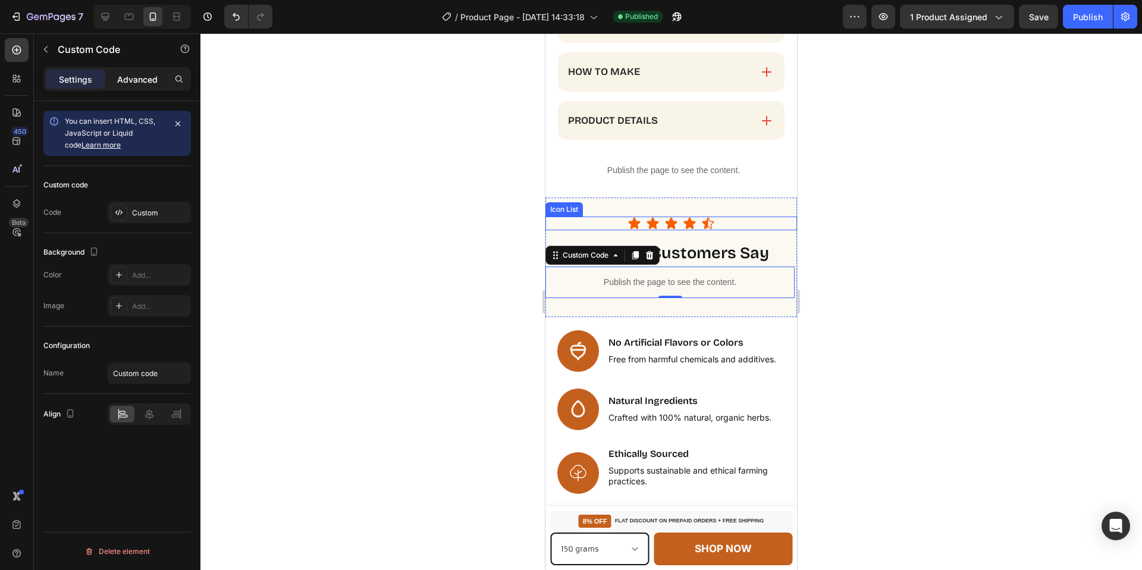
click at [156, 79] on p "Advanced" at bounding box center [137, 79] width 40 height 12
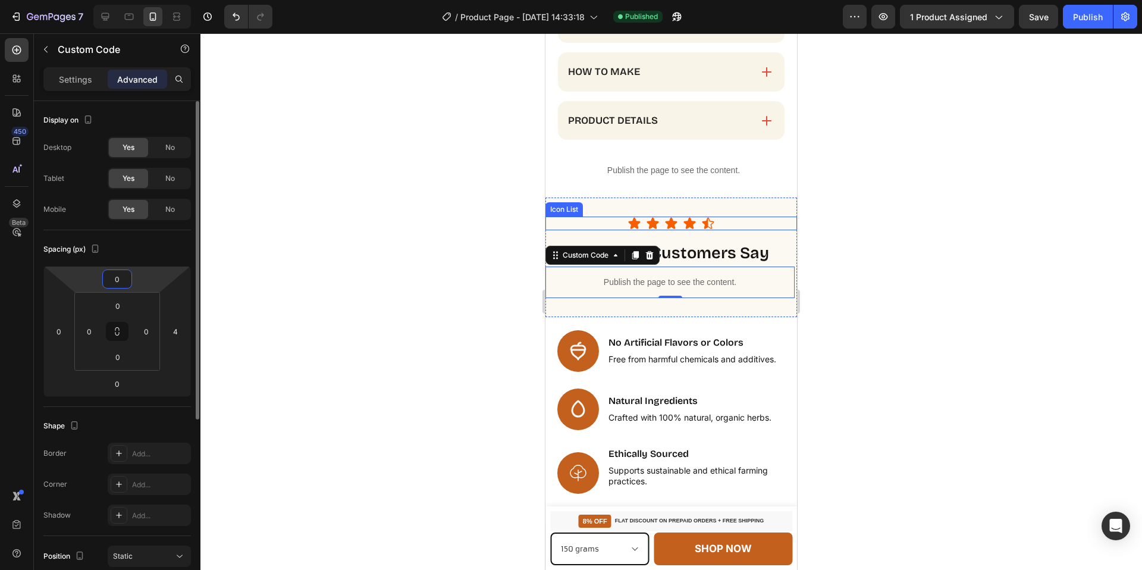
click at [125, 280] on input "0" at bounding box center [117, 279] width 24 height 18
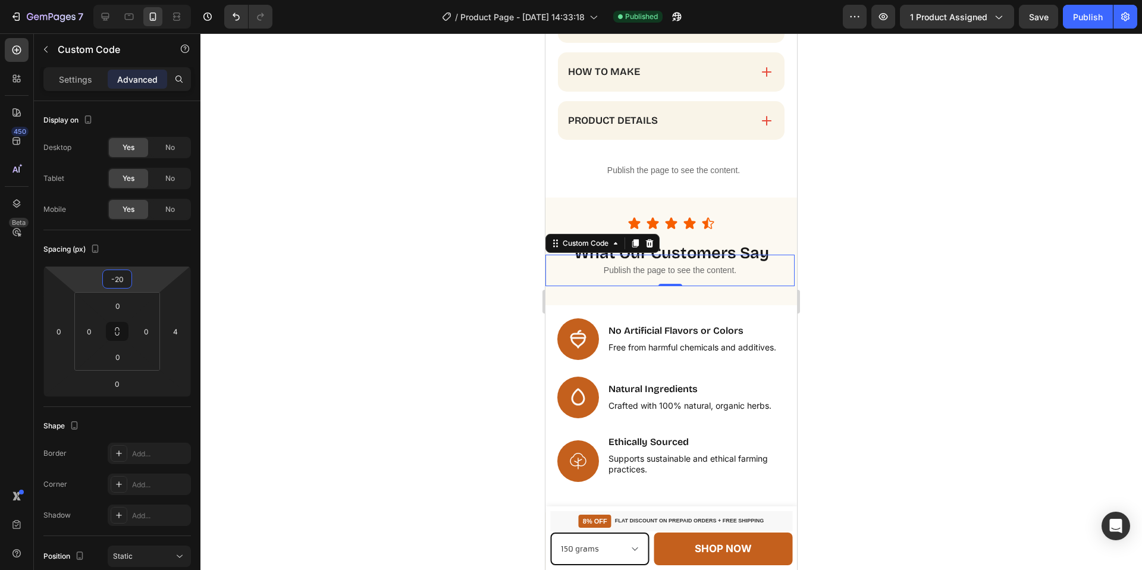
type input "-2"
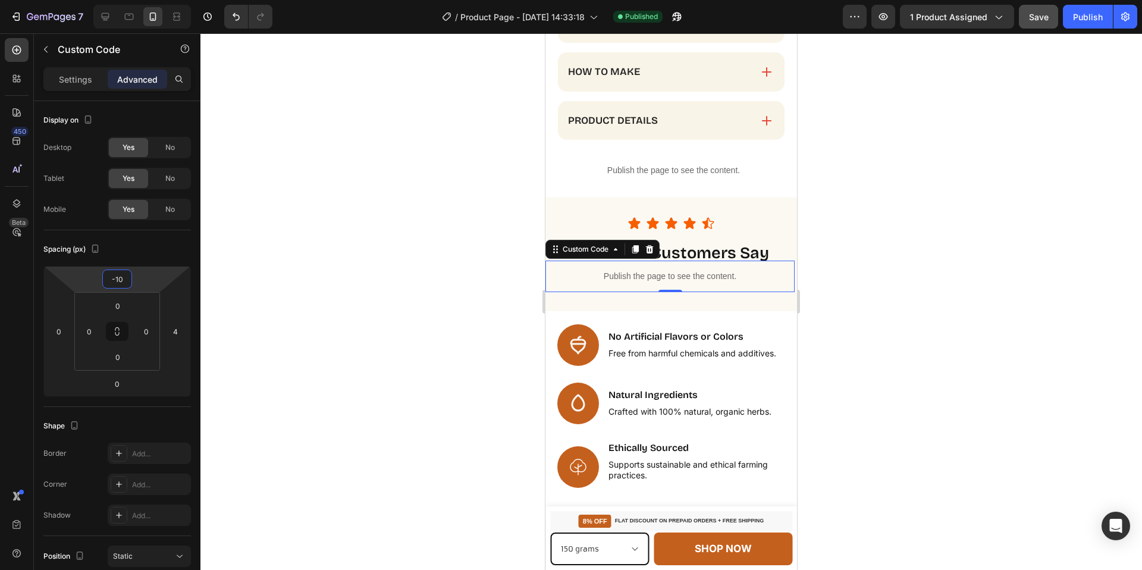
click at [1043, 22] on div "Save" at bounding box center [1039, 17] width 20 height 12
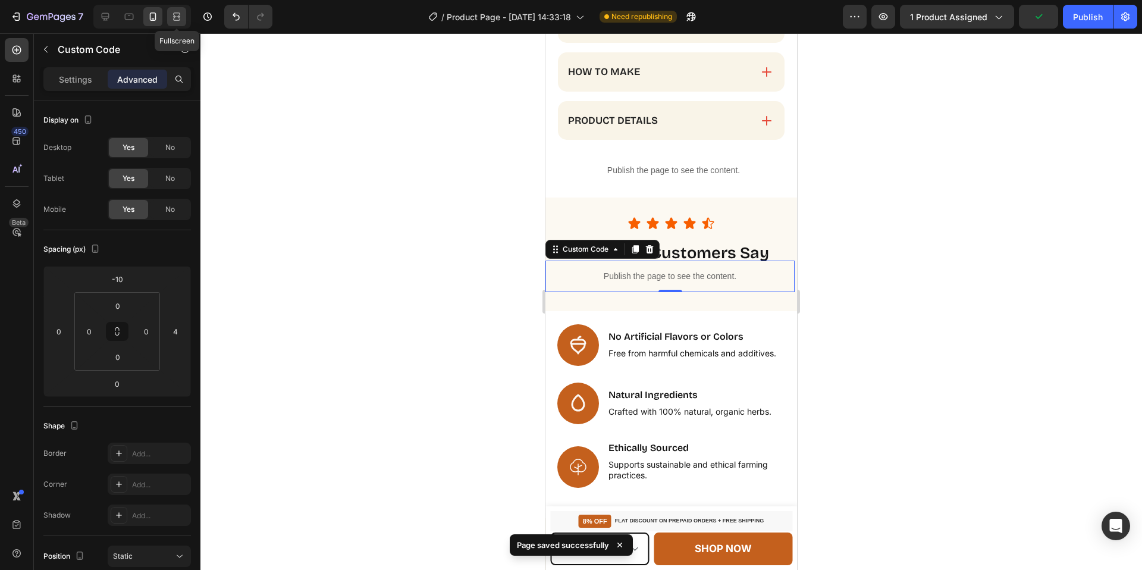
click at [175, 18] on icon at bounding box center [177, 17] width 12 height 12
type input "0"
type input "100"
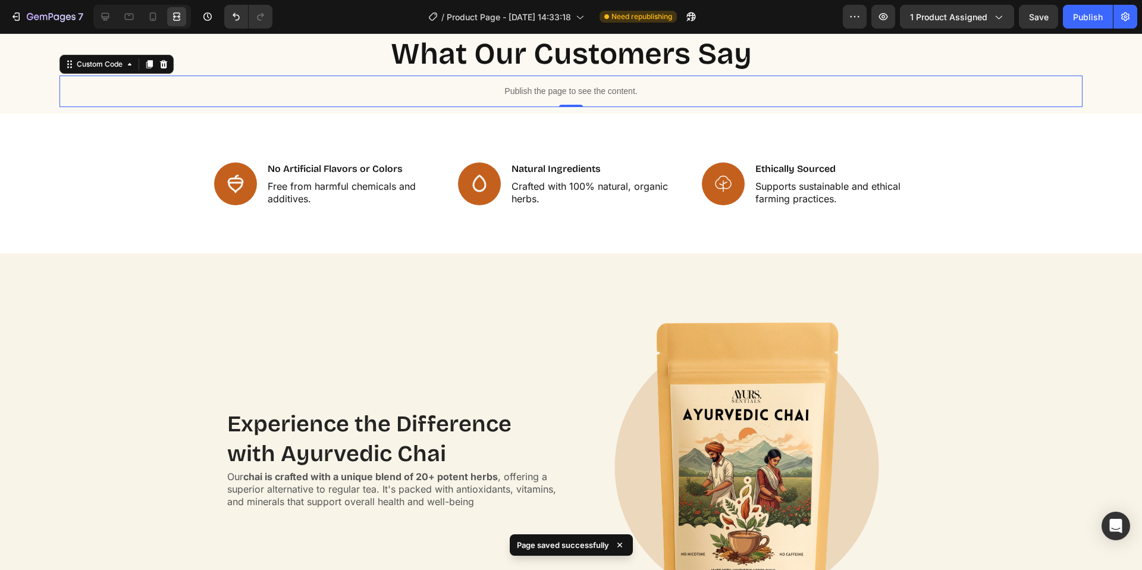
scroll to position [1246, 0]
click at [104, 14] on icon at bounding box center [105, 17] width 12 height 12
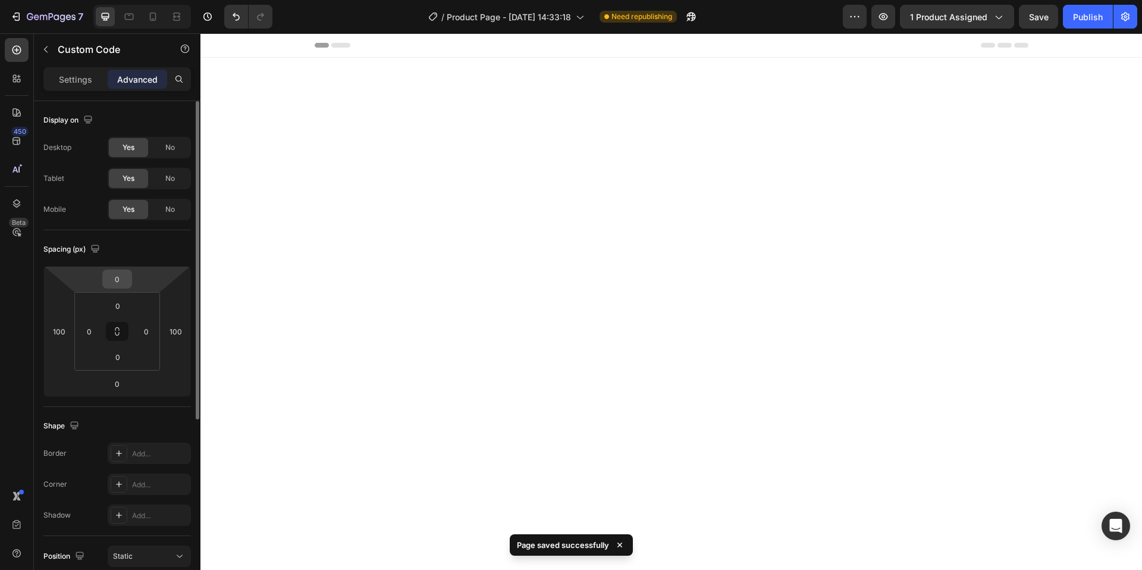
scroll to position [1246, 0]
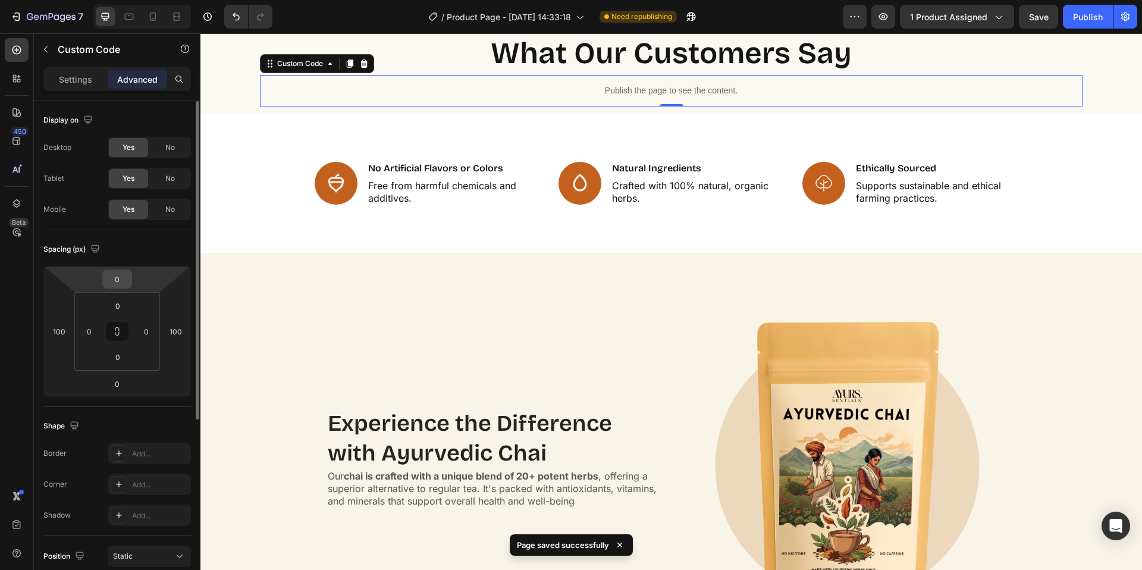
click at [117, 275] on input "0" at bounding box center [117, 279] width 24 height 18
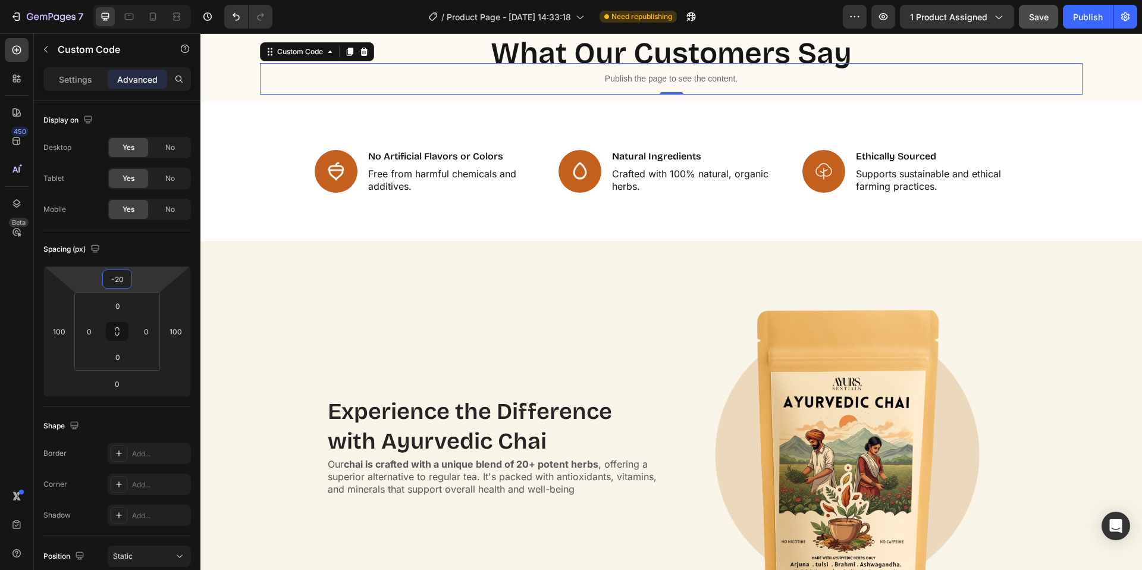
type input "-20"
drag, startPoint x: 1046, startPoint y: 15, endPoint x: 1052, endPoint y: 17, distance: 6.4
click at [1046, 15] on span "Save" at bounding box center [1039, 17] width 20 height 10
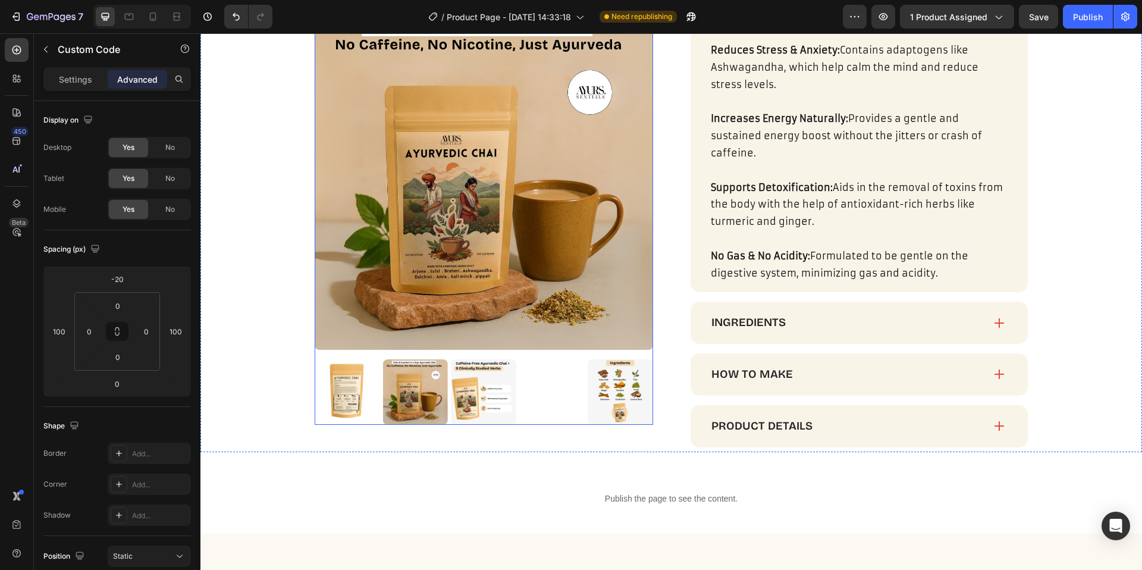
scroll to position [990, 0]
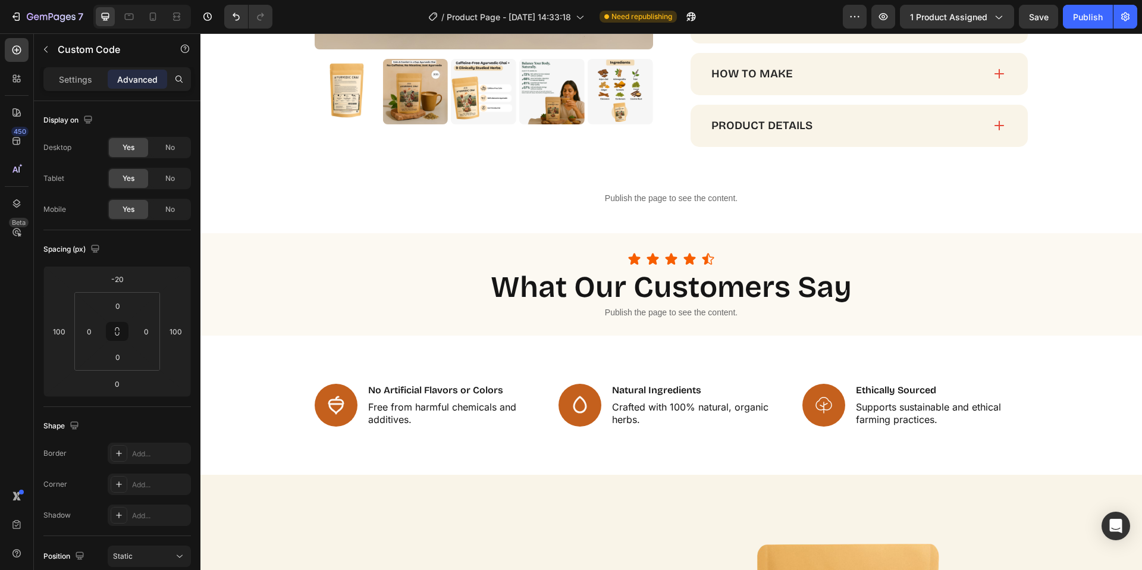
click at [597, 319] on p "Publish the page to see the content." at bounding box center [671, 312] width 823 height 12
click at [624, 319] on p "Publish the page to see the content." at bounding box center [671, 312] width 823 height 12
click at [635, 319] on p "Publish the page to see the content." at bounding box center [671, 312] width 823 height 12
click at [66, 68] on div "Settings Advanced" at bounding box center [117, 79] width 148 height 24
click at [67, 74] on p "Settings" at bounding box center [75, 79] width 33 height 12
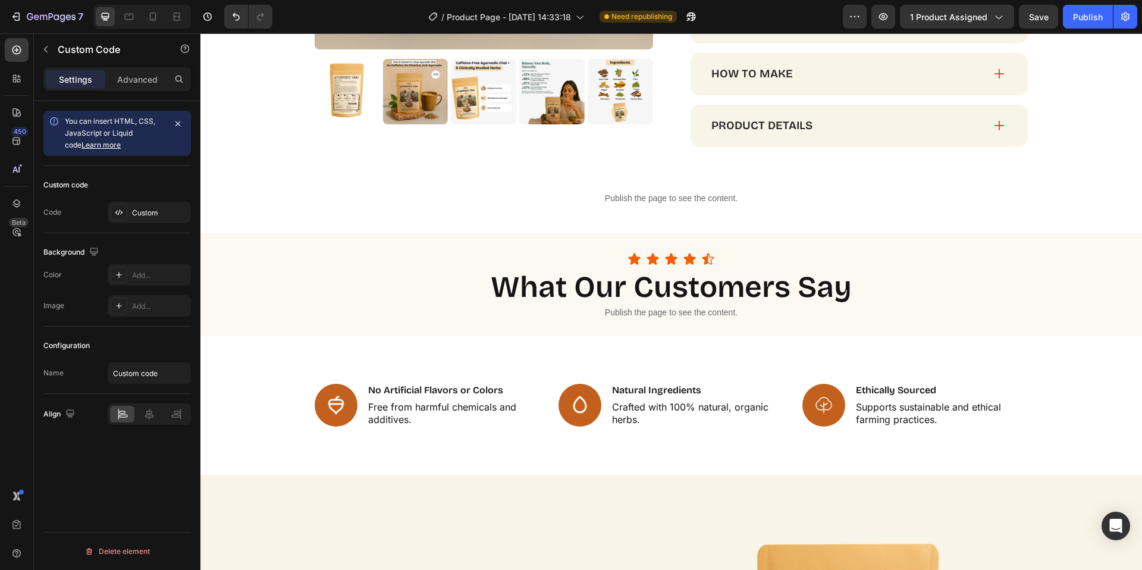
click at [659, 319] on p "Publish the page to see the content." at bounding box center [671, 312] width 823 height 12
click at [155, 214] on div "Custom" at bounding box center [160, 213] width 56 height 11
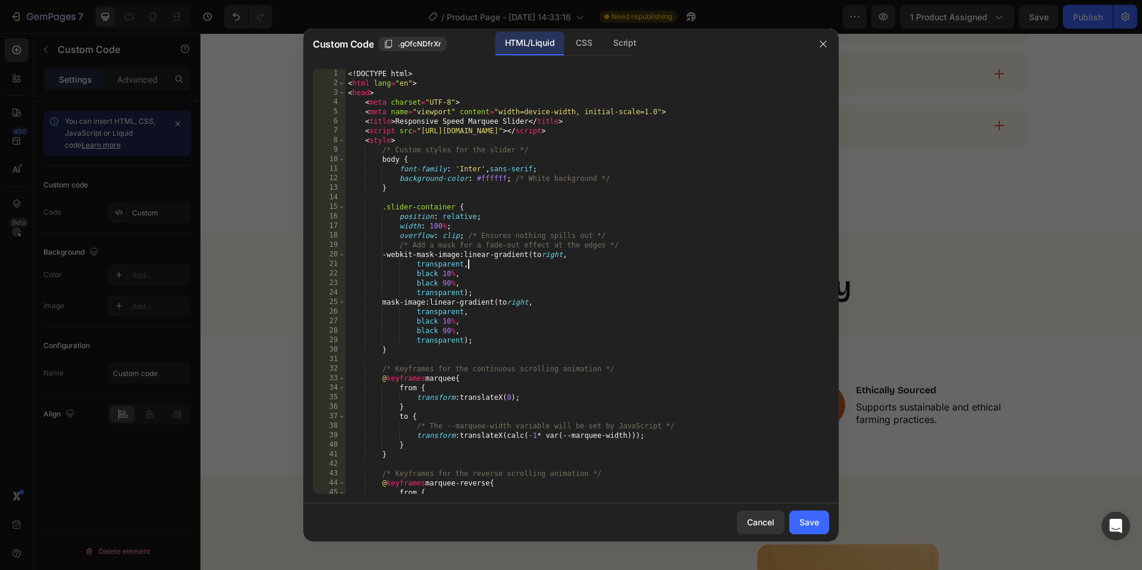
click at [652, 261] on div "<! DOCTYPE html > < html lang = "en" > < head > < meta charset = "UTF-8" > < me…" at bounding box center [583, 291] width 475 height 444
type textarea "</html>"
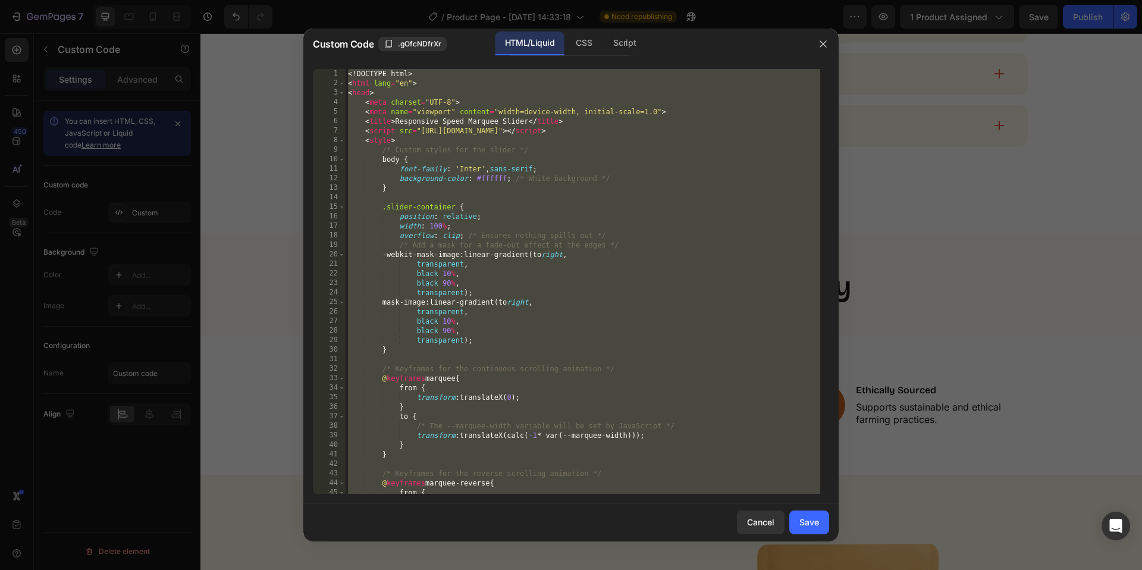
paste textarea
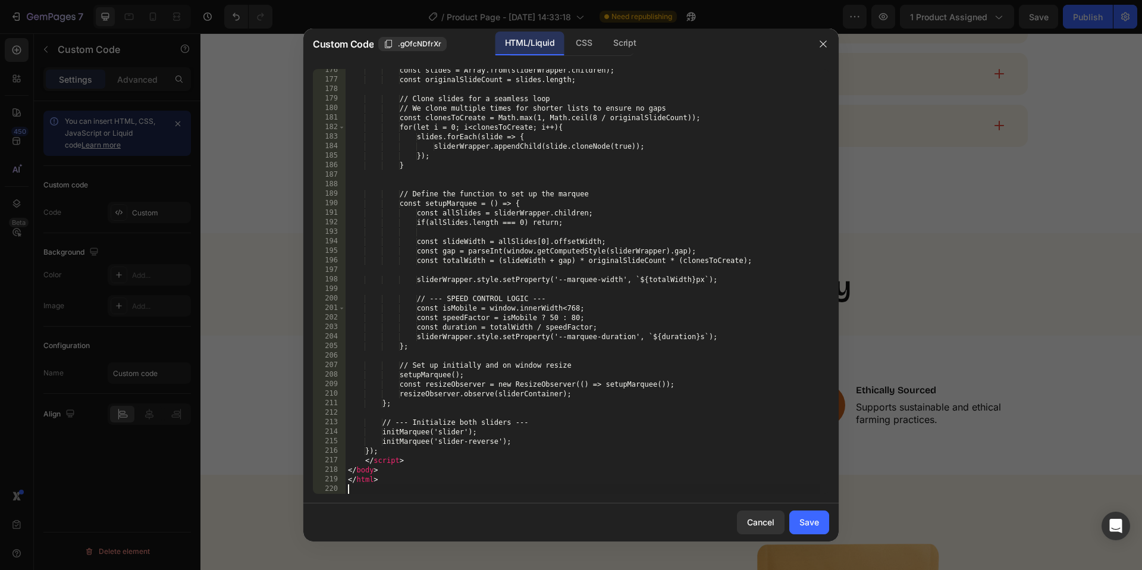
scroll to position [1897, 0]
click at [818, 523] on div "Save" at bounding box center [809, 522] width 20 height 12
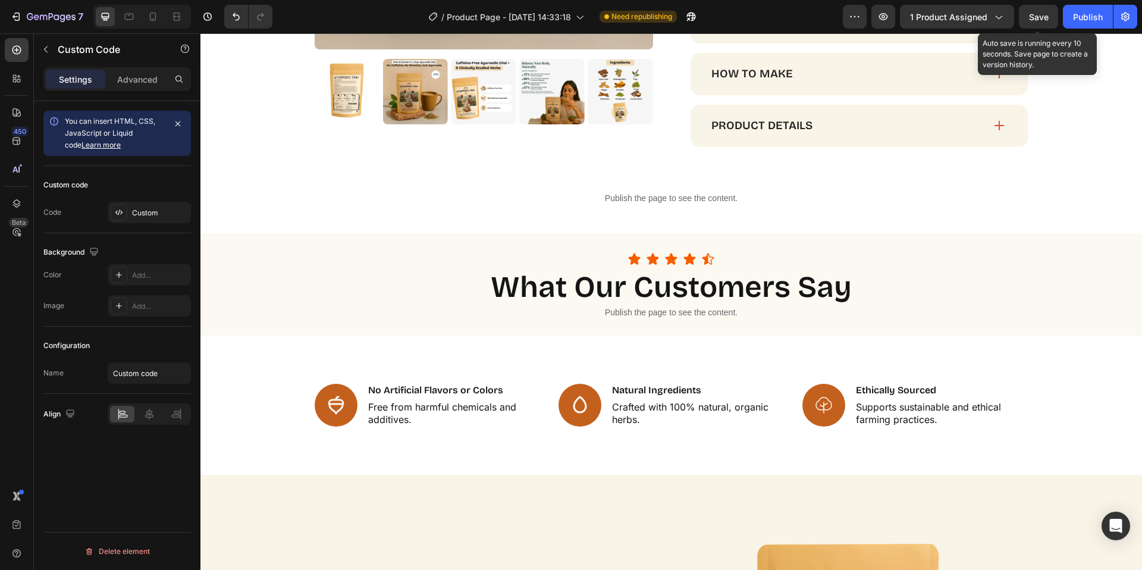
drag, startPoint x: 1039, startPoint y: 17, endPoint x: 1059, endPoint y: 26, distance: 22.1
click at [1040, 17] on span "Save" at bounding box center [1039, 17] width 20 height 10
click at [1066, 7] on button "Publish" at bounding box center [1088, 17] width 50 height 24
click at [642, 319] on p "Publish the page to see the content." at bounding box center [671, 312] width 823 height 12
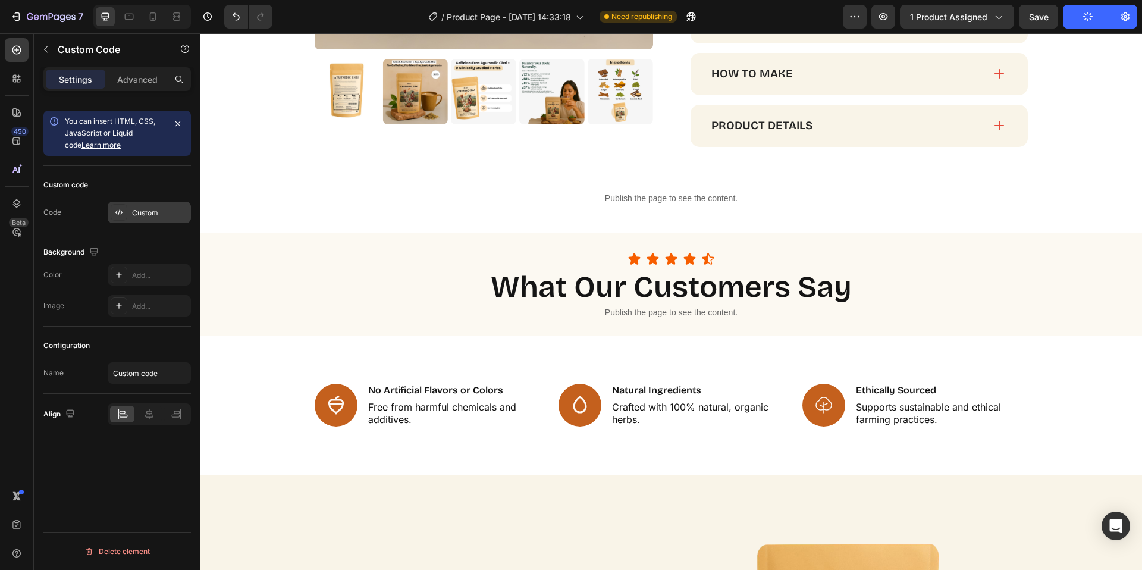
click at [154, 212] on div "Custom" at bounding box center [160, 213] width 56 height 11
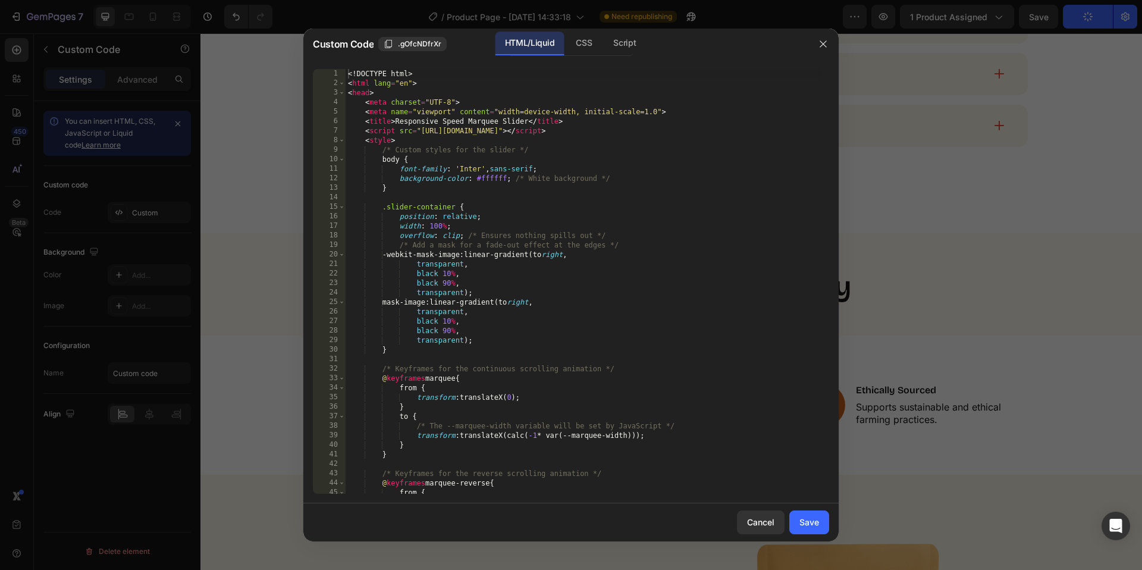
click at [692, 271] on div "<! DOCTYPE html > < html lang = "en" > < head > < meta charset = "UTF-8" > < me…" at bounding box center [583, 291] width 475 height 444
type textarea "</html>"
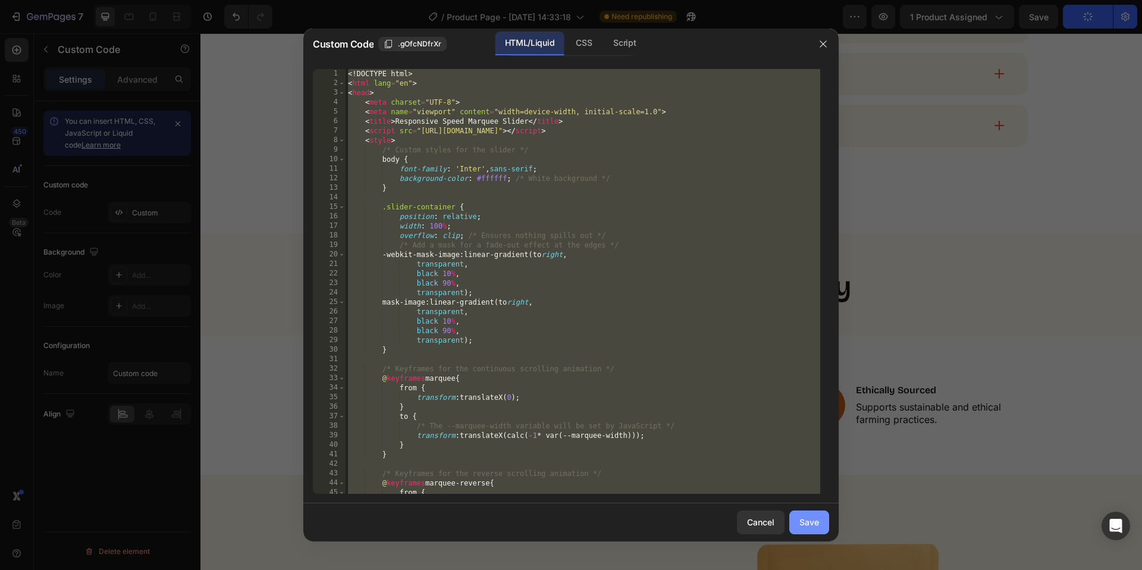
paste textarea
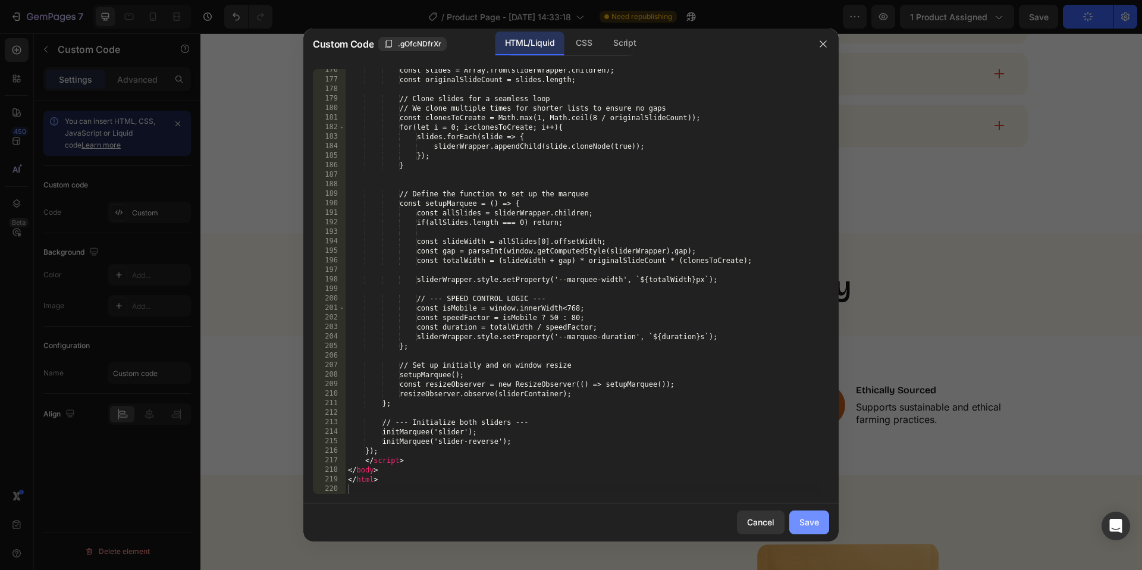
click at [805, 517] on div "Save" at bounding box center [809, 522] width 20 height 12
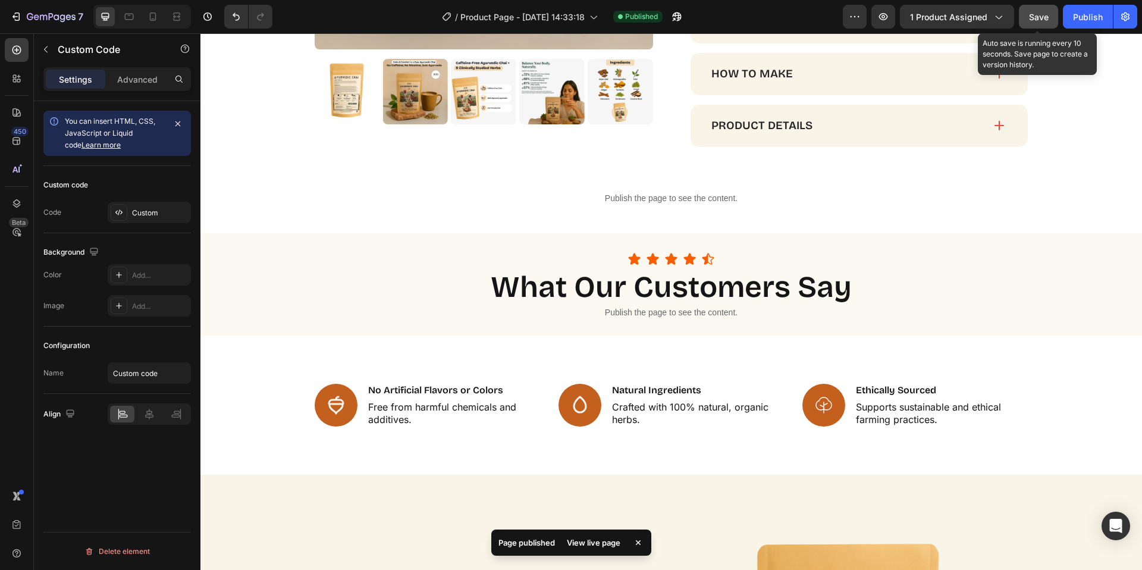
click at [1049, 26] on button "Save" at bounding box center [1038, 17] width 39 height 24
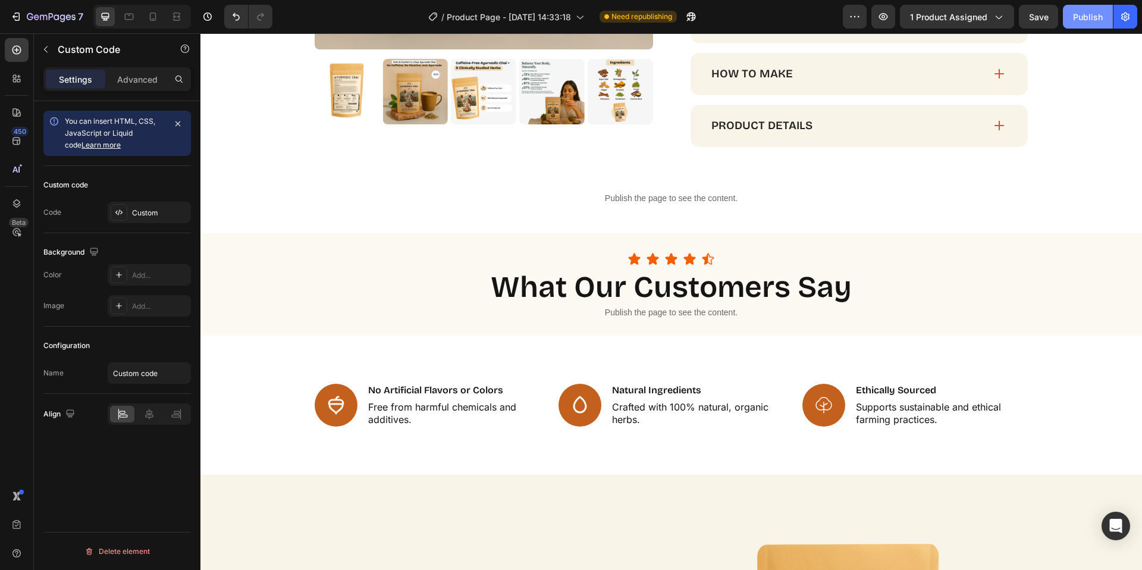
click at [1081, 18] on div "Publish" at bounding box center [1088, 17] width 30 height 12
click at [1093, 19] on button "Publish" at bounding box center [1088, 17] width 50 height 24
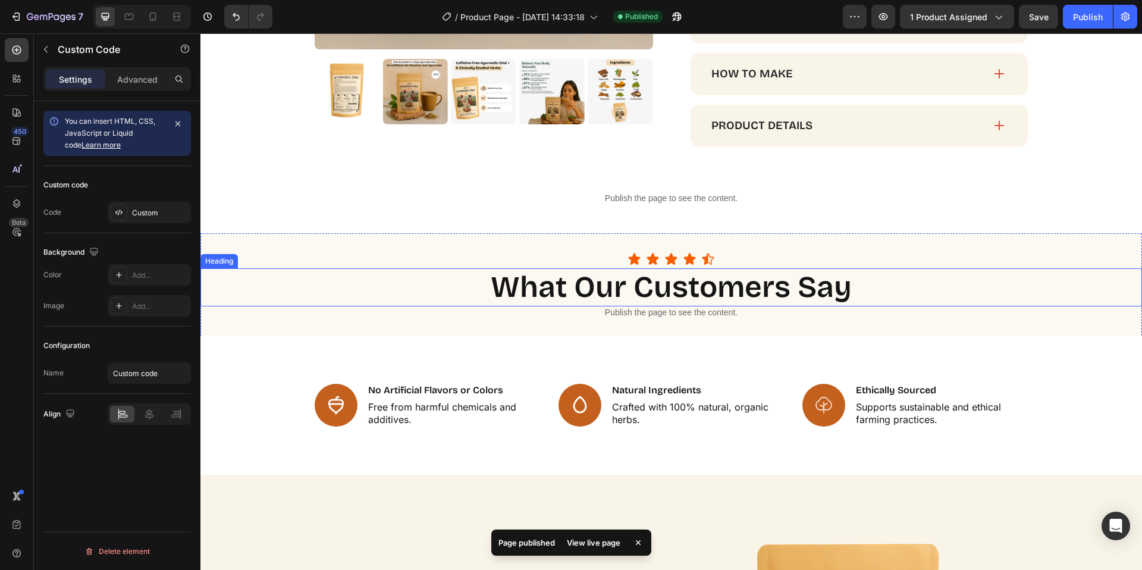
click at [666, 305] on strong "what our customers say" at bounding box center [671, 287] width 361 height 36
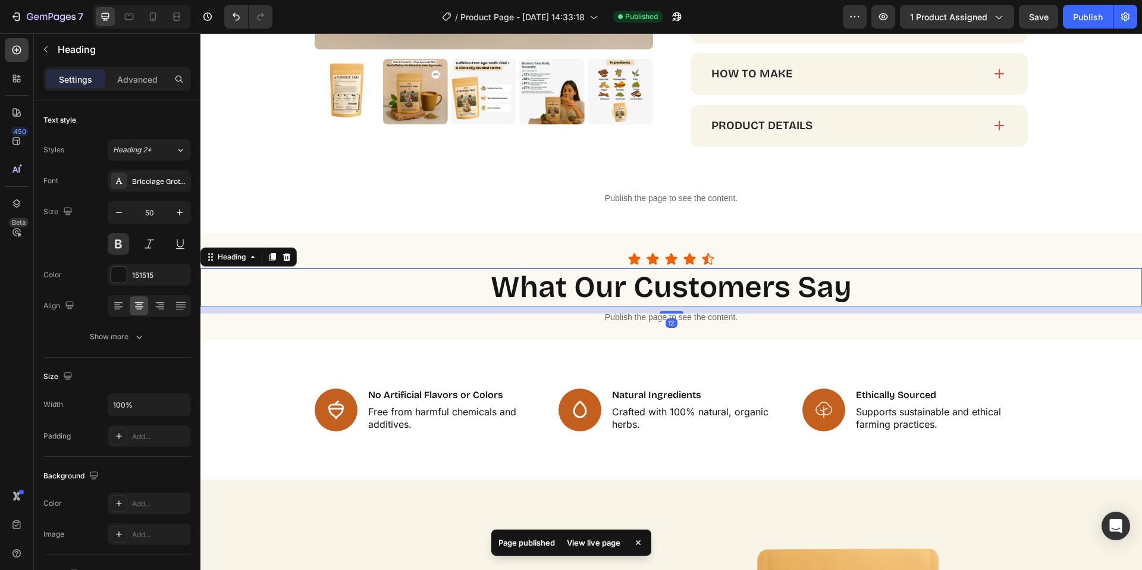
drag, startPoint x: 664, startPoint y: 329, endPoint x: 917, endPoint y: 212, distance: 278.6
click at [664, 313] on div at bounding box center [672, 312] width 24 height 2
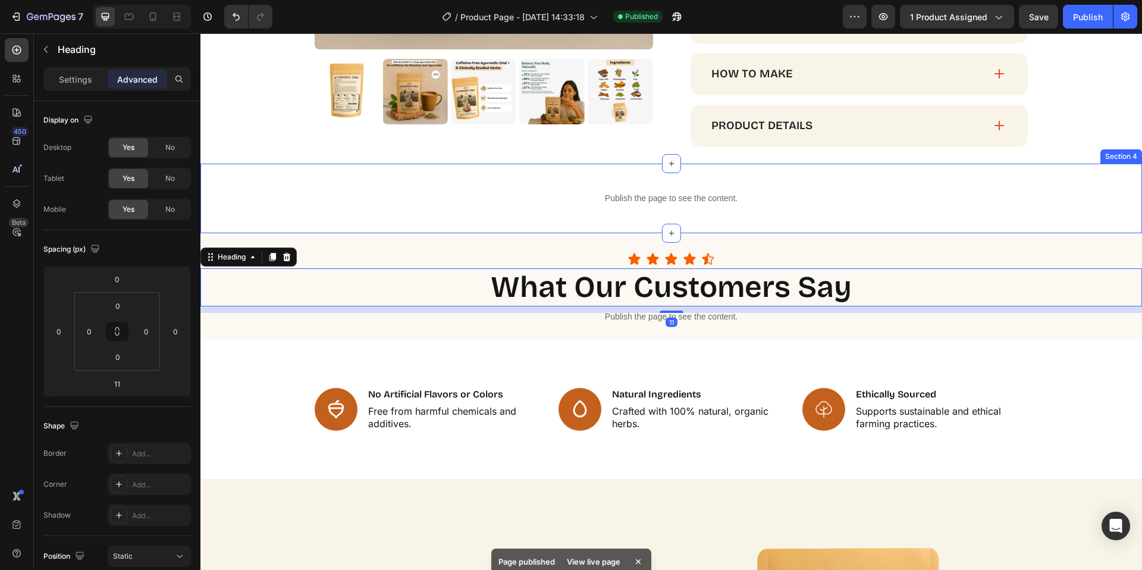
click at [968, 208] on div "Publish the page to see the content." at bounding box center [671, 199] width 942 height 32
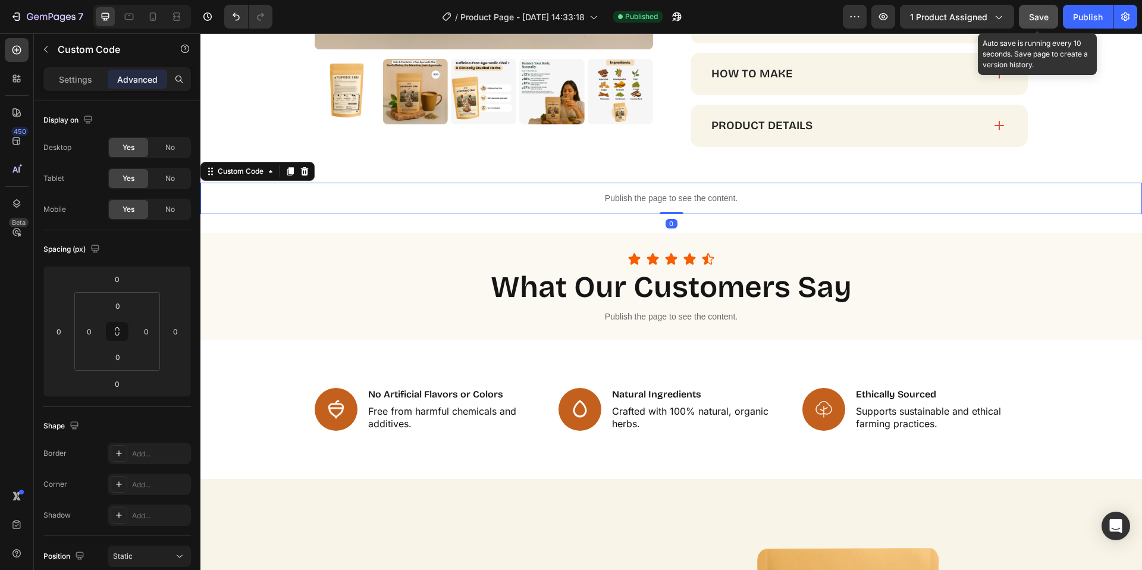
click at [1032, 23] on button "Save" at bounding box center [1038, 17] width 39 height 24
click at [1044, 13] on span "Save" at bounding box center [1039, 17] width 20 height 10
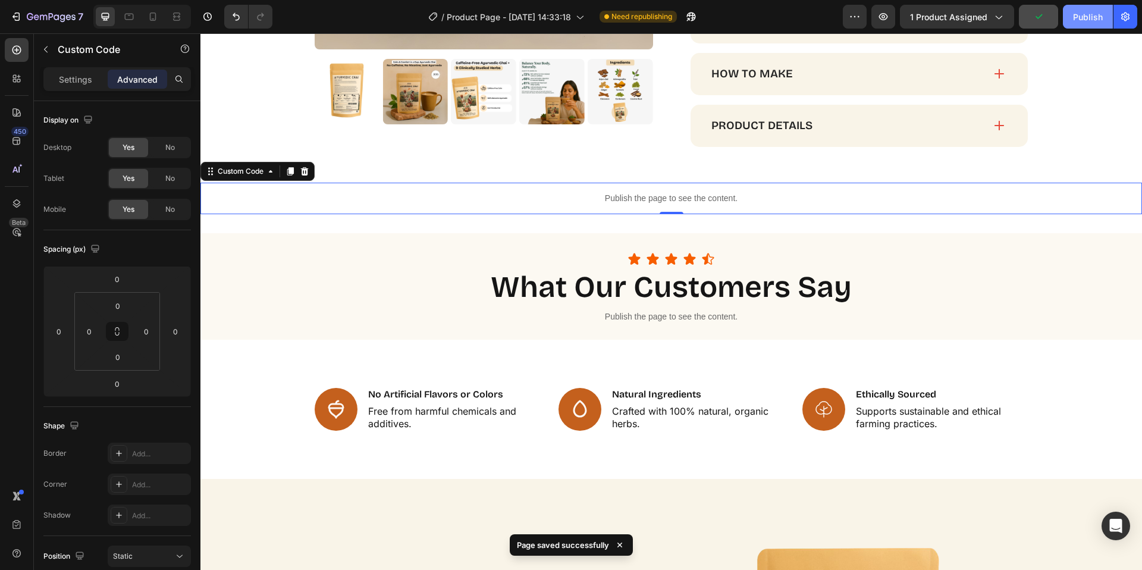
click at [1069, 21] on button "Publish" at bounding box center [1088, 17] width 50 height 24
